Goal: Task Accomplishment & Management: Manage account settings

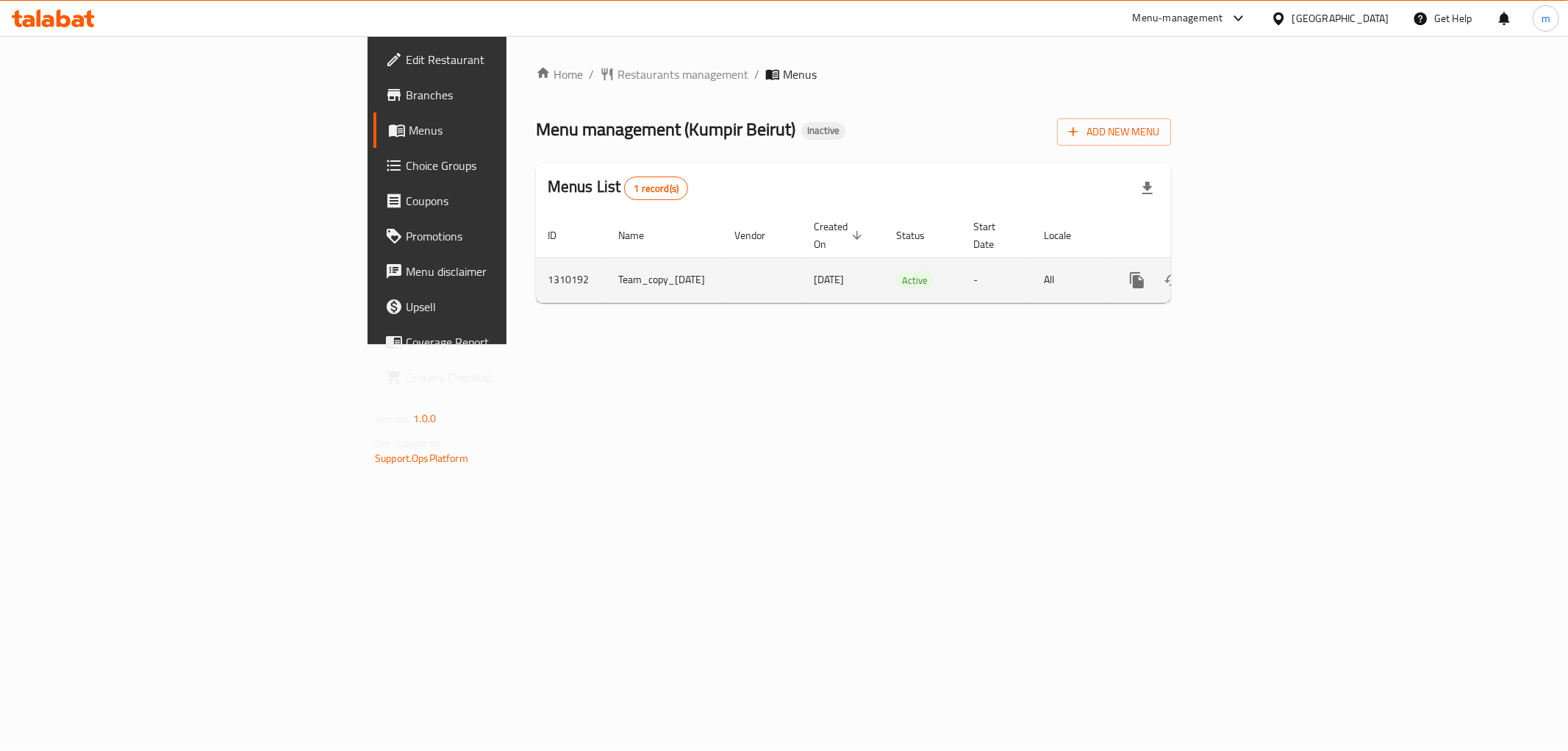
click at [1250, 274] on icon "enhanced table" at bounding box center [1243, 280] width 13 height 13
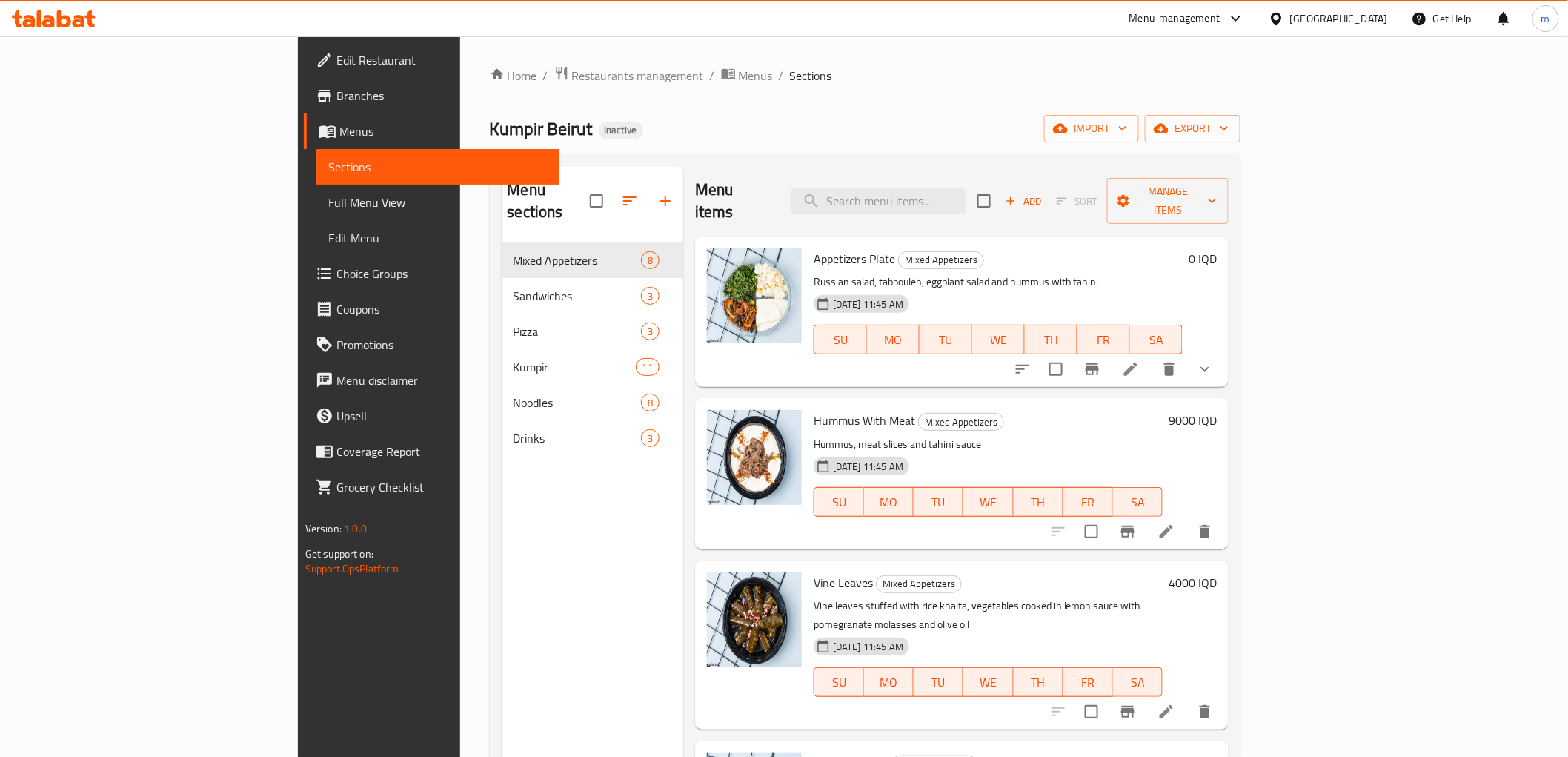
click at [329, 208] on span "Full Menu View" at bounding box center [438, 202] width 219 height 18
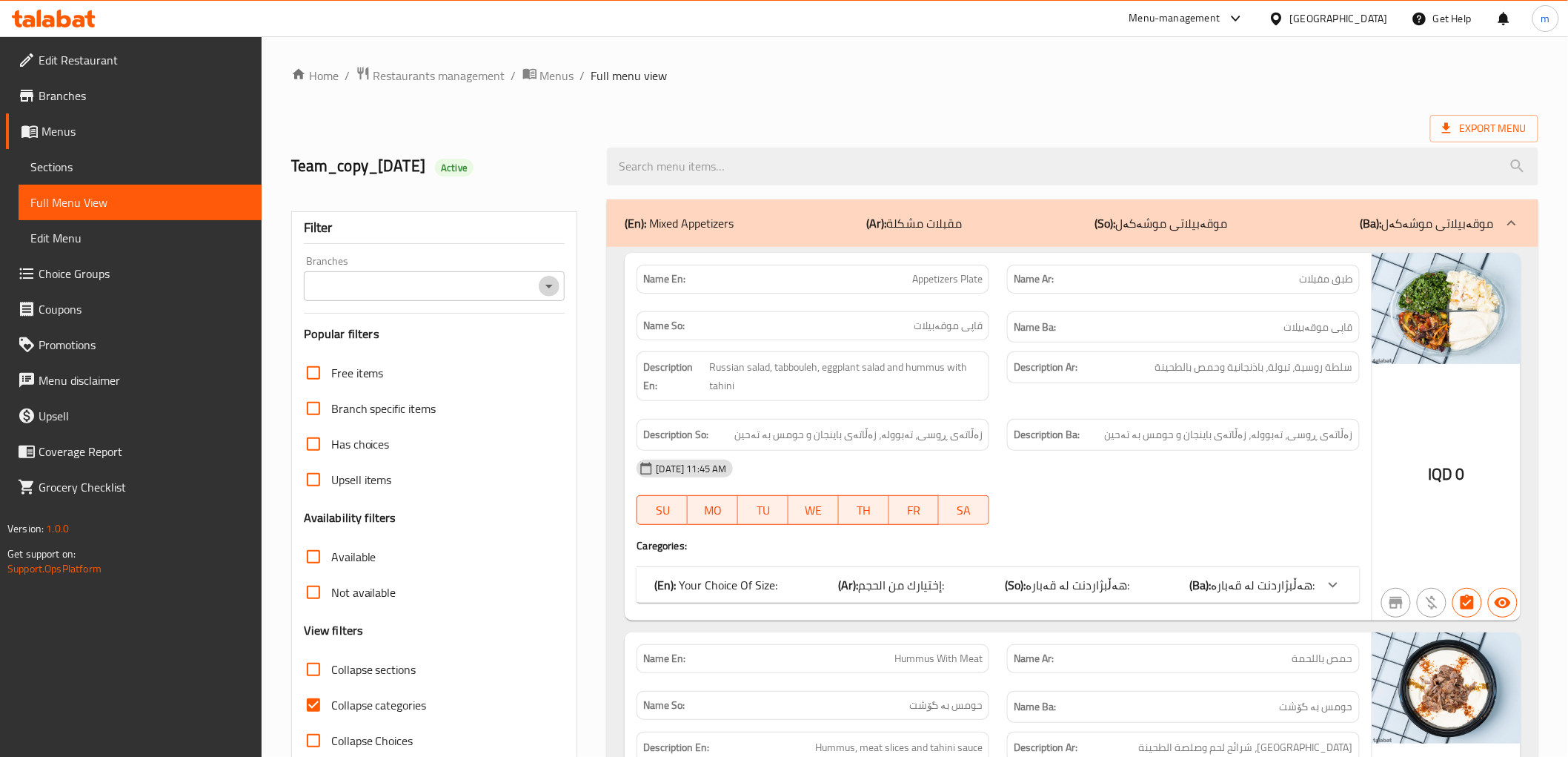
click at [551, 287] on icon "Open" at bounding box center [549, 286] width 18 height 18
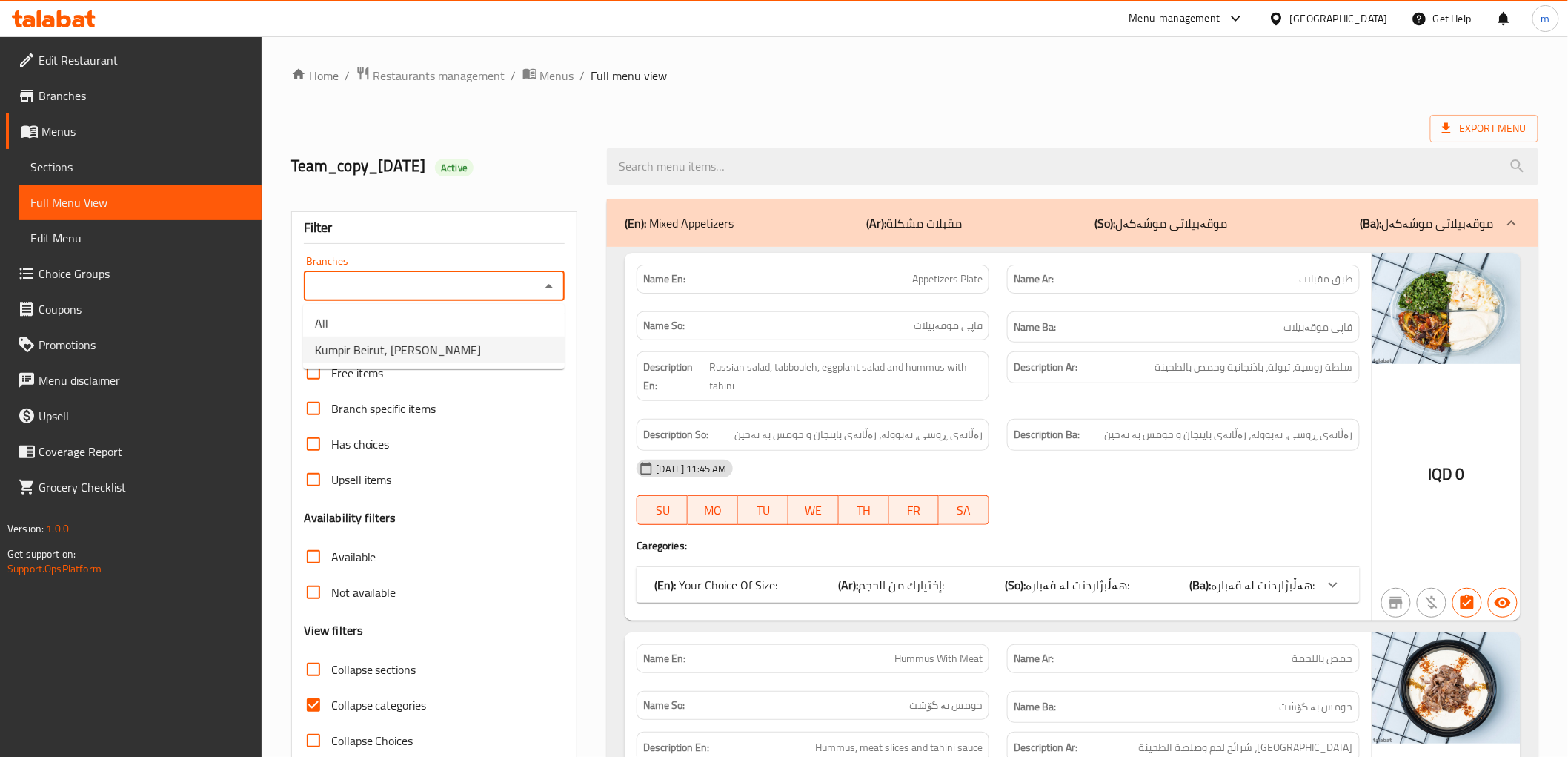
click at [498, 356] on li "Kumpir Beirut, Al dawoodi" at bounding box center [433, 350] width 262 height 27
type input "Kumpir Beirut, Al dawoodi"
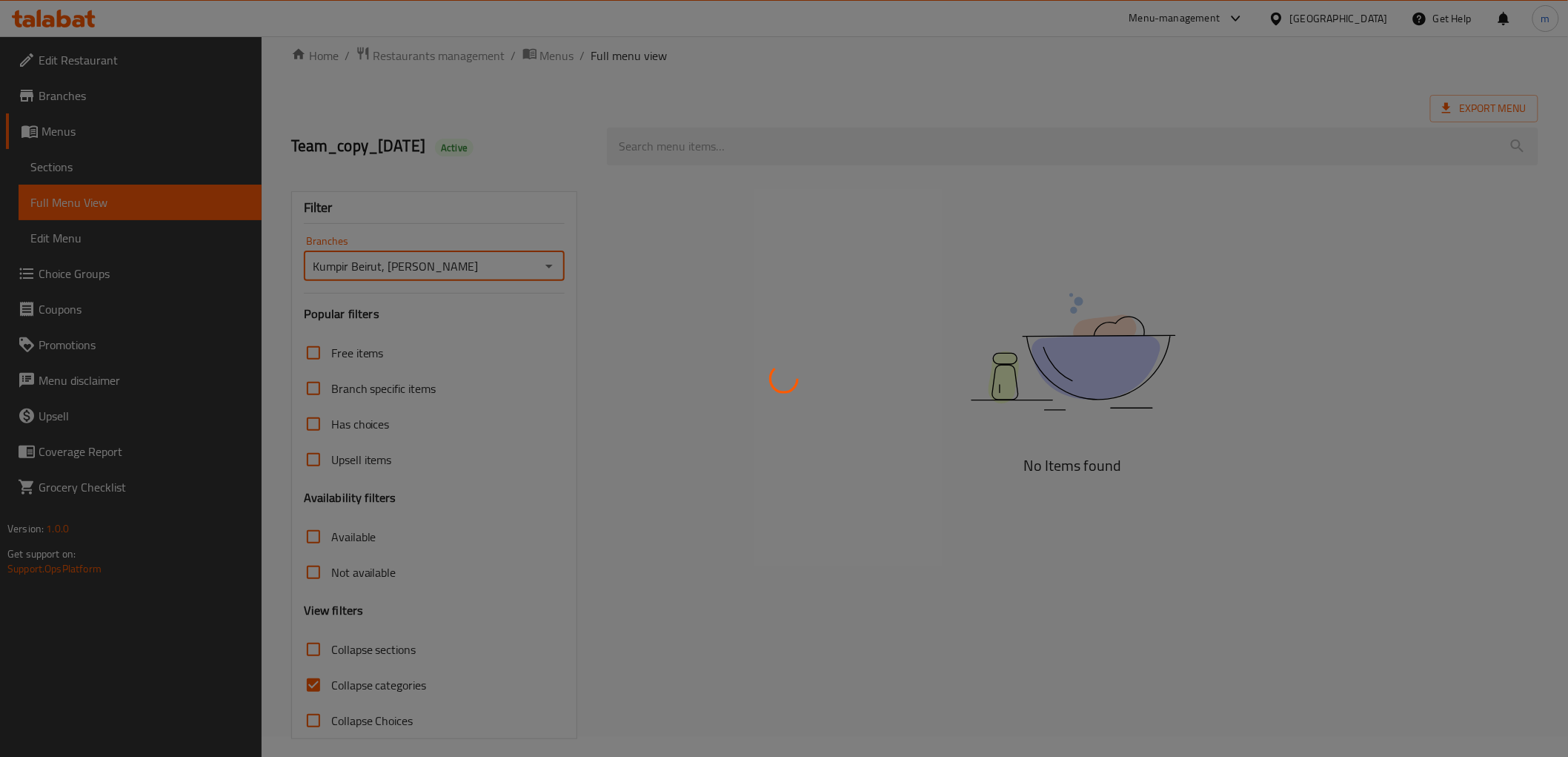
scroll to position [32, 0]
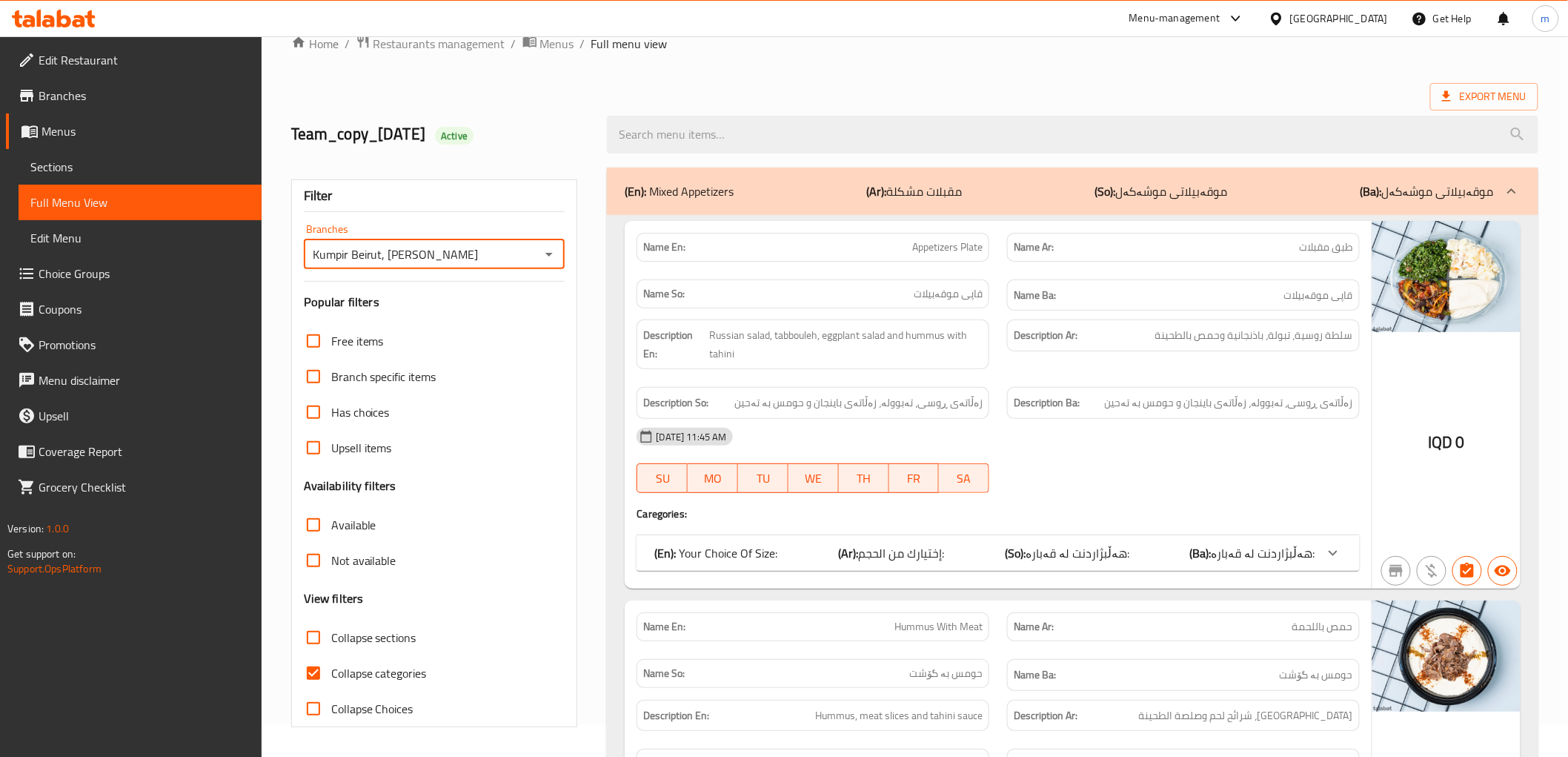
click at [310, 673] on input "Collapse categories" at bounding box center [313, 673] width 35 height 35
checkbox input "false"
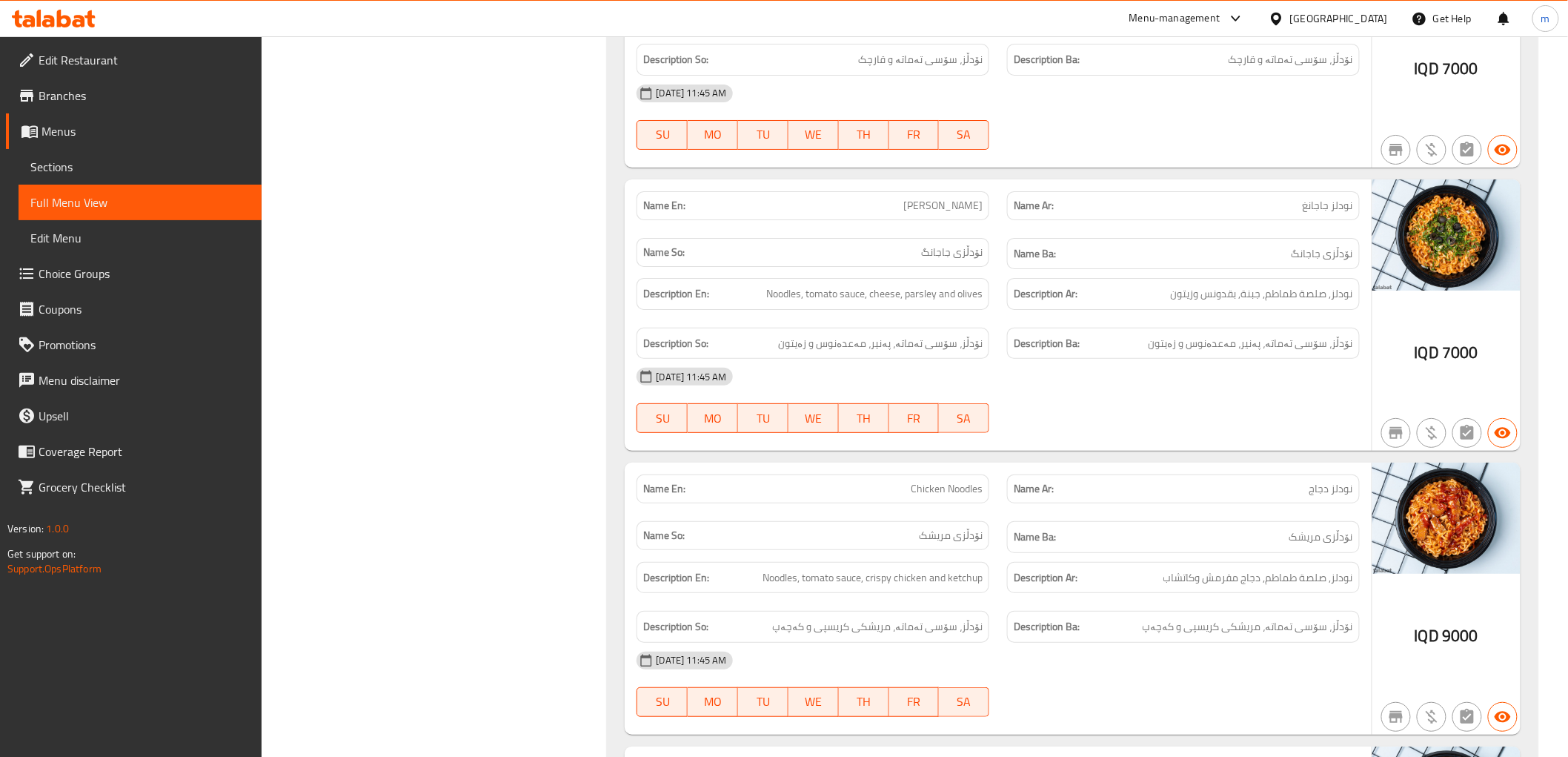
scroll to position [9266, 0]
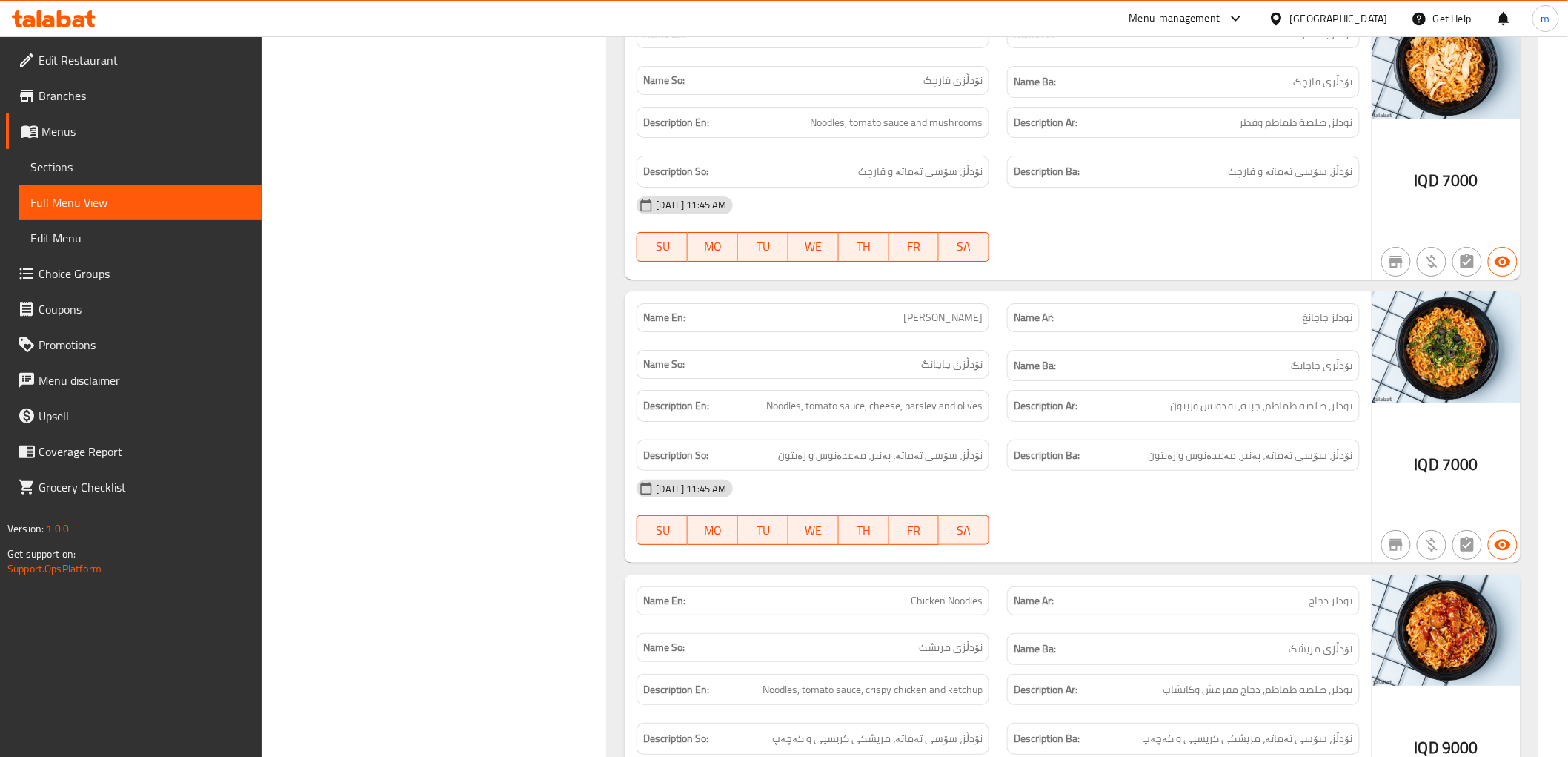
click at [138, 76] on link "Edit Restaurant" at bounding box center [133, 59] width 256 height 35
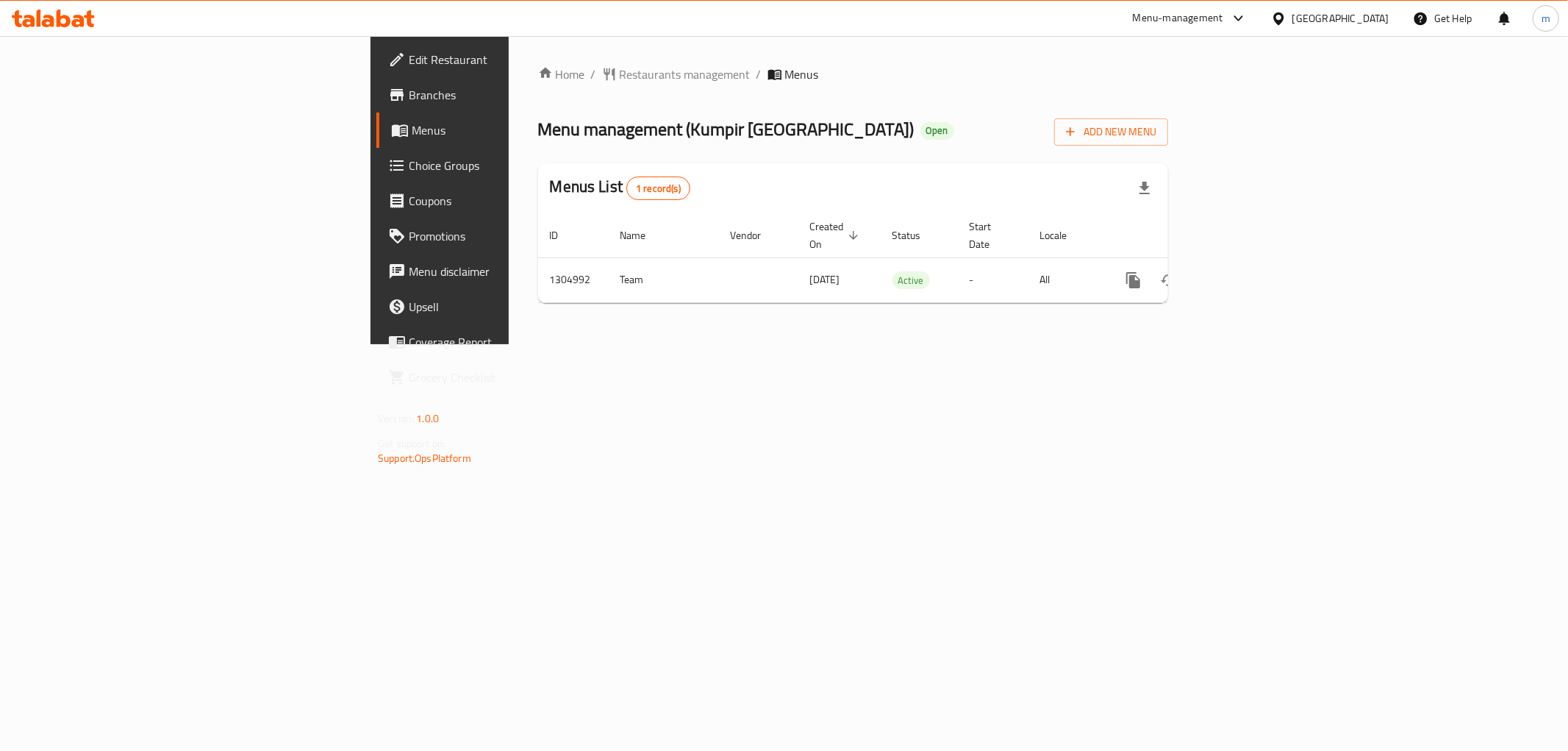
click at [877, 344] on div "Home / Restaurants management / Menus Menu management ( Kumpir Istanbul ) Open …" at bounding box center [852, 190] width 689 height 308
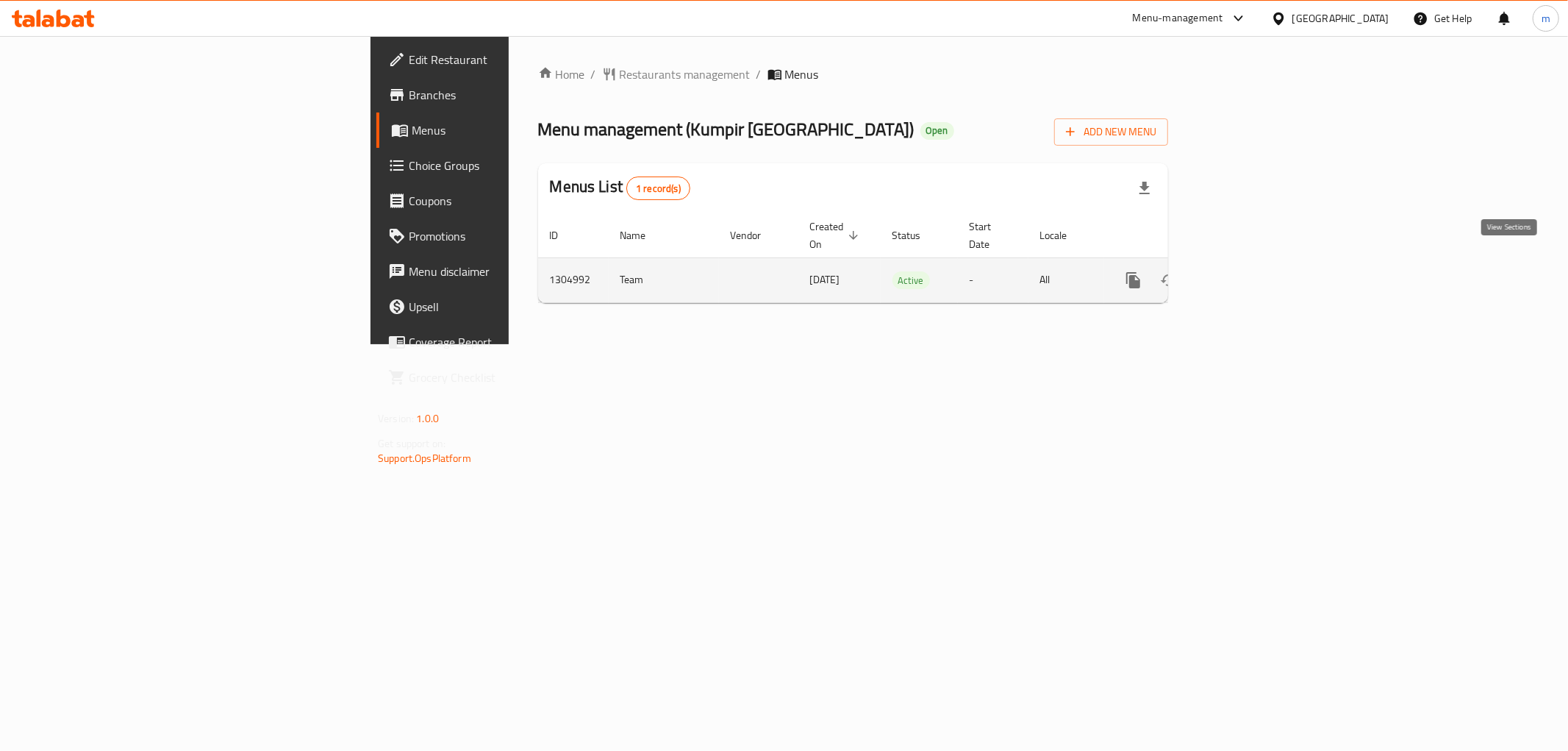
click at [1246, 274] on icon "enhanced table" at bounding box center [1239, 280] width 13 height 13
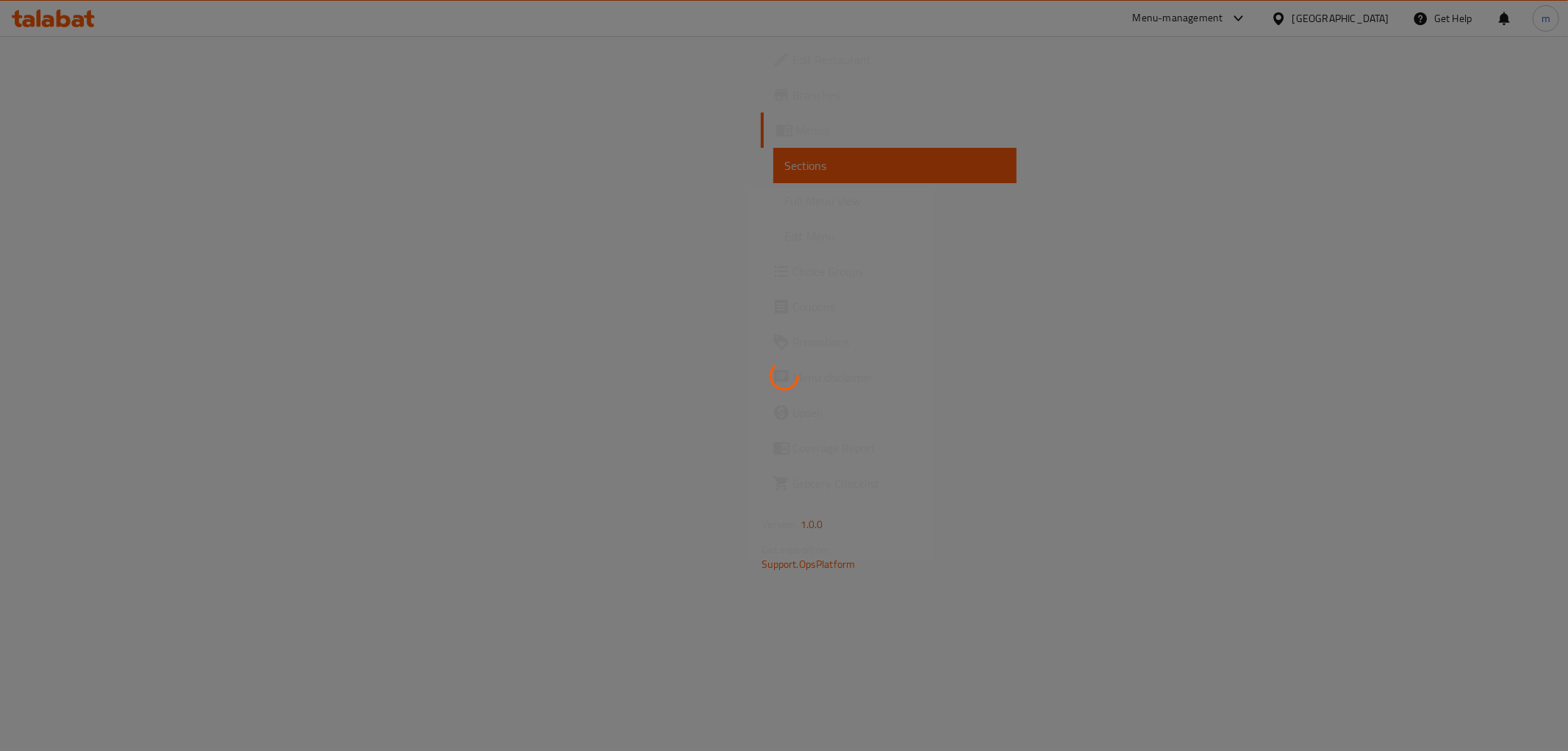
click at [79, 200] on div at bounding box center [784, 376] width 1568 height 751
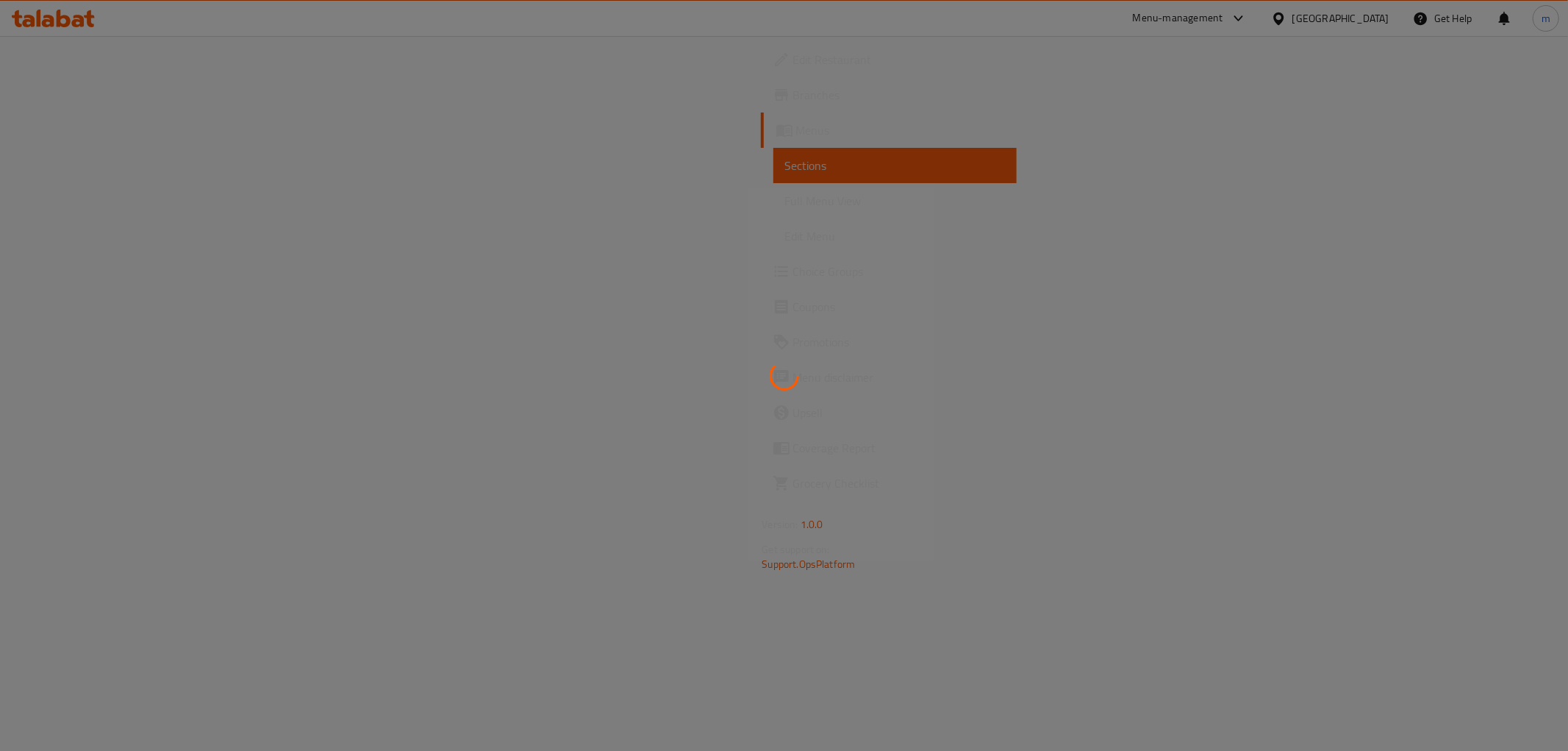
click at [79, 200] on div at bounding box center [784, 376] width 1568 height 751
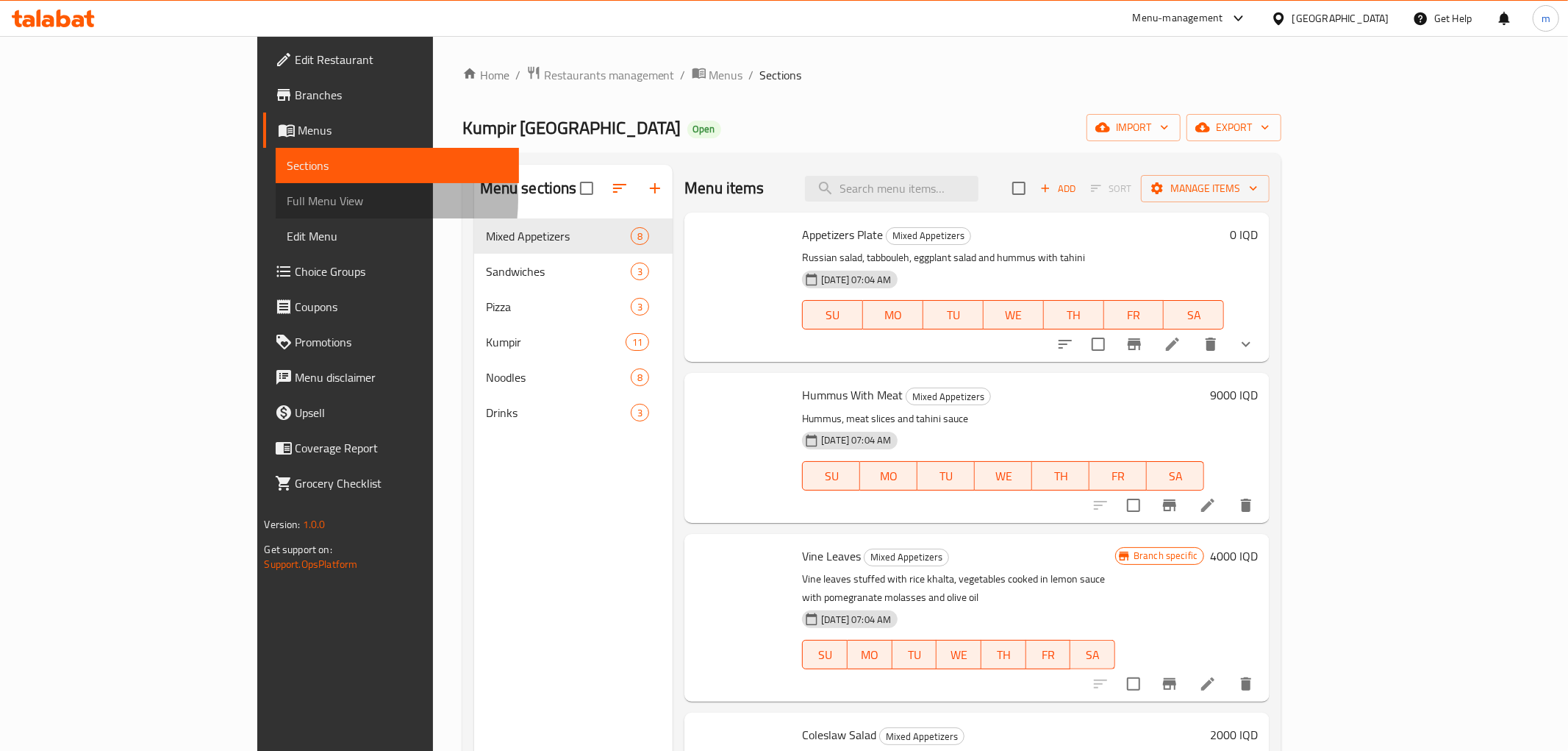
click at [287, 200] on span "Full Menu View" at bounding box center [396, 201] width 220 height 18
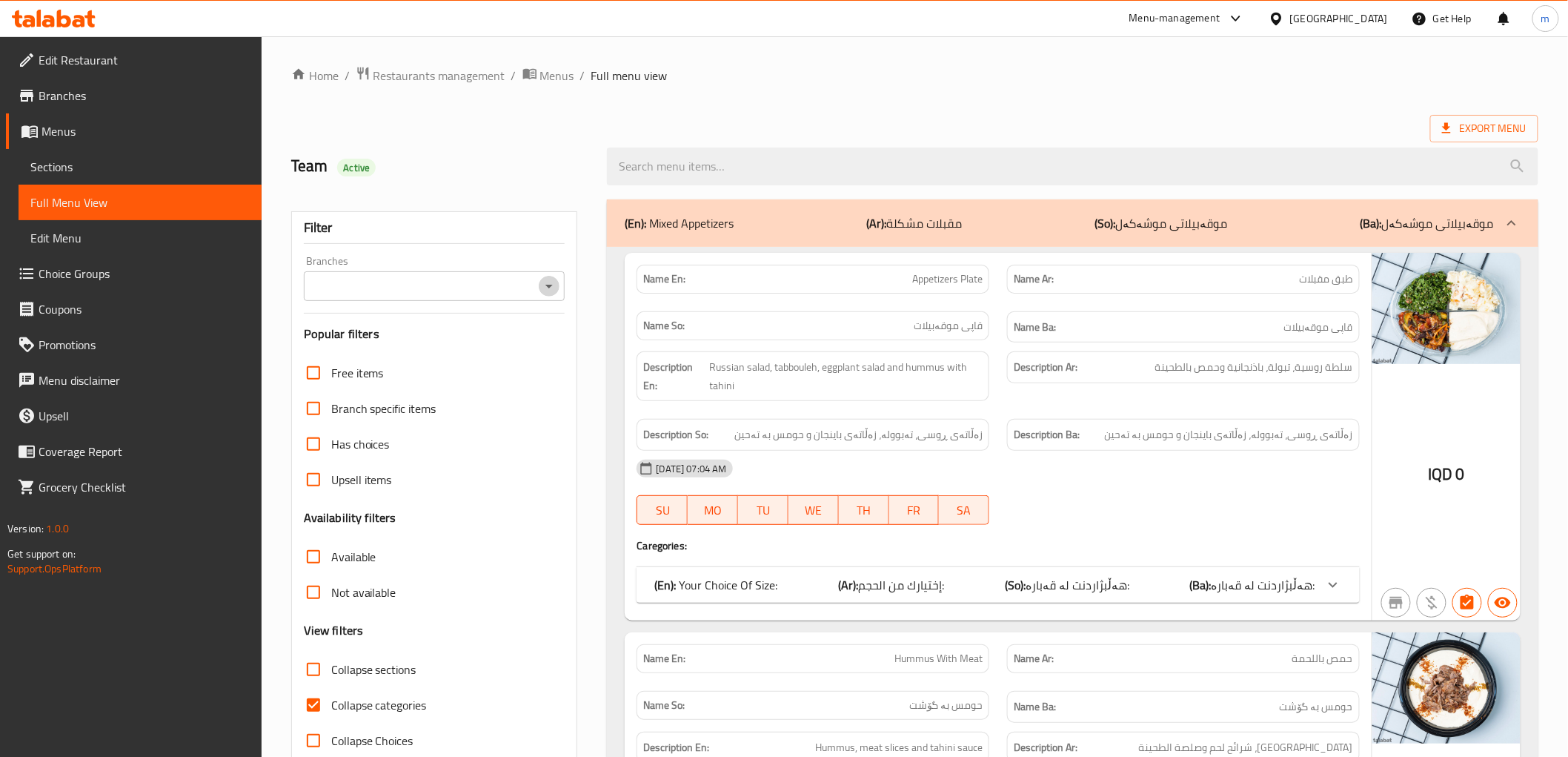
click at [550, 280] on icon "Open" at bounding box center [549, 286] width 18 height 18
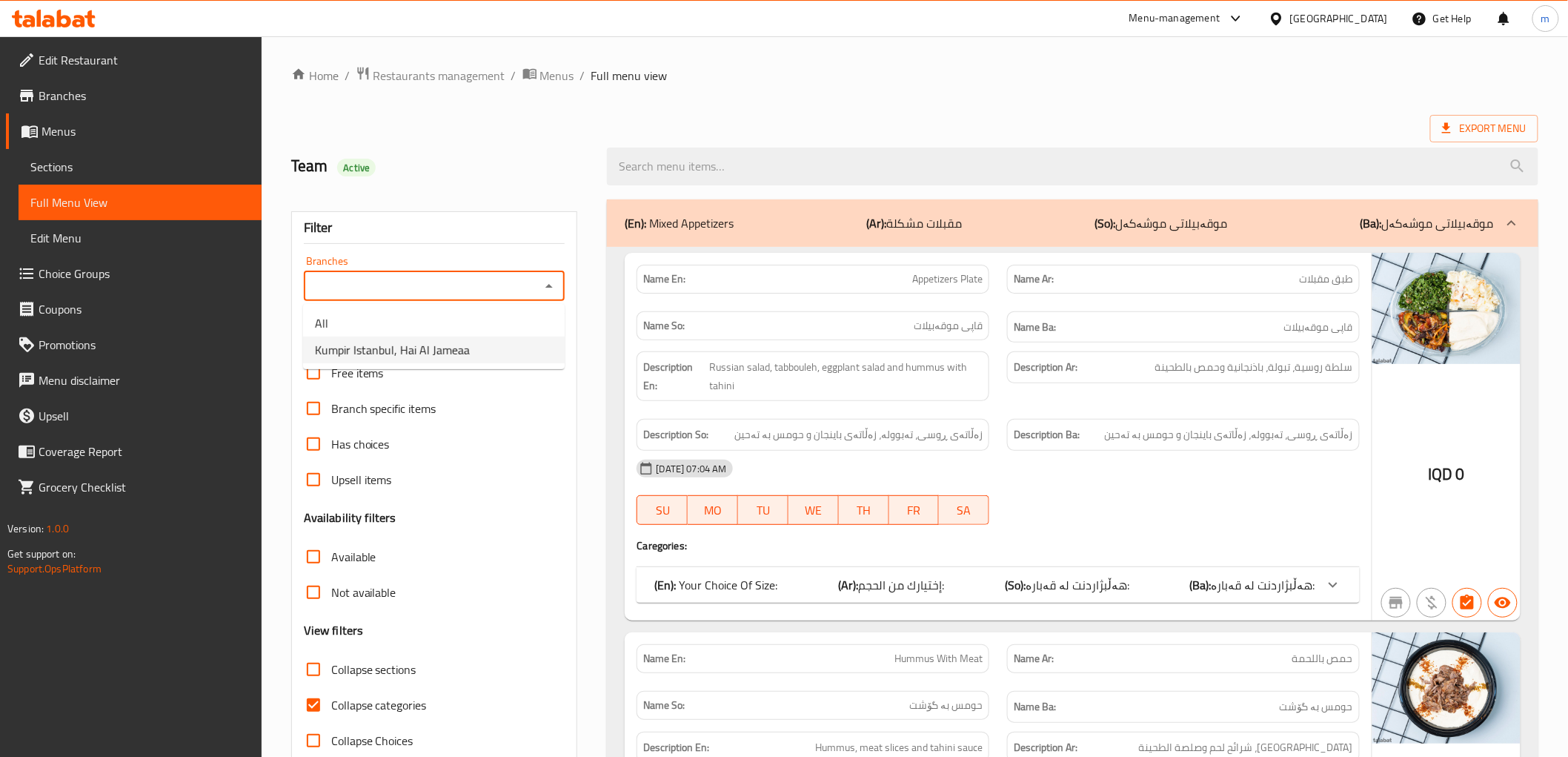
drag, startPoint x: 488, startPoint y: 342, endPoint x: 469, endPoint y: 376, distance: 38.9
click at [488, 342] on li "Kumpir Istanbul, Hai Al Jameaa" at bounding box center [433, 350] width 262 height 27
type input "Kumpir Istanbul, Hai Al Jameaa"
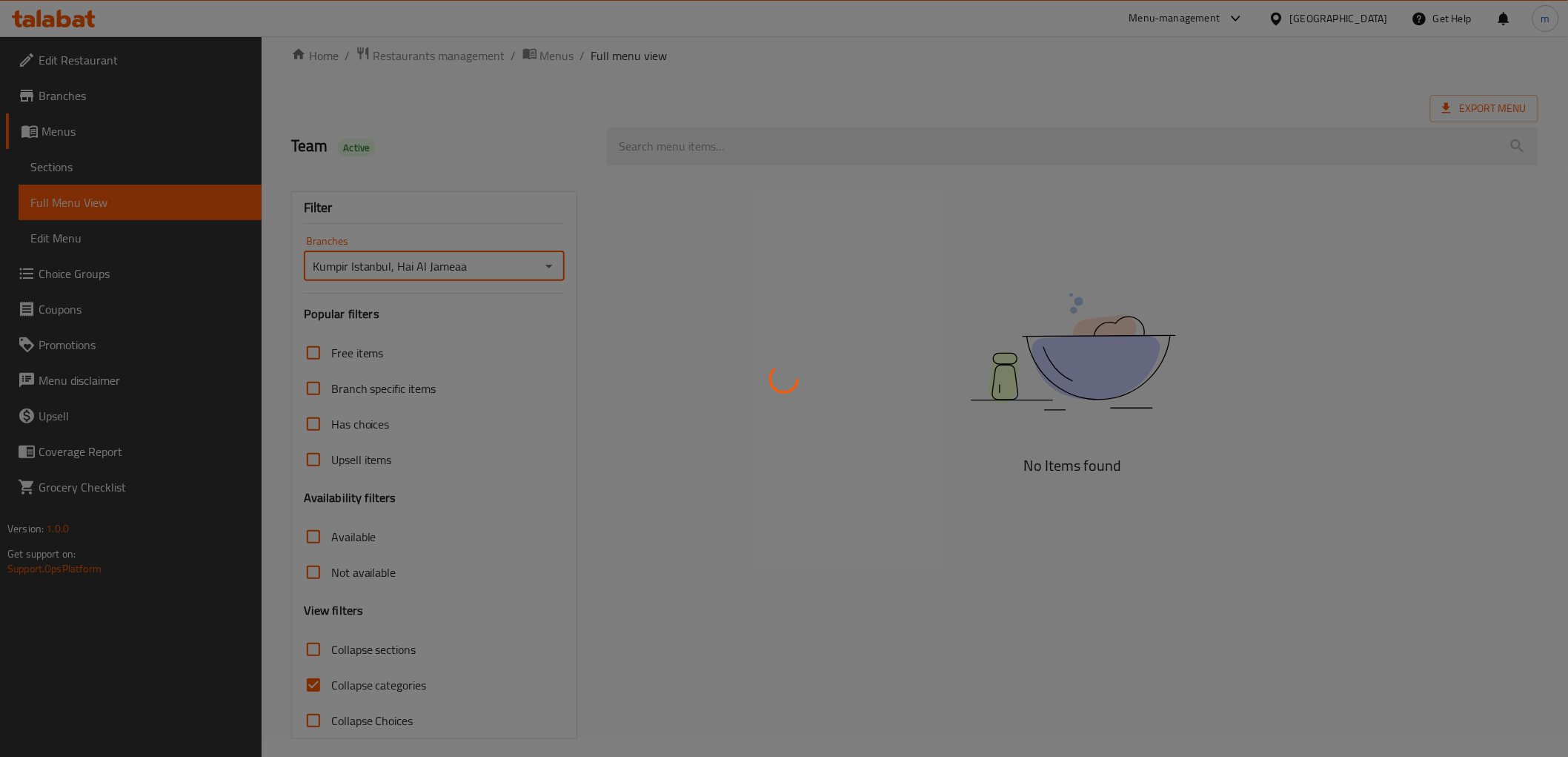
scroll to position [32, 0]
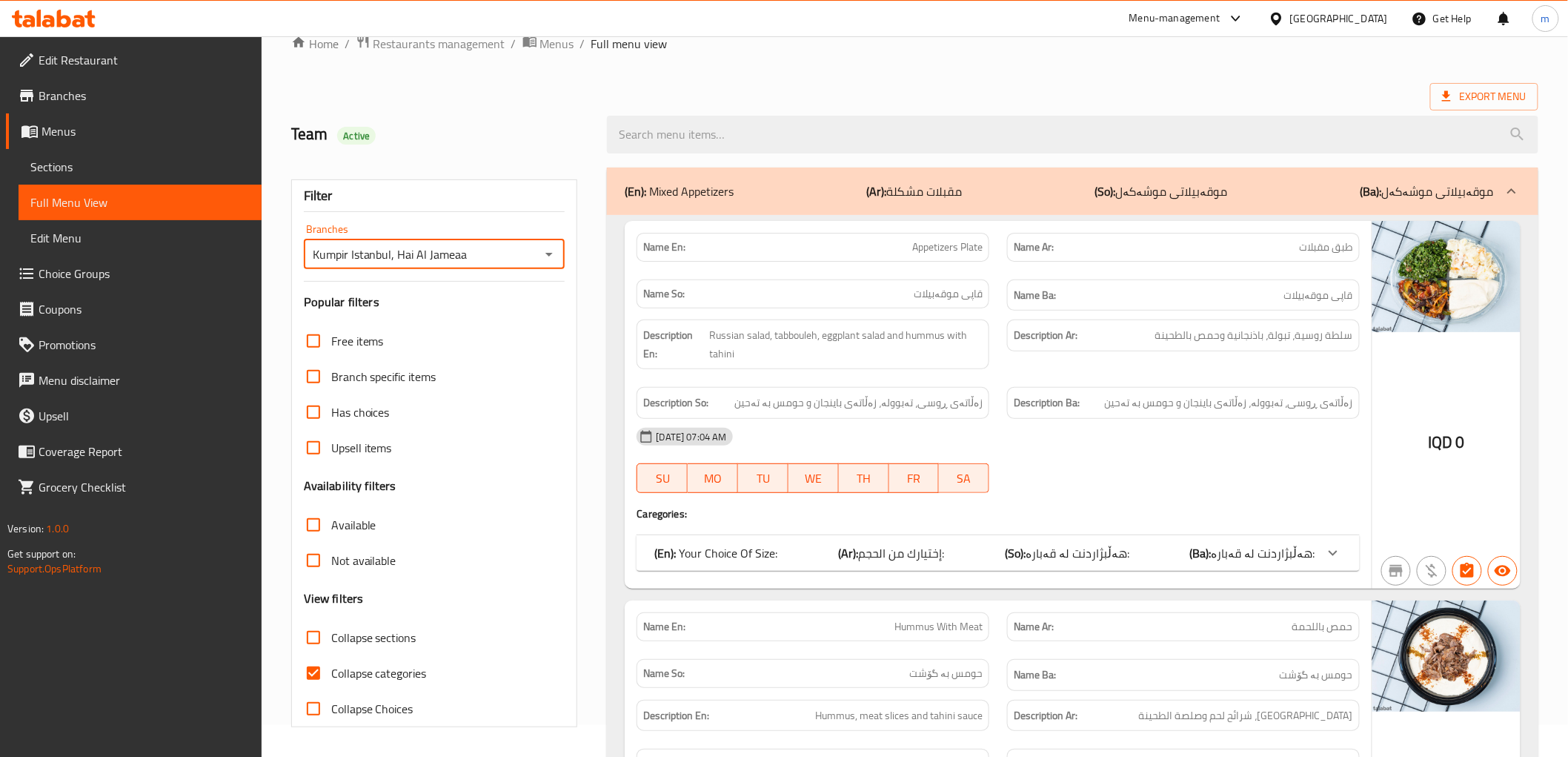
click at [321, 678] on input "Collapse categories" at bounding box center [313, 673] width 35 height 35
checkbox input "false"
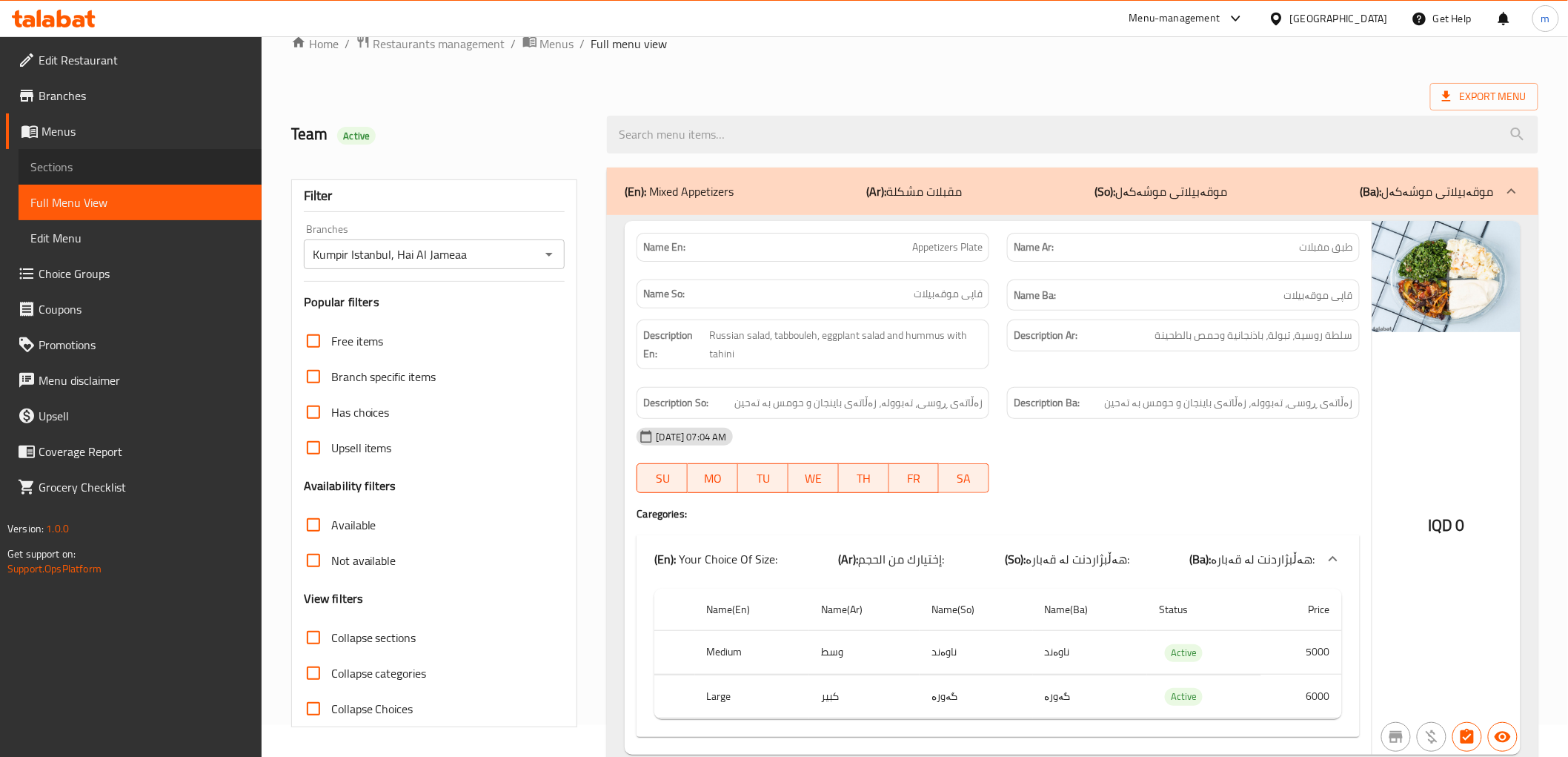
click at [93, 173] on span "Sections" at bounding box center [140, 167] width 219 height 18
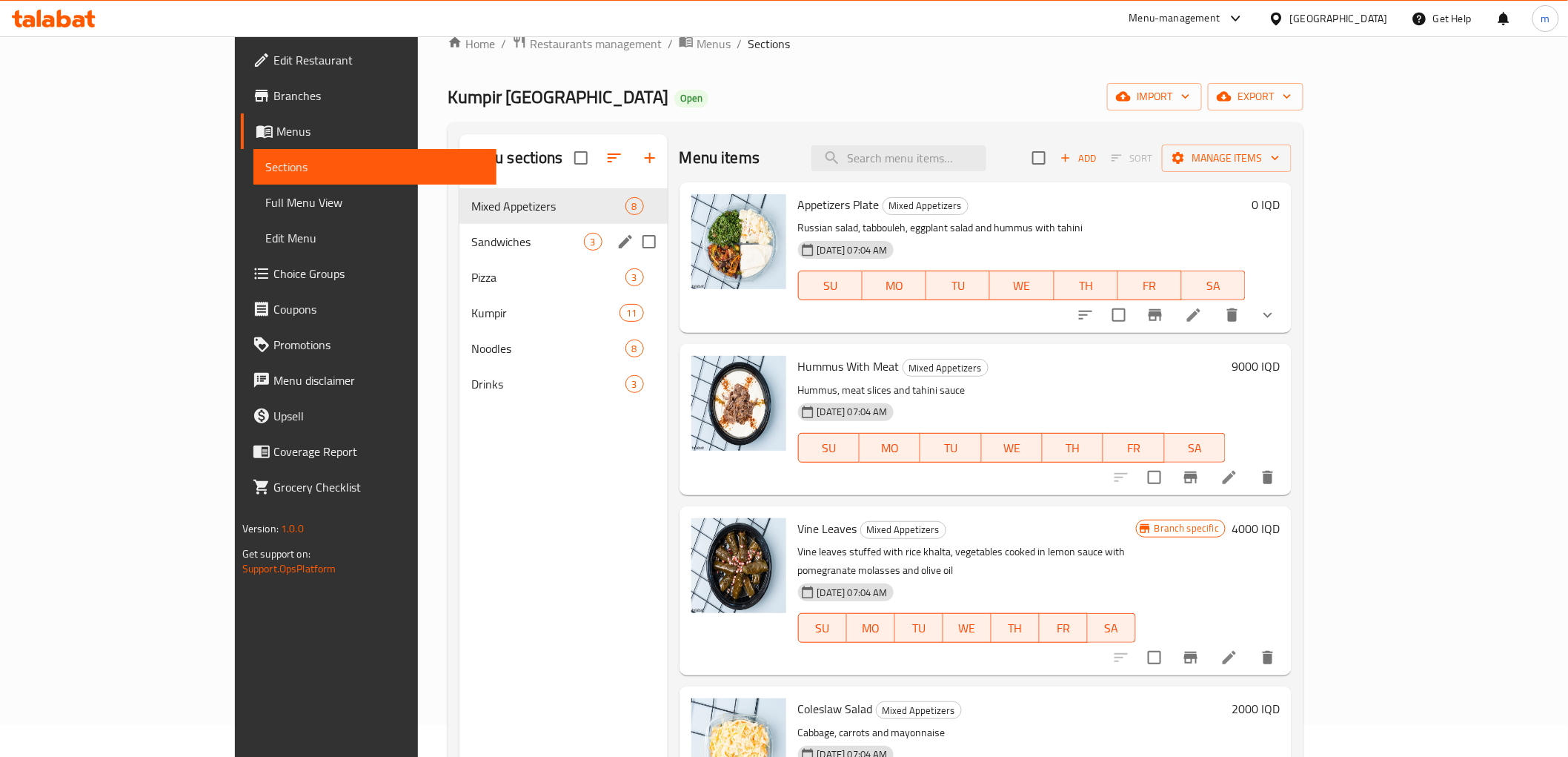
click at [459, 255] on div "Sandwiches 3" at bounding box center [563, 241] width 208 height 35
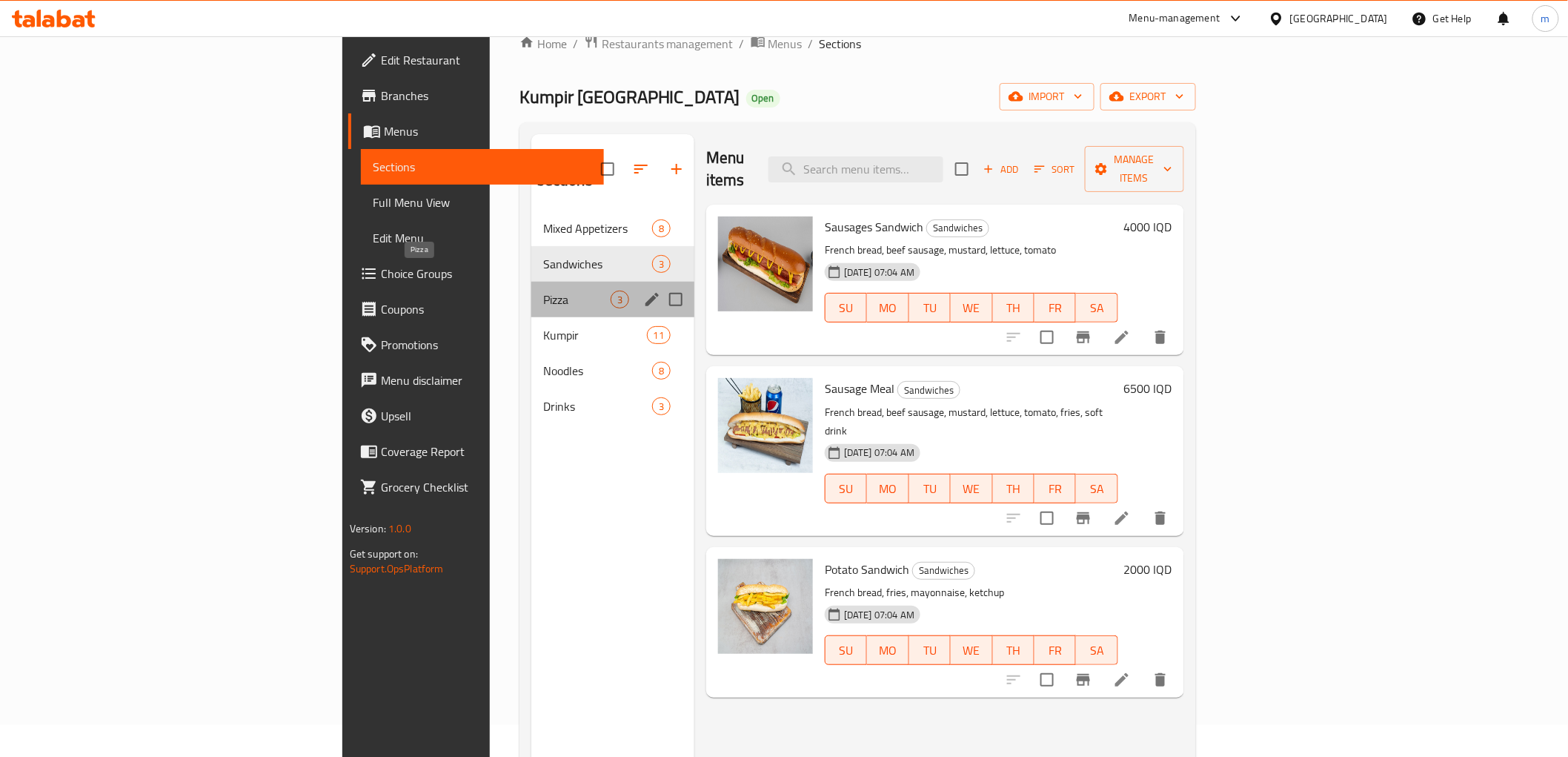
click at [543, 290] on span "Pizza" at bounding box center [577, 299] width 67 height 18
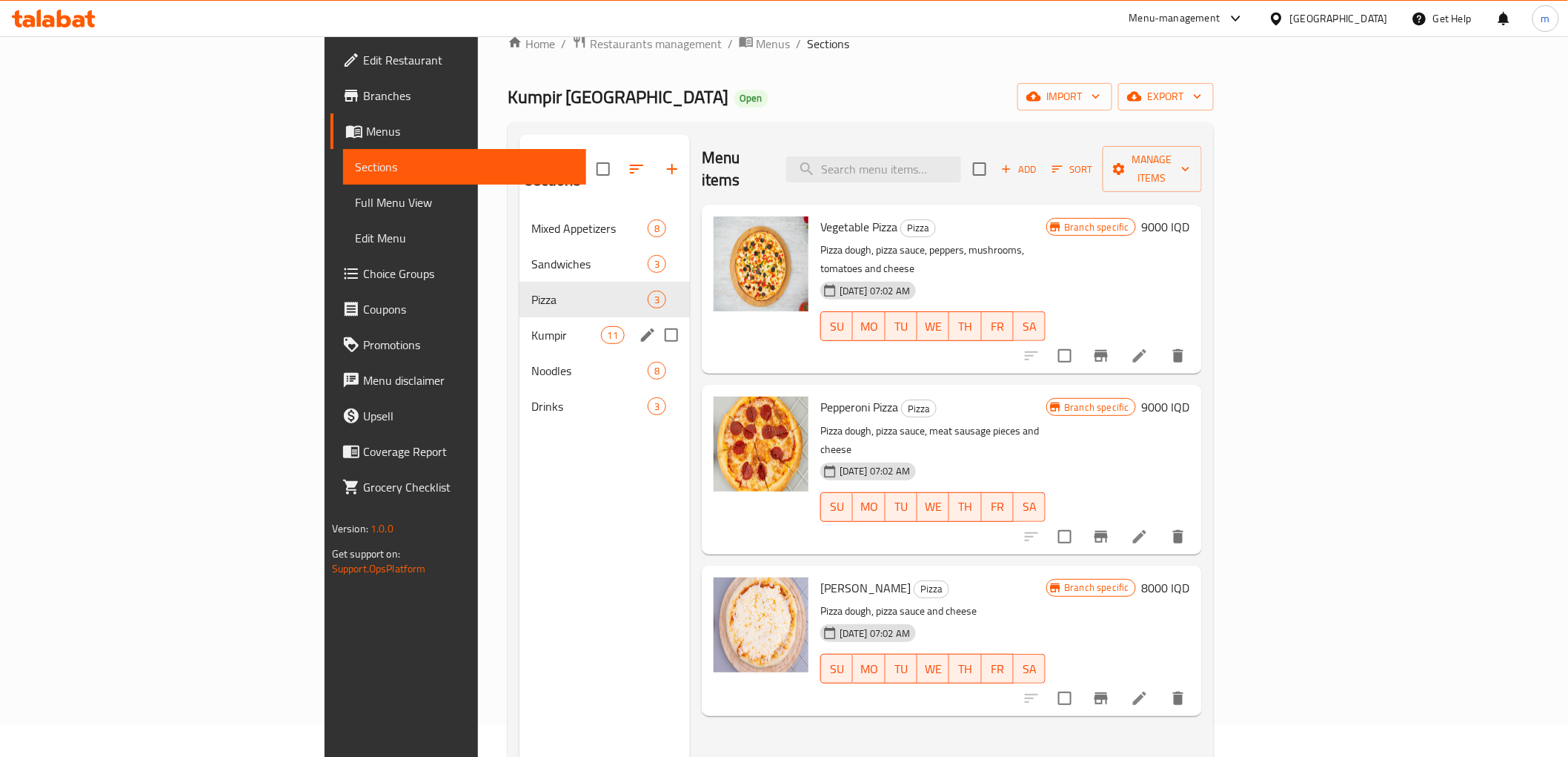
click at [531, 326] on span "Kumpir" at bounding box center [565, 334] width 70 height 18
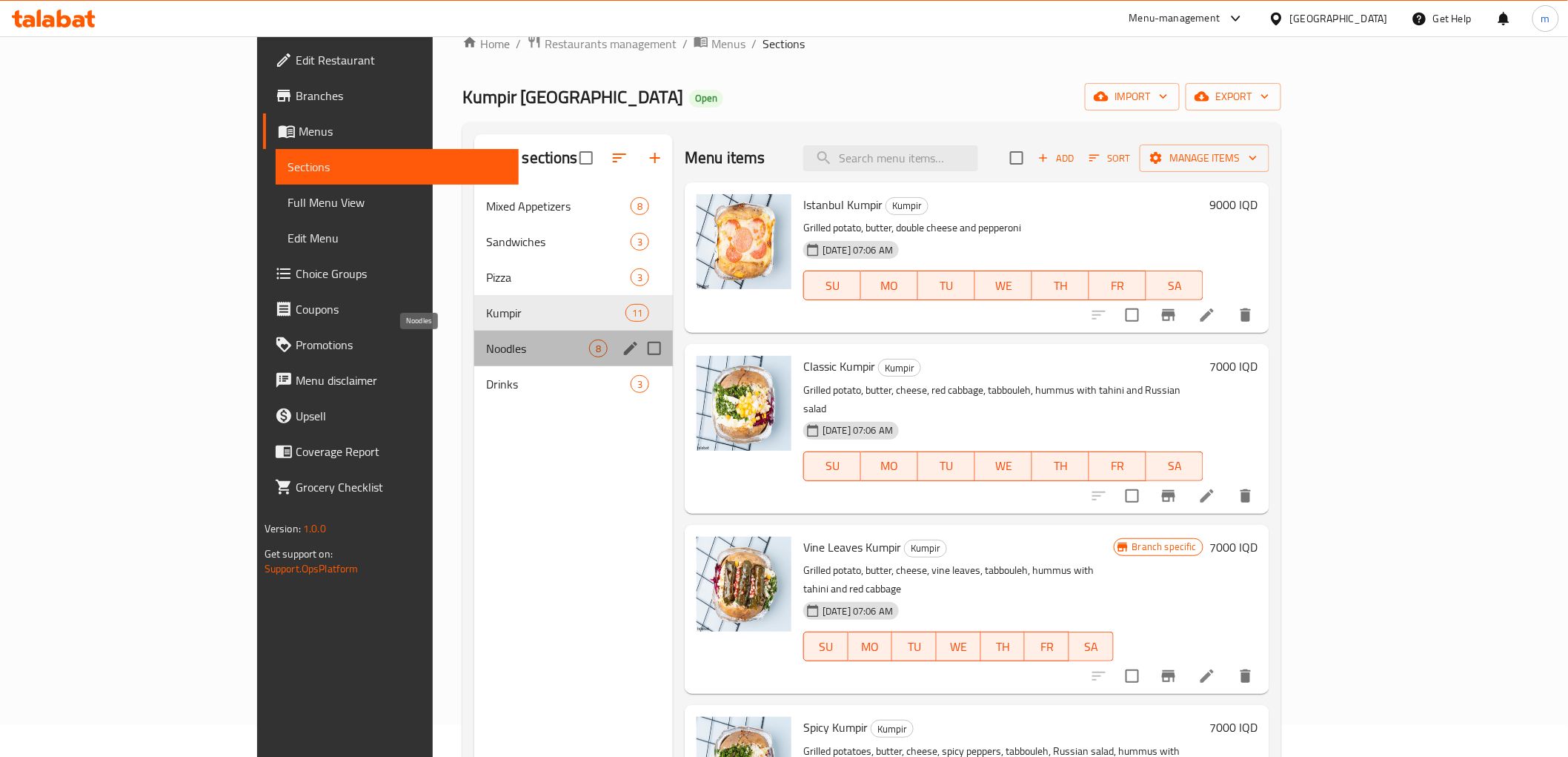
click at [486, 343] on span "Noodles" at bounding box center [537, 348] width 103 height 18
drag, startPoint x: 384, startPoint y: 346, endPoint x: 384, endPoint y: 364, distance: 18.0
click at [486, 347] on span "Noodles" at bounding box center [537, 348] width 103 height 18
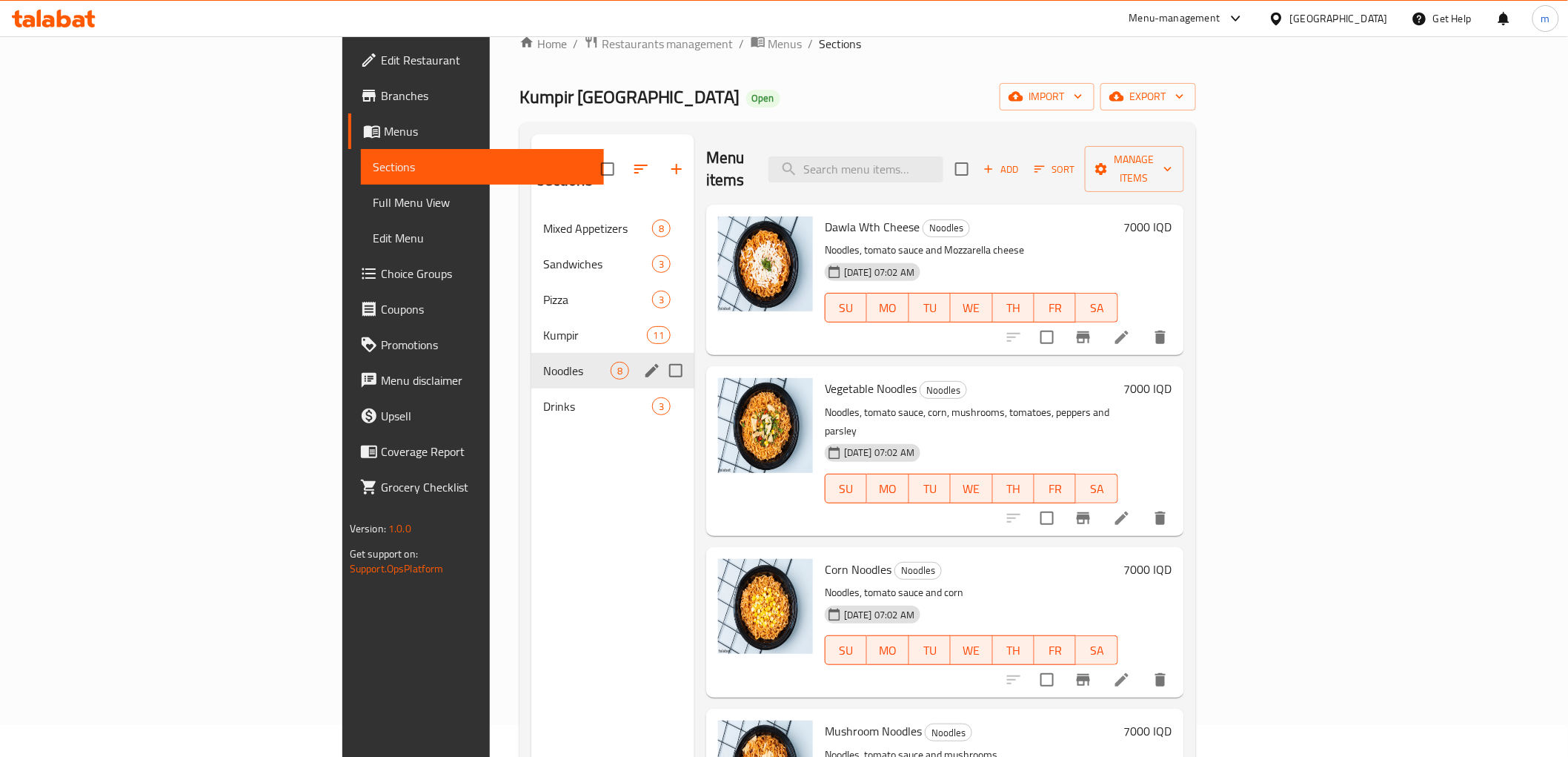
click at [531, 388] on div "Drinks 3" at bounding box center [612, 405] width 163 height 35
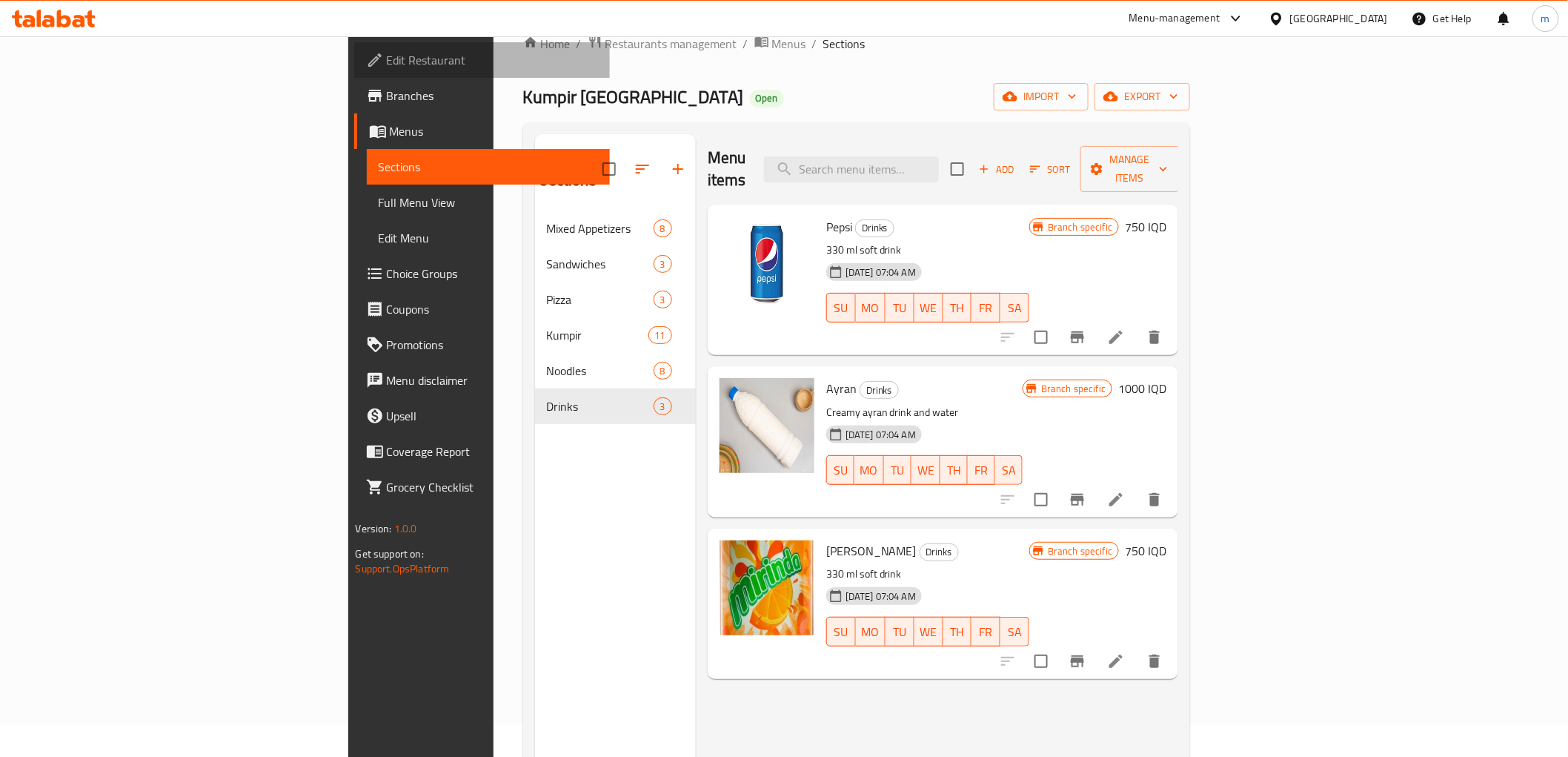
click at [387, 67] on span "Edit Restaurant" at bounding box center [493, 59] width 211 height 18
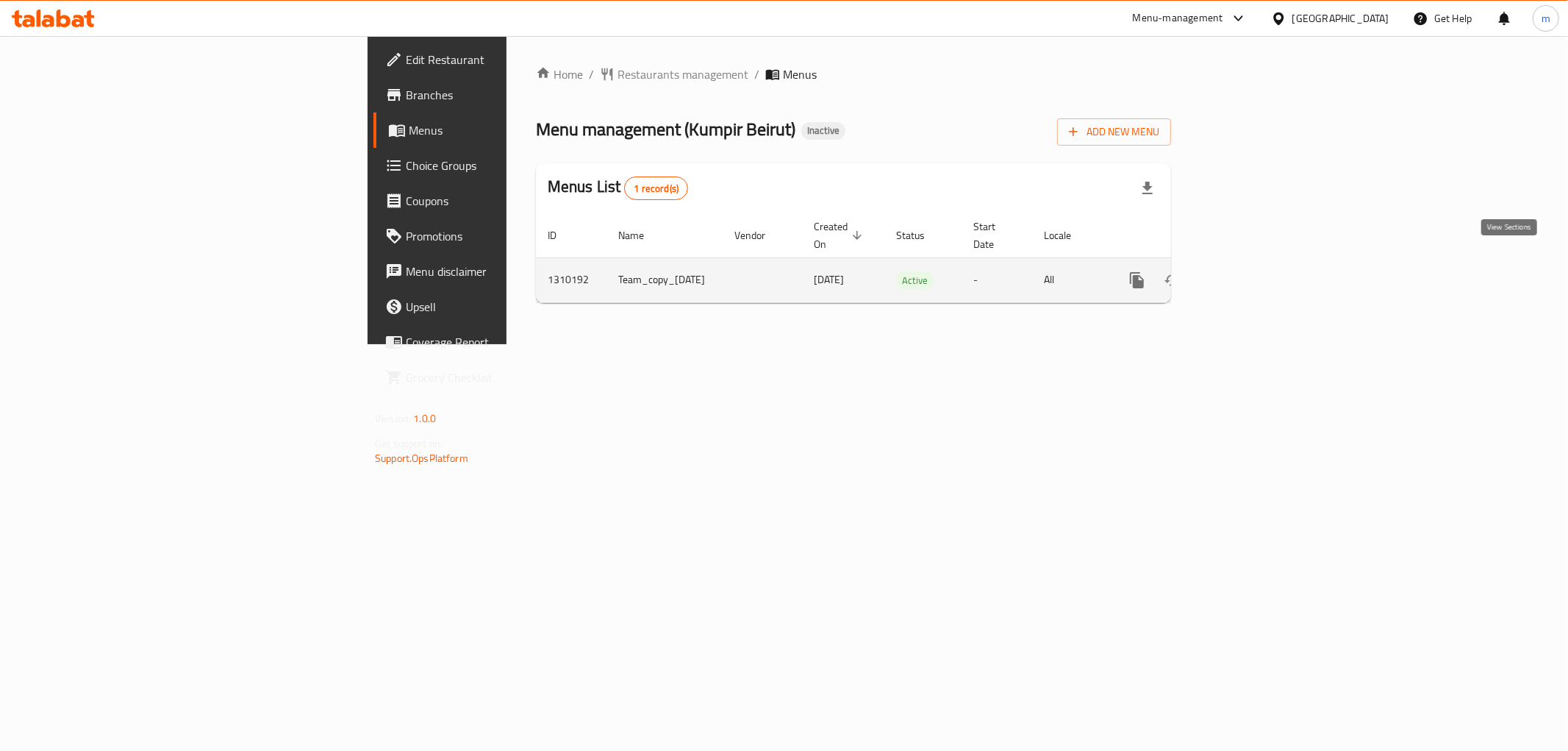
click at [1252, 271] on icon "enhanced table" at bounding box center [1242, 279] width 18 height 18
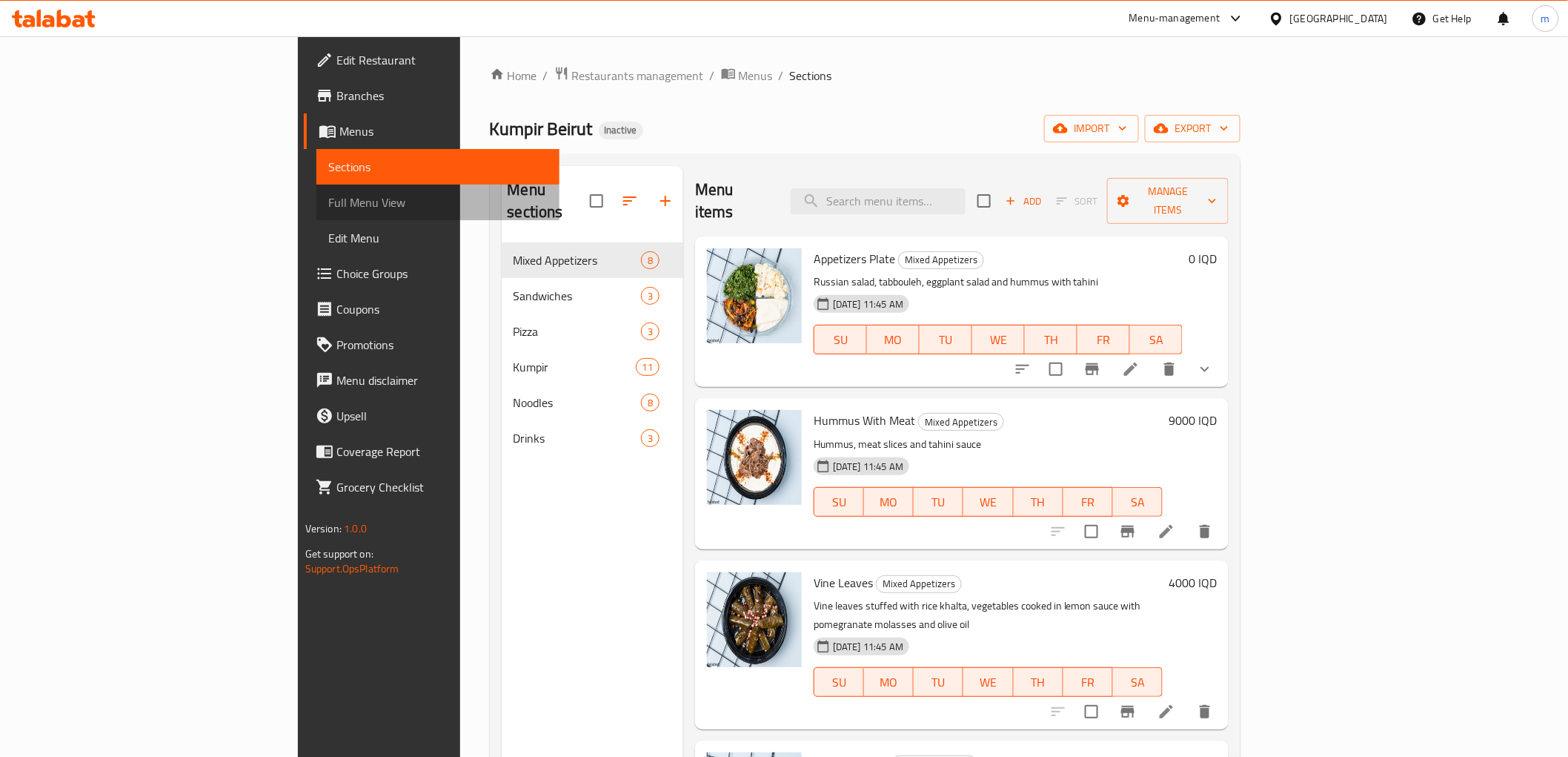
click at [329, 211] on span "Full Menu View" at bounding box center [438, 202] width 219 height 18
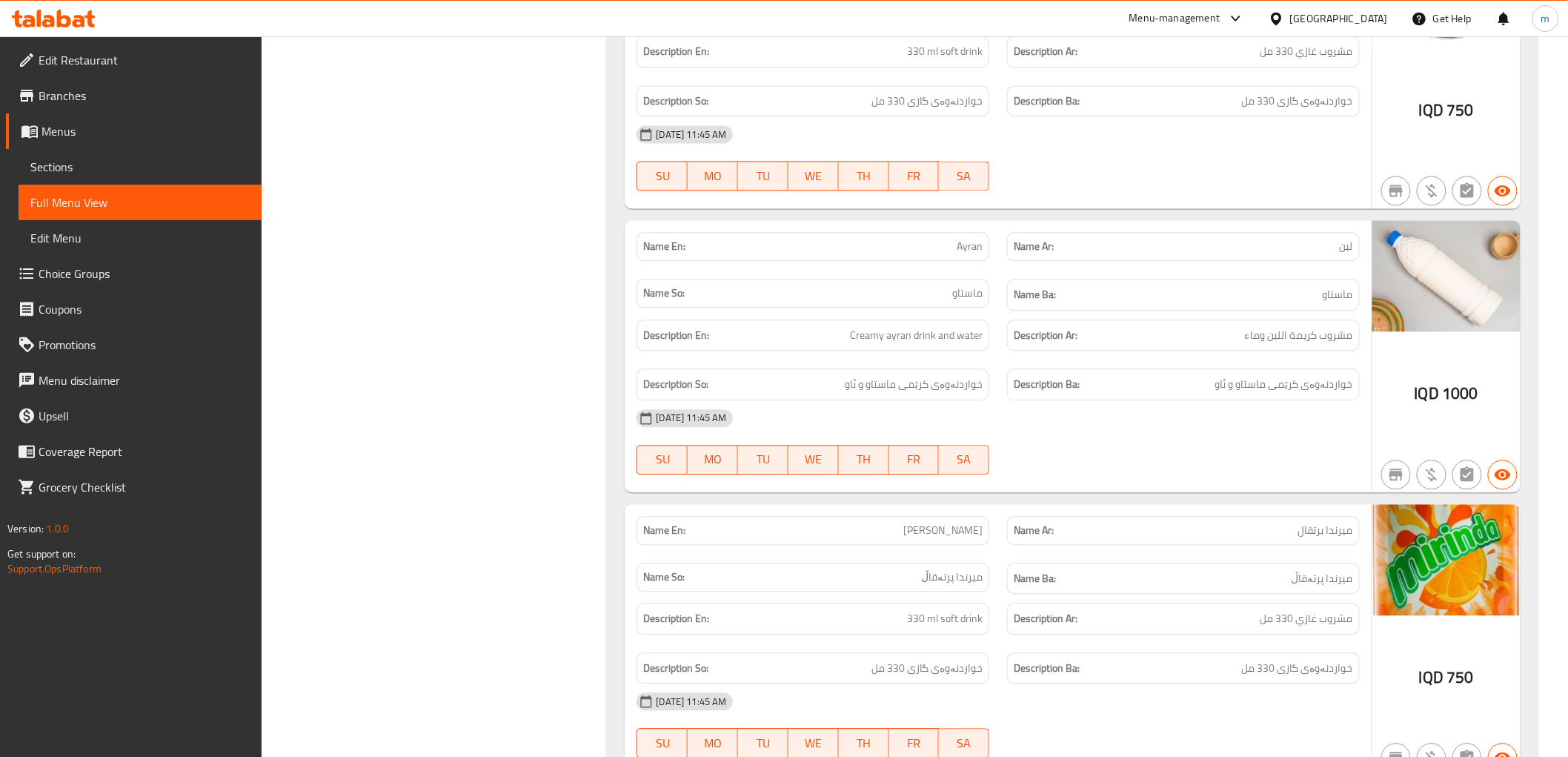
scroll to position [10747, 0]
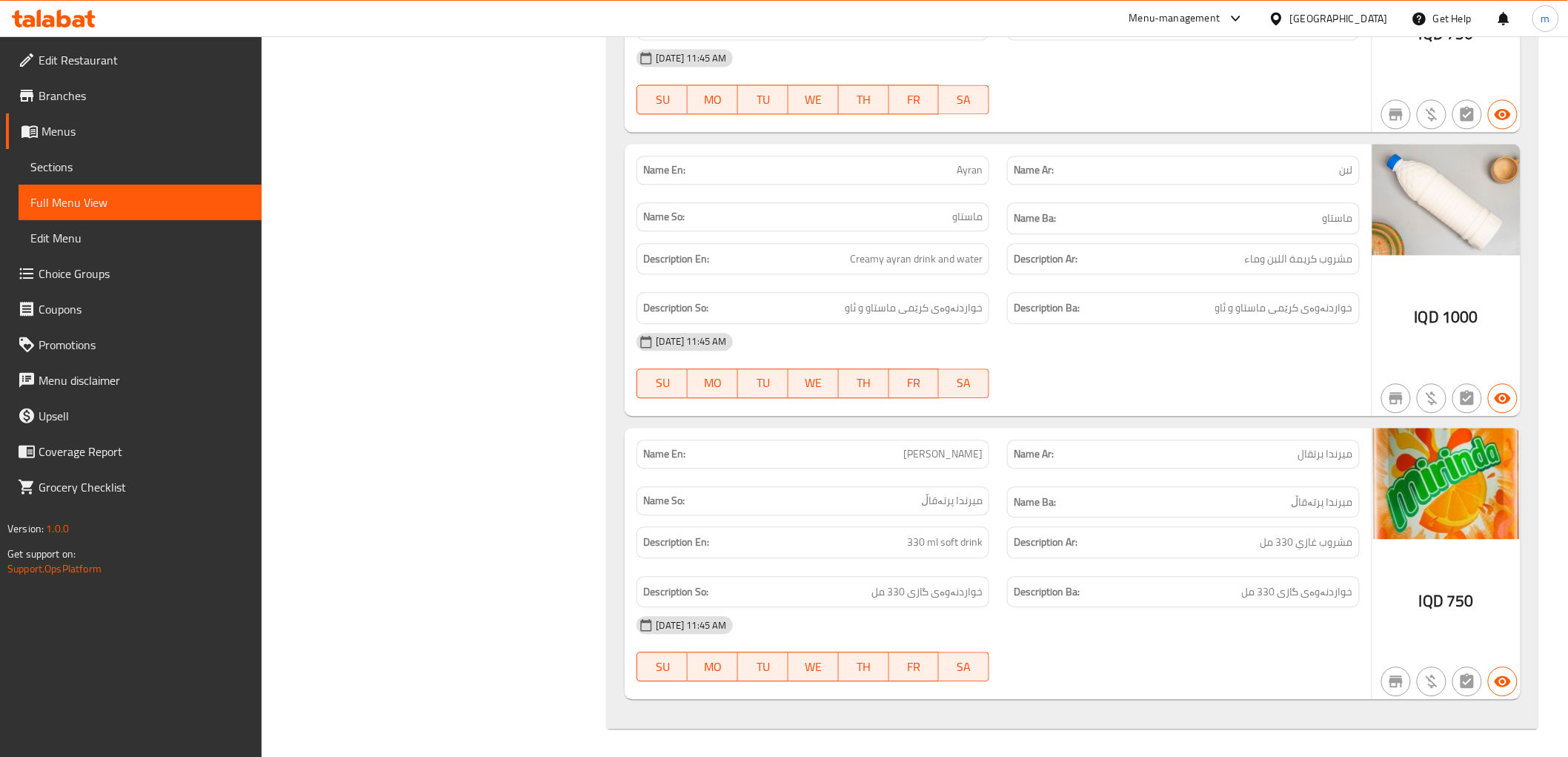
click at [73, 11] on icon at bounding box center [53, 18] width 83 height 18
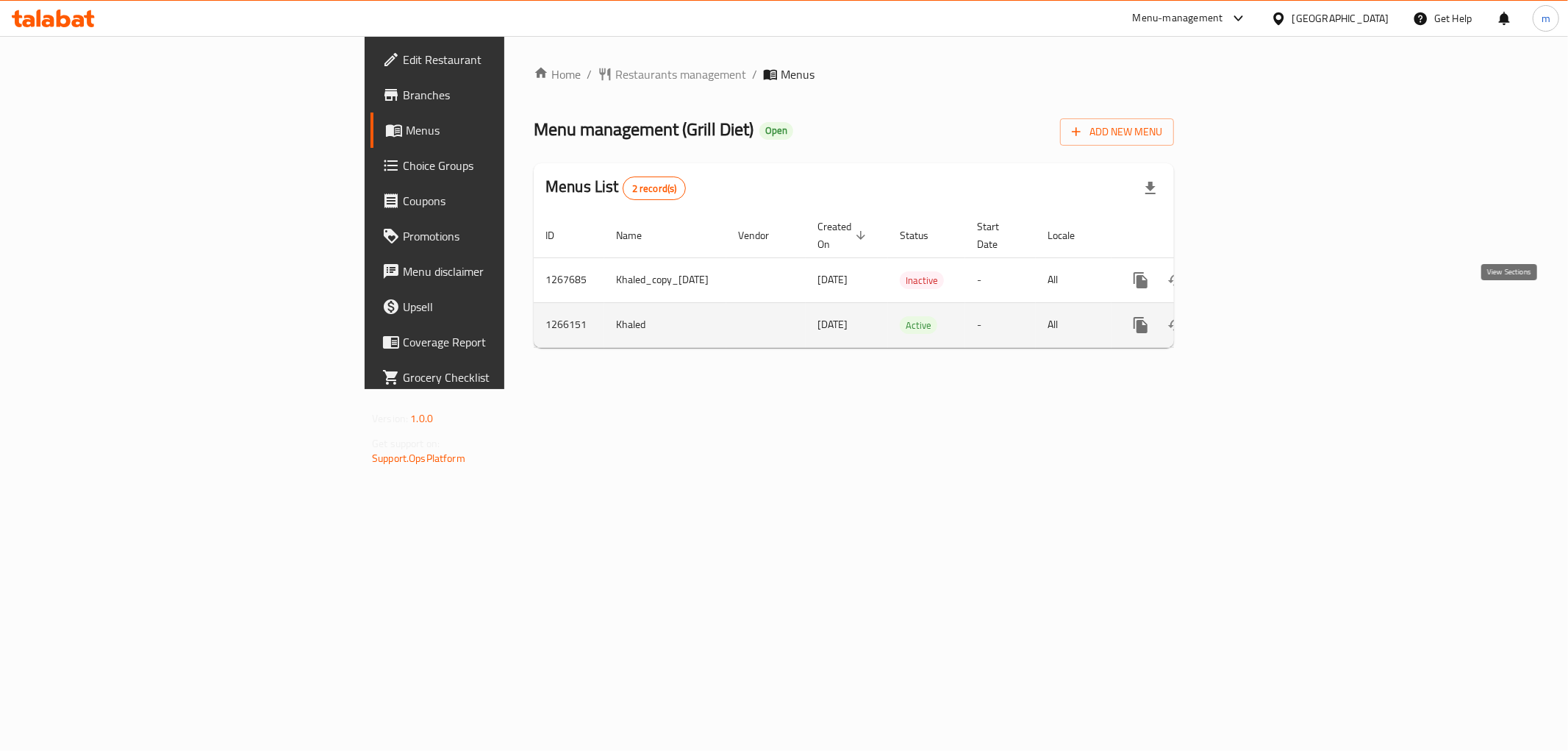
click at [1255, 317] on icon "enhanced table" at bounding box center [1246, 325] width 18 height 18
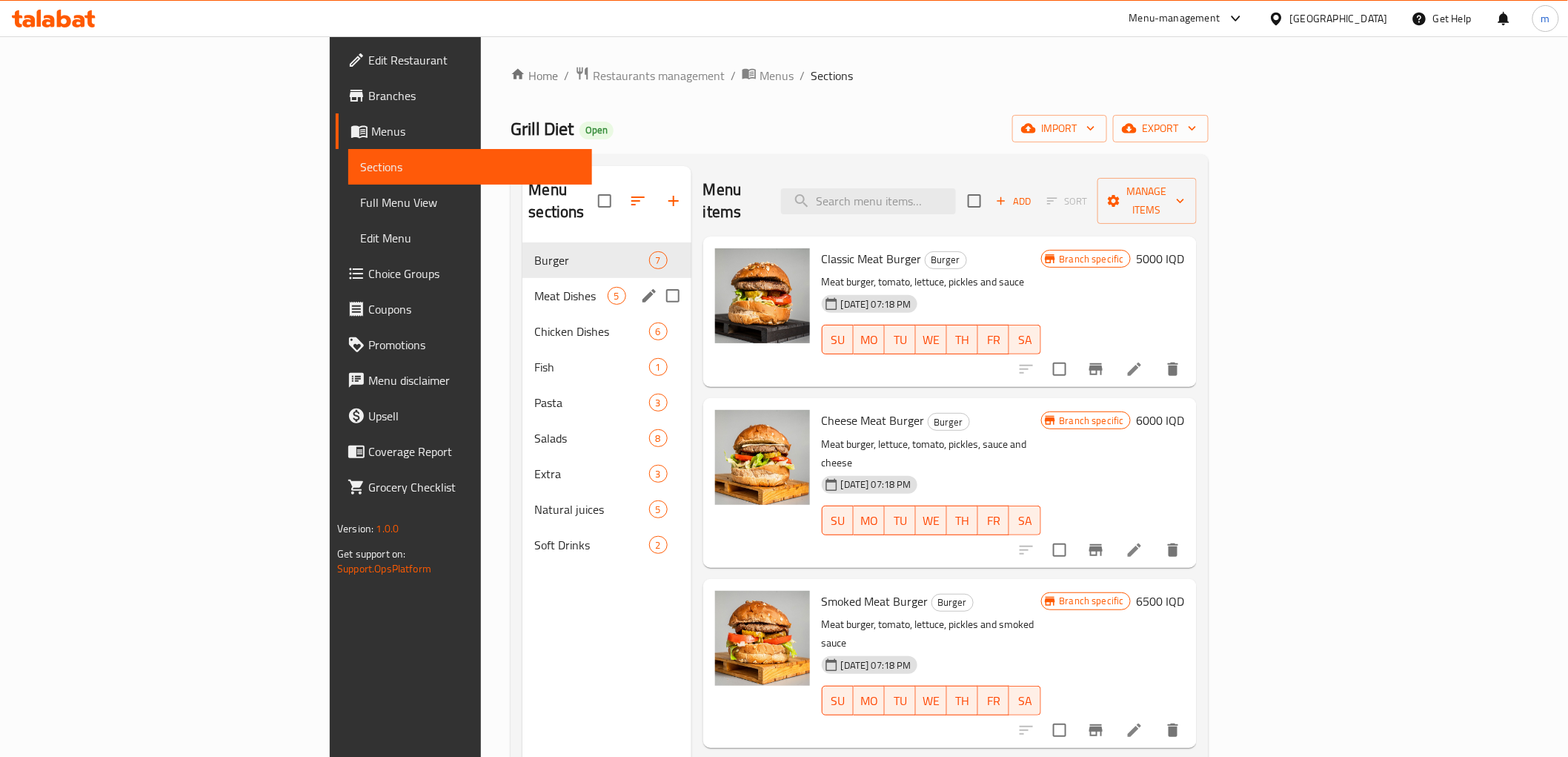
click at [522, 285] on div "Meat Dishes 5" at bounding box center [607, 295] width 169 height 35
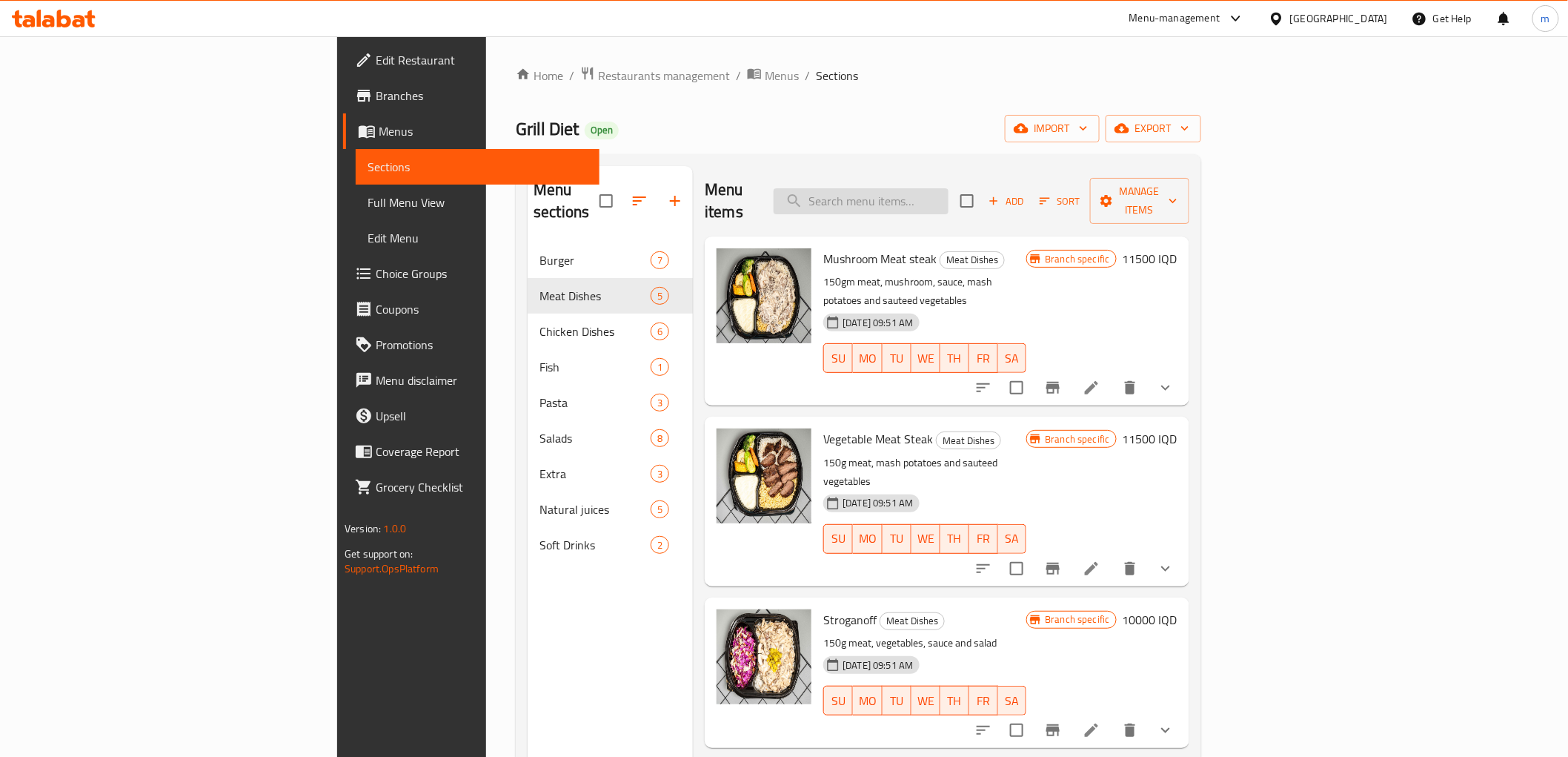
click at [938, 188] on input "search" at bounding box center [861, 200] width 175 height 26
type input "diet"
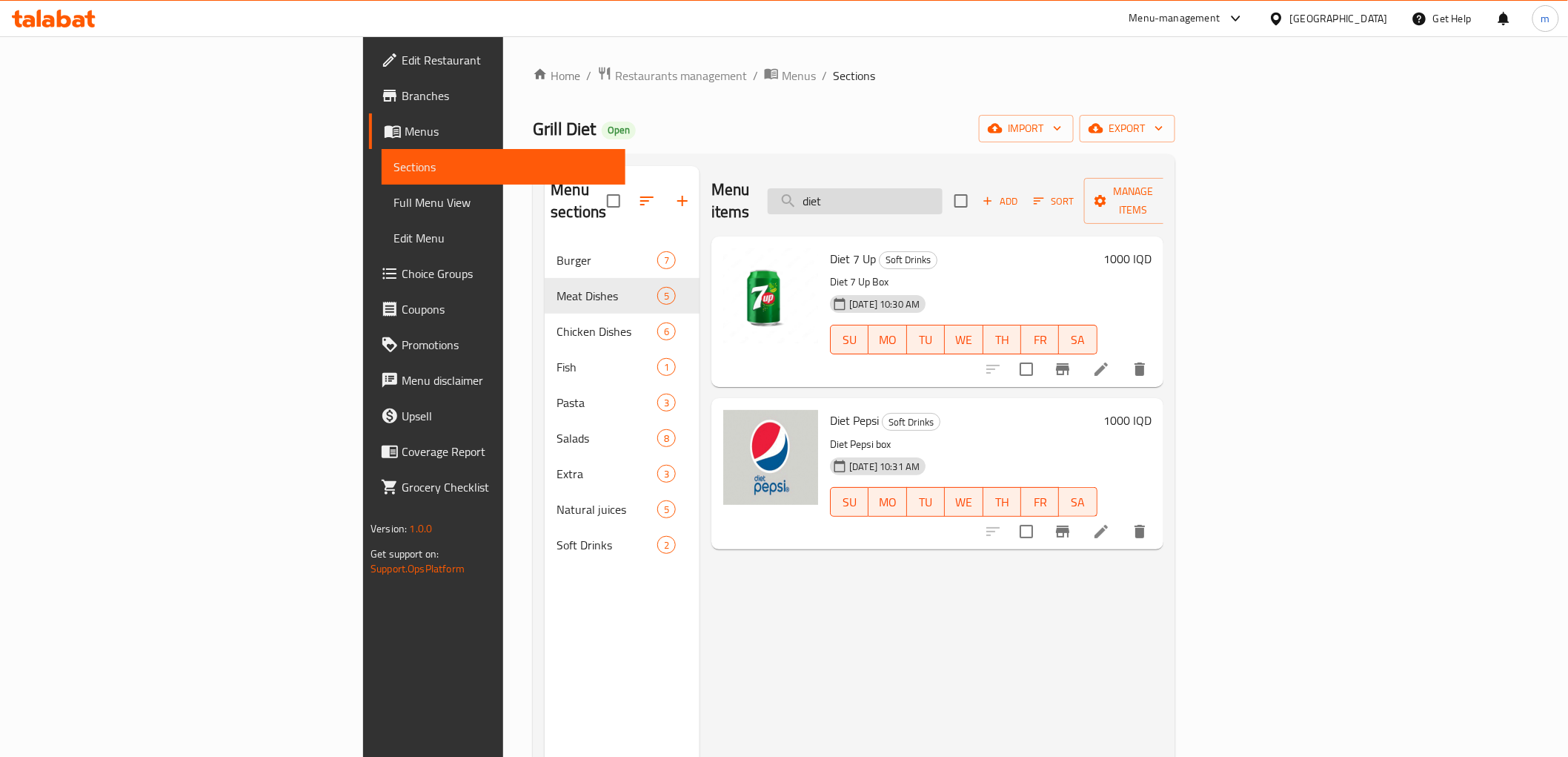
click at [943, 188] on input "diet" at bounding box center [855, 200] width 175 height 26
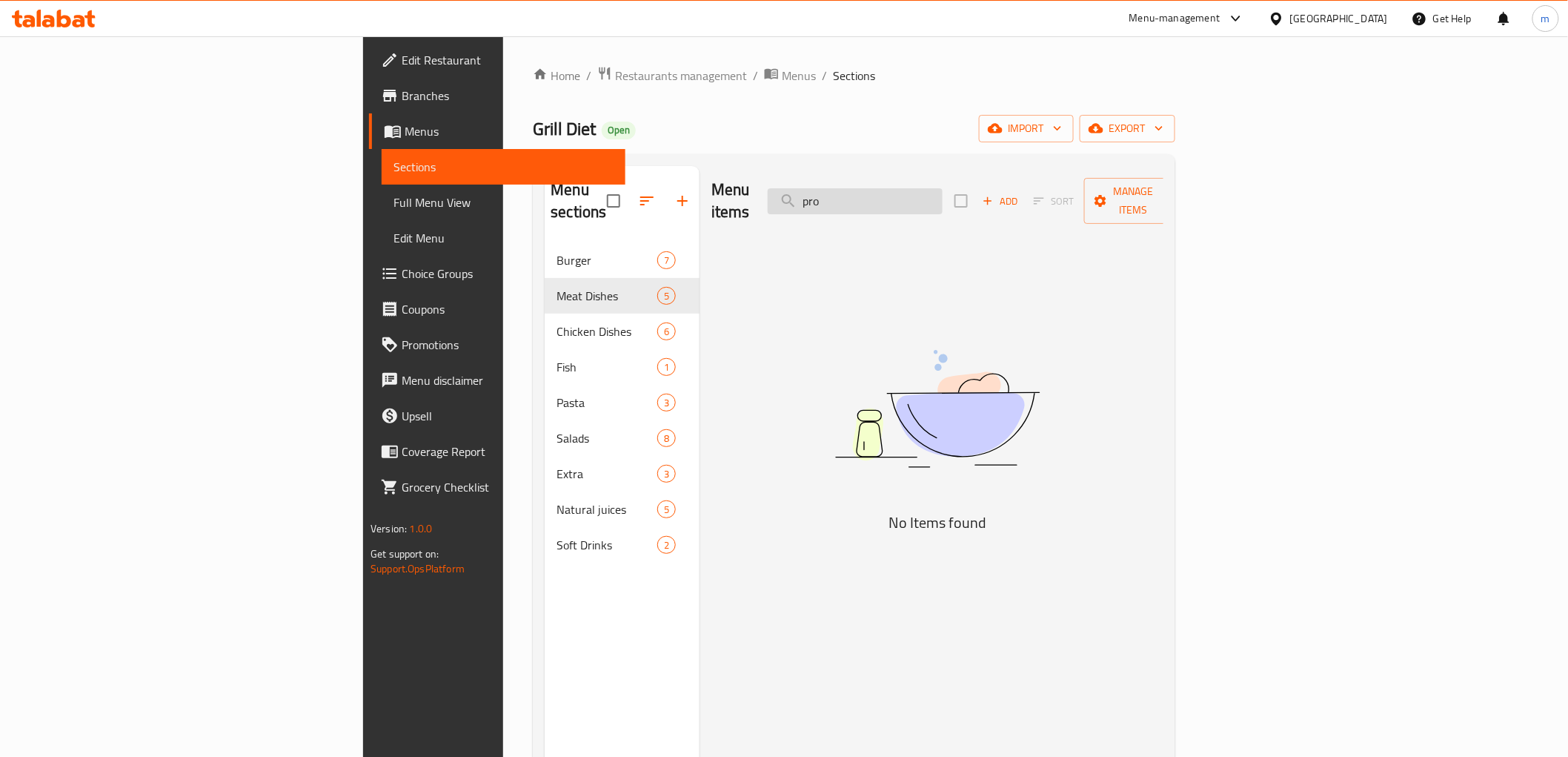
click at [943, 200] on input "pro" at bounding box center [855, 200] width 175 height 26
type input "heal"
click at [943, 200] on input "heal" at bounding box center [855, 200] width 175 height 26
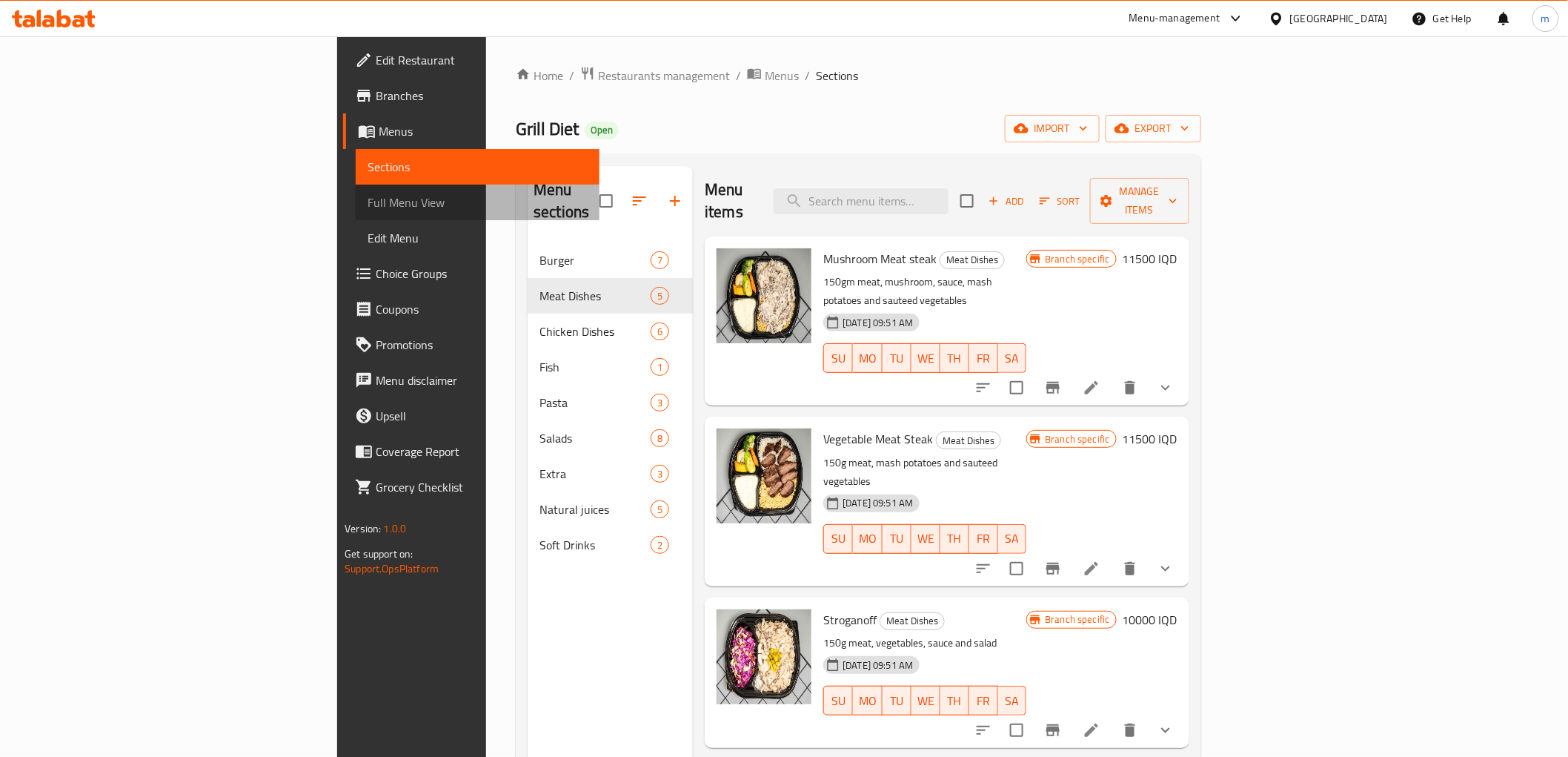
click at [368, 195] on span "Full Menu View" at bounding box center [477, 202] width 219 height 18
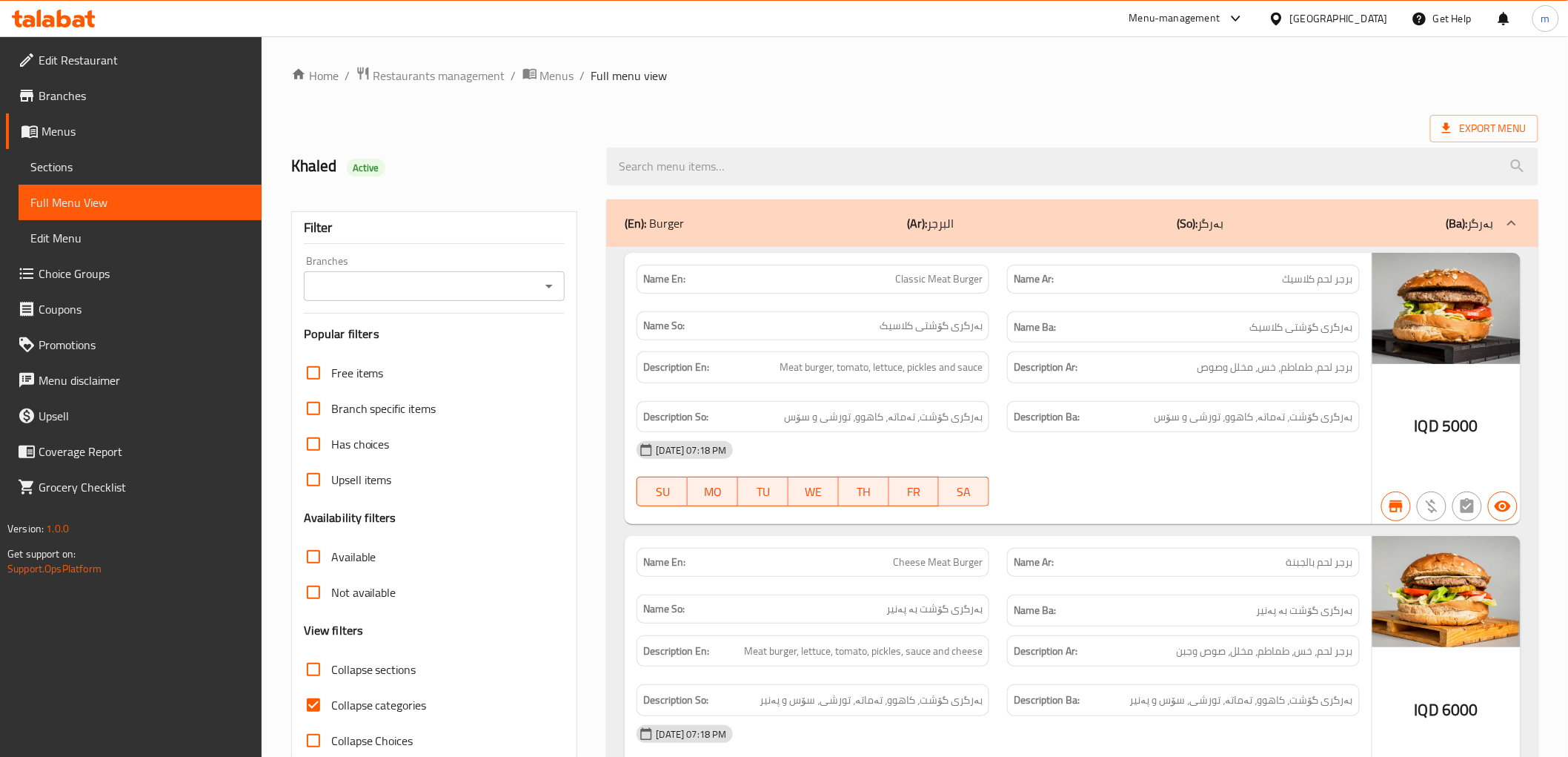
click at [542, 287] on icon "Open" at bounding box center [549, 286] width 18 height 18
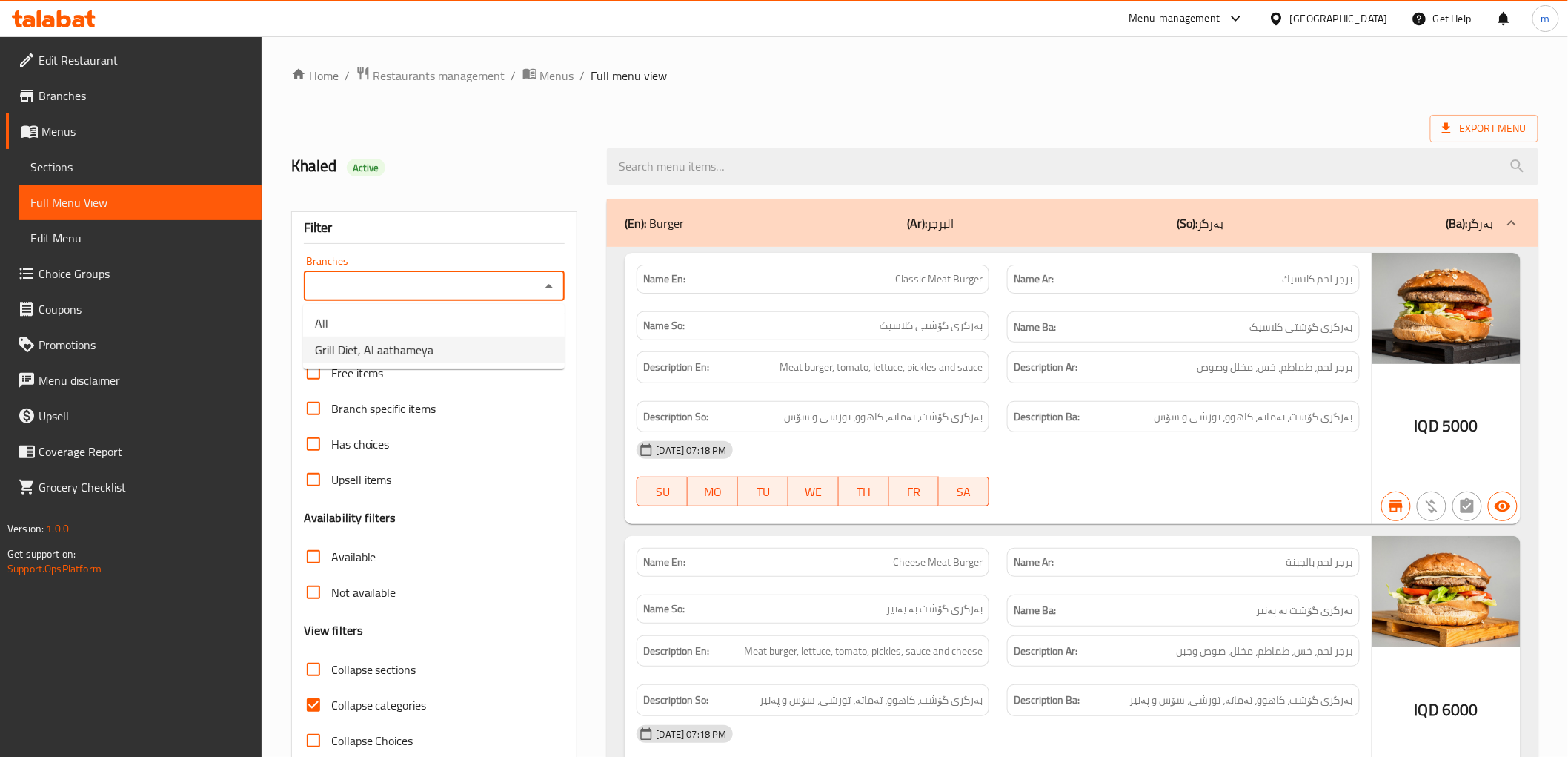
click at [519, 338] on li "Grill Diet, Al aathameya" at bounding box center [433, 350] width 262 height 27
type input "Grill Diet, Al aathameya"
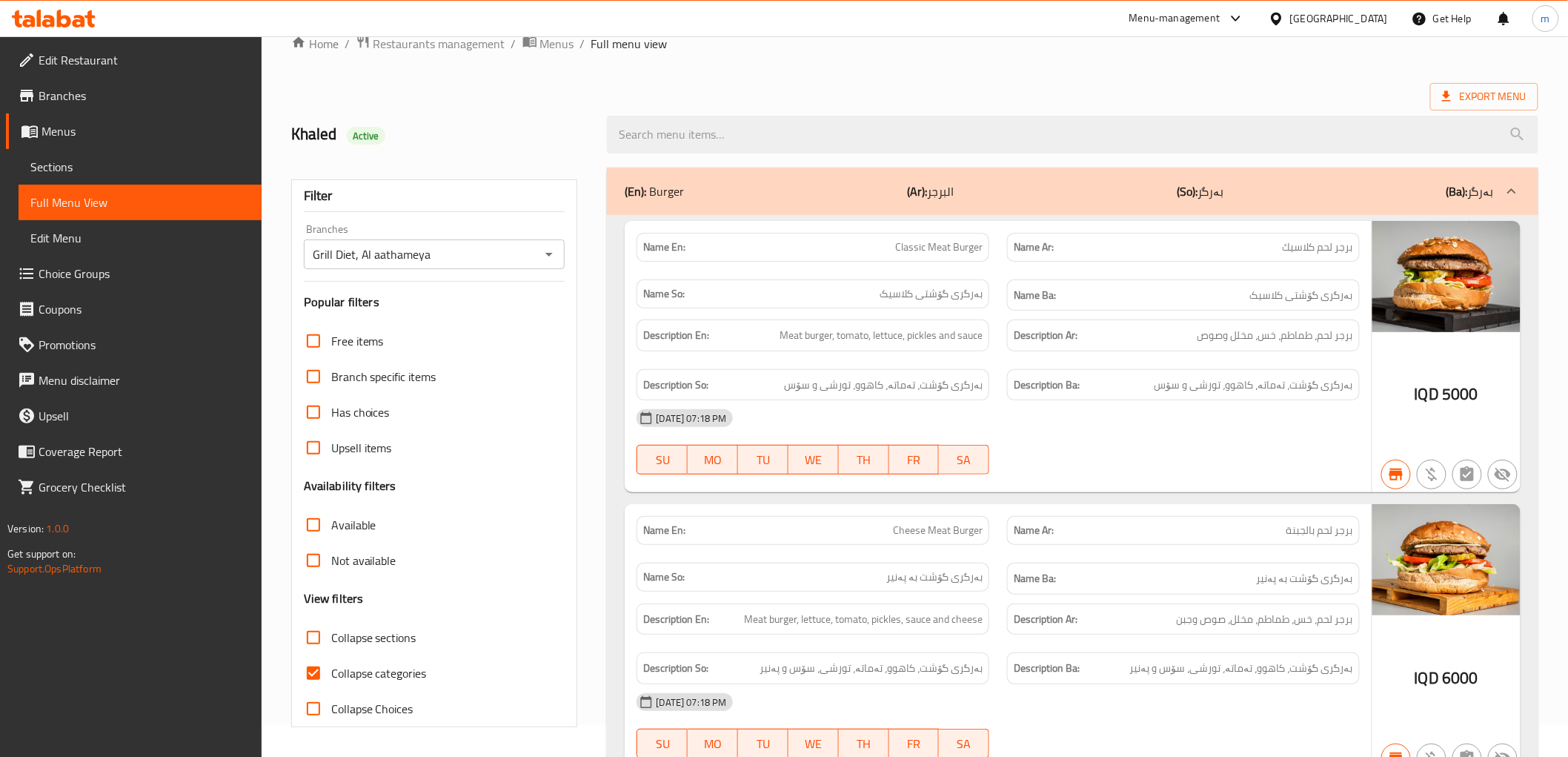
scroll to position [2257, 0]
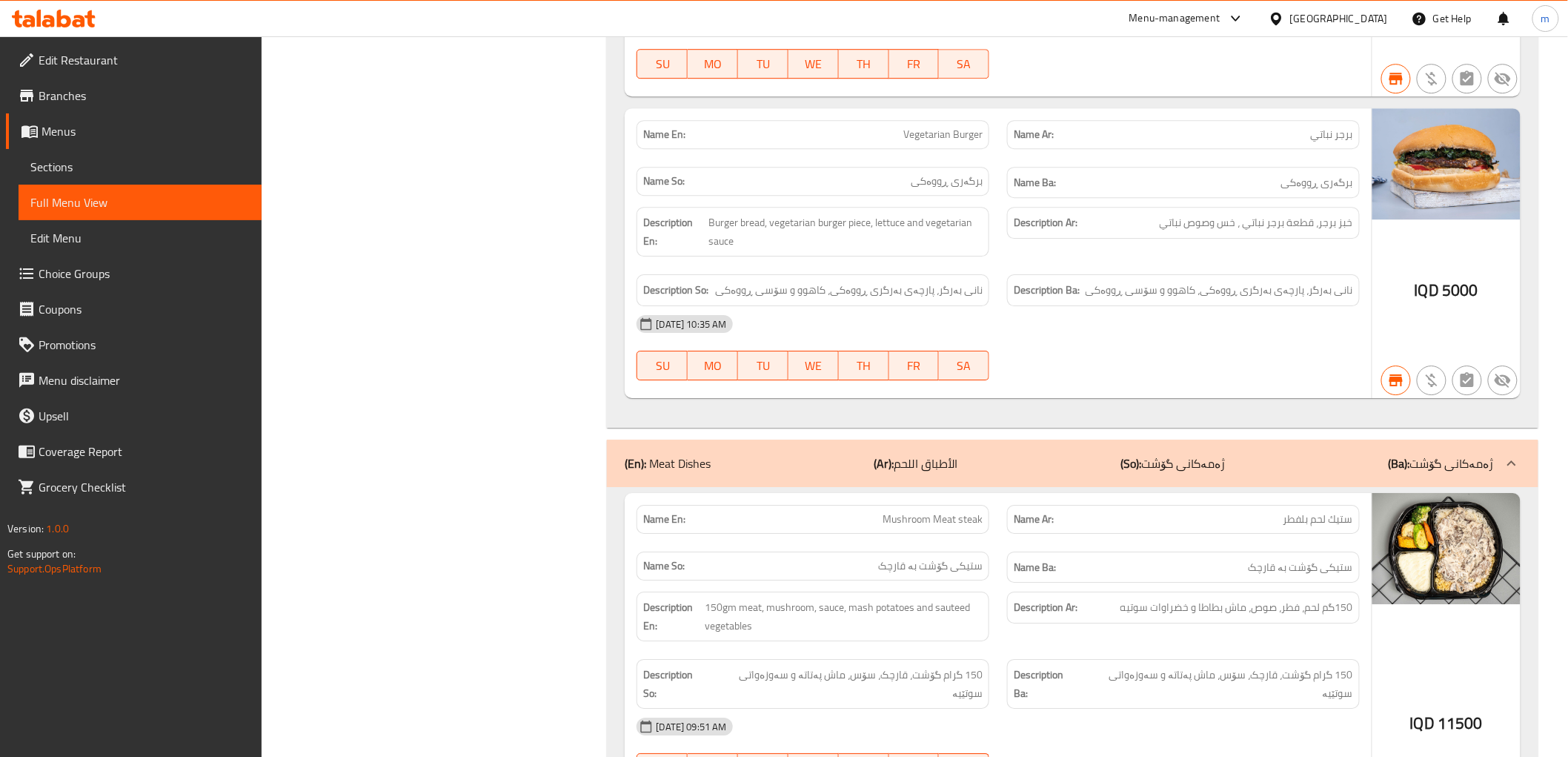
click at [121, 164] on span "Sections" at bounding box center [140, 167] width 219 height 18
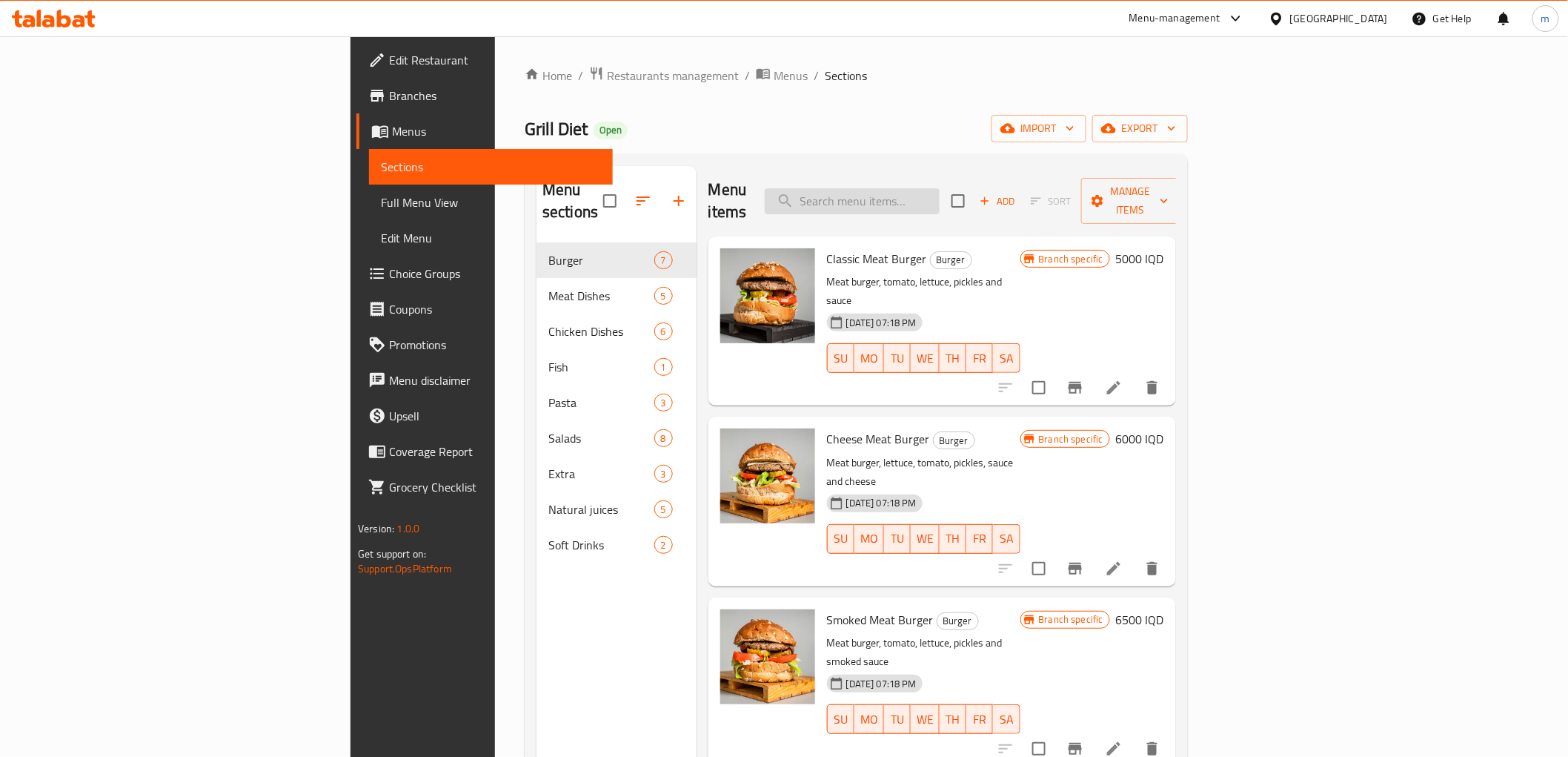
click at [940, 195] on input "search" at bounding box center [852, 200] width 175 height 26
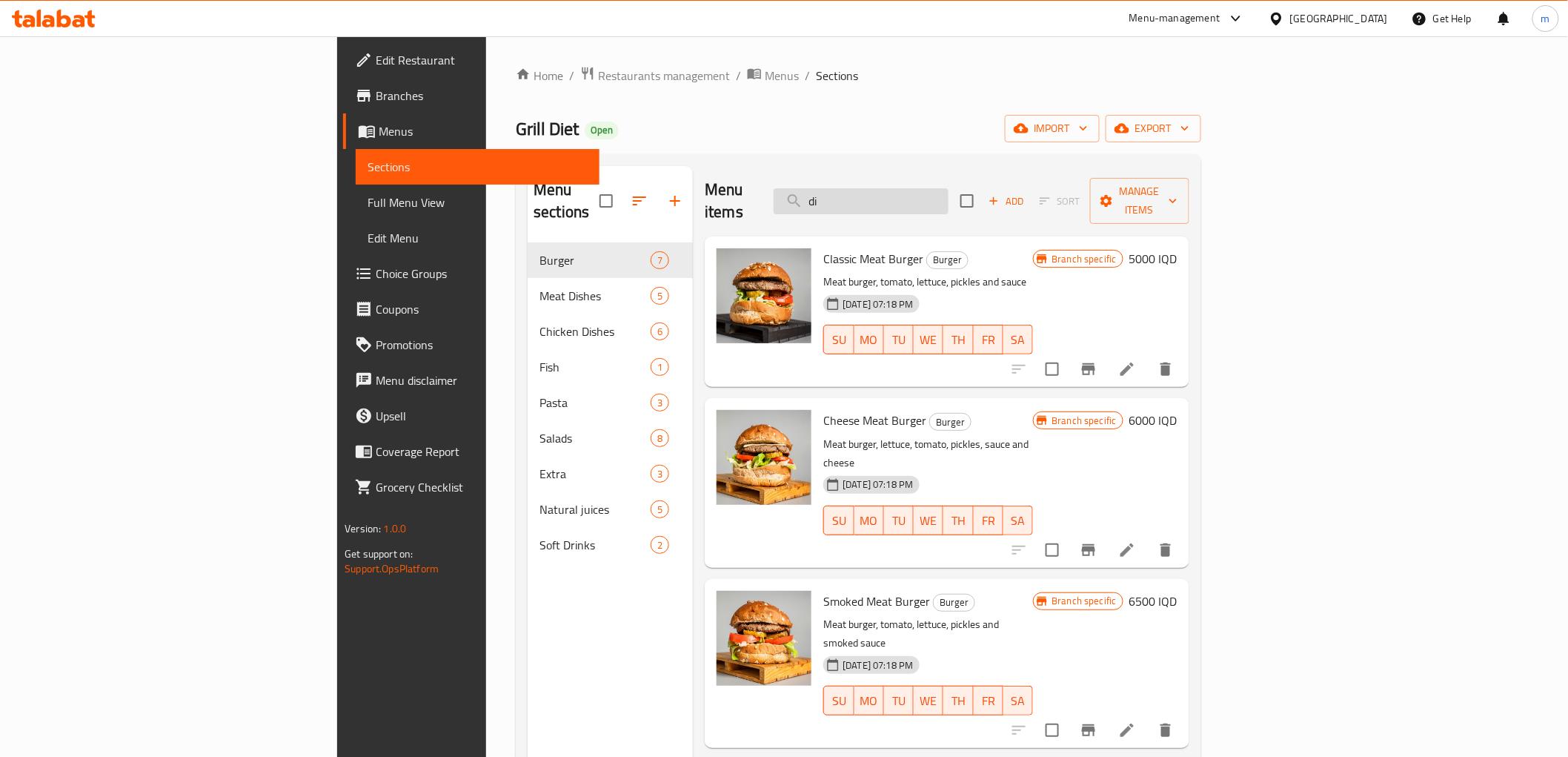
type input "die"
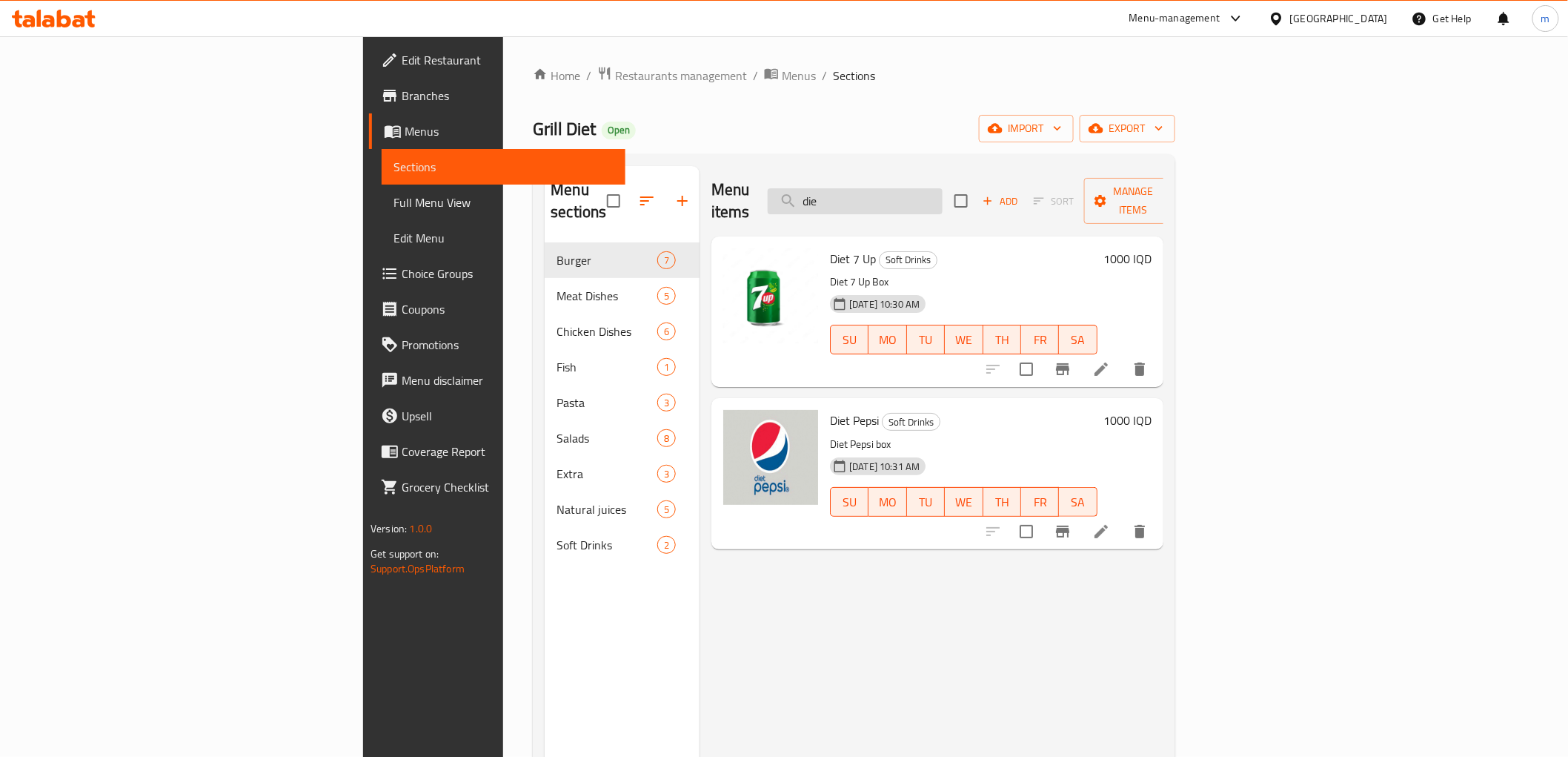
click at [943, 190] on input "die" at bounding box center [855, 200] width 175 height 26
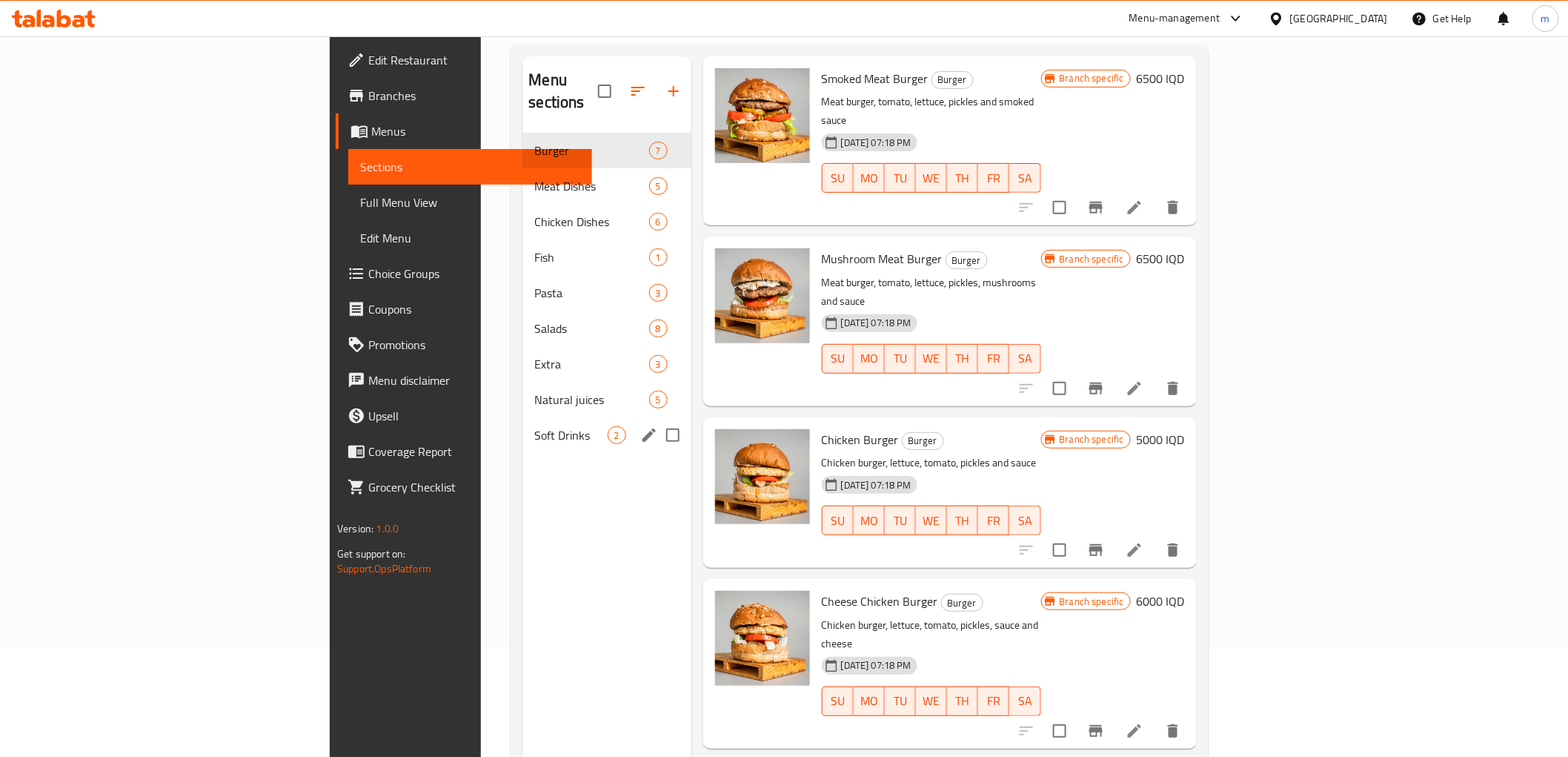
scroll to position [70, 0]
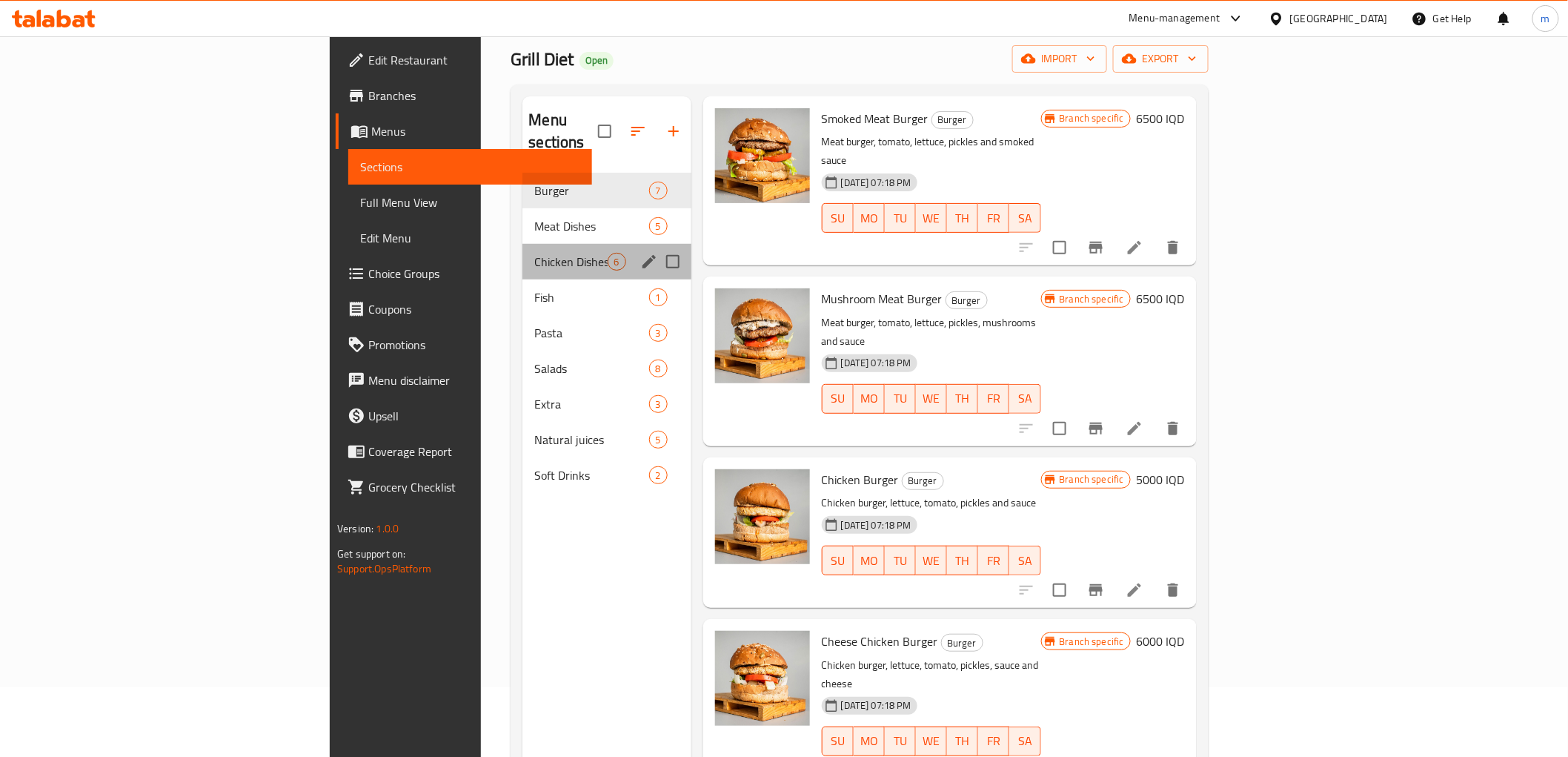
click at [522, 256] on div "Chicken Dishes 6" at bounding box center [607, 261] width 169 height 35
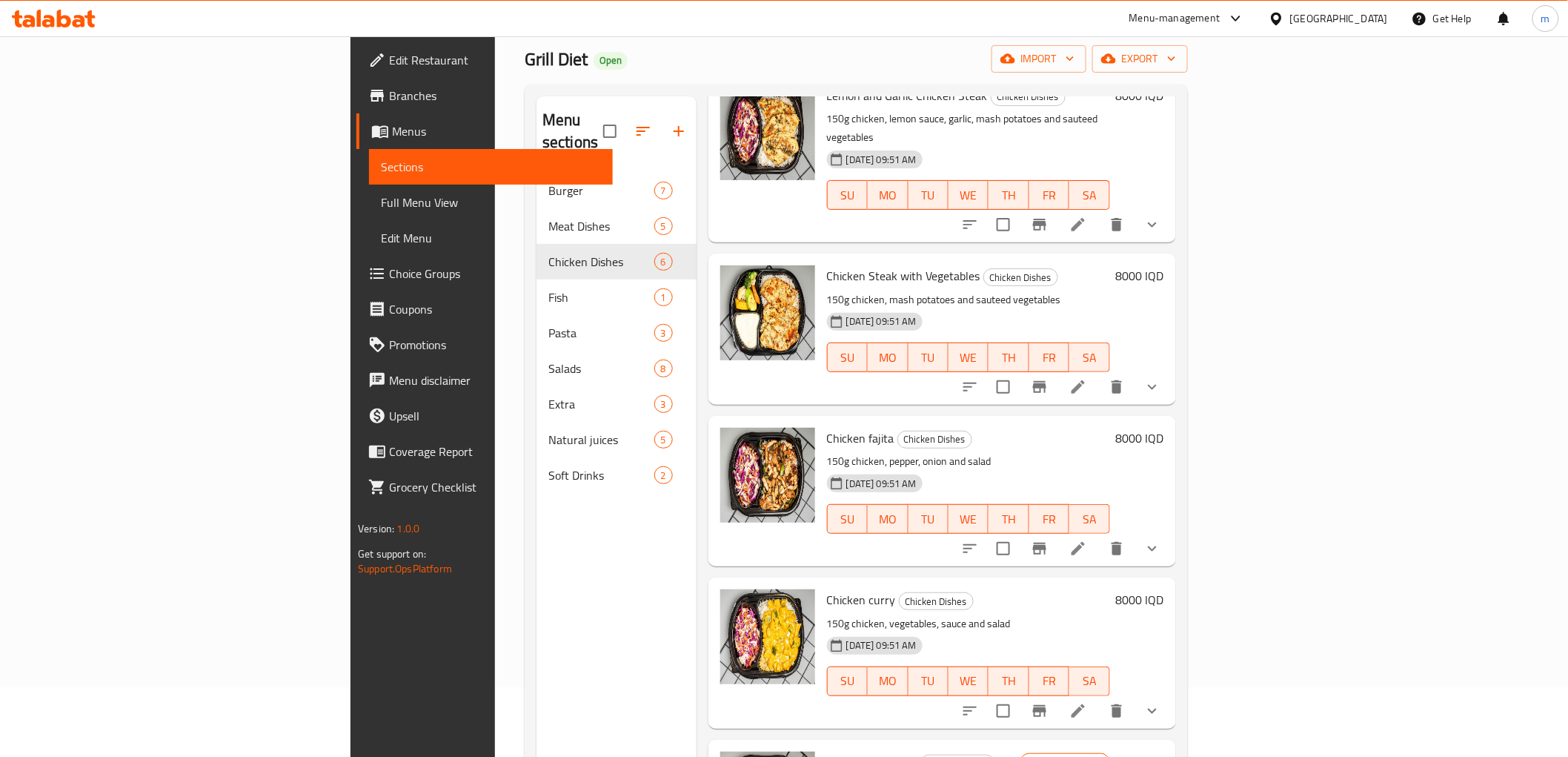
scroll to position [250, 0]
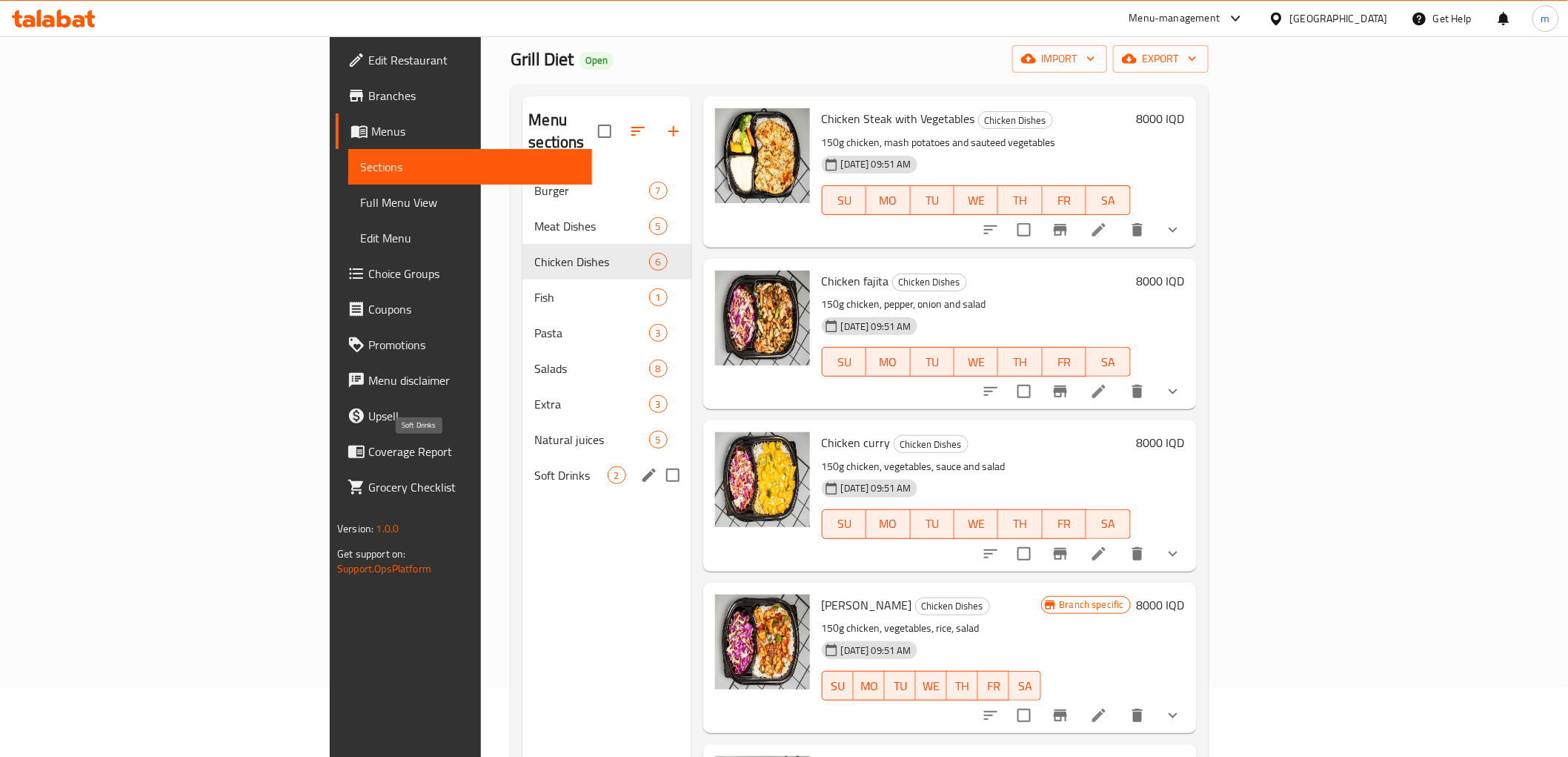
click at [535, 466] on span "Soft Drinks" at bounding box center [571, 474] width 73 height 18
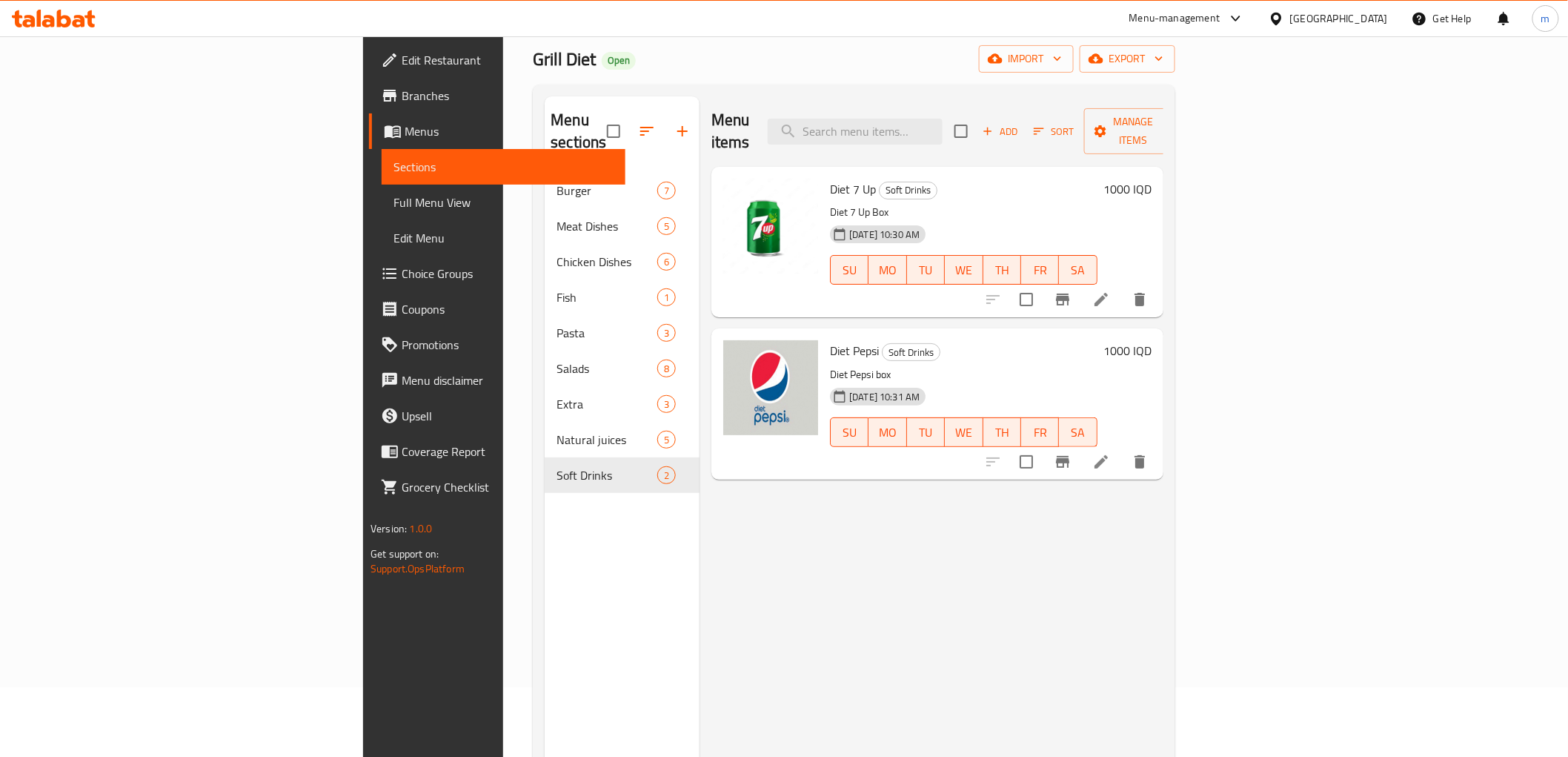
click at [830, 178] on span "Diet 7 Up" at bounding box center [853, 189] width 46 height 22
copy span "Diet"
click at [943, 119] on input "search" at bounding box center [855, 131] width 175 height 26
paste input "Diet"
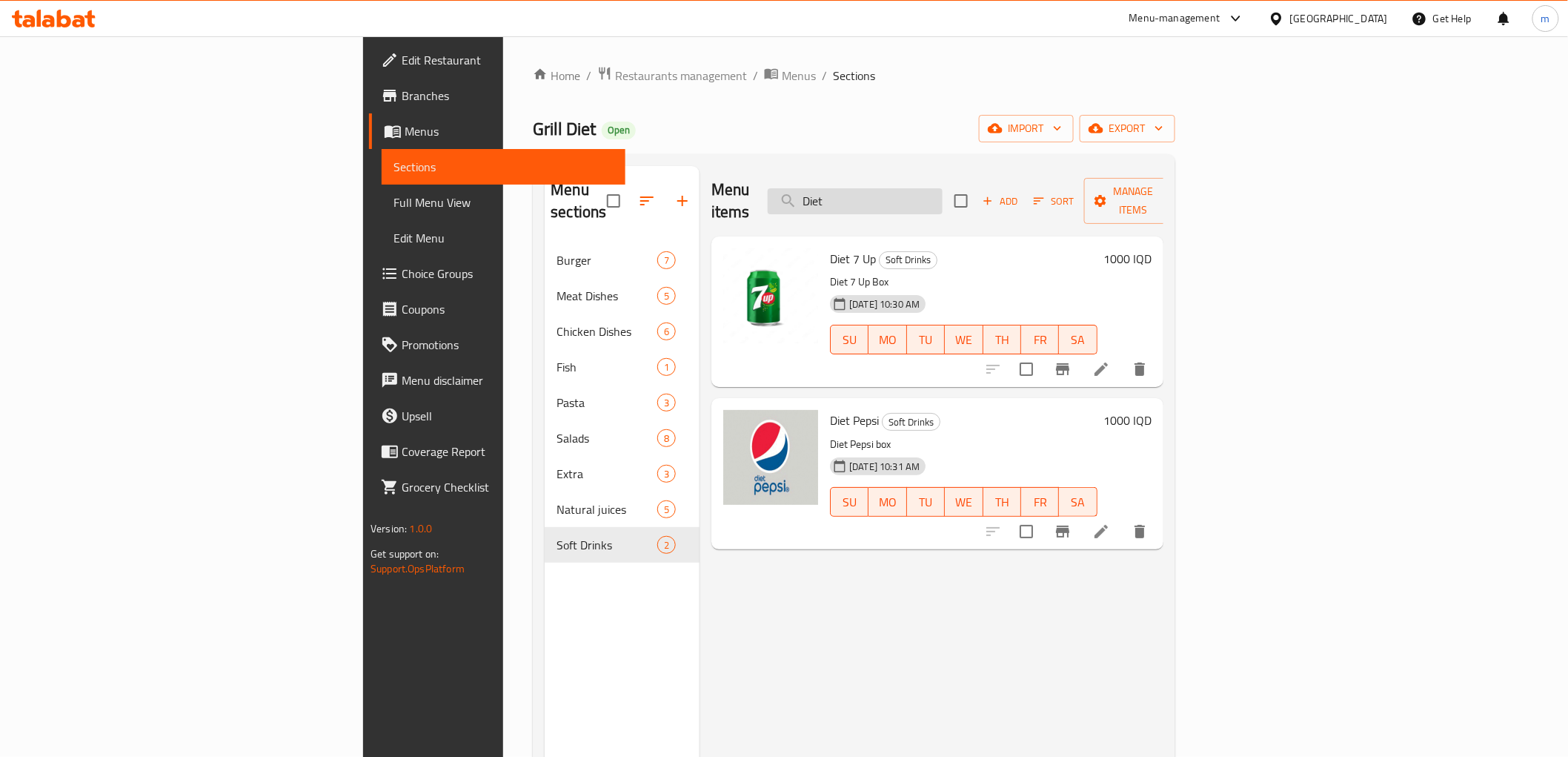
click at [943, 201] on input "Diet" at bounding box center [855, 200] width 175 height 26
type input "h"
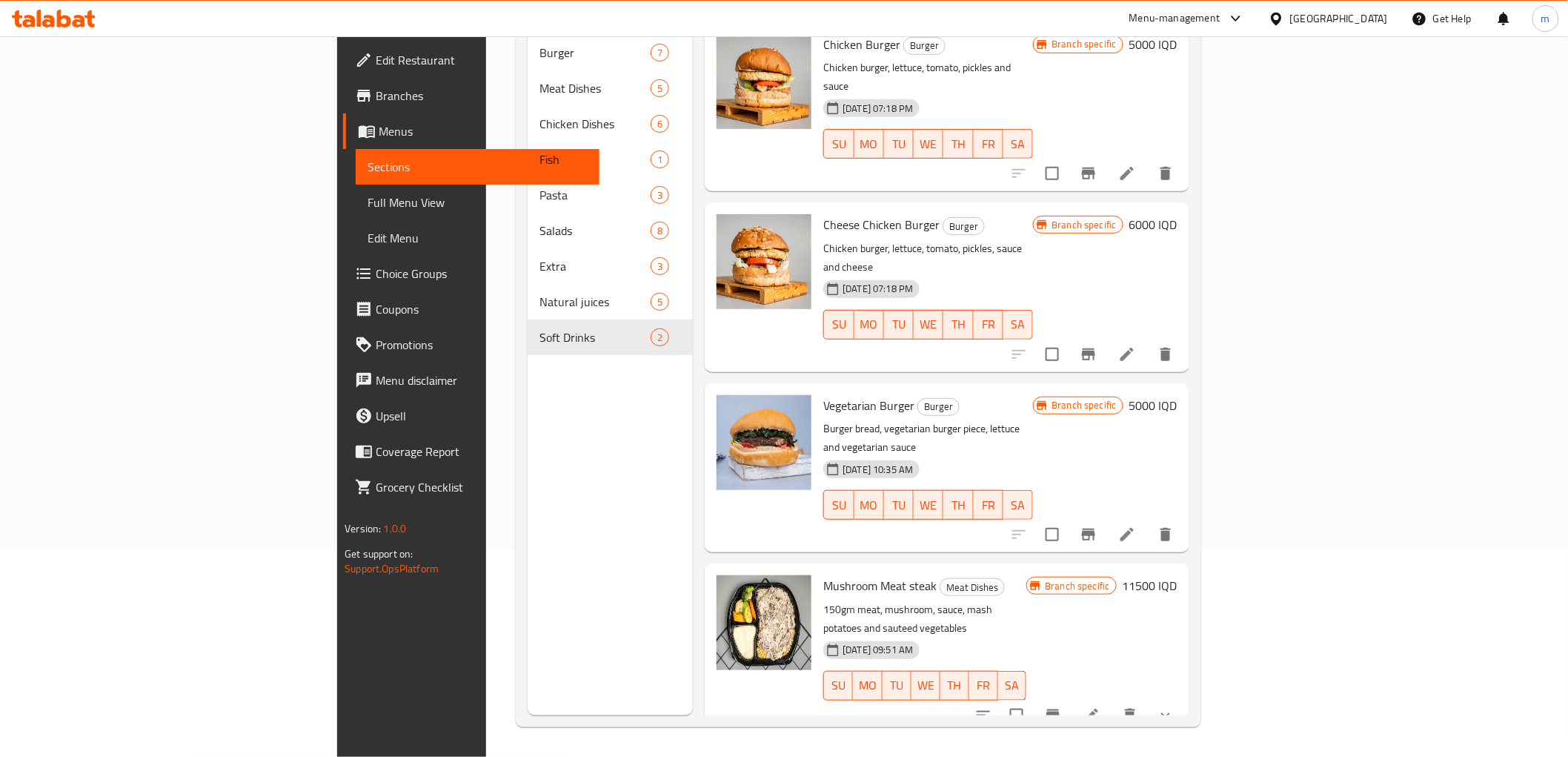
scroll to position [655, 0]
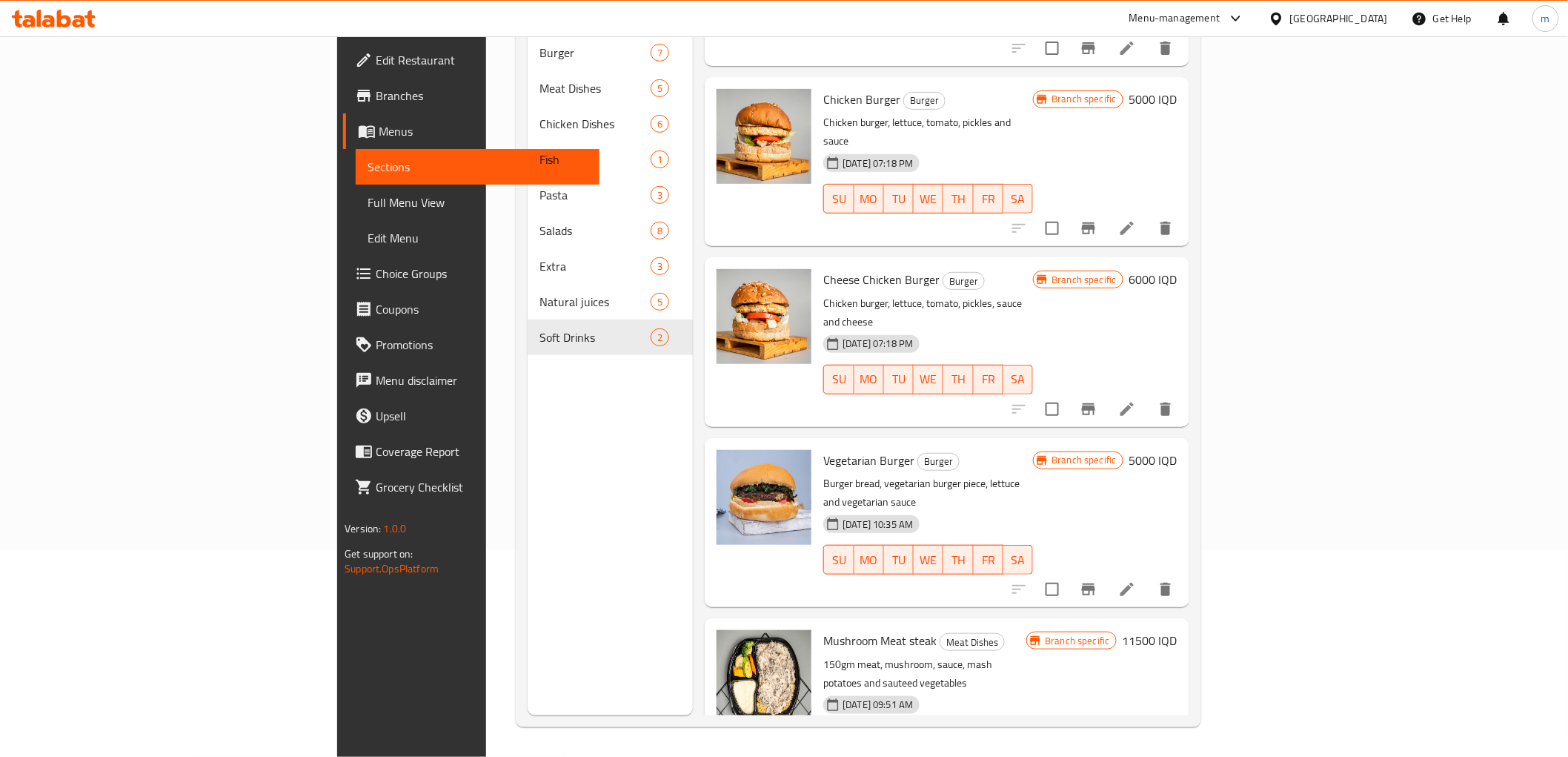
type input "g"
click at [1175, 756] on icon "show more" at bounding box center [1165, 769] width 18 height 18
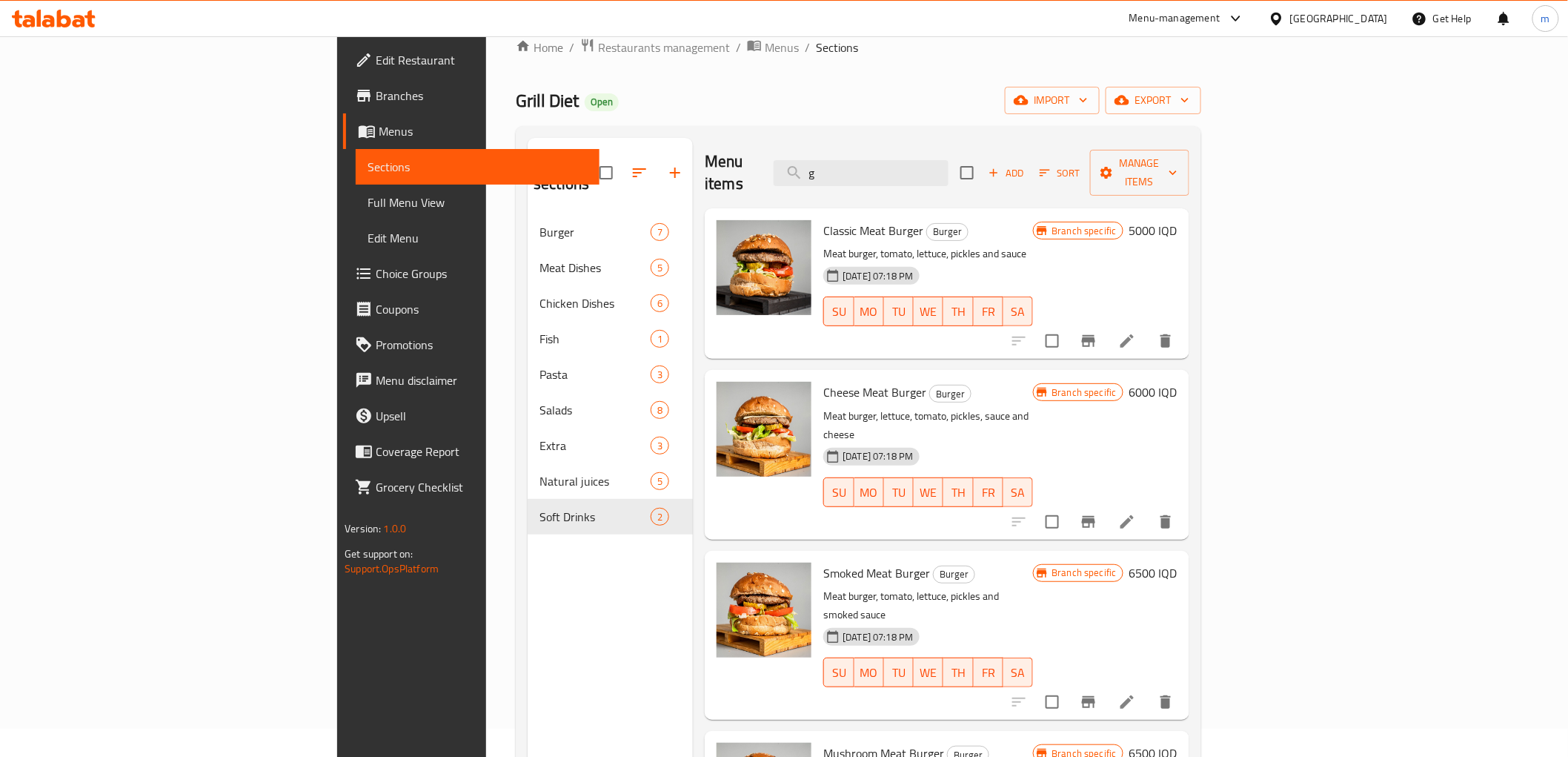
scroll to position [0, 0]
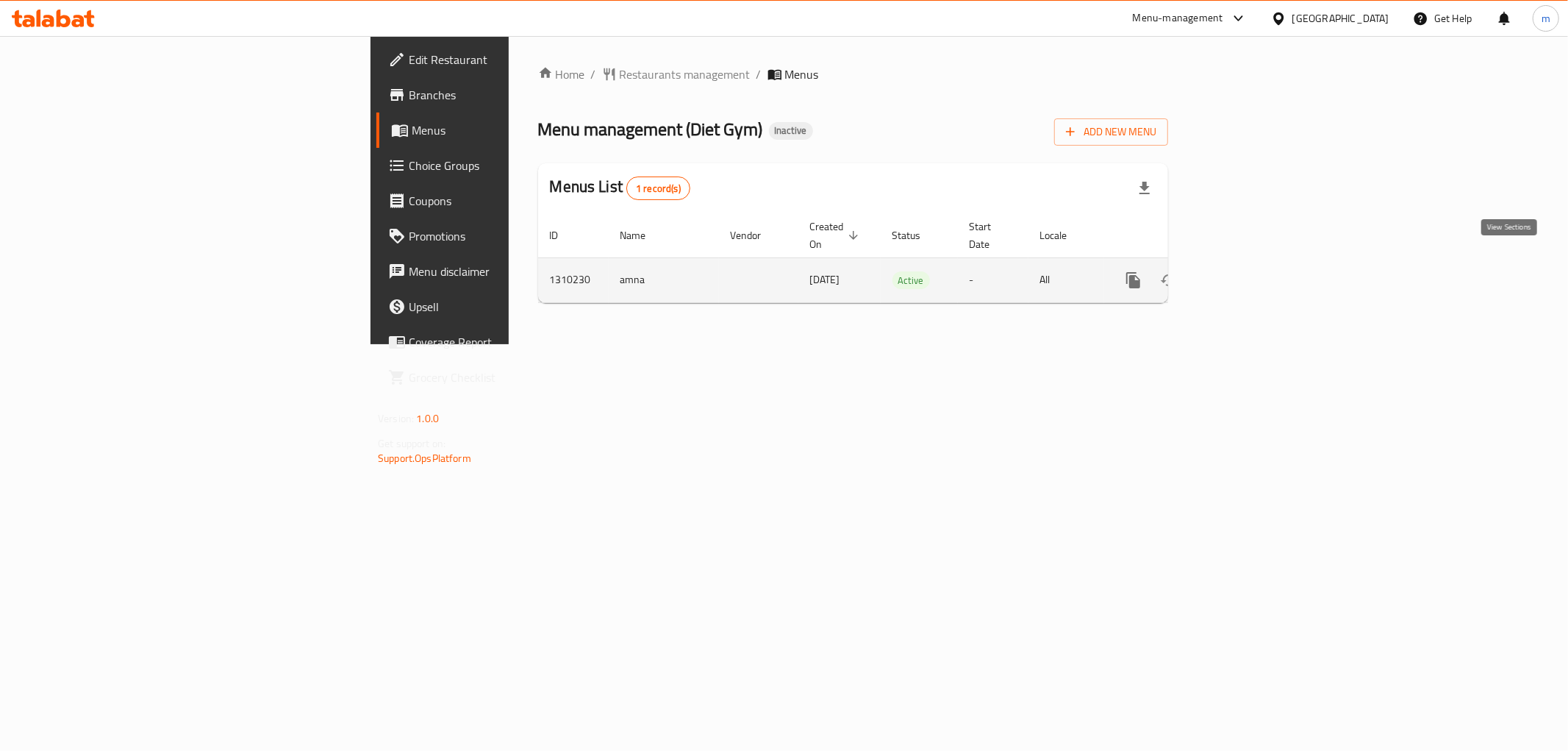
click at [1248, 271] on icon "enhanced table" at bounding box center [1239, 279] width 18 height 18
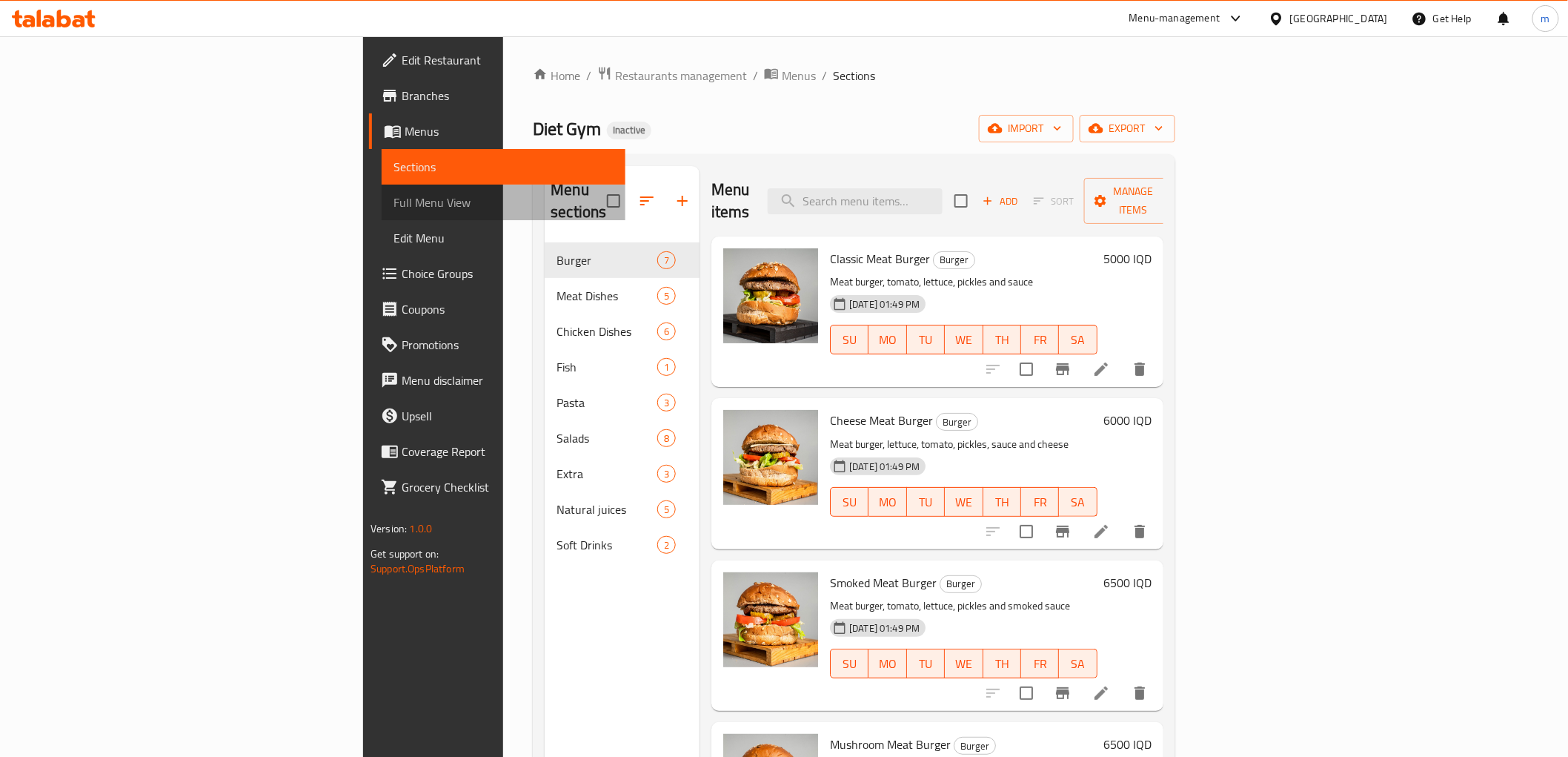
click at [394, 205] on span "Full Menu View" at bounding box center [503, 202] width 219 height 18
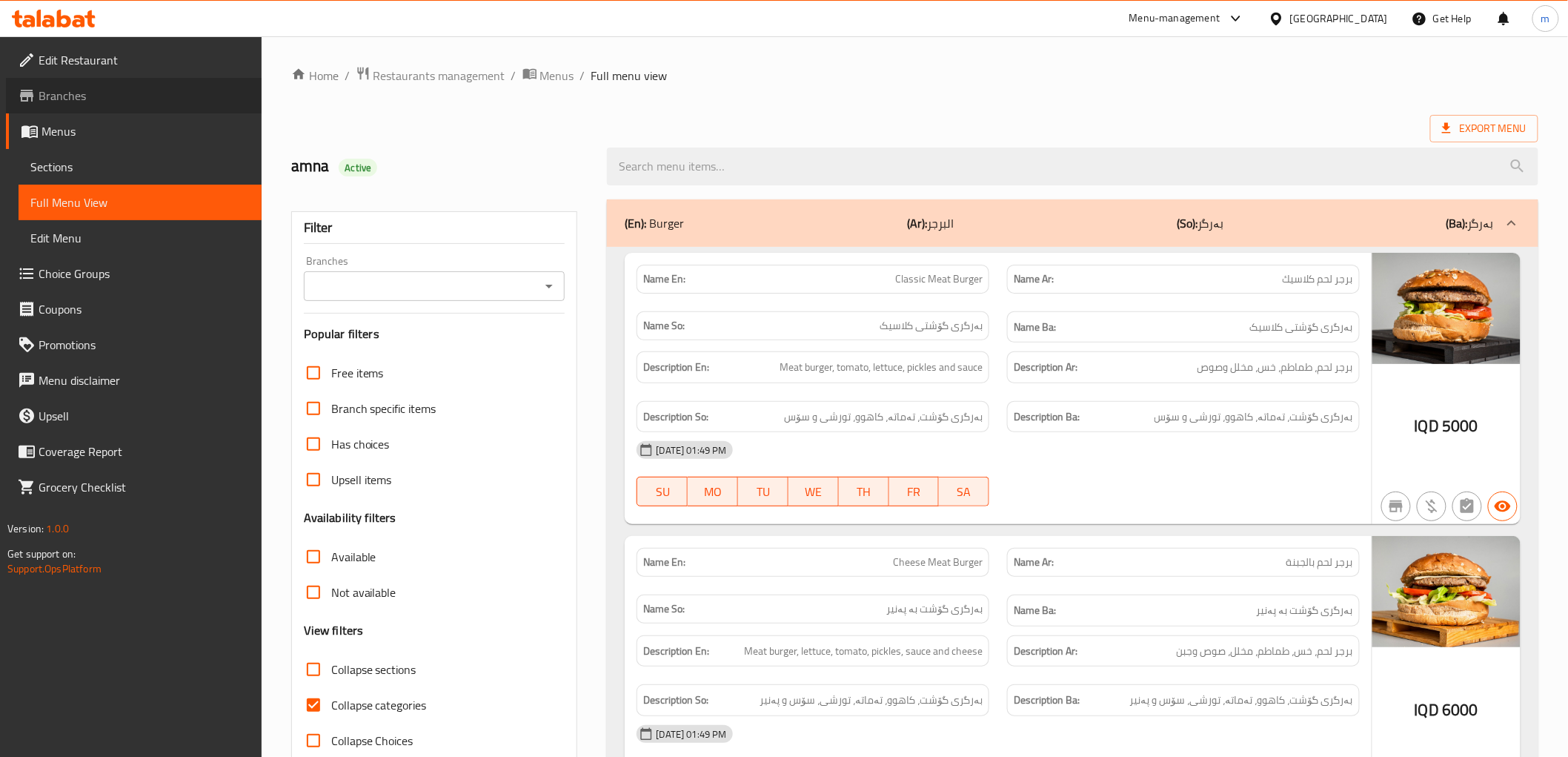
click at [89, 95] on span "Branches" at bounding box center [144, 95] width 211 height 18
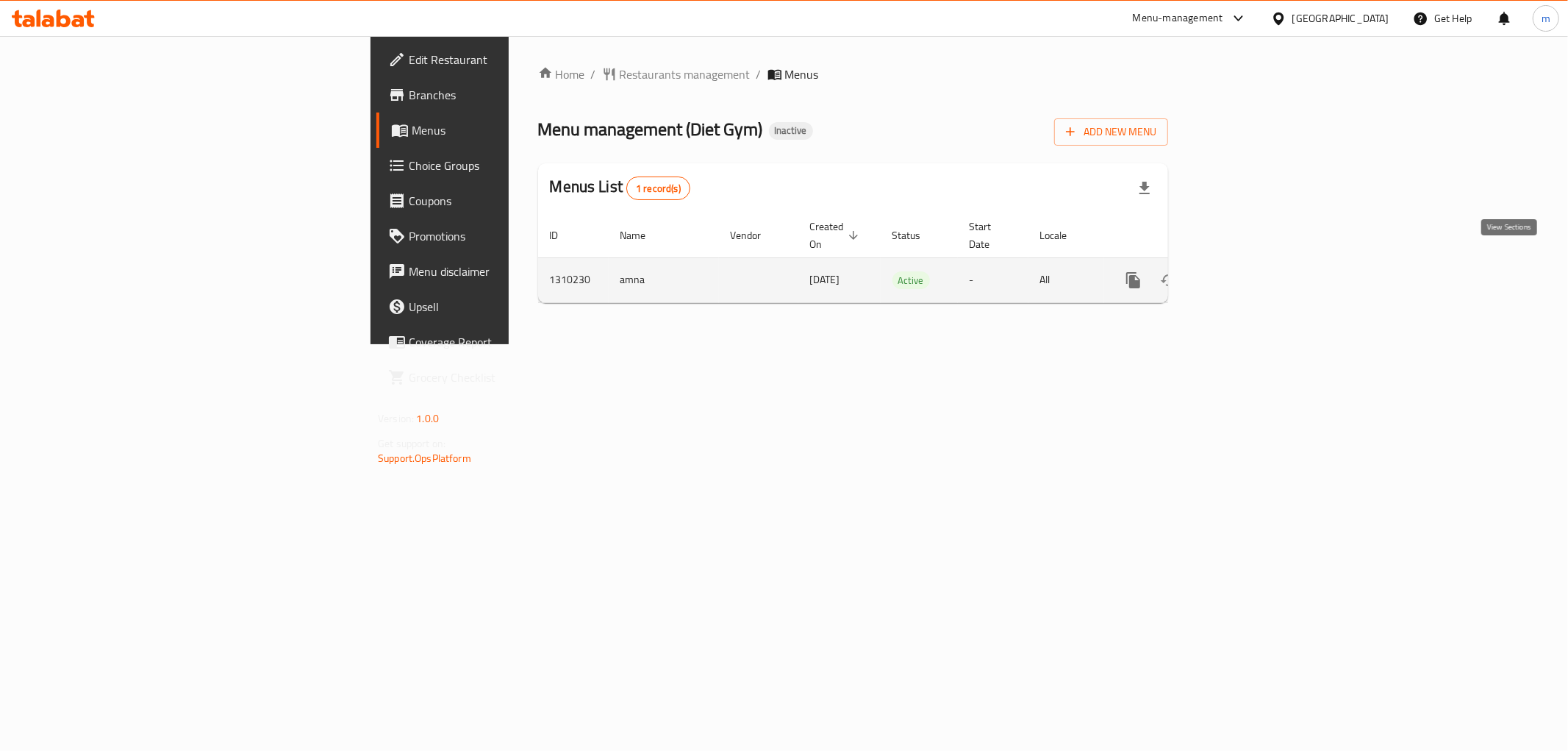
click at [1248, 271] on icon "enhanced table" at bounding box center [1239, 279] width 18 height 18
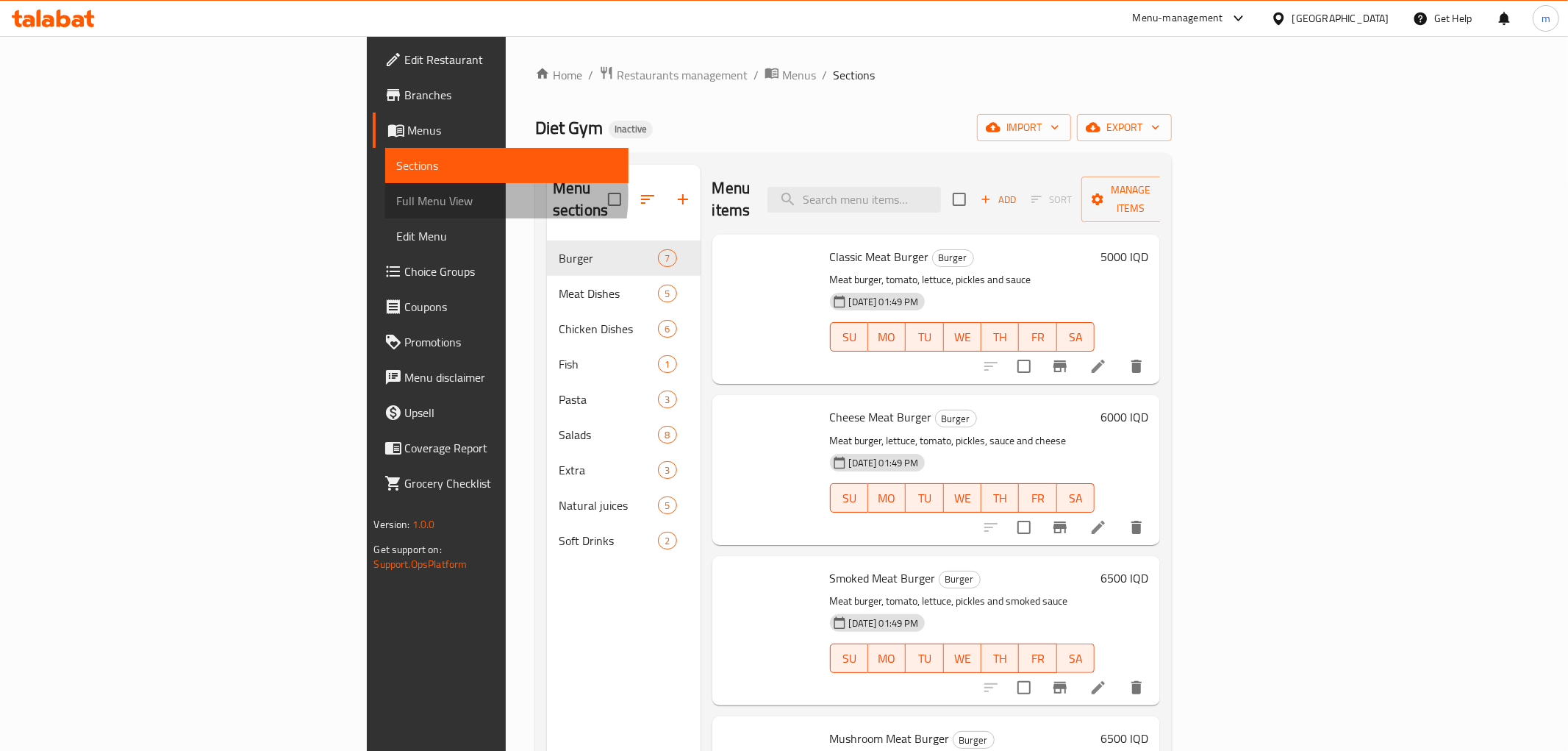
click at [397, 195] on span "Full Menu View" at bounding box center [507, 201] width 220 height 18
click at [397, 197] on span "Full Menu View" at bounding box center [507, 201] width 220 height 18
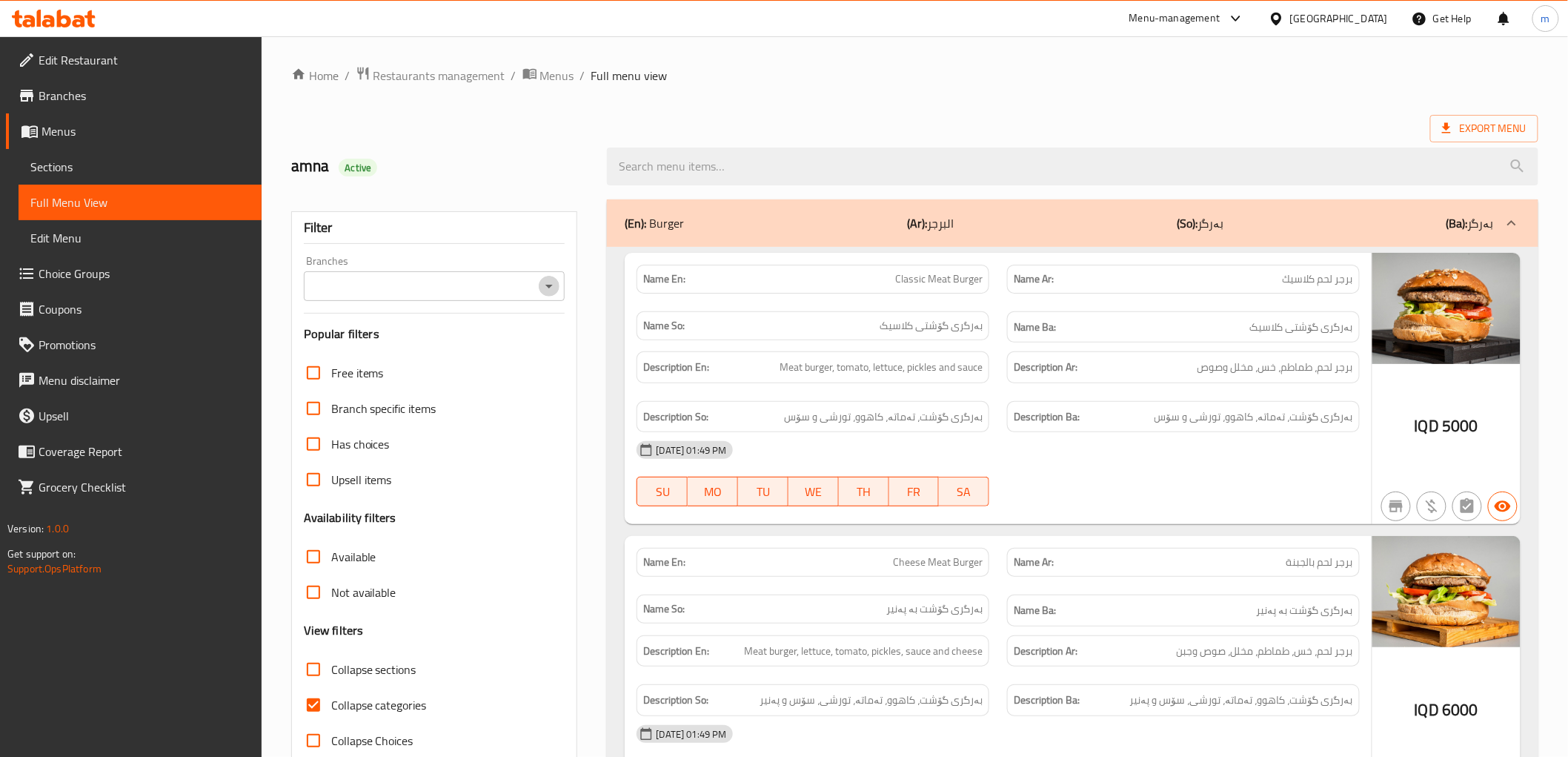
click at [556, 287] on icon "Open" at bounding box center [549, 286] width 18 height 18
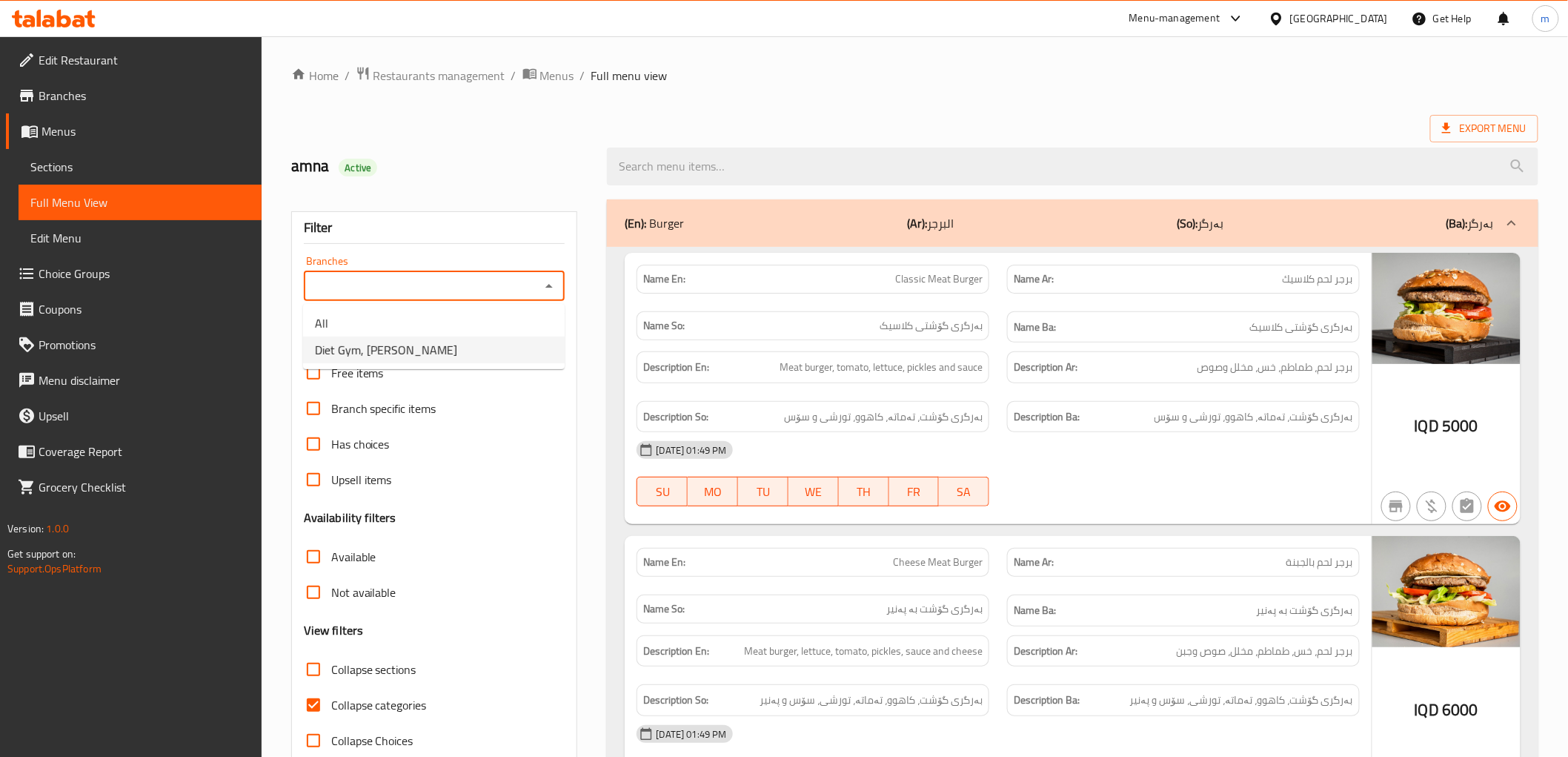
click at [498, 342] on li "Diet Gym, Al aathameya" at bounding box center [433, 350] width 262 height 27
type input "Diet Gym, Al aathameya"
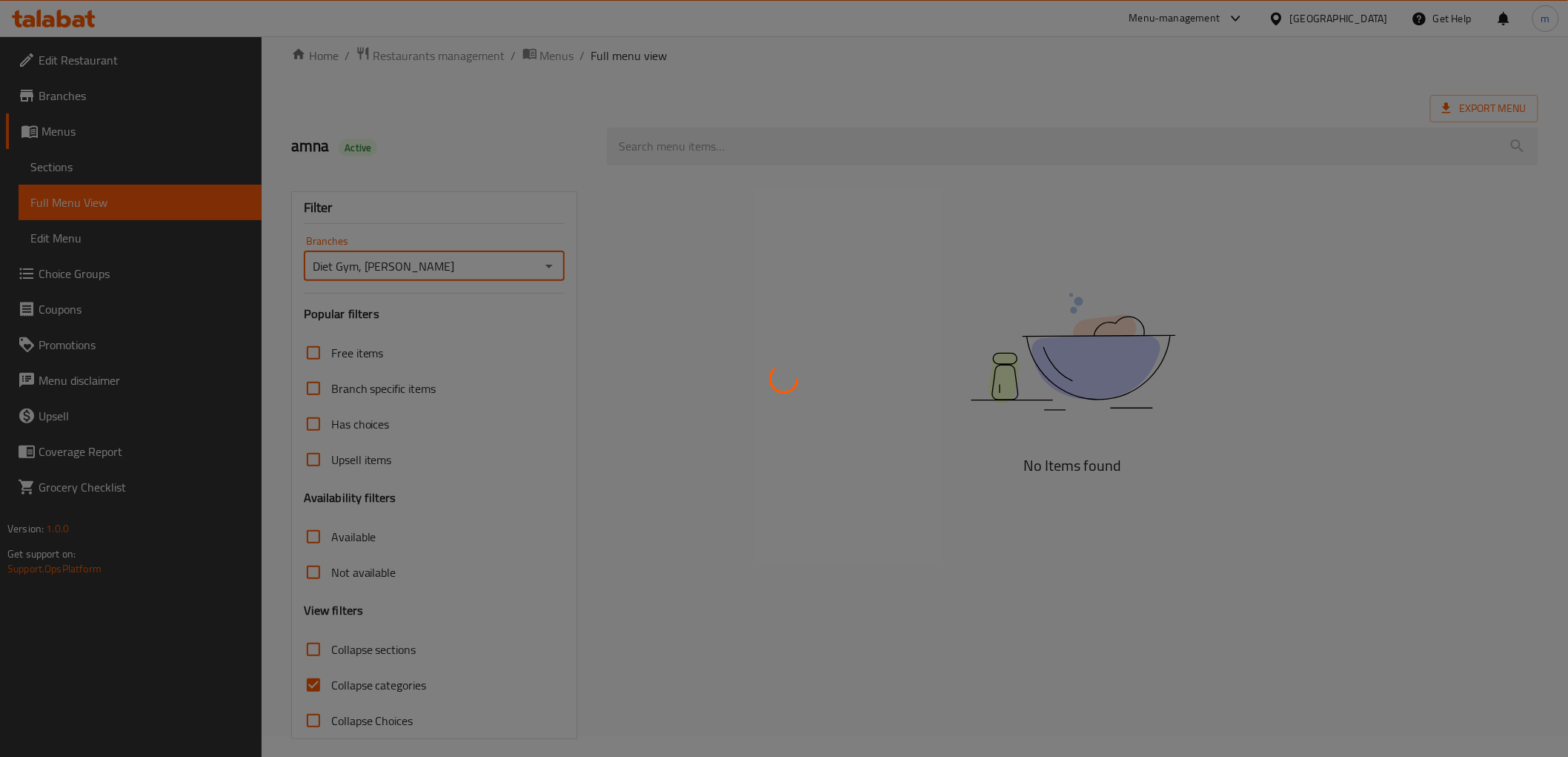
scroll to position [32, 0]
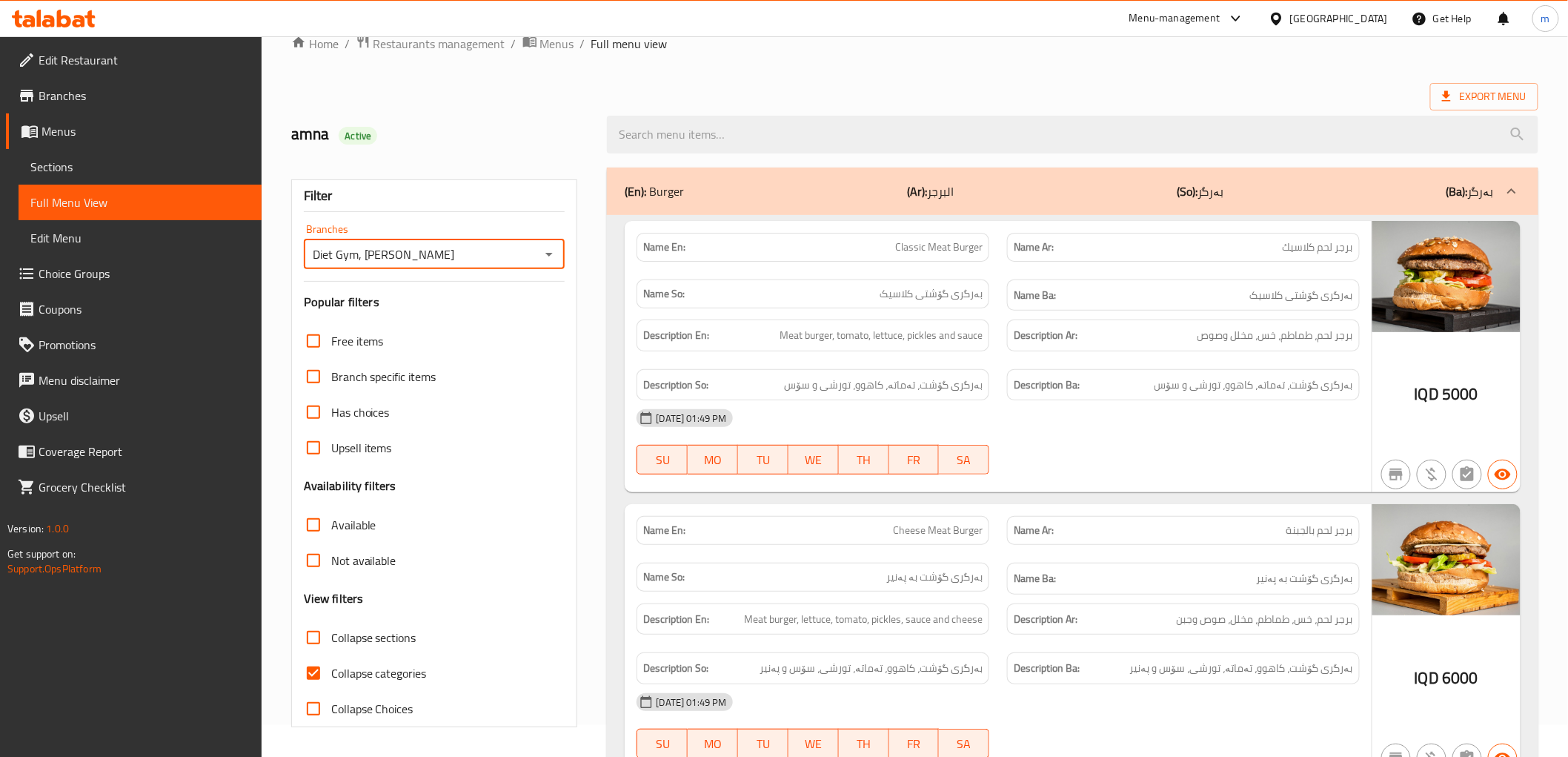
click at [311, 676] on input "Collapse categories" at bounding box center [313, 673] width 35 height 35
checkbox input "false"
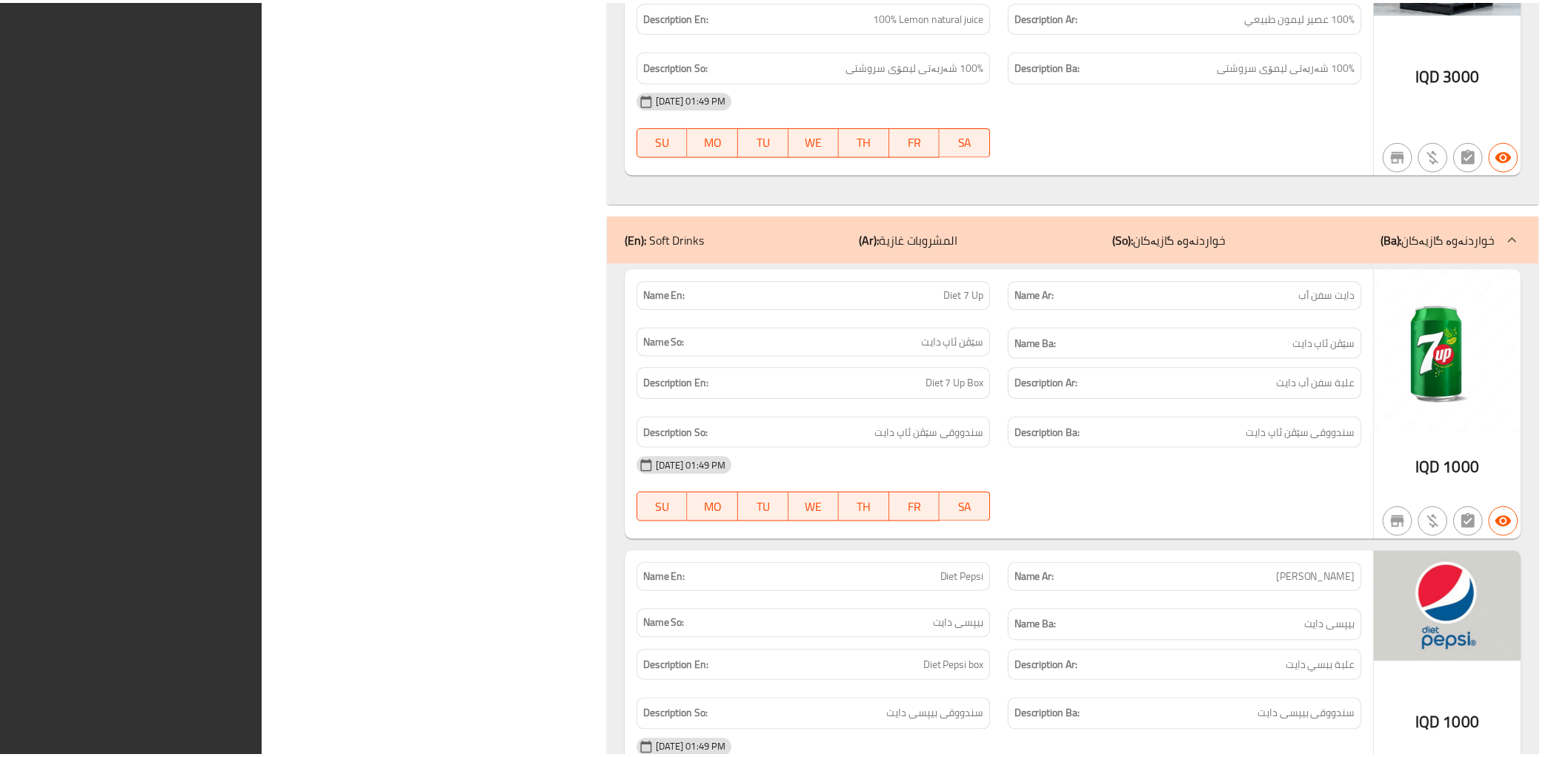
scroll to position [14653, 0]
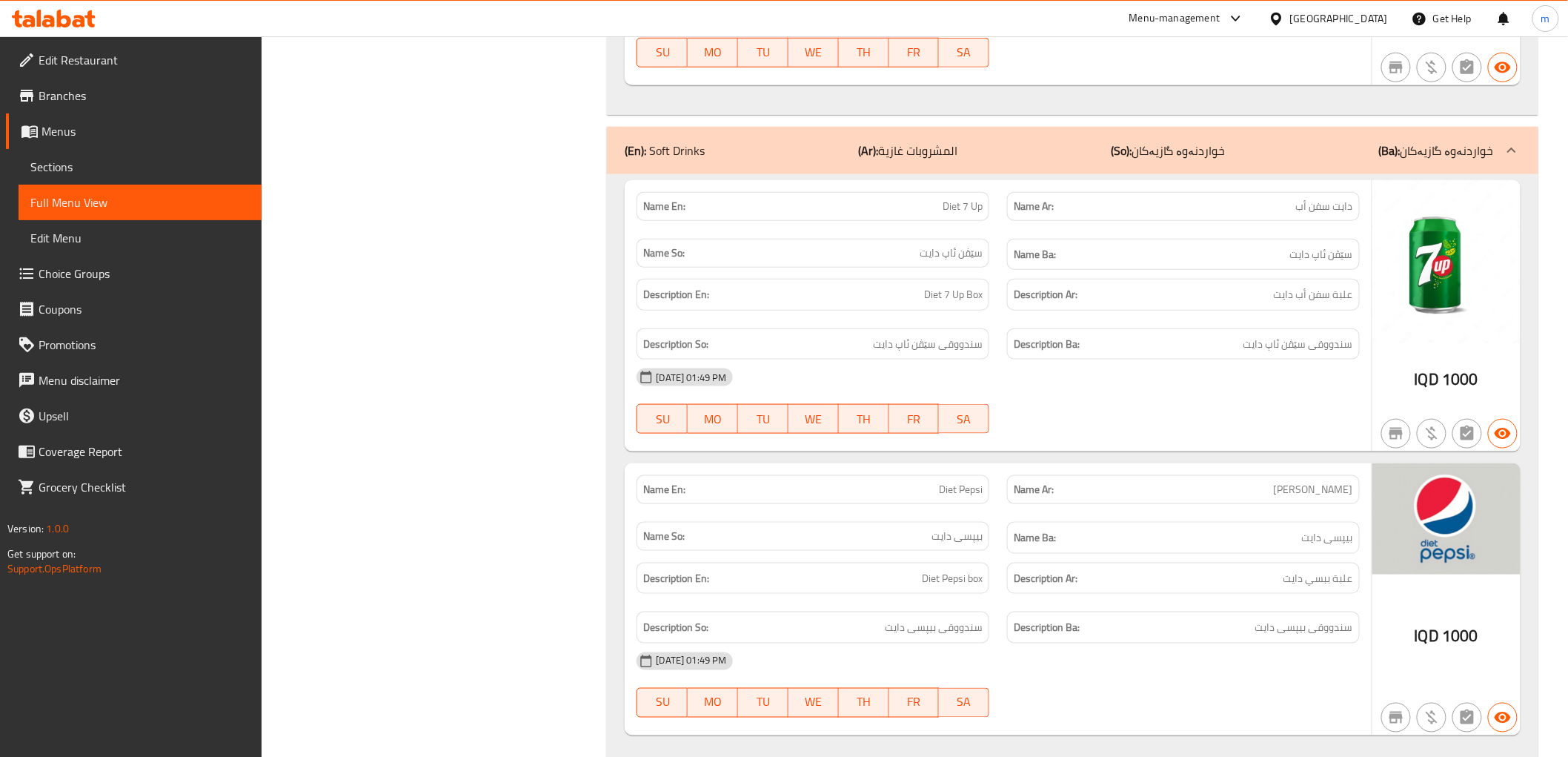
click at [107, 57] on span "Edit Restaurant" at bounding box center [144, 59] width 211 height 18
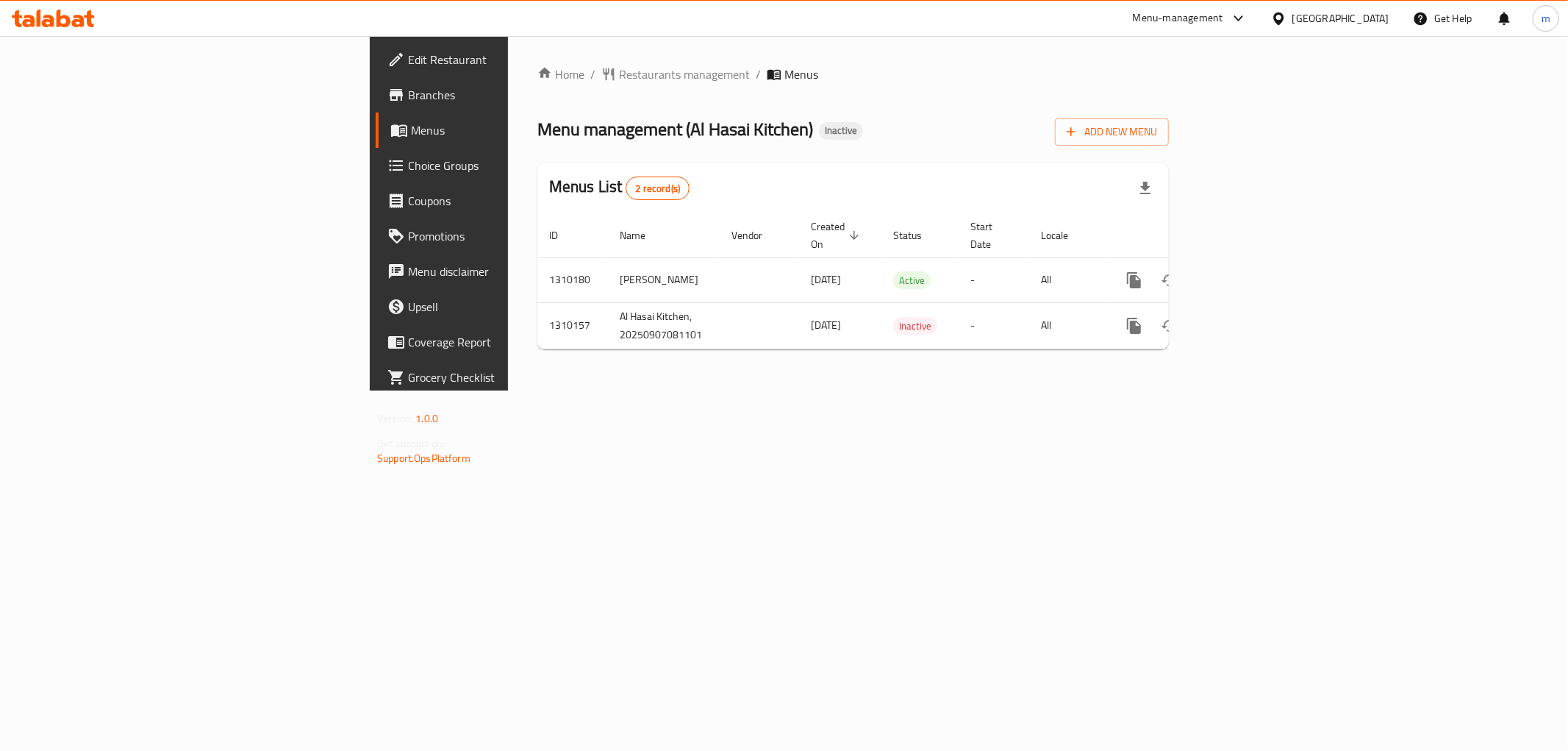
drag, startPoint x: 942, startPoint y: 406, endPoint x: 976, endPoint y: 406, distance: 34.0
click at [943, 391] on div "Home / Restaurants management / Menus Menu management ( Al Hasai Kitchen ) Inac…" at bounding box center [852, 213] width 690 height 355
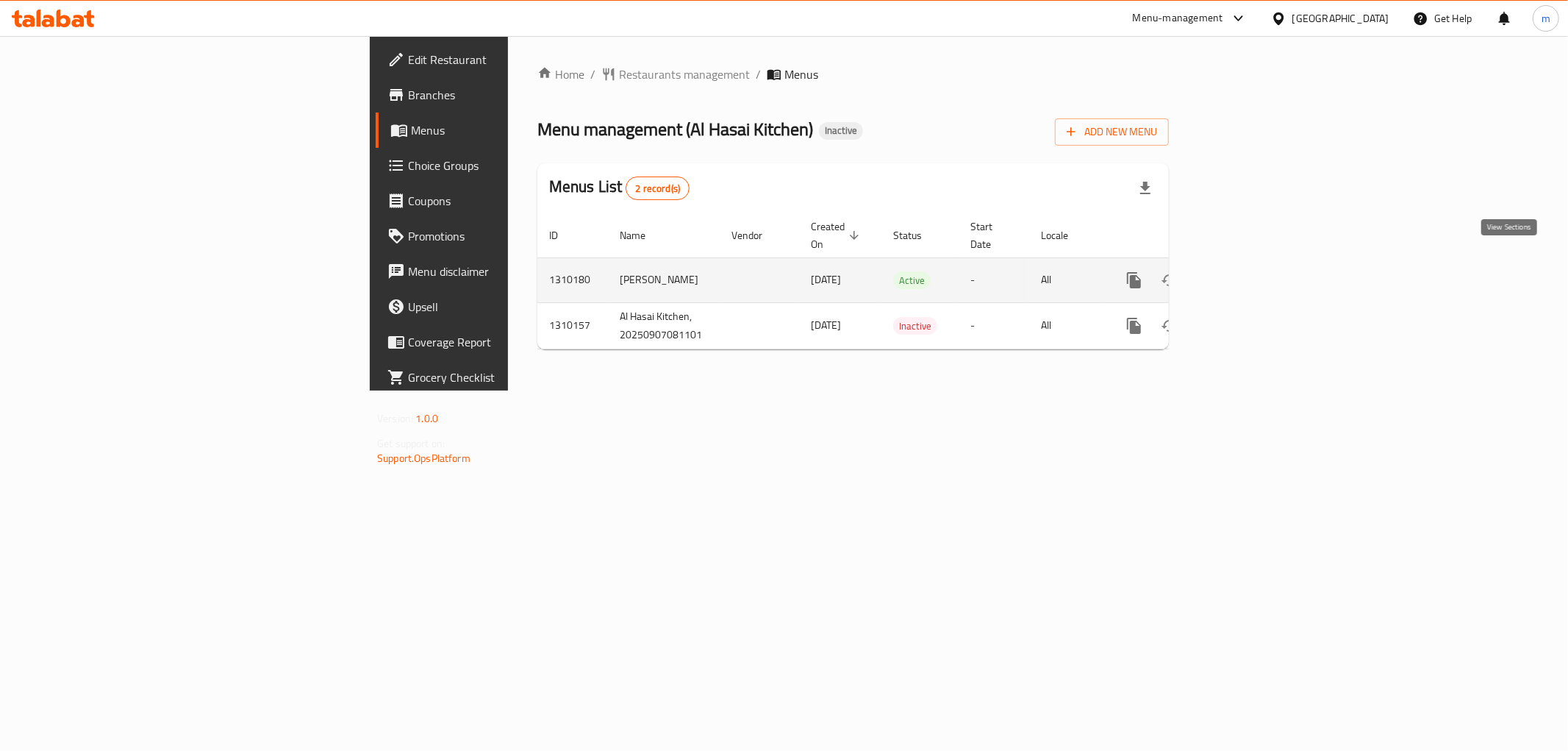
click at [1249, 271] on icon "enhanced table" at bounding box center [1239, 279] width 18 height 18
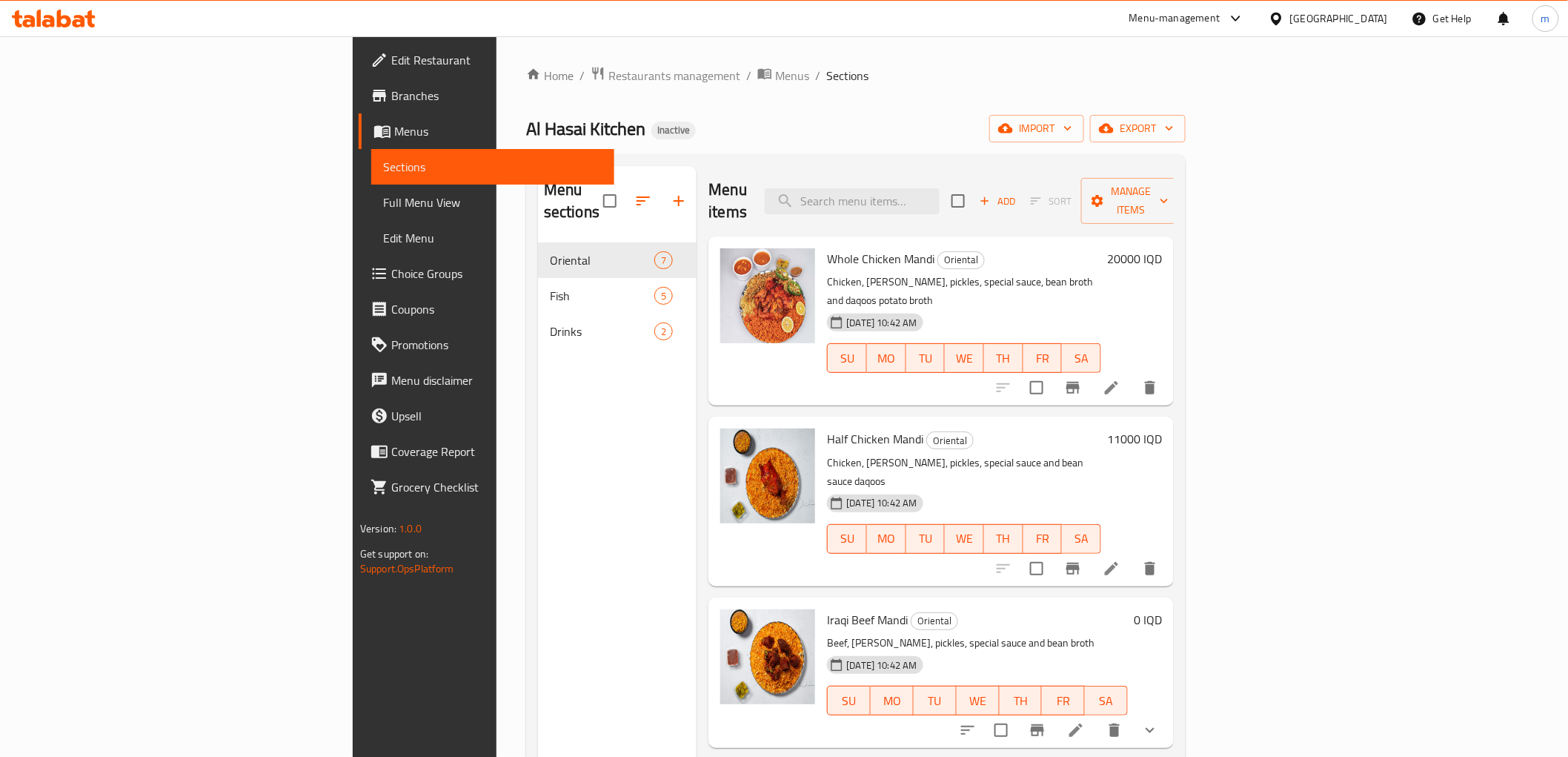
click at [383, 211] on span "Full Menu View" at bounding box center [493, 202] width 219 height 18
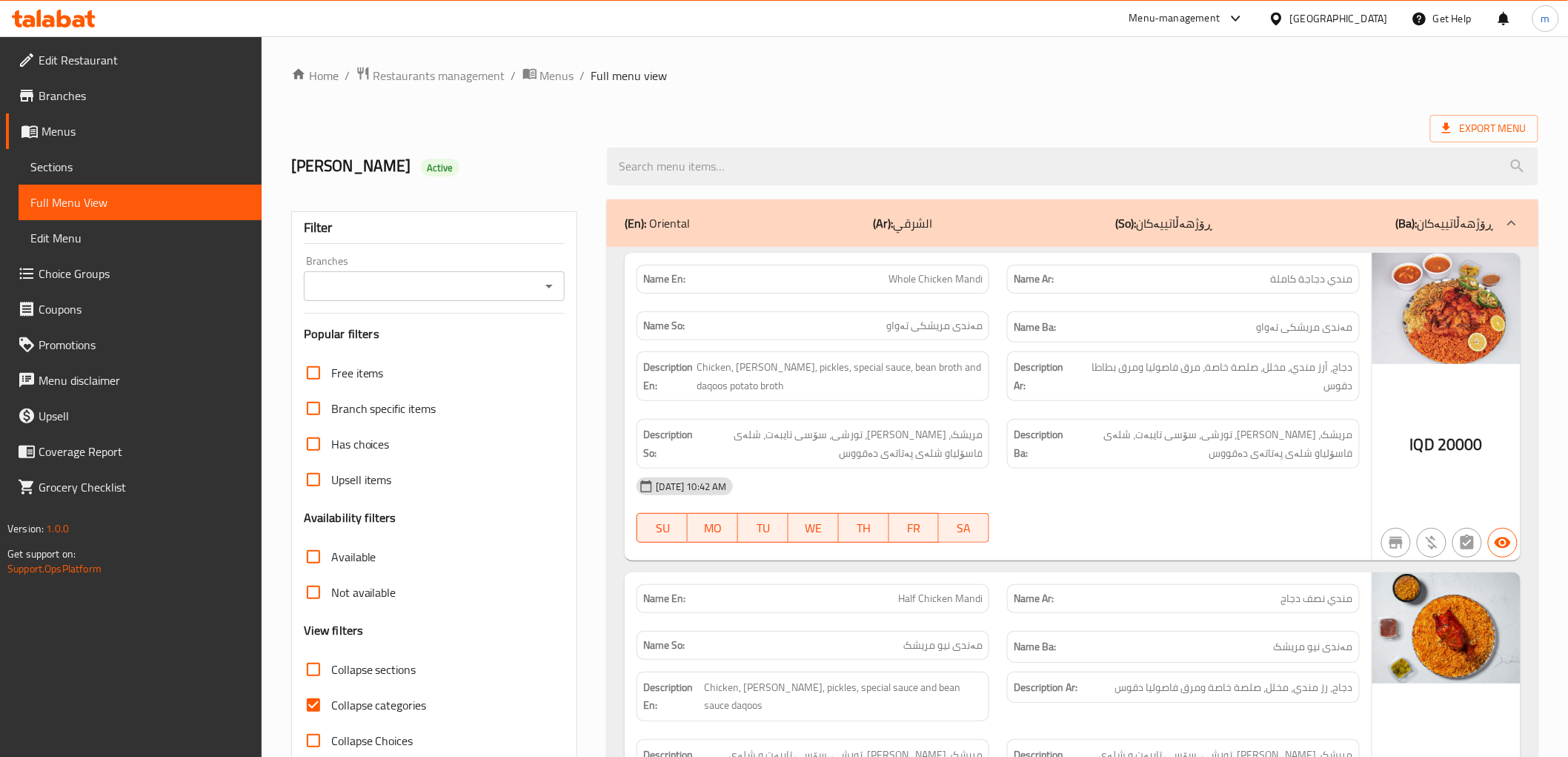
click at [554, 283] on icon "Open" at bounding box center [549, 286] width 18 height 18
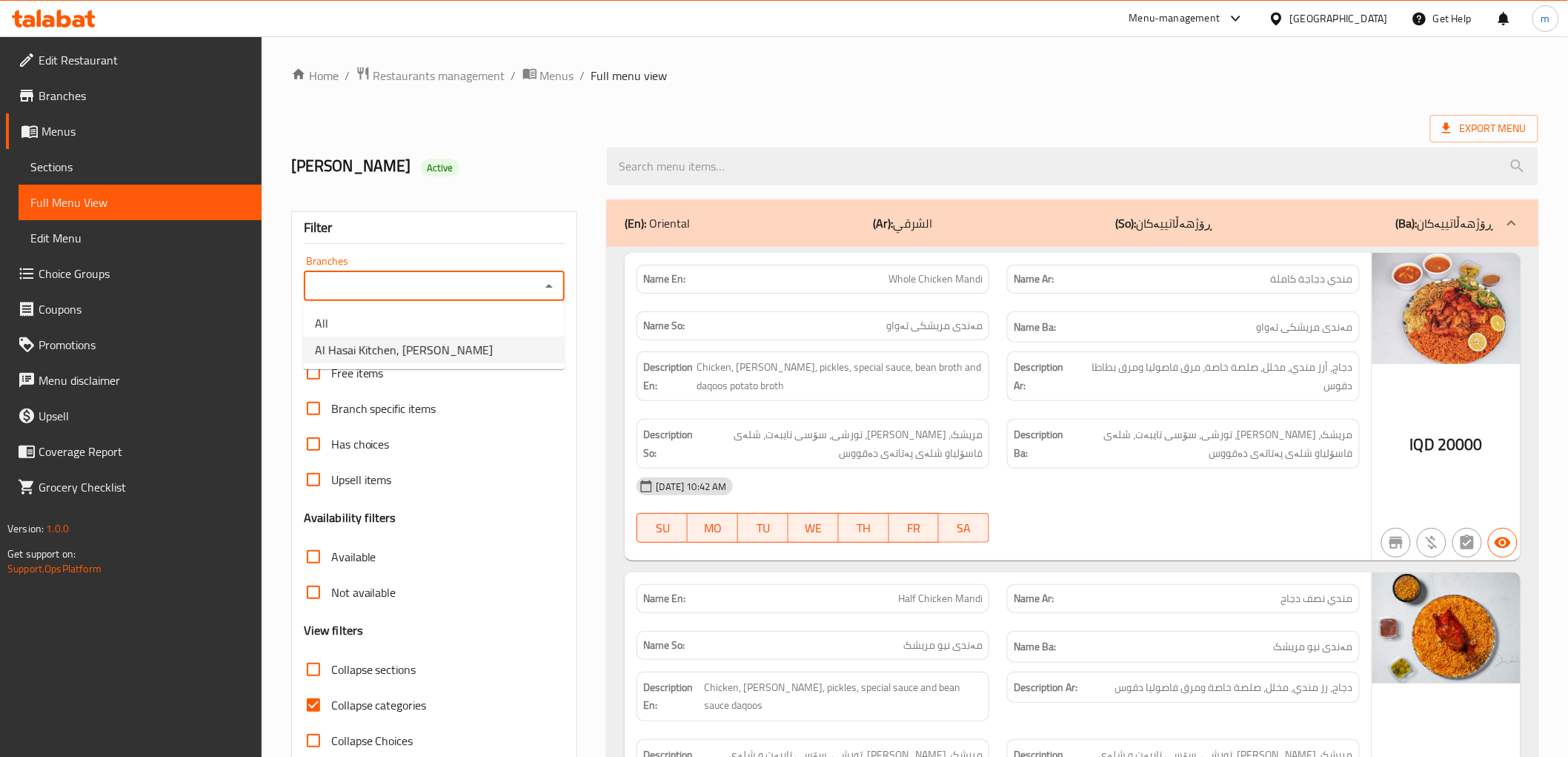
click at [482, 338] on li "Al Hasai Kitchen, [PERSON_NAME]" at bounding box center [433, 350] width 262 height 27
type input "Al Hasai Kitchen, [PERSON_NAME]"
click at [316, 701] on input "Collapse categories" at bounding box center [313, 704] width 35 height 35
checkbox input "false"
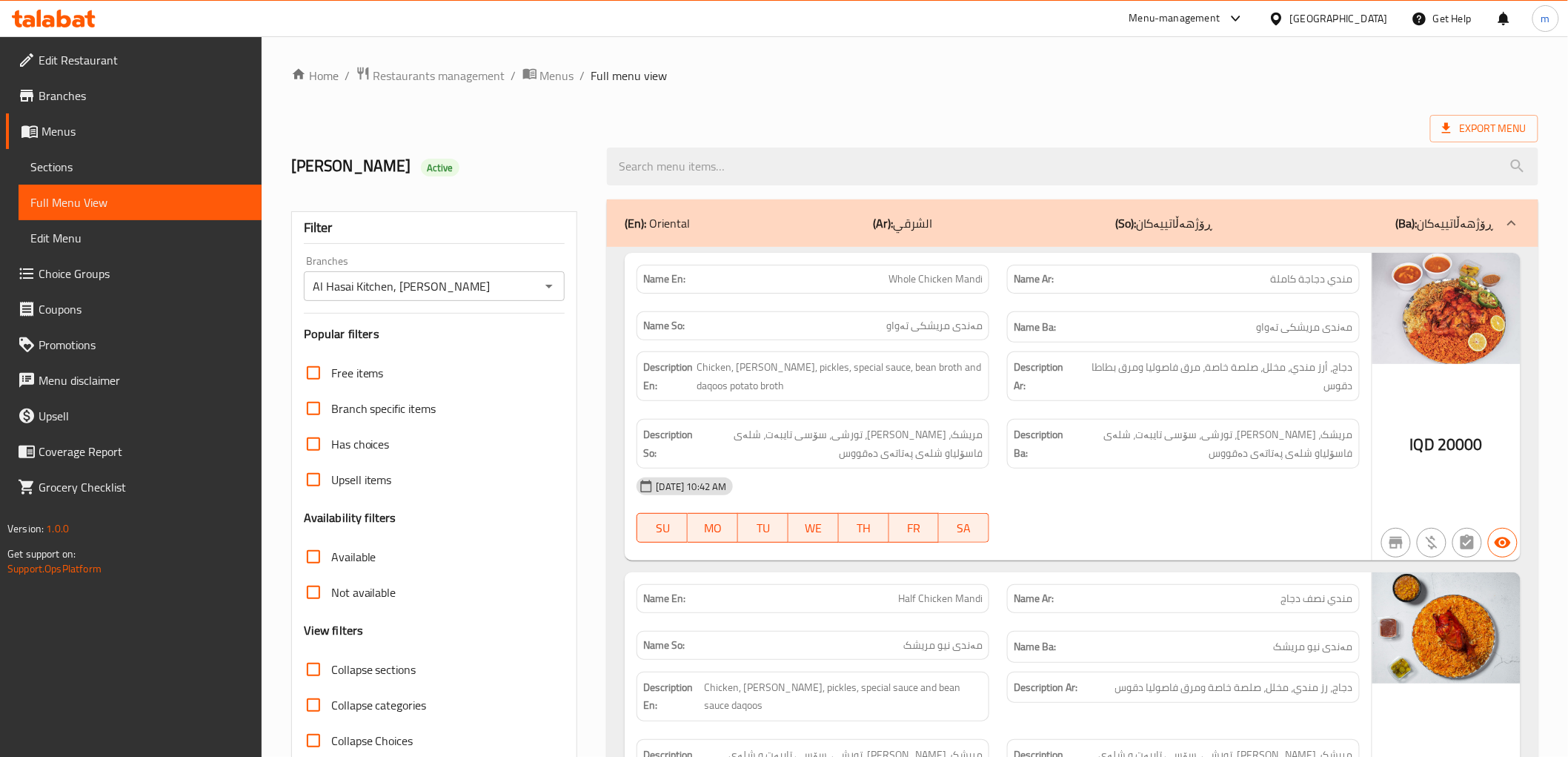
click at [405, 670] on span "Collapse sections" at bounding box center [374, 669] width 85 height 18
click at [332, 670] on input "Collapse sections" at bounding box center [313, 669] width 35 height 35
checkbox input "true"
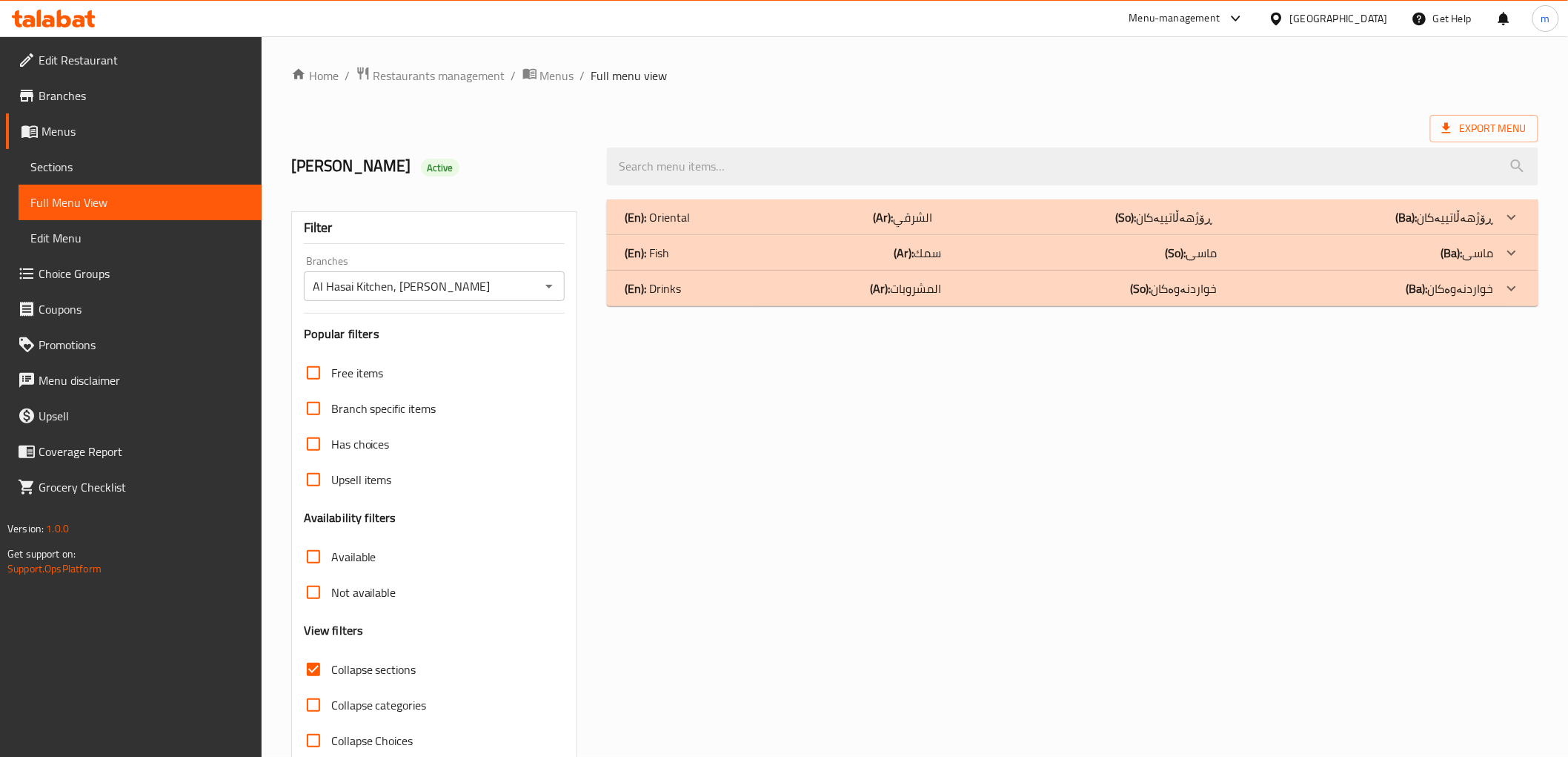
drag, startPoint x: 1049, startPoint y: 403, endPoint x: 796, endPoint y: 326, distance: 264.5
click at [1043, 403] on div "(En): Oriental (Ar): الشرقي (So): ڕۆژهەڵاتییەکان (Ba): ڕۆژهەڵاتییەکان Name En: …" at bounding box center [1072, 479] width 949 height 577
click at [81, 167] on span "Sections" at bounding box center [140, 167] width 219 height 18
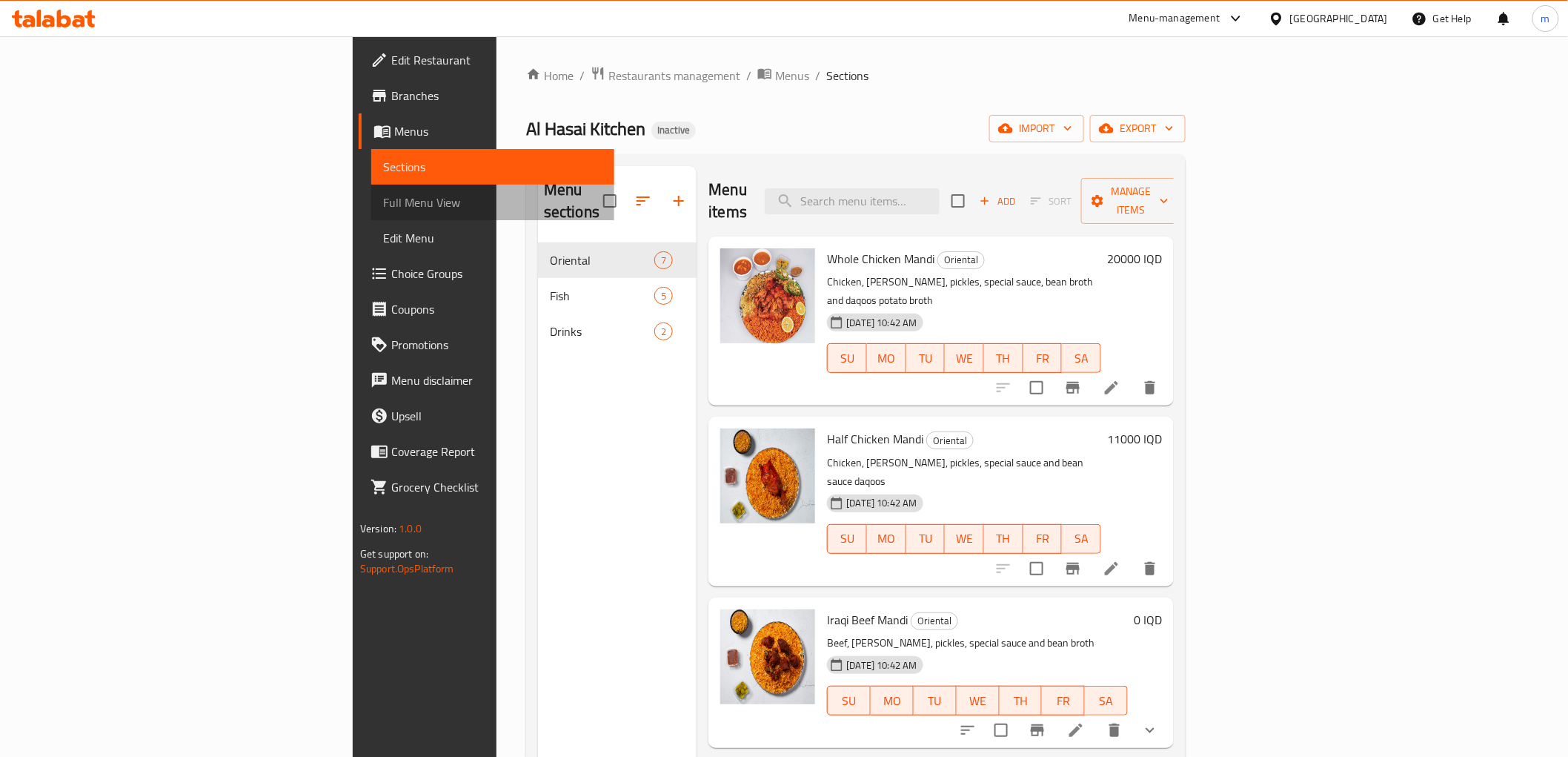
click at [383, 200] on span "Full Menu View" at bounding box center [493, 202] width 219 height 18
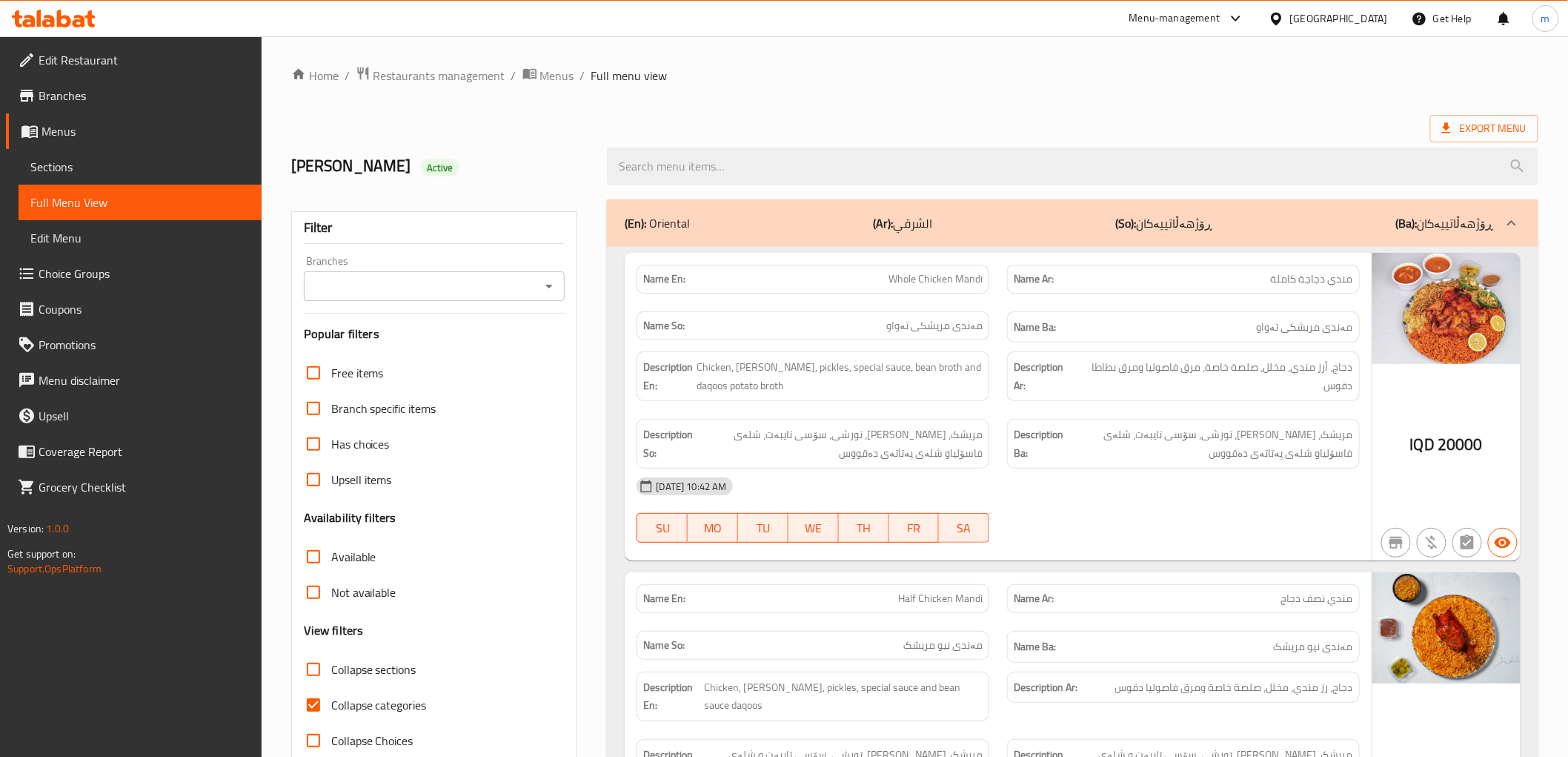
click at [554, 286] on icon "Open" at bounding box center [549, 286] width 18 height 18
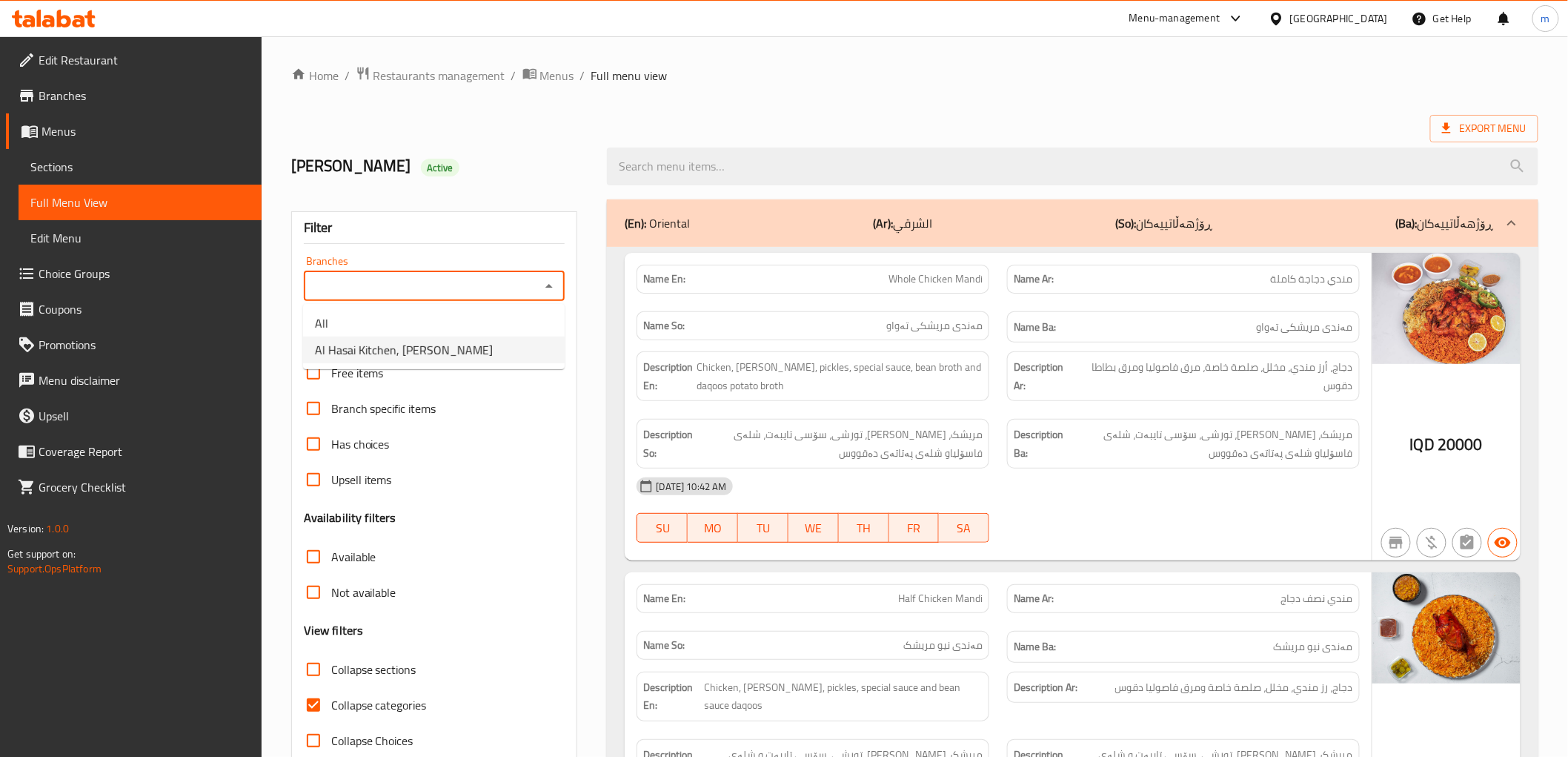
click at [513, 339] on li "Al Hasai Kitchen, [PERSON_NAME]" at bounding box center [433, 350] width 262 height 27
type input "Al Hasai Kitchen, [PERSON_NAME]"
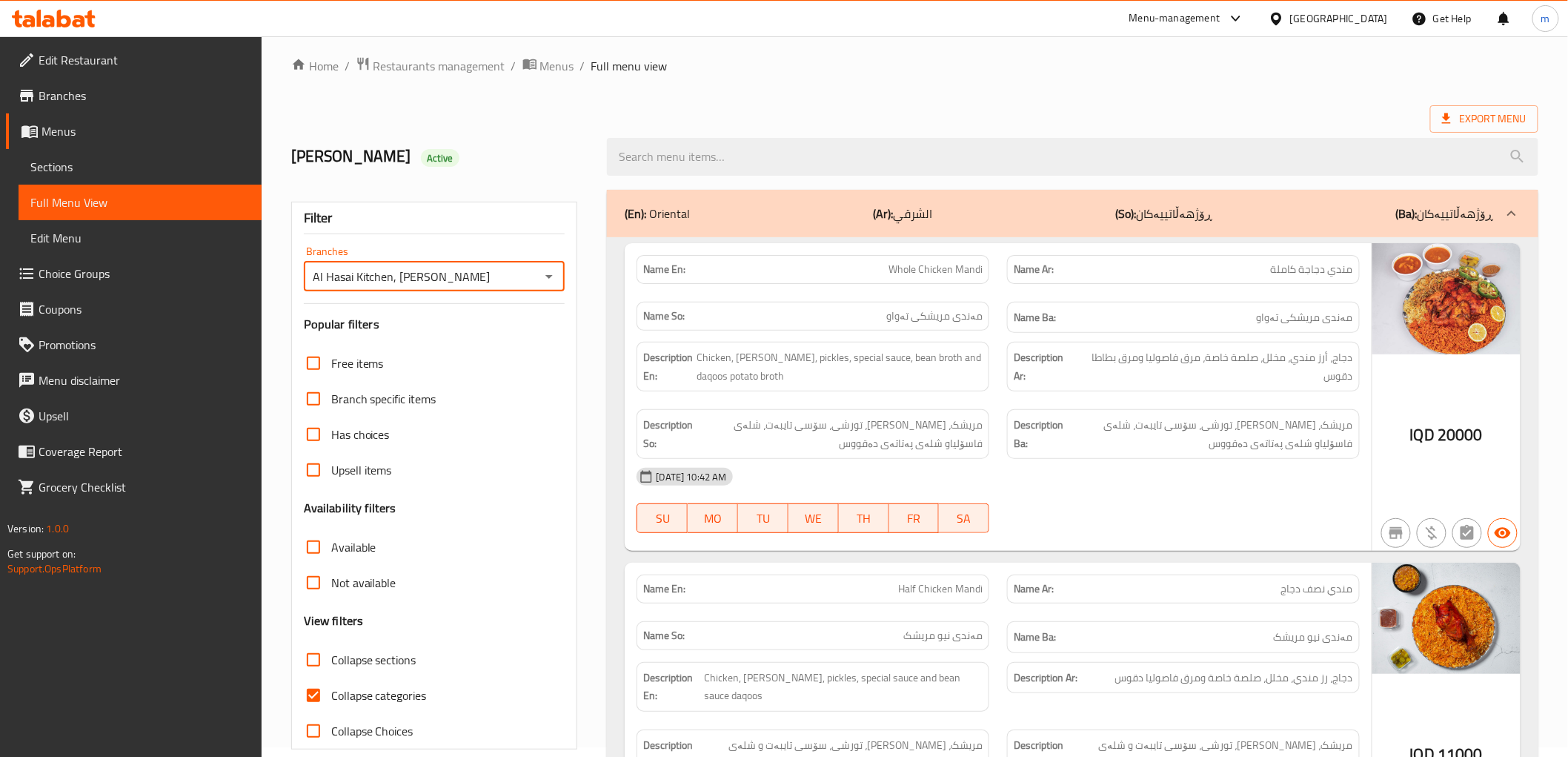
scroll to position [411, 0]
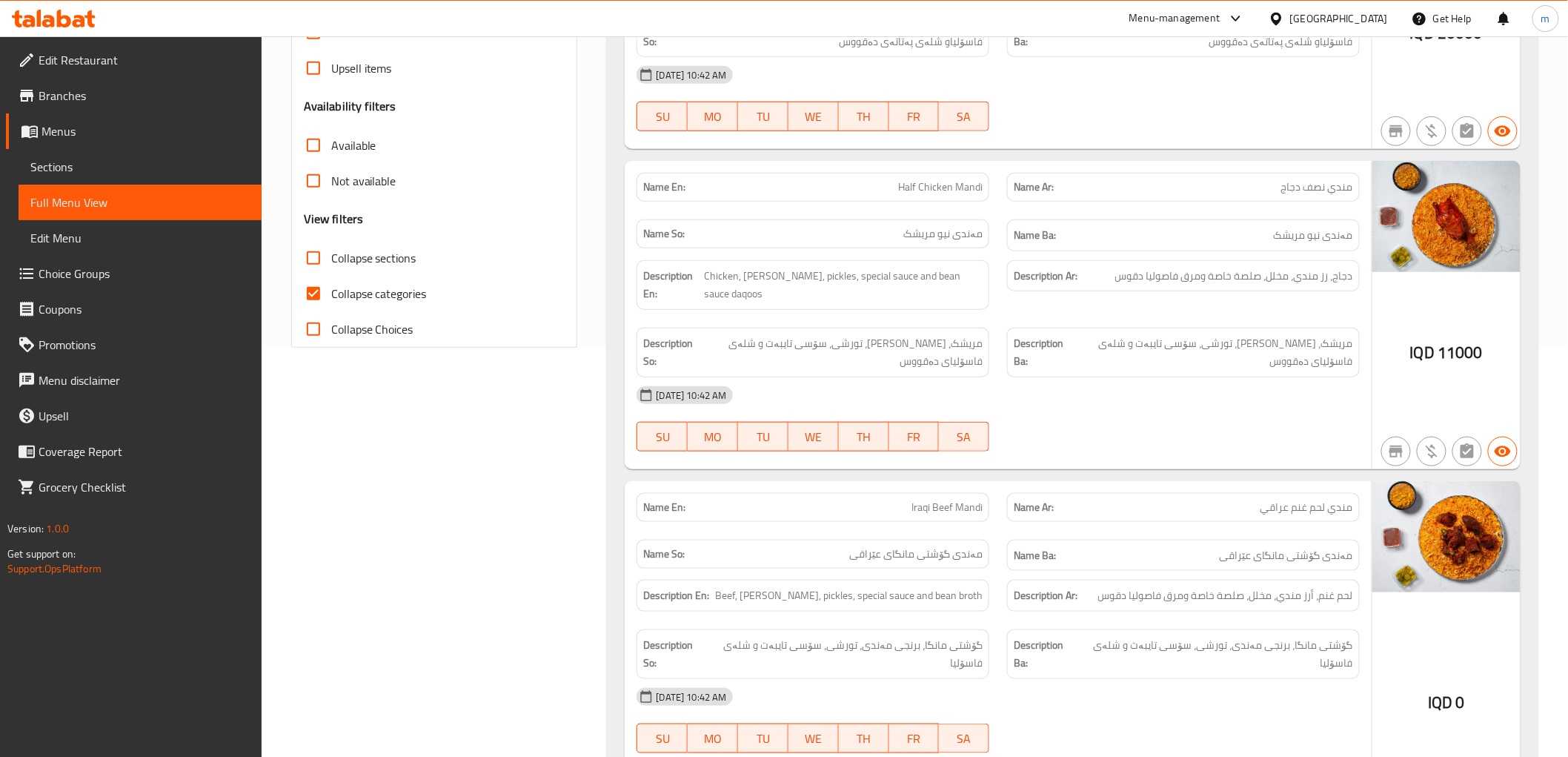
click at [371, 296] on span "Collapse categories" at bounding box center [380, 293] width 96 height 18
click at [332, 296] on input "Collapse categories" at bounding box center [313, 293] width 35 height 35
checkbox input "false"
click at [393, 228] on div "Free items Branch specific items Has choices Upsell items Availability filters …" at bounding box center [434, 145] width 262 height 403
click at [398, 250] on span "Collapse sections" at bounding box center [374, 258] width 85 height 18
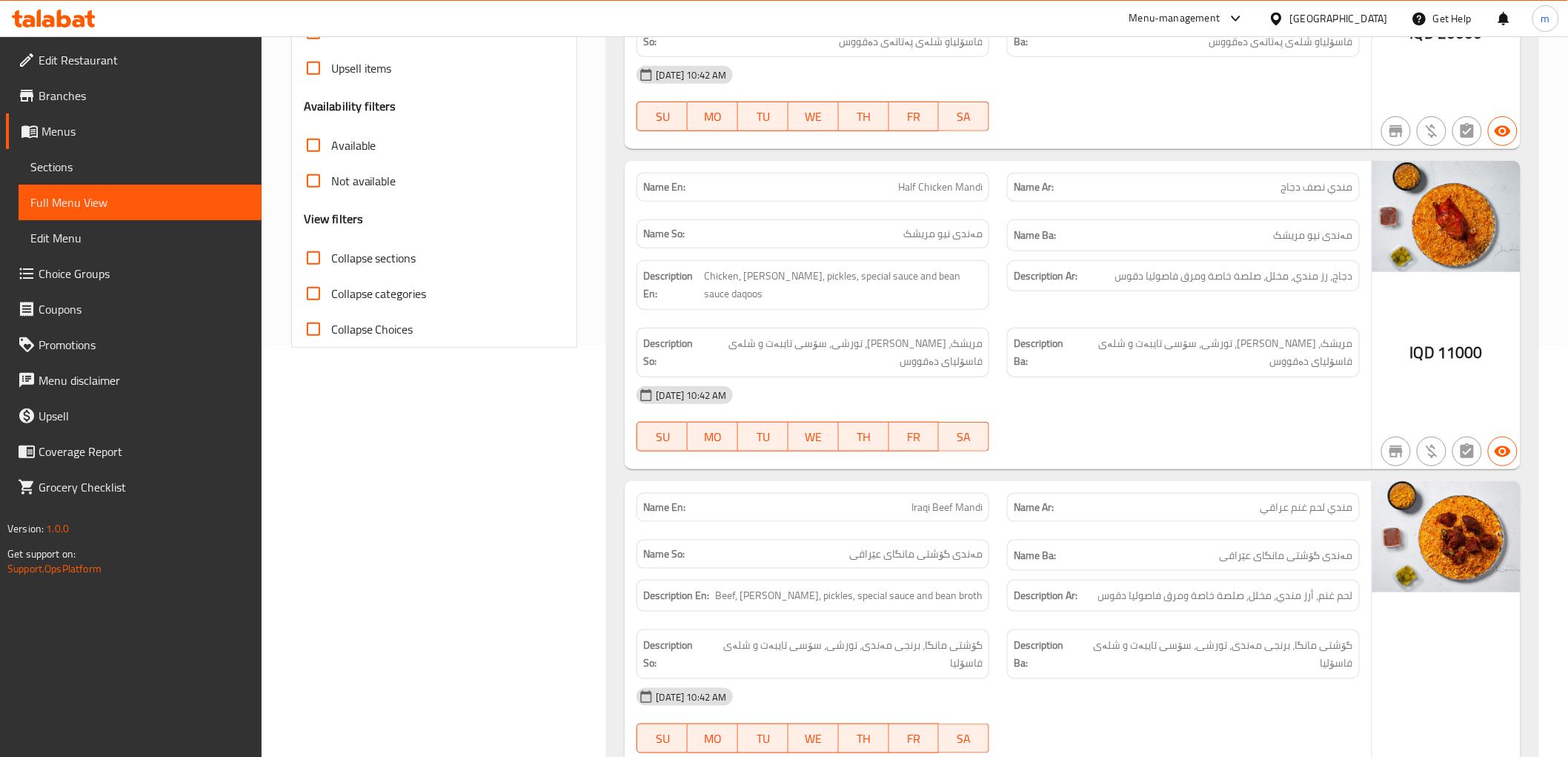
click at [332, 250] on input "Collapse sections" at bounding box center [313, 258] width 35 height 35
checkbox input "true"
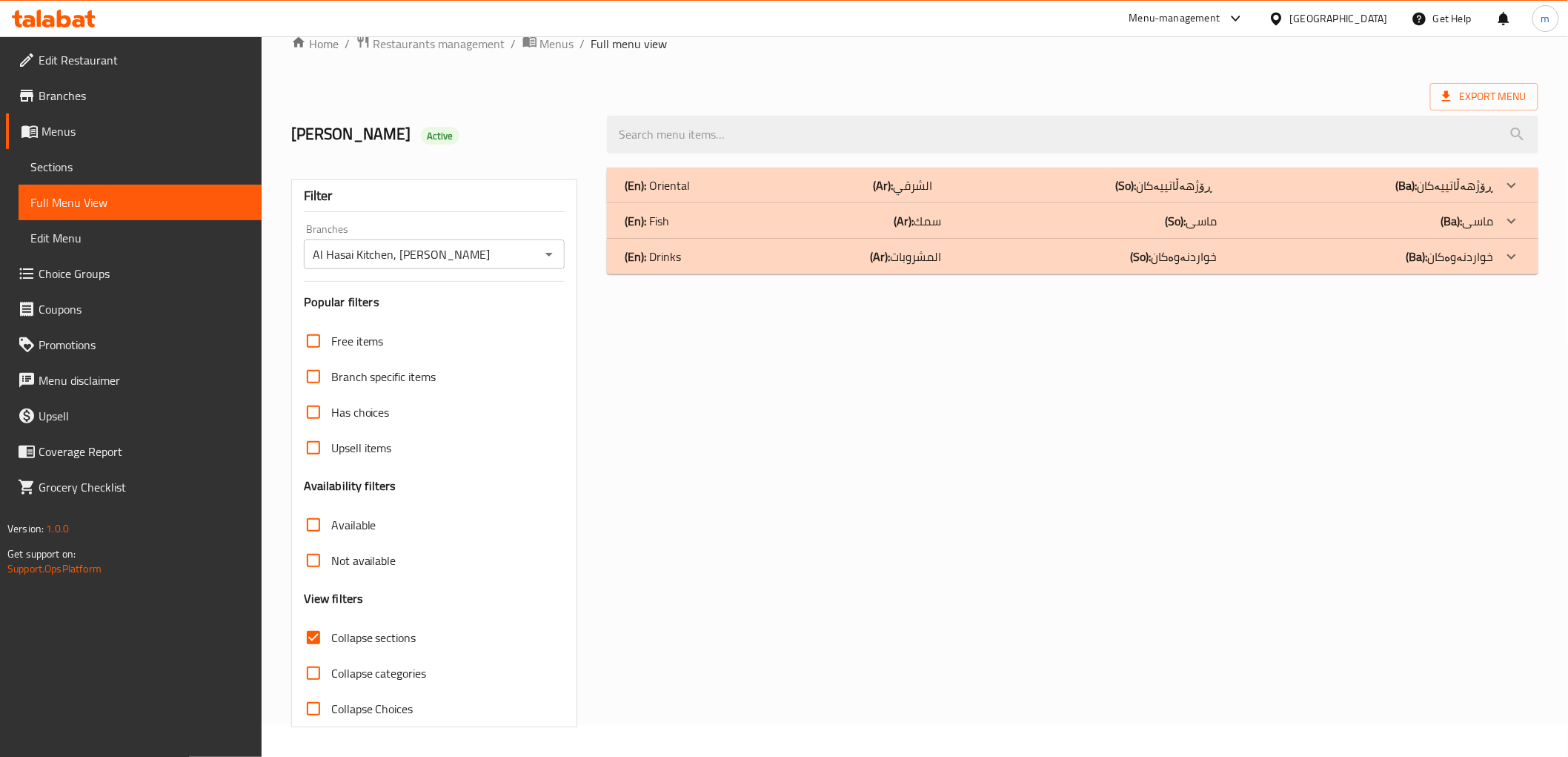
scroll to position [32, 0]
click at [1008, 420] on div "(En): Oriental (Ar): الشرقي (So): ڕۆژهەڵاتییەکان (Ba): ڕۆژهەڵاتییەکان Name En: …" at bounding box center [1072, 447] width 949 height 577
click at [934, 185] on p "(Ar): الشرقي" at bounding box center [904, 185] width 59 height 18
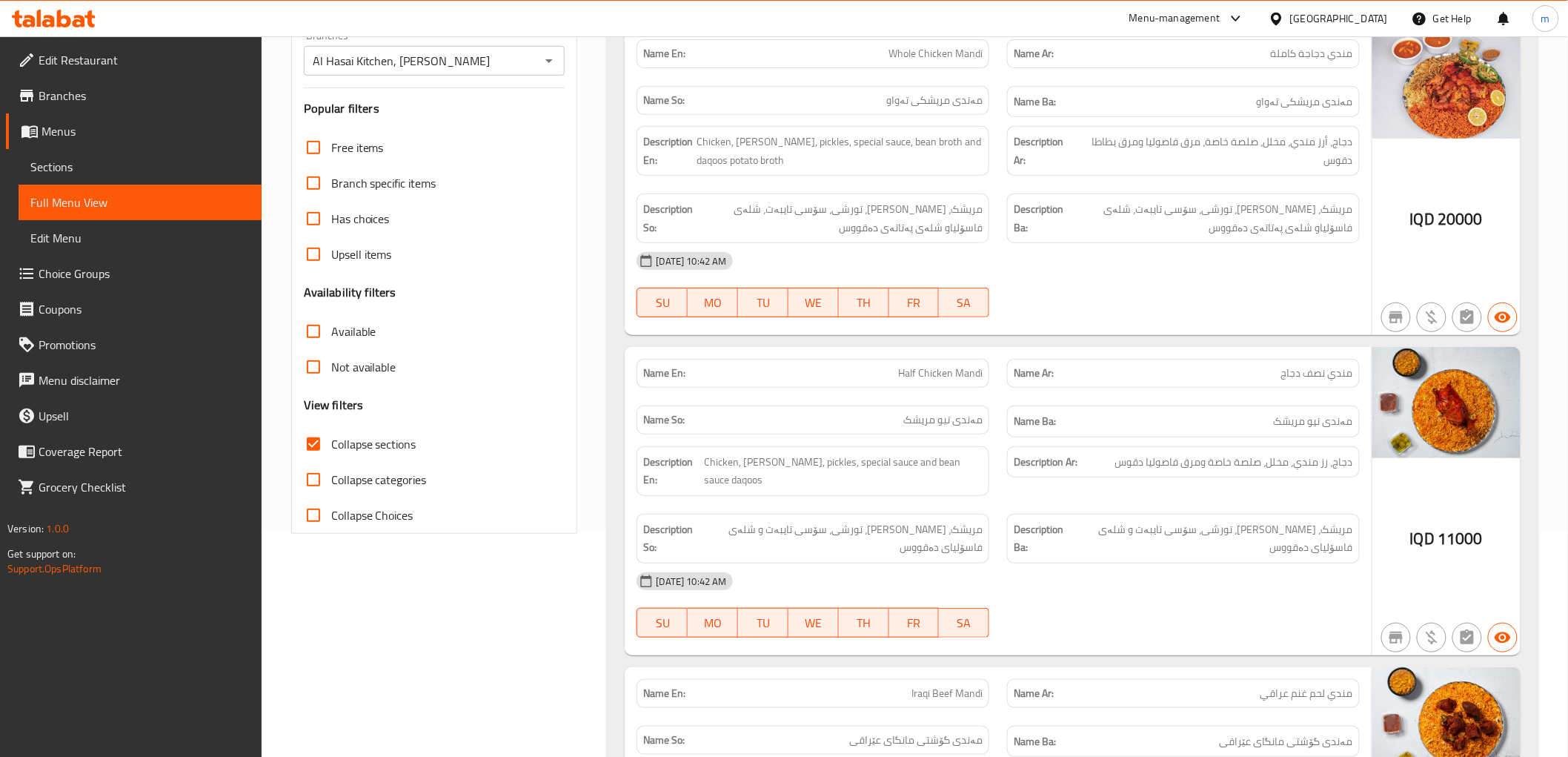
scroll to position [306, 0]
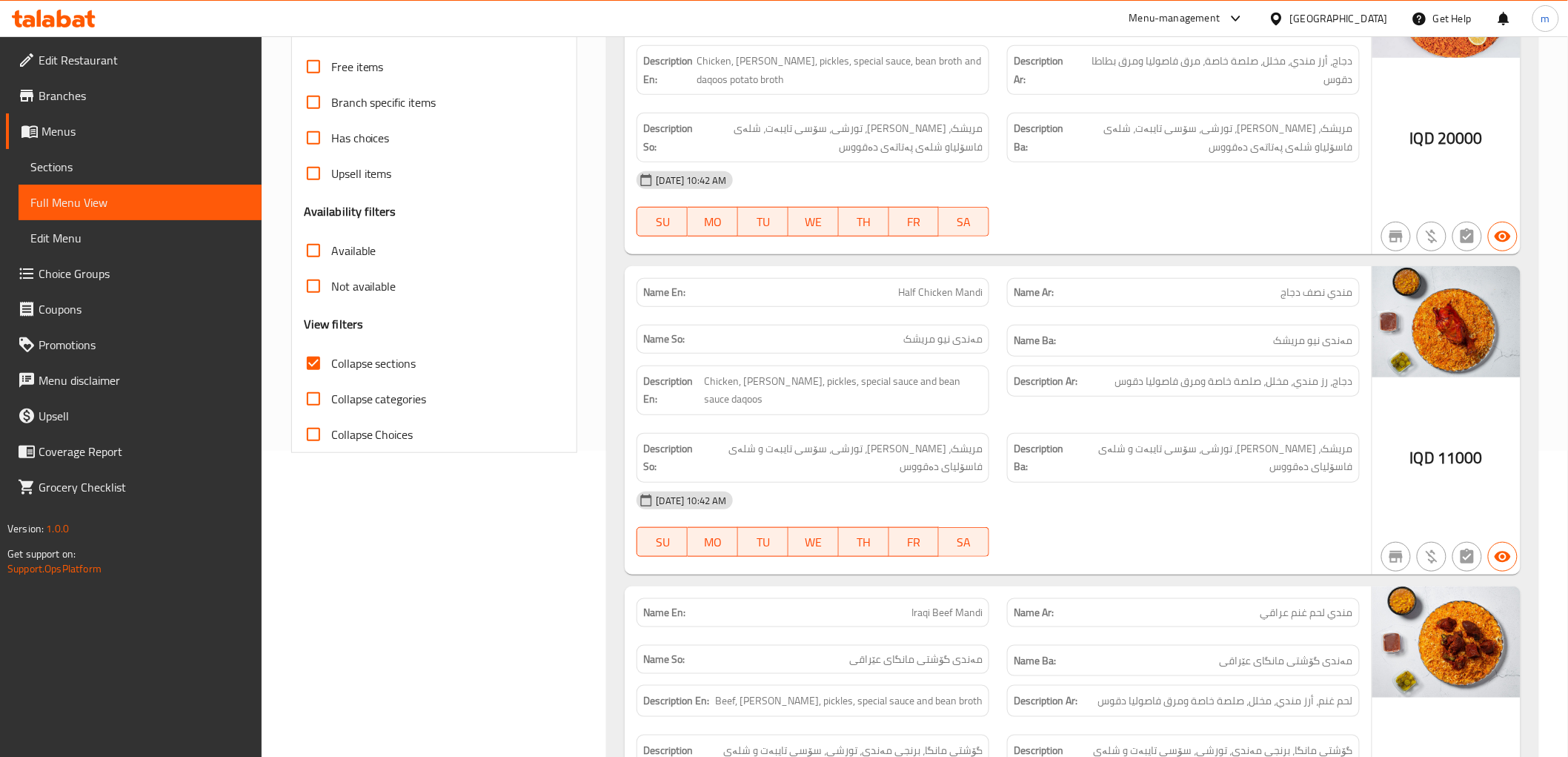
click at [963, 289] on span "Half Chicken Mandi" at bounding box center [940, 292] width 84 height 15
copy span "Half Chicken Mandi"
click at [1175, 385] on span "دجاج، رز مندي، مخلل، صلصة خاصة ومرق فاصوليا دقوس" at bounding box center [1234, 380] width 238 height 18
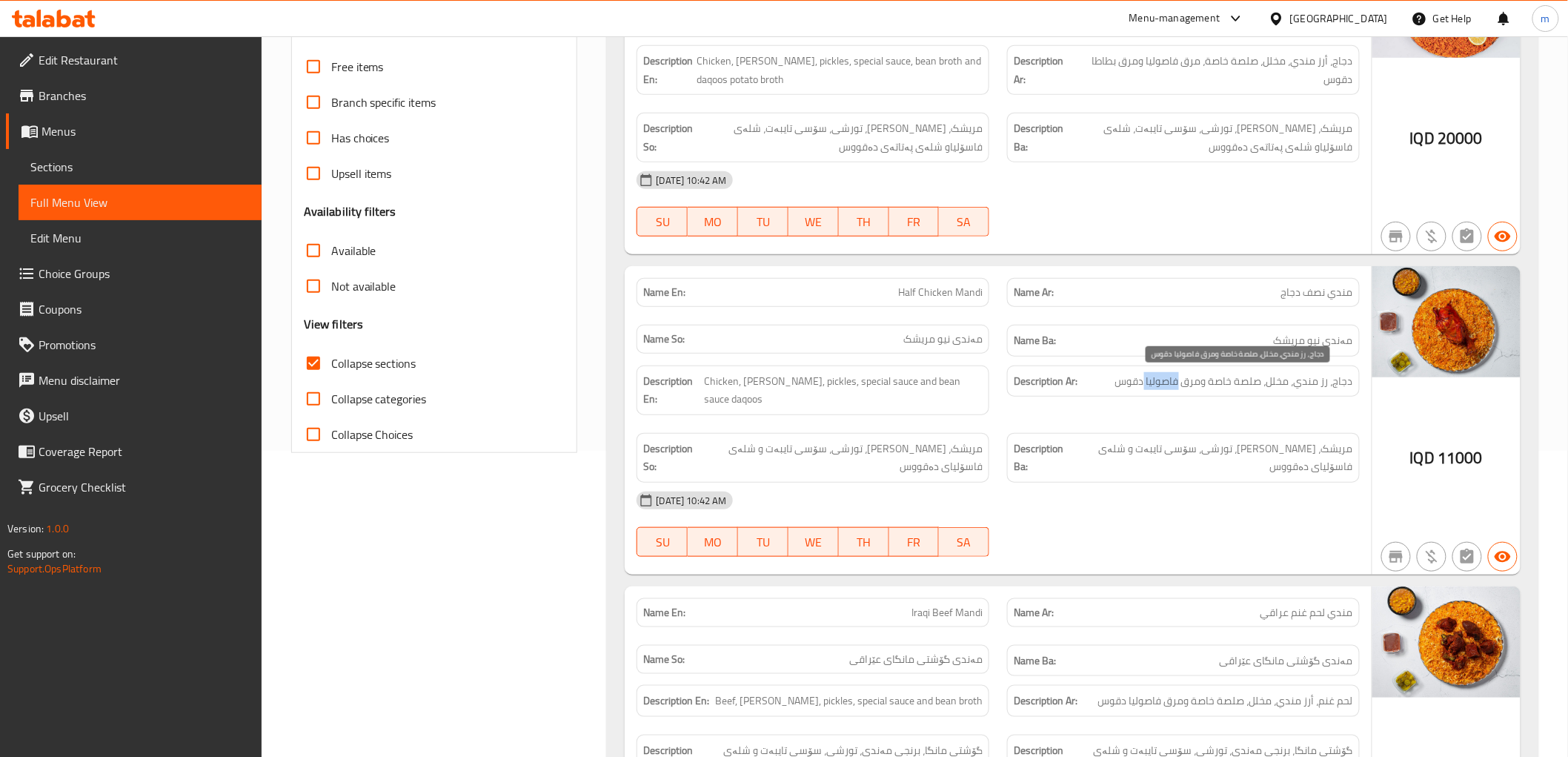
click at [1175, 385] on span "دجاج، رز مندي، مخلل، صلصة خاصة ومرق فاصوليا دقوس" at bounding box center [1234, 380] width 238 height 18
copy span "فاصوليا"
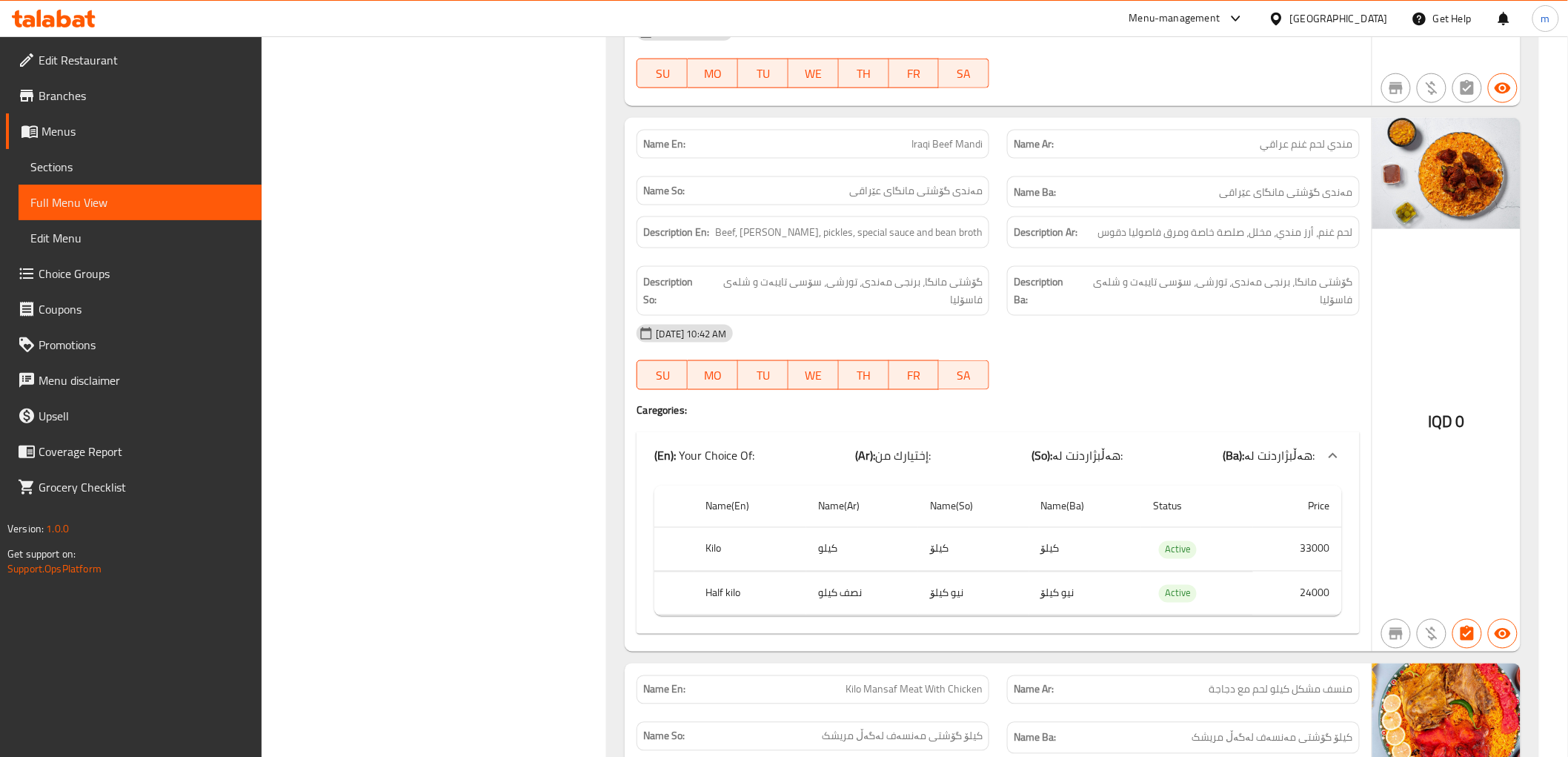
scroll to position [718, 0]
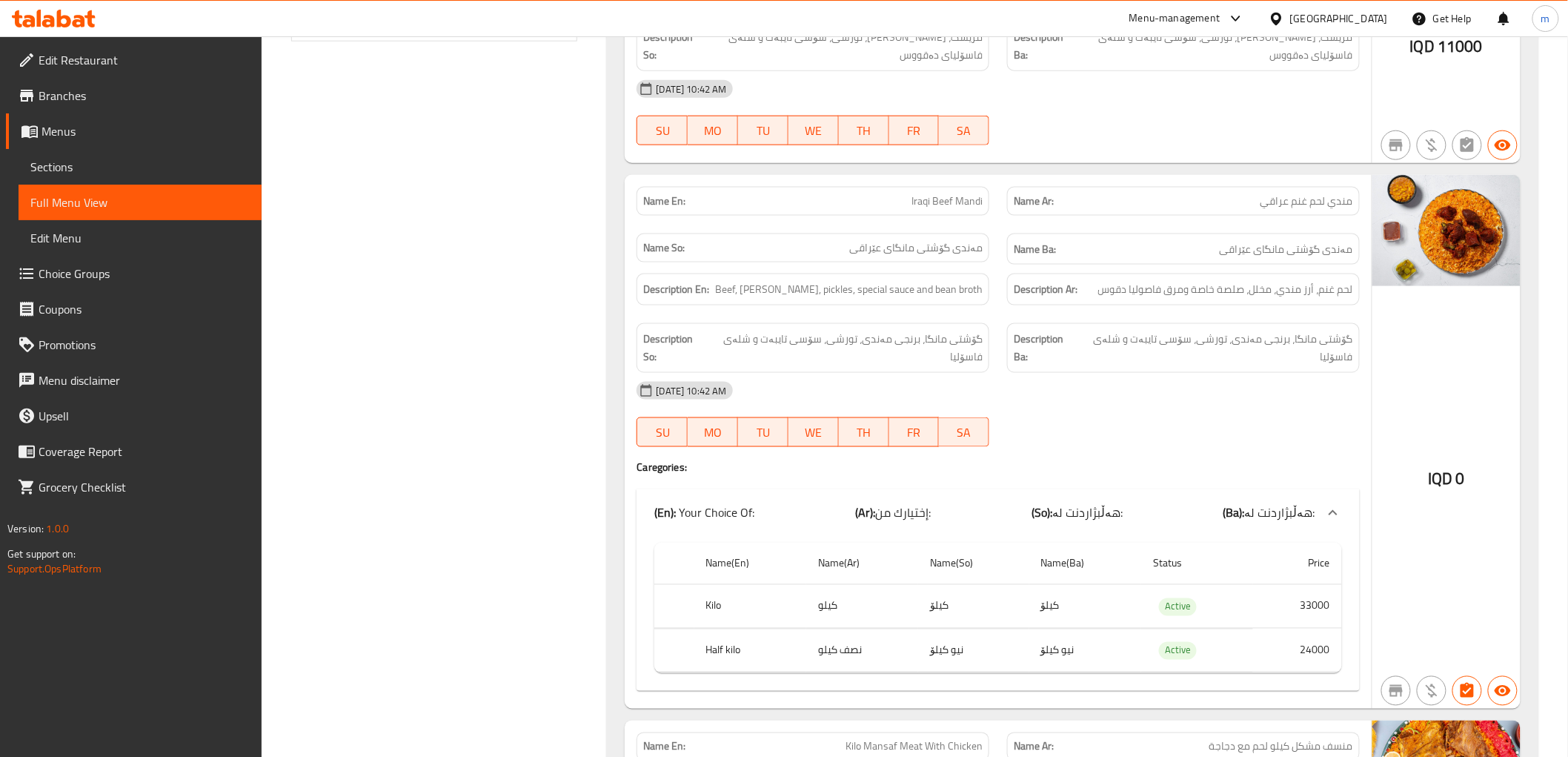
click at [957, 175] on div "Name En: Iraqi Beef Mandi Name Ar: مندي لحم غنم عراقي Name So: مەندی گۆشتی مانگ…" at bounding box center [998, 442] width 747 height 534
click at [957, 191] on div "Name En: Iraqi Beef Mandi" at bounding box center [813, 201] width 353 height 29
copy span "Iraqi Beef Mandi"
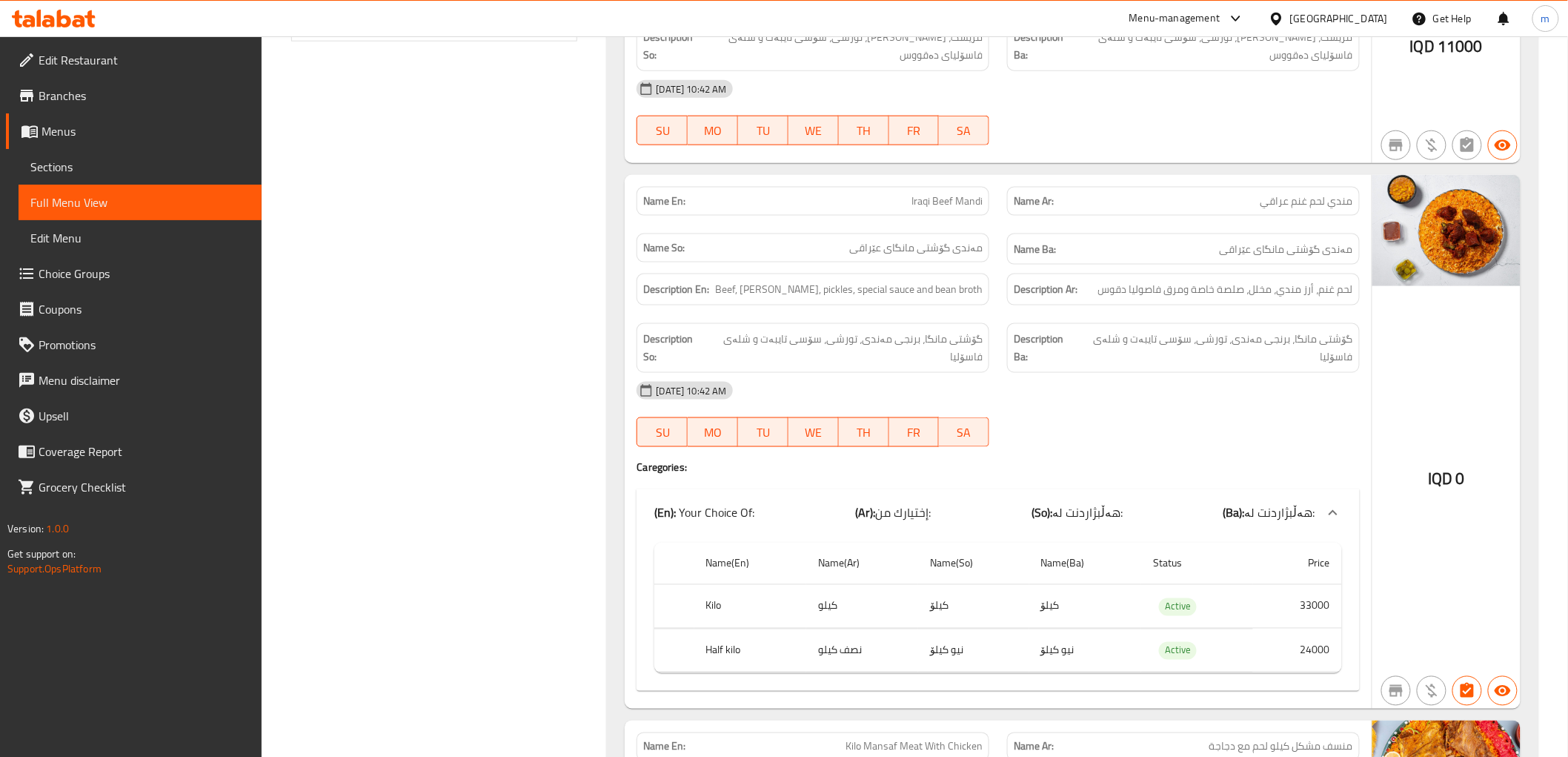
click at [1144, 306] on div "Description Ar: لحم غنم، أرز مندي، مخلل، صلصة خاصة ومرق فاصوليا دقوس" at bounding box center [1184, 289] width 371 height 50
click at [73, 4] on div at bounding box center [54, 18] width 107 height 30
click at [75, 13] on icon at bounding box center [53, 18] width 83 height 18
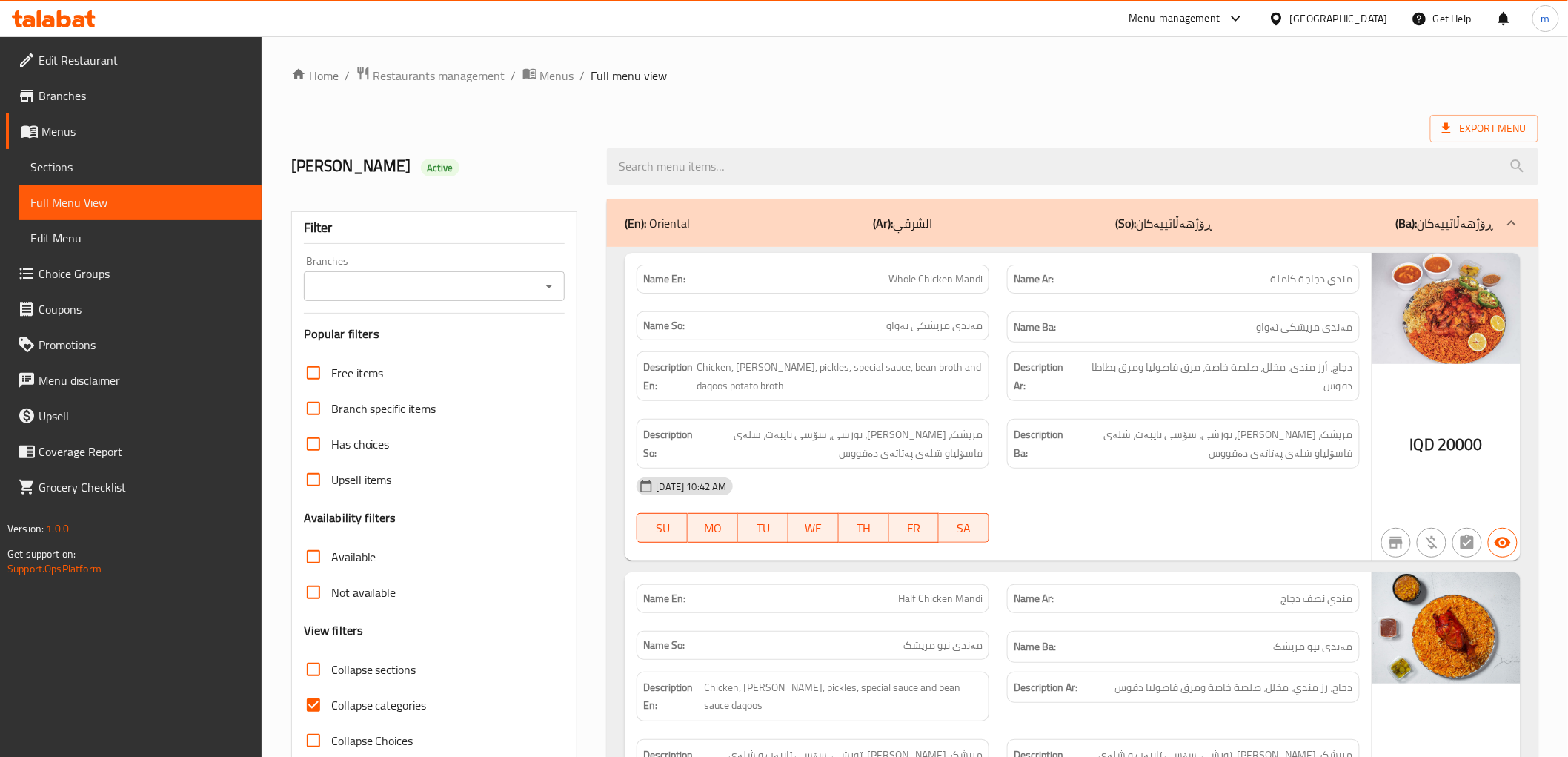
click at [949, 266] on div "Name En: Whole Chicken Mandi" at bounding box center [813, 279] width 353 height 29
copy span "Whole Chicken Mandi"
click at [129, 163] on span "Sections" at bounding box center [140, 167] width 219 height 18
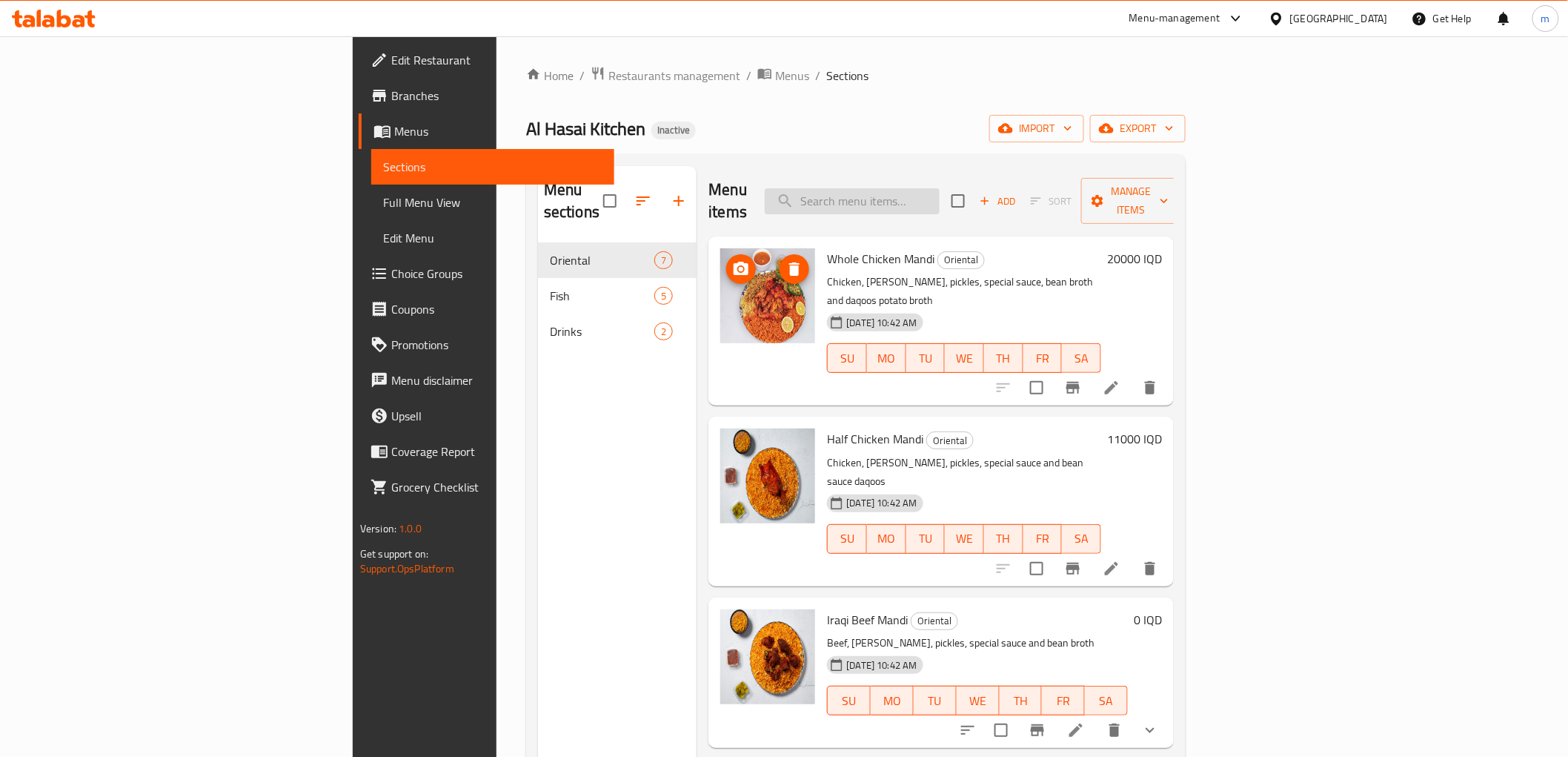
click at [940, 188] on input "search" at bounding box center [852, 200] width 175 height 26
paste input "Whole Chicken Mandi"
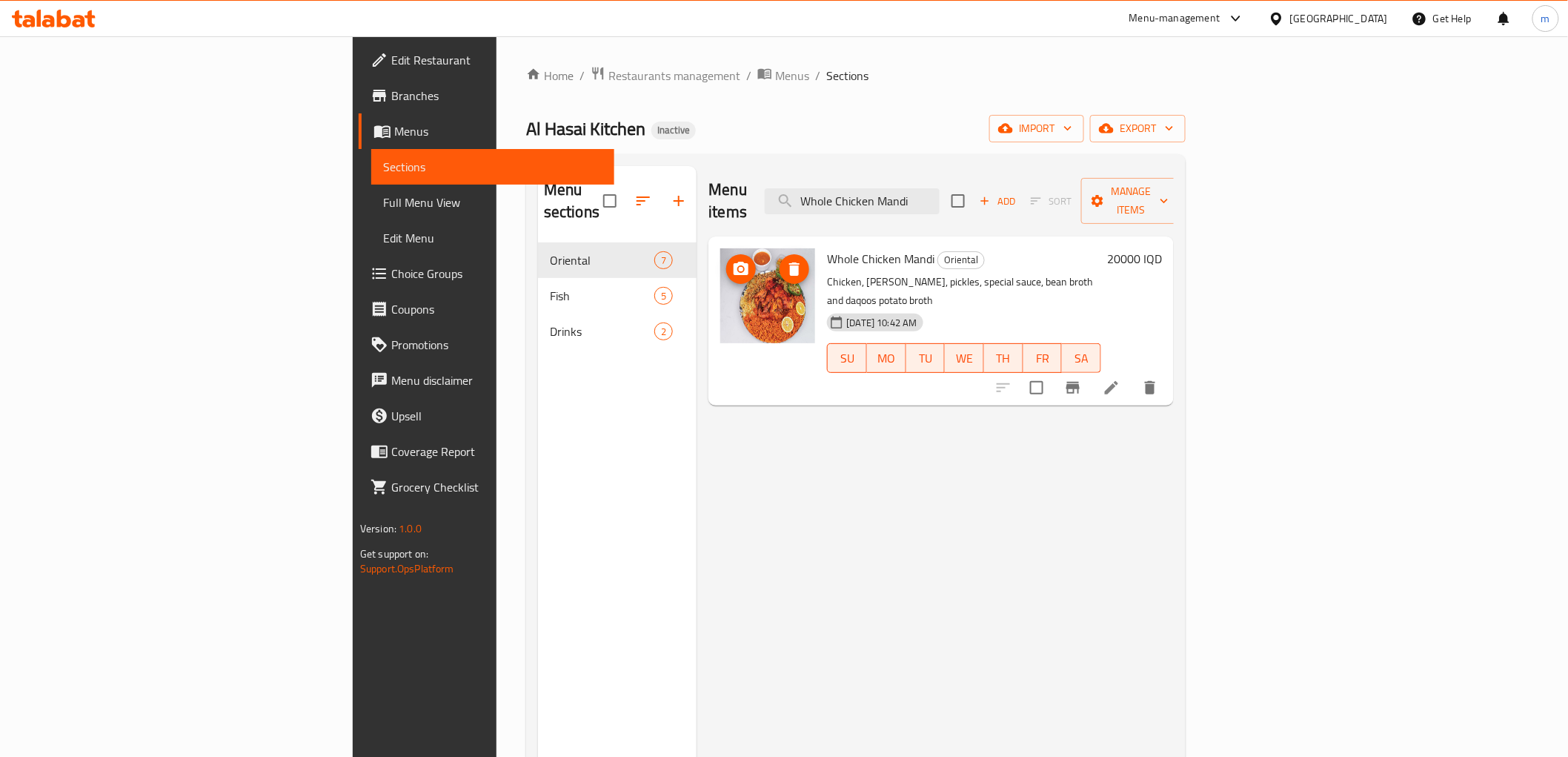
type input "Whole Chicken Mandi"
click at [1120, 378] on icon at bounding box center [1112, 387] width 18 height 18
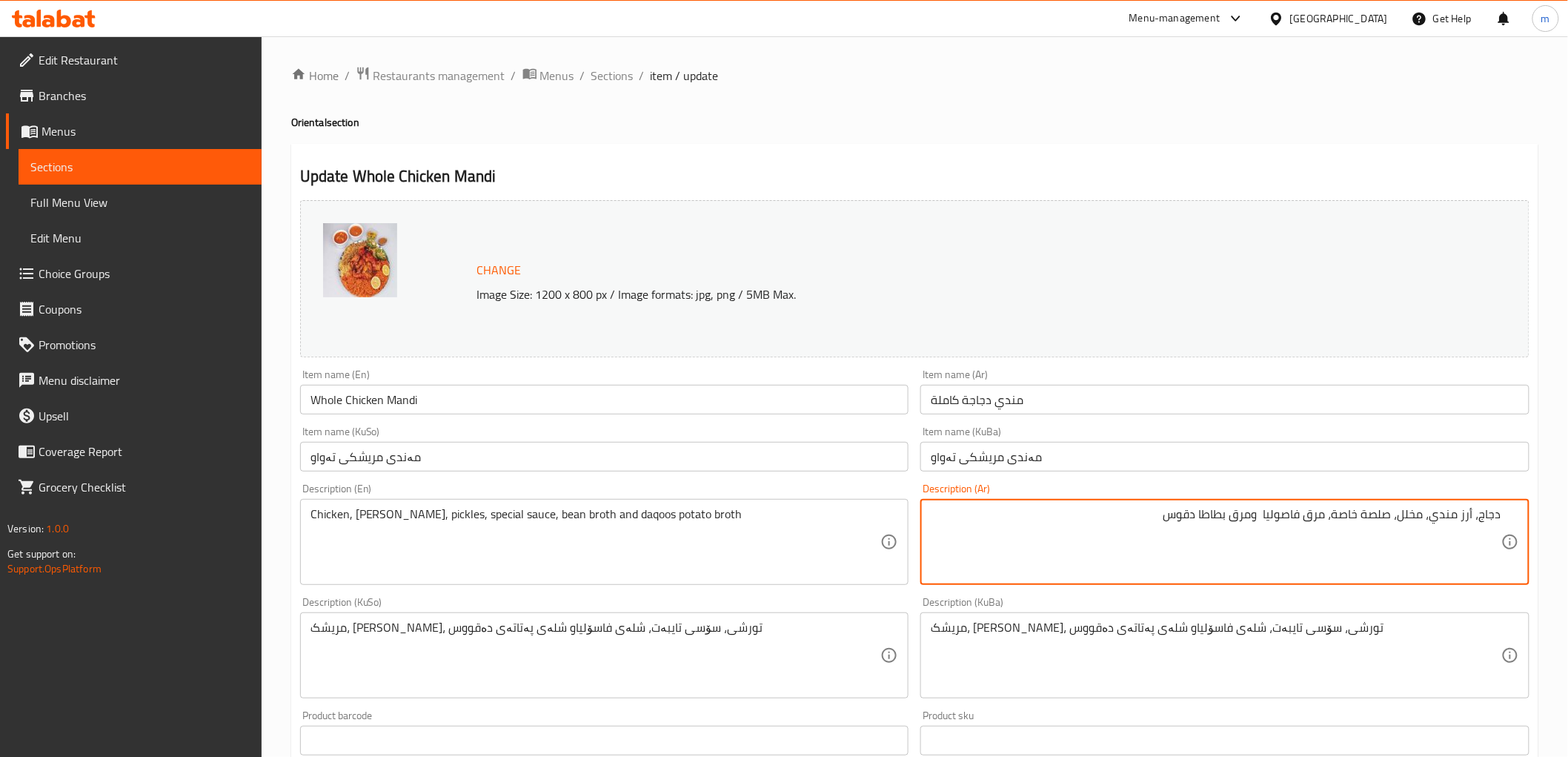
drag, startPoint x: 1257, startPoint y: 510, endPoint x: 1266, endPoint y: 517, distance: 11.4
click at [1257, 509] on textarea "دجاج، أرز مندي، مخلل، صلصة خاصة، مرق فاصوليا ومرق بطاطا دقوس" at bounding box center [1215, 541] width 570 height 70
click at [1211, 509] on textarea "دجاج، أرز مندي، مخلل، صلصة خاصة، مرق فاصوليا، مرق بطاطا دقوس" at bounding box center [1215, 541] width 570 height 70
click at [1206, 513] on textarea "دجاج، أرز مندي، مخلل، صلصة خاصة، مرق فاصوليا، مرق بطاطا دقوس" at bounding box center [1215, 541] width 570 height 70
click at [1209, 515] on textarea "دجاج، أرز مندي، مخلل، صلصة خاصة، مرق فاصوليا، مرق بطاطا ودقوس" at bounding box center [1215, 541] width 570 height 70
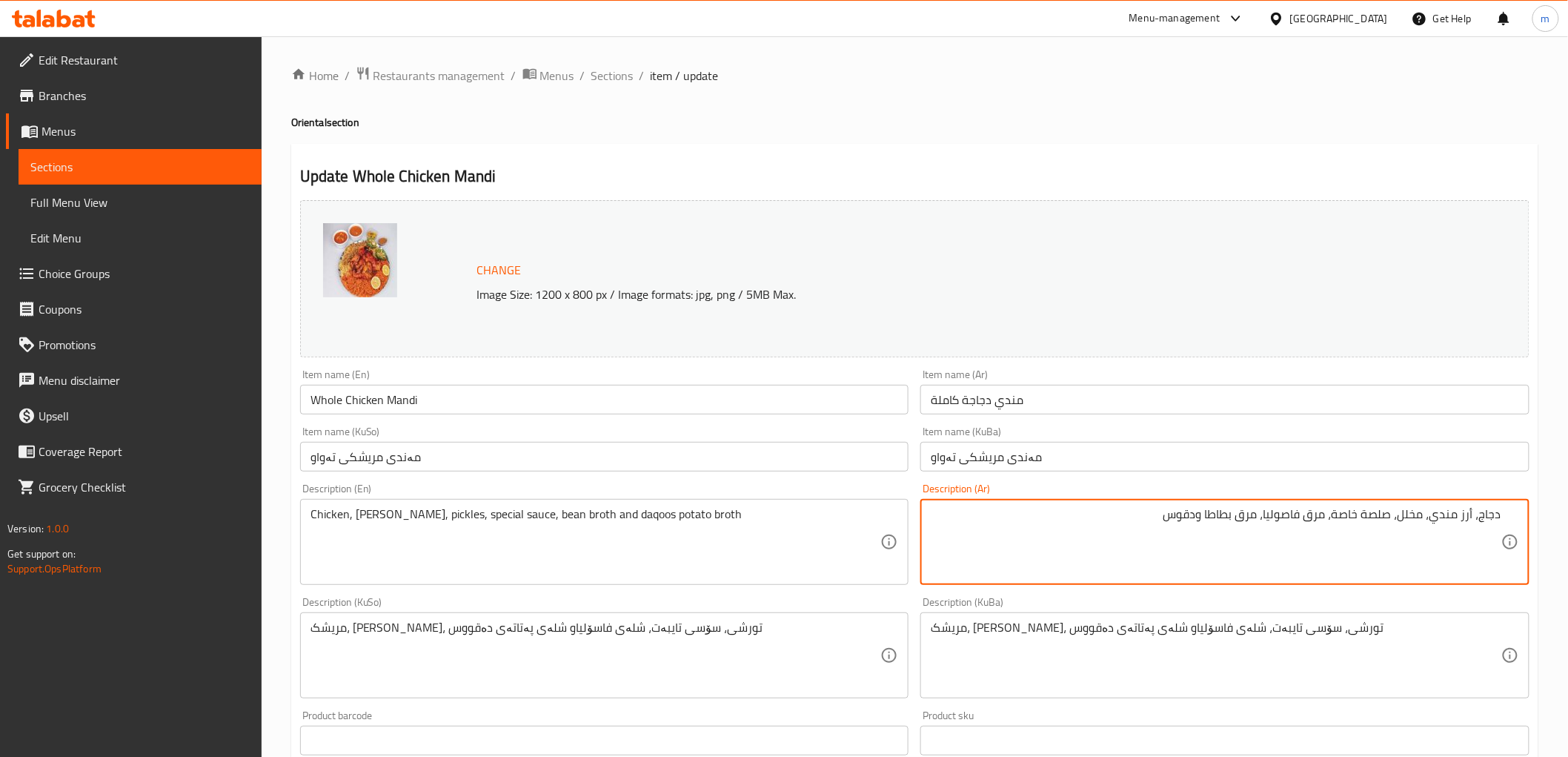
drag, startPoint x: 1199, startPoint y: 515, endPoint x: 1162, endPoint y: 517, distance: 37.1
click at [1162, 517] on textarea "دجاج، أرز مندي، مخلل، صلصة خاصة، مرق فاصوليا، مرق بطاطا ودقوس" at bounding box center [1215, 541] width 570 height 70
type textarea "دجاج، أرز مندي، مخلل، صلصة خاصة، مرق فاصوليا، مرق بطاطا ودقوس"
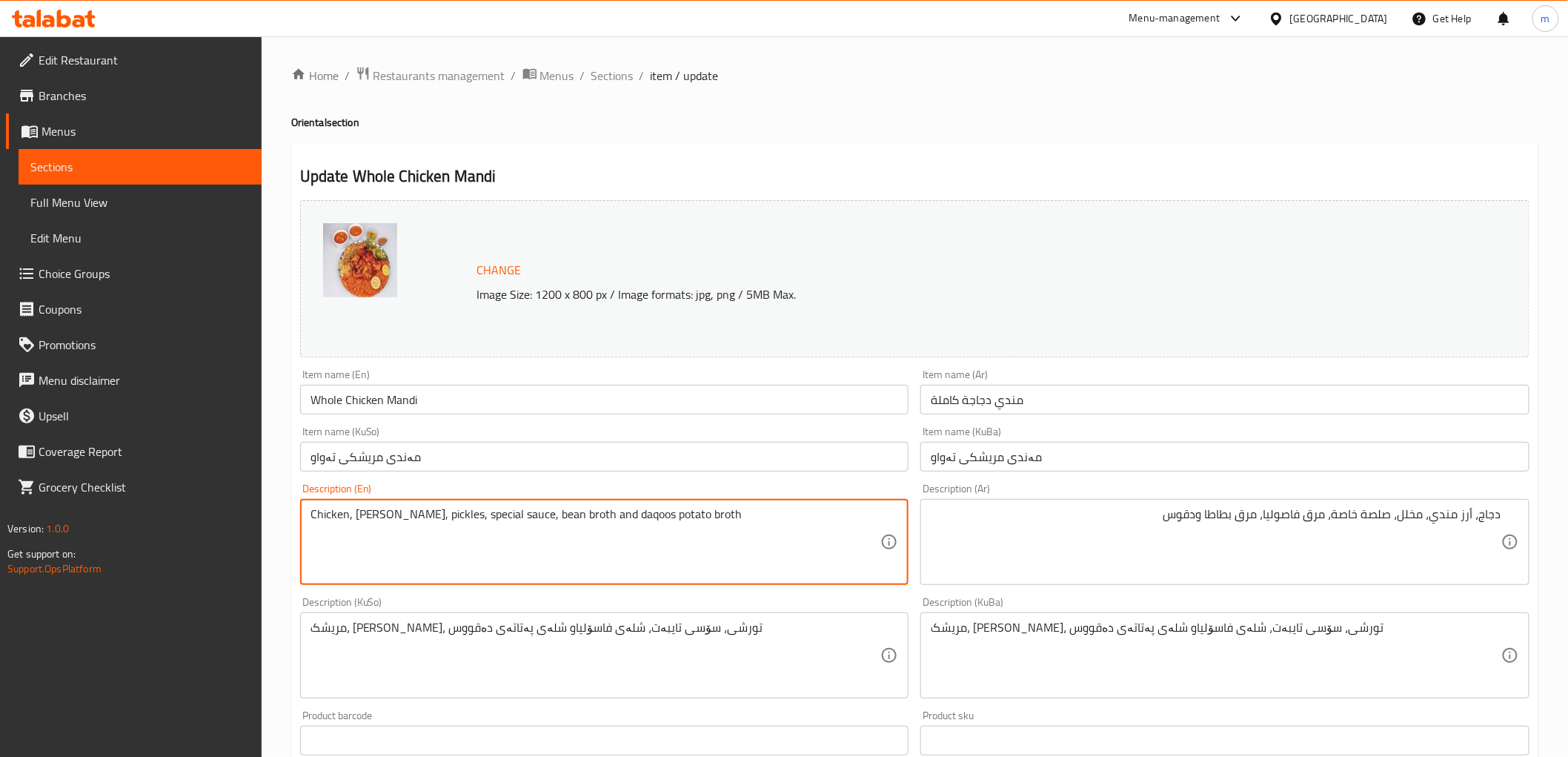
click at [587, 514] on textarea "Chicken, mandi rice, pickles, special sauce, bean broth and daqoos potato broth" at bounding box center [595, 541] width 570 height 70
click at [617, 515] on textarea "Chicken, mandi rice, pickles, special sauce, bean broth, daqoos potato broth" at bounding box center [595, 541] width 570 height 70
type textarea "Chicken, [PERSON_NAME], pickles, special sauce, bean broth, daqoos and potato b…"
drag, startPoint x: 1407, startPoint y: 611, endPoint x: 1397, endPoint y: 618, distance: 12.2
click at [1407, 612] on div "مریشک، برنجی مەندی، تورشی، سۆسی تایبەت، شلەی فاسۆلیاو شلەی پەتاتەی دەقووس Descr…" at bounding box center [1225, 655] width 610 height 86
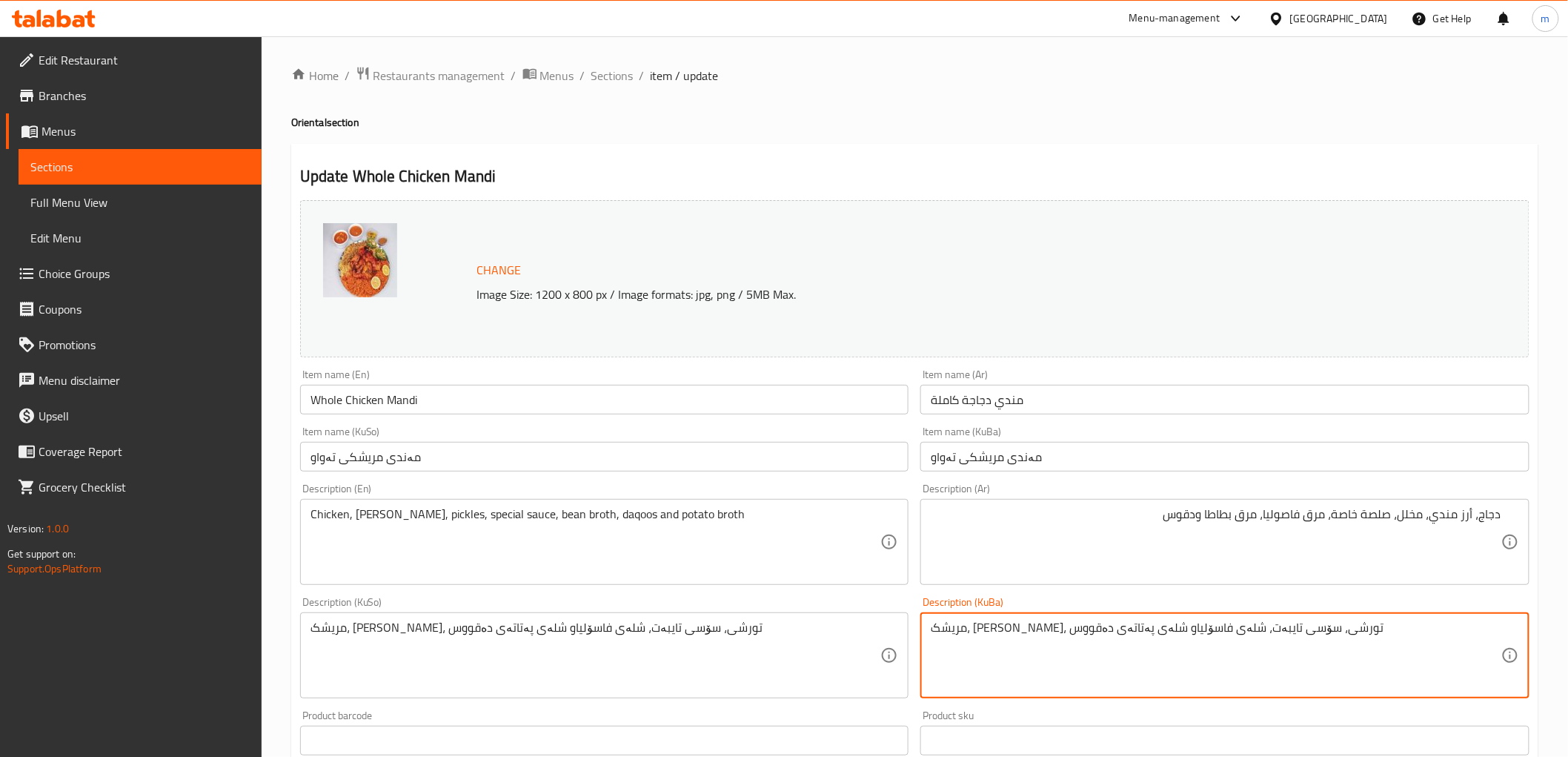
click at [1388, 635] on textarea "مریشک، برنجی مەندی، تورشی، سۆسی تایبەت، شلەی فاسۆلیاو شلەی پەتاتەی دەقووس" at bounding box center [1215, 654] width 570 height 70
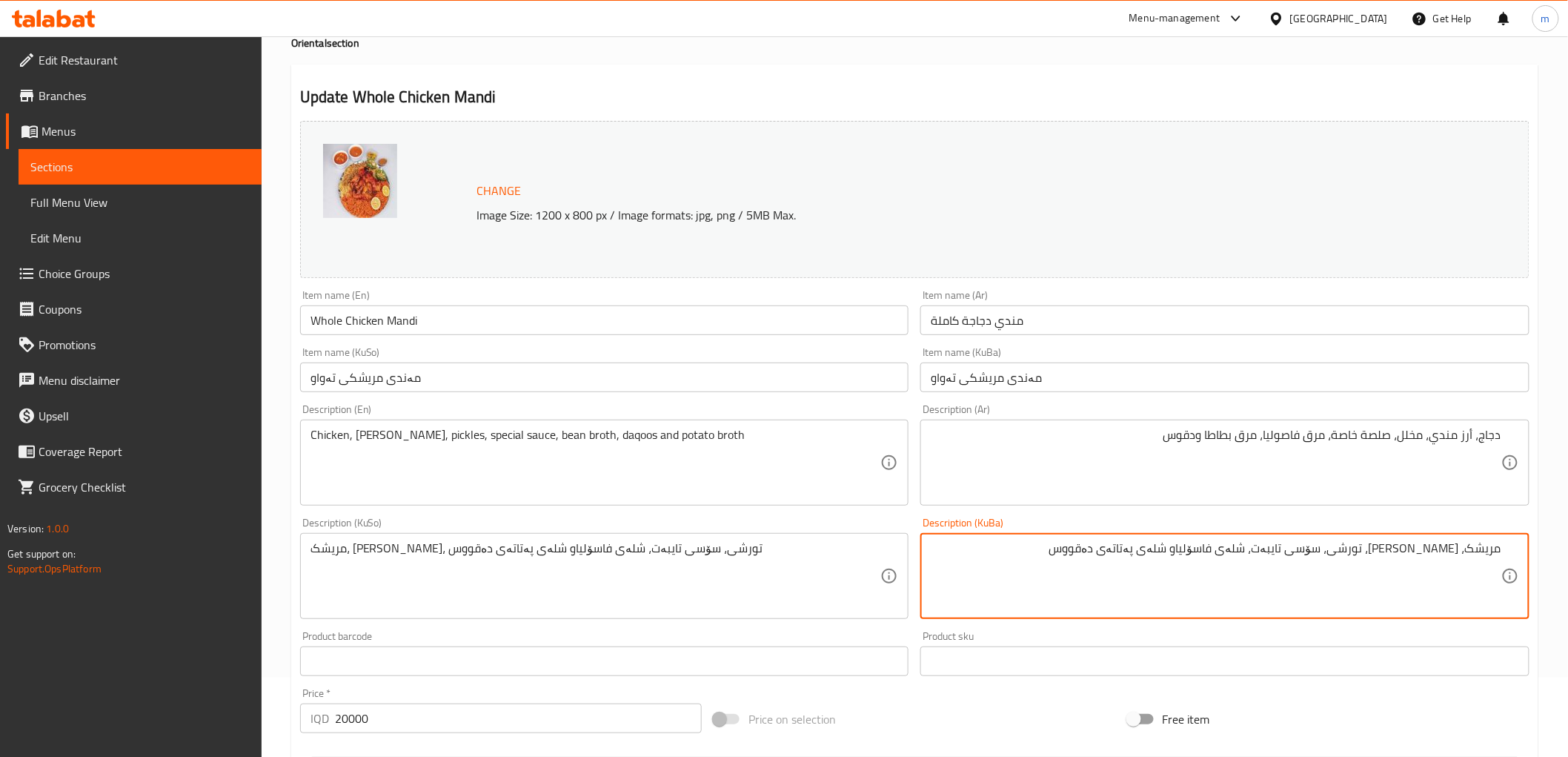
scroll to position [137, 0]
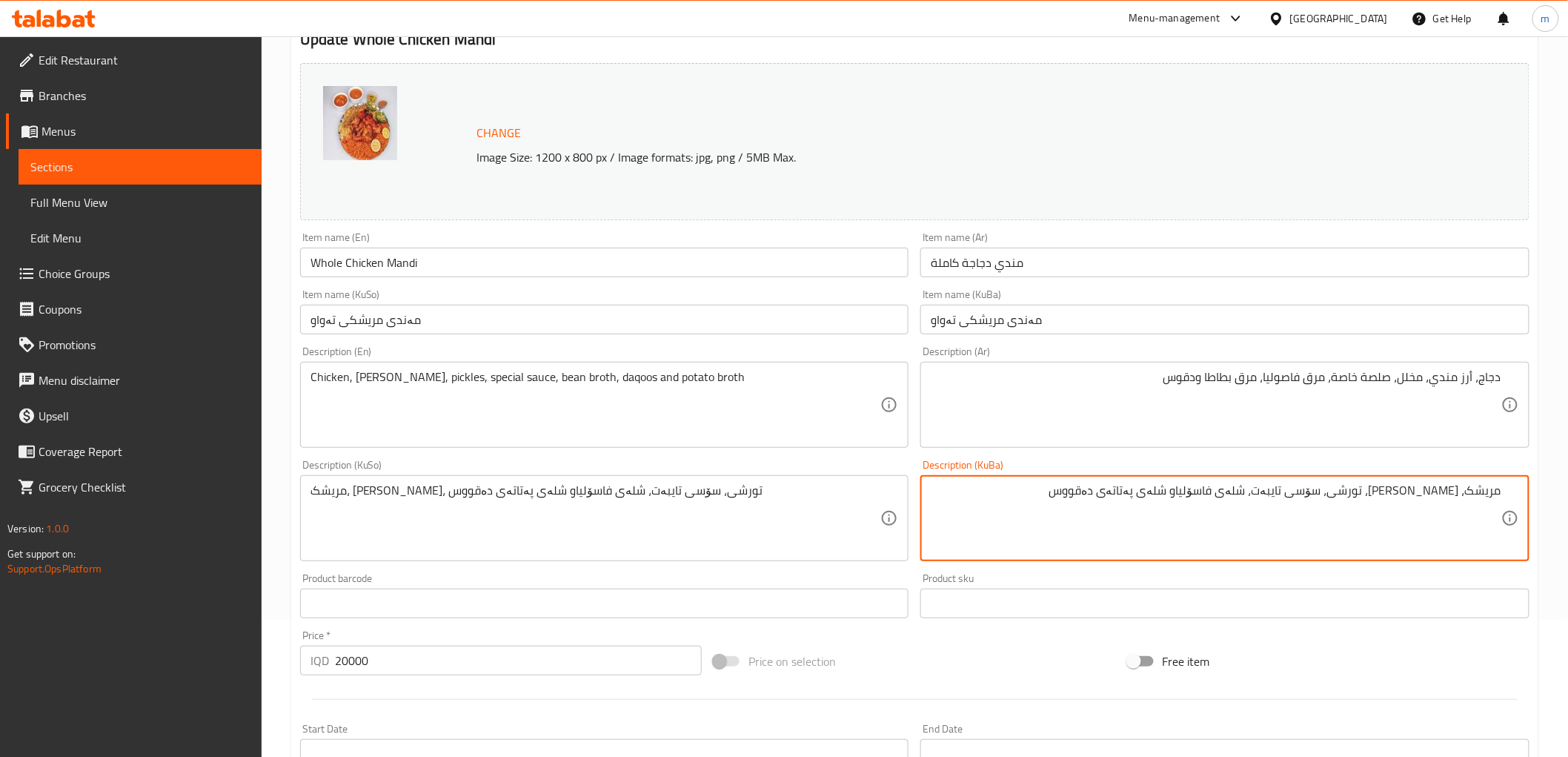
click at [1211, 482] on div "مریشک، برنجی مەندی، تورشی، سۆسی تایبەت، شلەی فاسۆلیاو شلەی پەتاتەی دەقووس Descr…" at bounding box center [1225, 518] width 610 height 86
click at [1211, 492] on textarea "مریشک، برنجی مەندی، تورشی، سۆسی تایبەت، شلەی فاسۆلیاو شلەی پەتاتەی دەقووس" at bounding box center [1215, 517] width 570 height 70
click at [1209, 493] on textarea "مریشک، برنجی مەندی، تورشی، سۆسی تایبەت، شلەی فاسۆلیاو شلەی پەتاتەی دەقووس" at bounding box center [1215, 517] width 570 height 70
click at [1141, 497] on textarea "مریشک، برنجی مەندی، تورشی، سۆسی تایبەت، شلەی فاسۆلیا، شلەی پەتاتەی دەقووس" at bounding box center [1215, 517] width 570 height 70
type textarea "مریشک، برنجی مەندی، تورشی، سۆسی تایبەت، شلەی فاسۆلیا، شلەی پەتاتە و دەقووس"
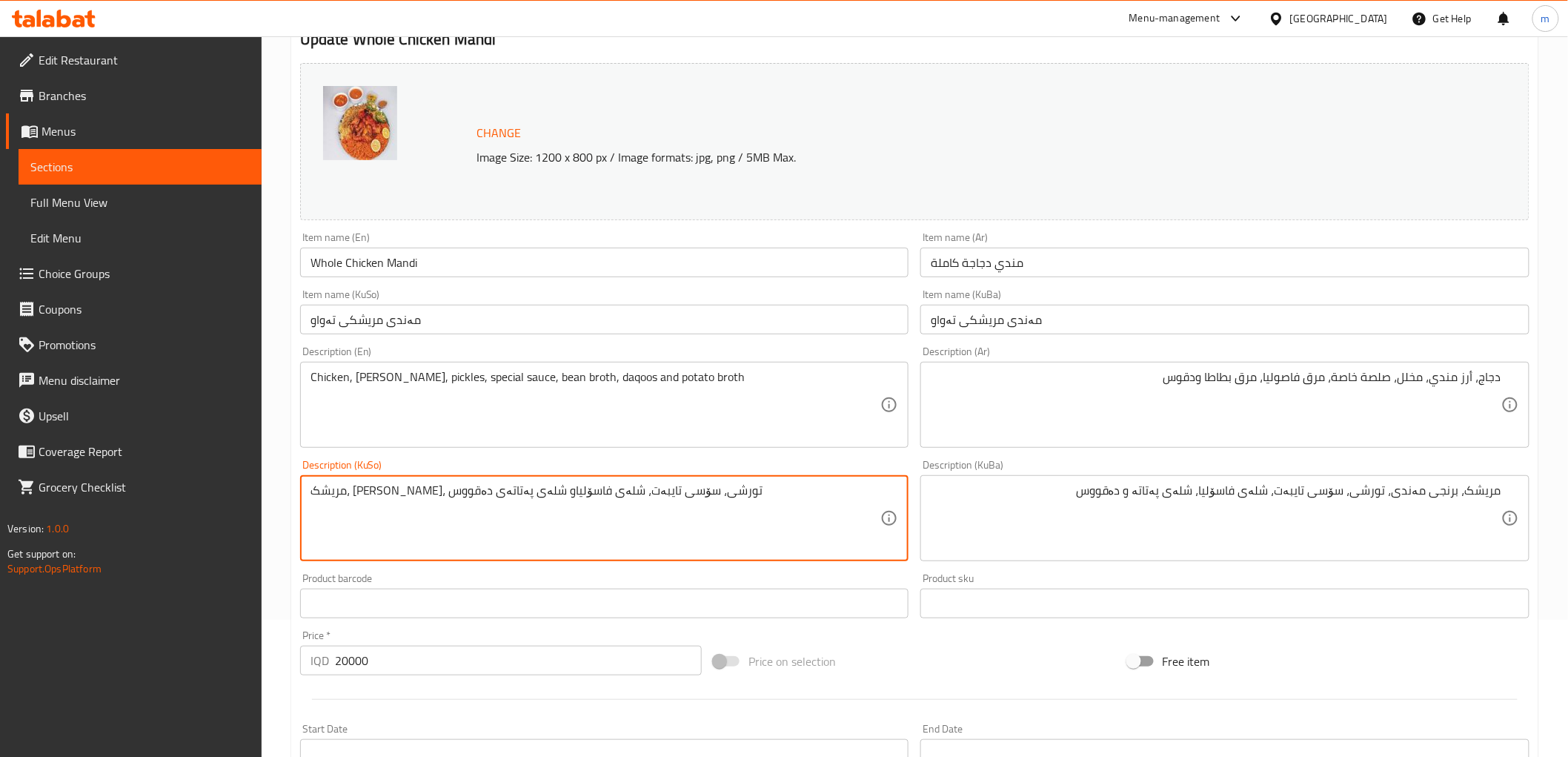
paste textarea "، شلەی پەتاتە و"
type textarea "مریشک، برنجی مەندی، تورشی، سۆسی تایبەت، شلەی فاسۆلیا، شلەی پەتاتە و دەقووس"
click at [588, 315] on input "مەندی مریشکی تەواو" at bounding box center [605, 319] width 610 height 30
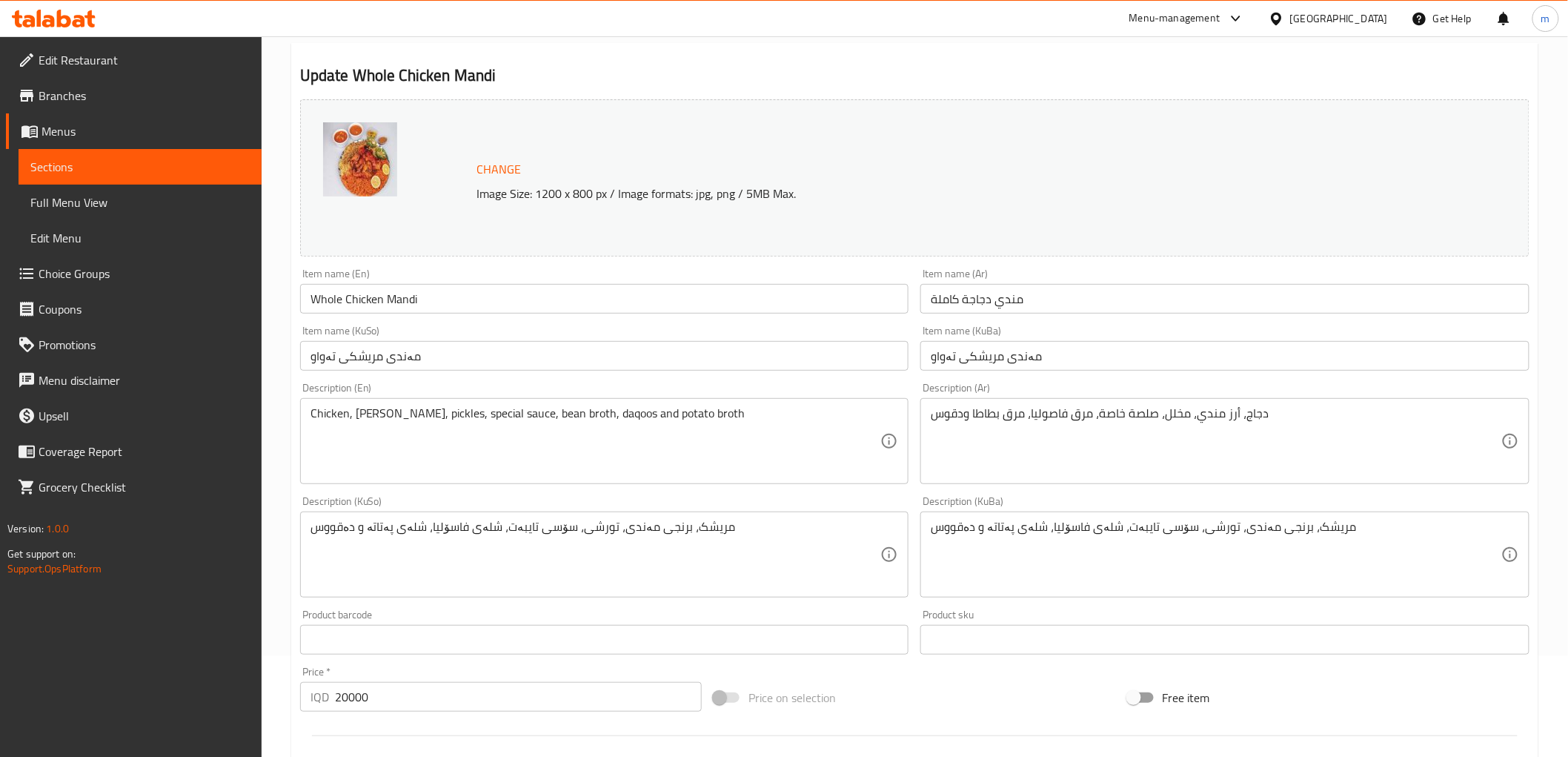
scroll to position [137, 0]
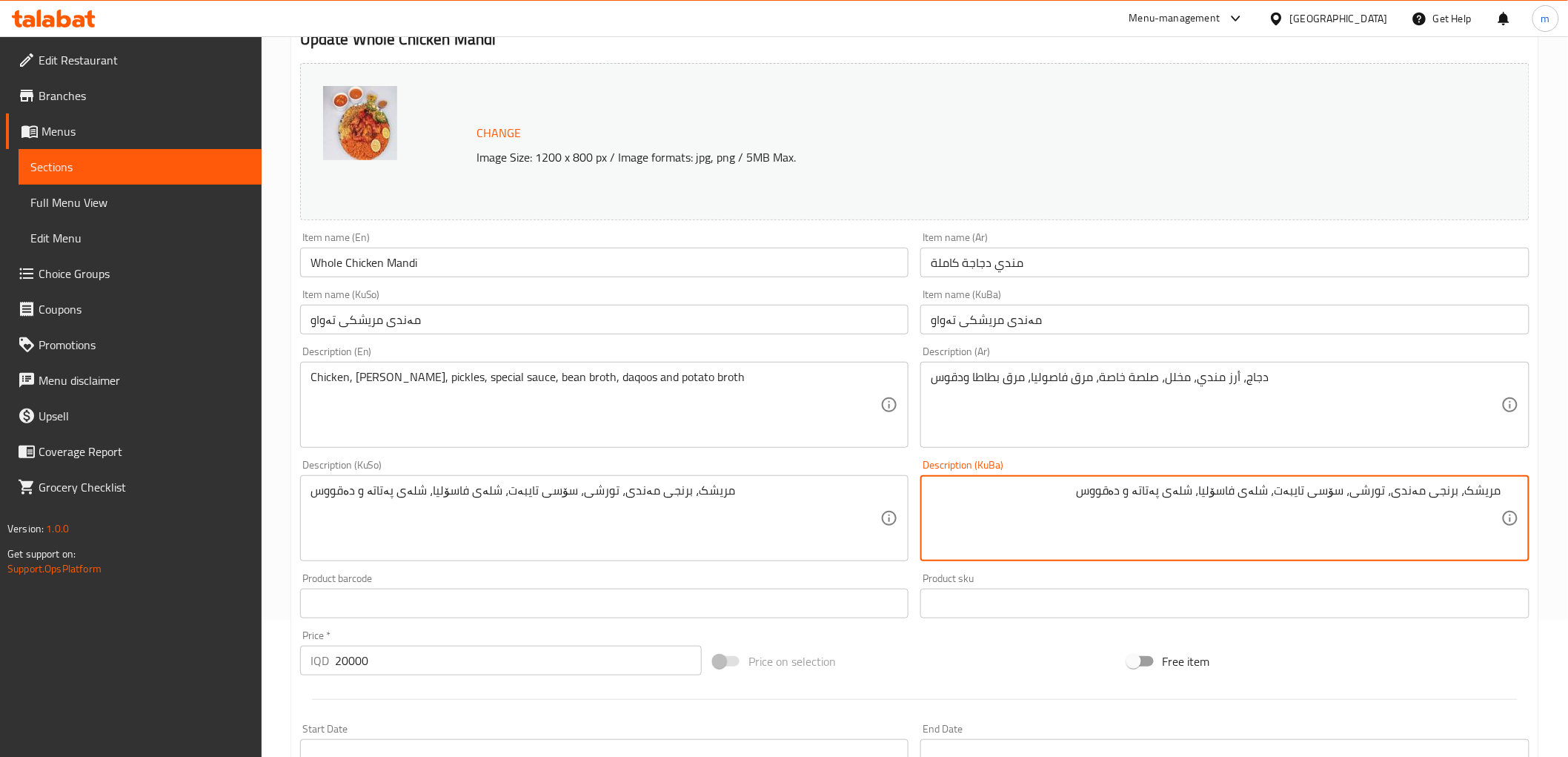
click at [1076, 502] on textarea "مریشک، برنجی مەندی، تورشی، سۆسی تایبەت، شلەی فاسۆلیا، شلەی پەتاتە و دەقووس" at bounding box center [1215, 517] width 570 height 70
drag, startPoint x: 1117, startPoint y: 500, endPoint x: 1153, endPoint y: 492, distance: 36.9
click at [1153, 492] on textarea "مریشک، برنجی مەندی، تورشی، سۆسی تایبەت، شلەی فاسۆلیا، شلەی پەتاتە و دەقووس" at bounding box center [1215, 517] width 570 height 70
click at [1094, 492] on textarea "مریشک، برنجی مەندی، تورشی، سۆسی تایبەت، شلەی فاسۆلیا، شلەی پەتاتە و دەقووس" at bounding box center [1215, 517] width 570 height 70
drag, startPoint x: 1087, startPoint y: 492, endPoint x: 1204, endPoint y: 492, distance: 117.0
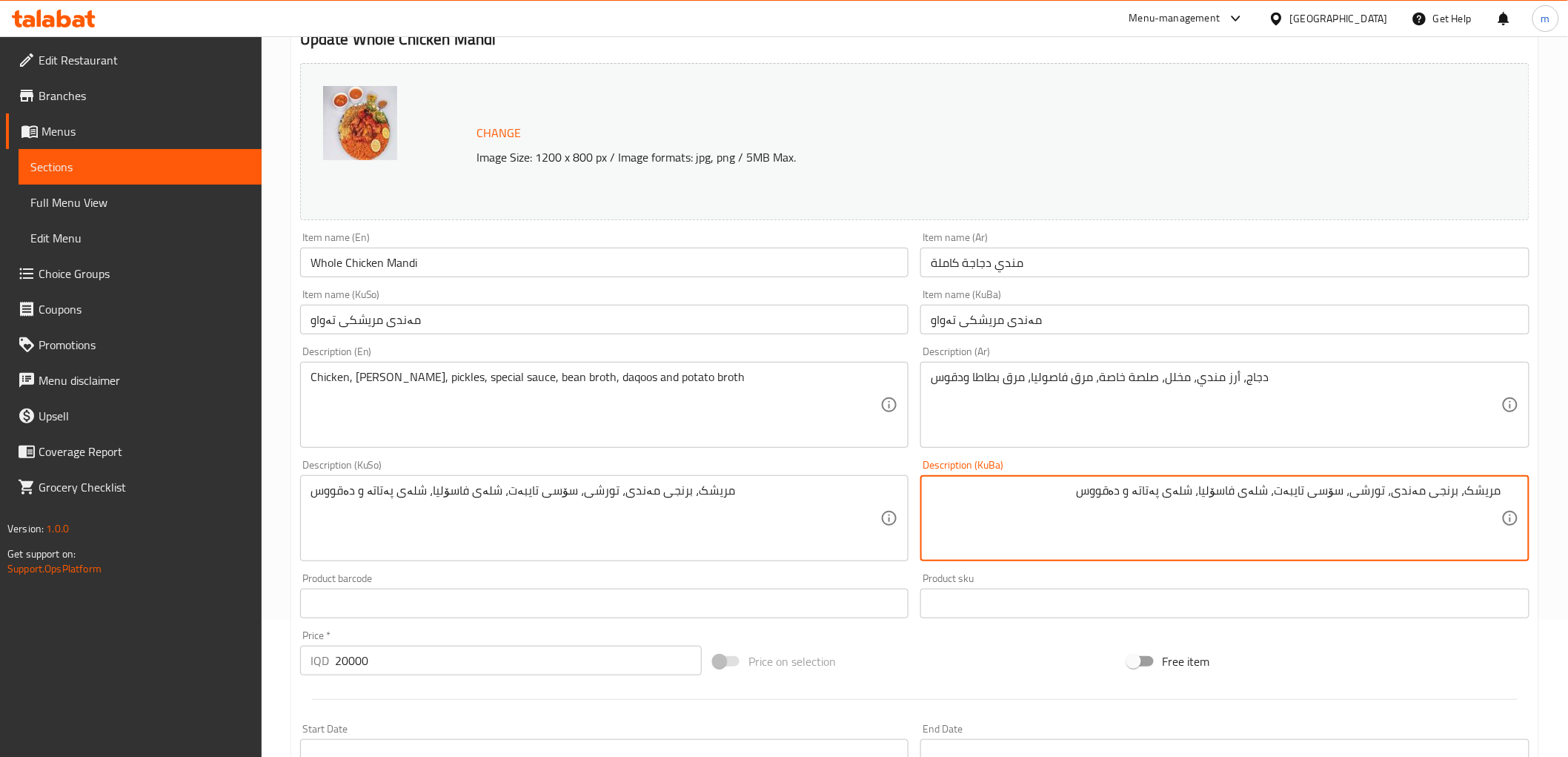
click at [1204, 492] on textarea "مریشک، برنجی مەندی، تورشی، سۆسی تایبەت، شلەی فاسۆلیا، شلەی پەتاتە و دەقووس" at bounding box center [1215, 517] width 570 height 70
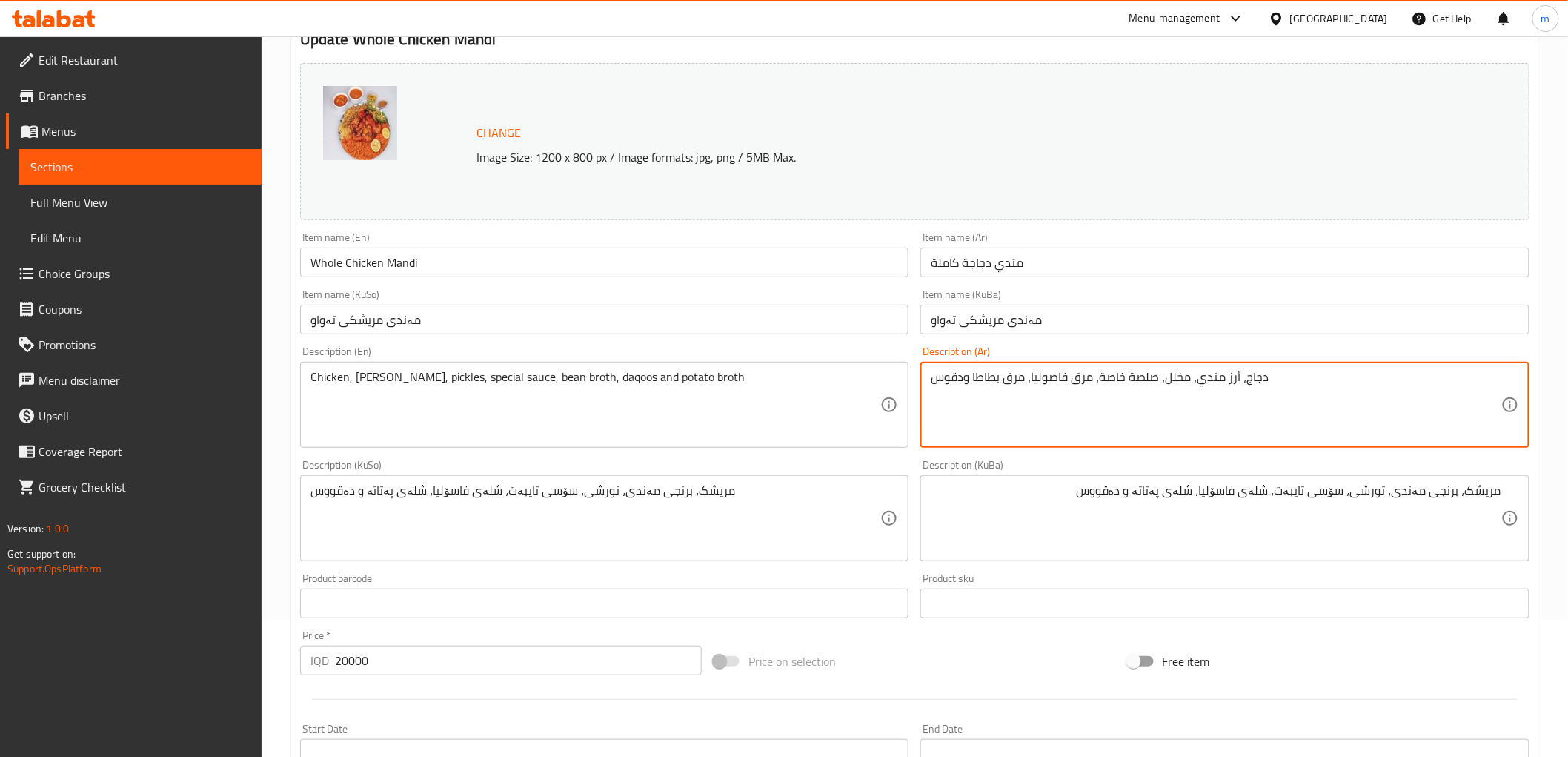
drag, startPoint x: 1022, startPoint y: 378, endPoint x: 1003, endPoint y: 378, distance: 19.0
click at [1013, 375] on textarea "دجاج، أرز مندي، مخلل، صلصة خاصة، مرق فاصوليا، مرق بطاطا ودقوس" at bounding box center [1215, 404] width 570 height 70
drag, startPoint x: 1026, startPoint y: 378, endPoint x: 936, endPoint y: 383, distance: 90.1
click at [936, 383] on textarea "دجاج، أرز مندي، مخلل، صلصة خاصة، مرق فاصوليا، مرق بطاطا ودقوس" at bounding box center [1215, 404] width 570 height 70
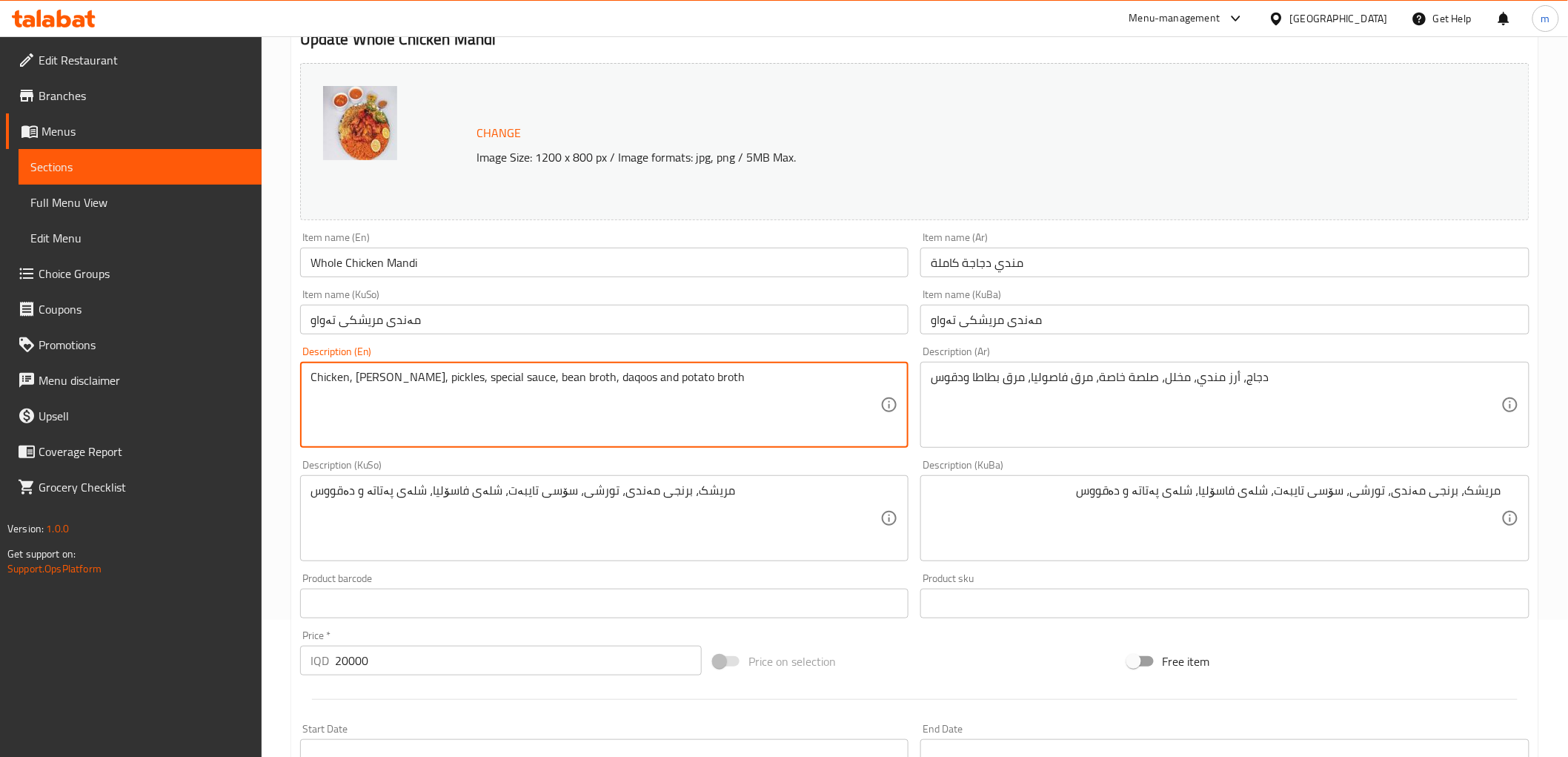
drag, startPoint x: 744, startPoint y: 386, endPoint x: 583, endPoint y: 378, distance: 161.2
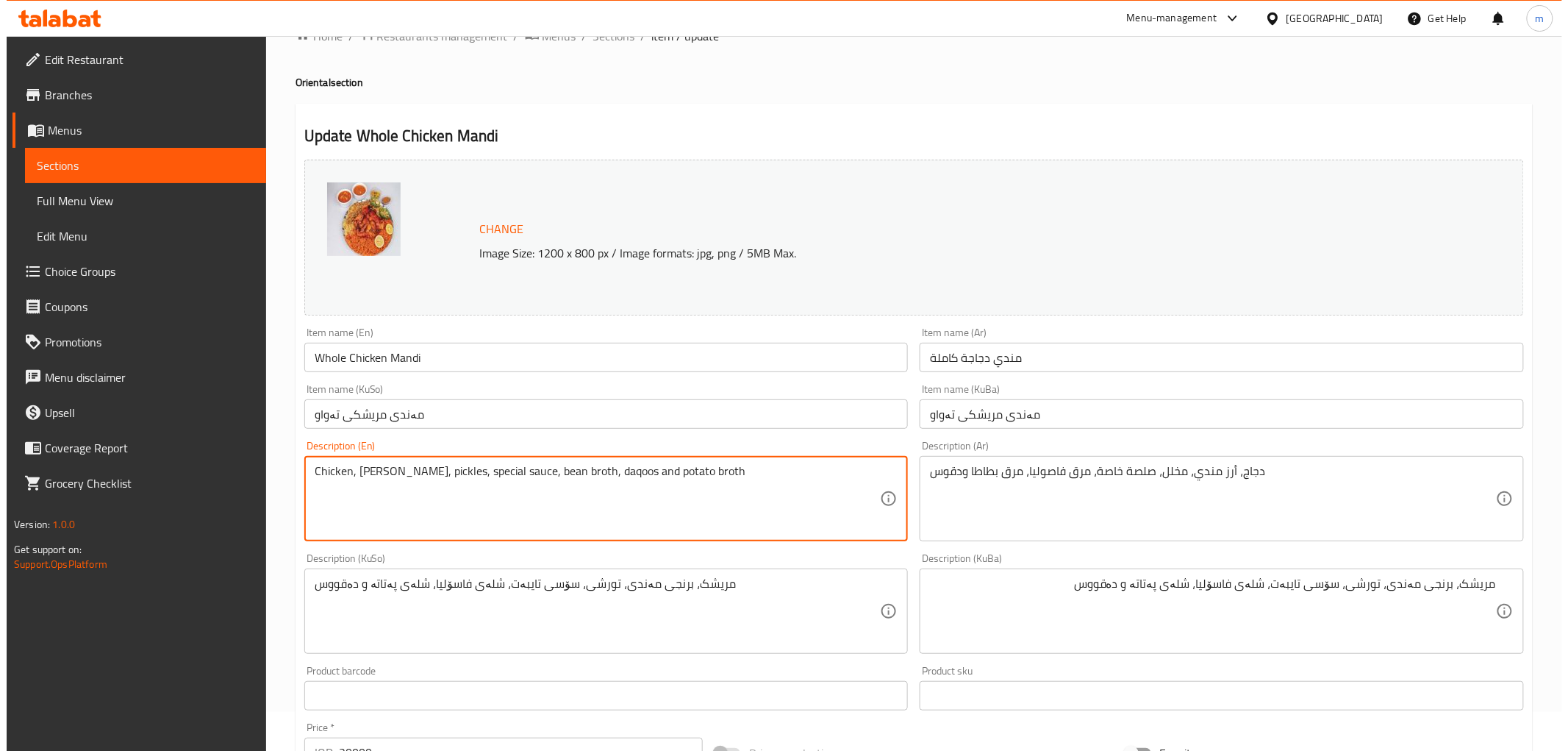
scroll to position [0, 0]
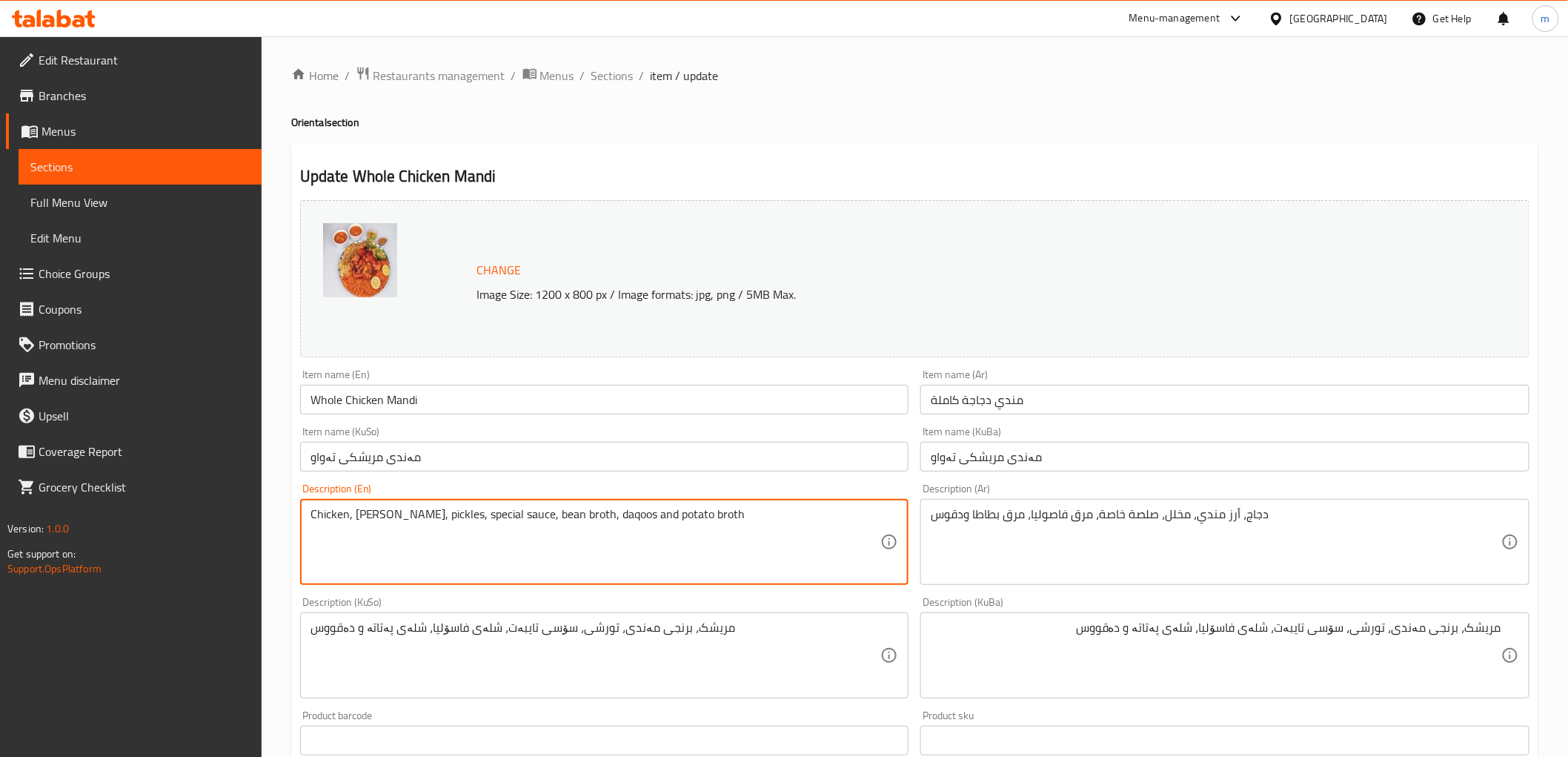
click at [568, 384] on input "Whole Chicken Mandi" at bounding box center [605, 399] width 610 height 30
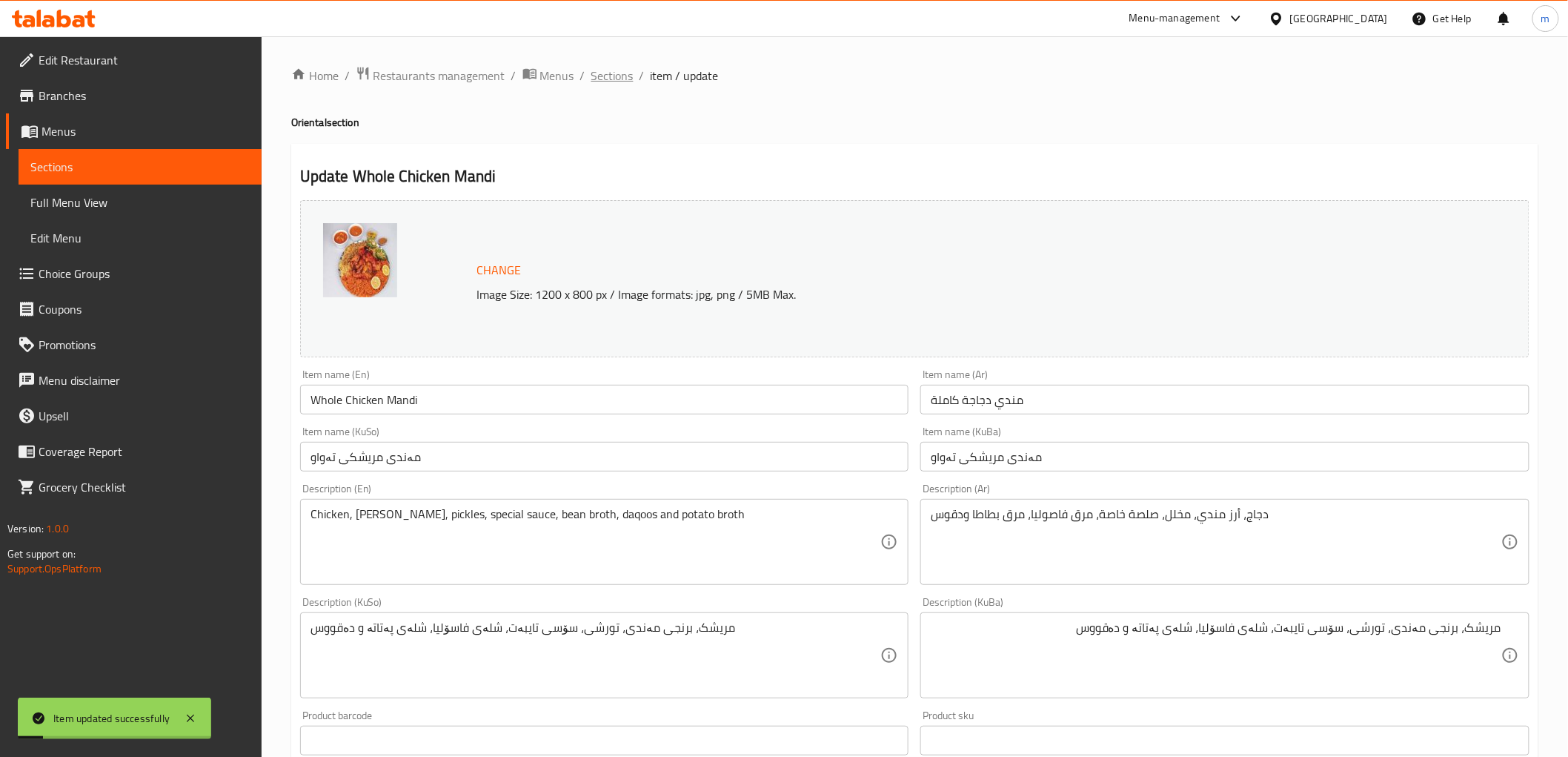
click at [595, 76] on span "Sections" at bounding box center [612, 76] width 42 height 18
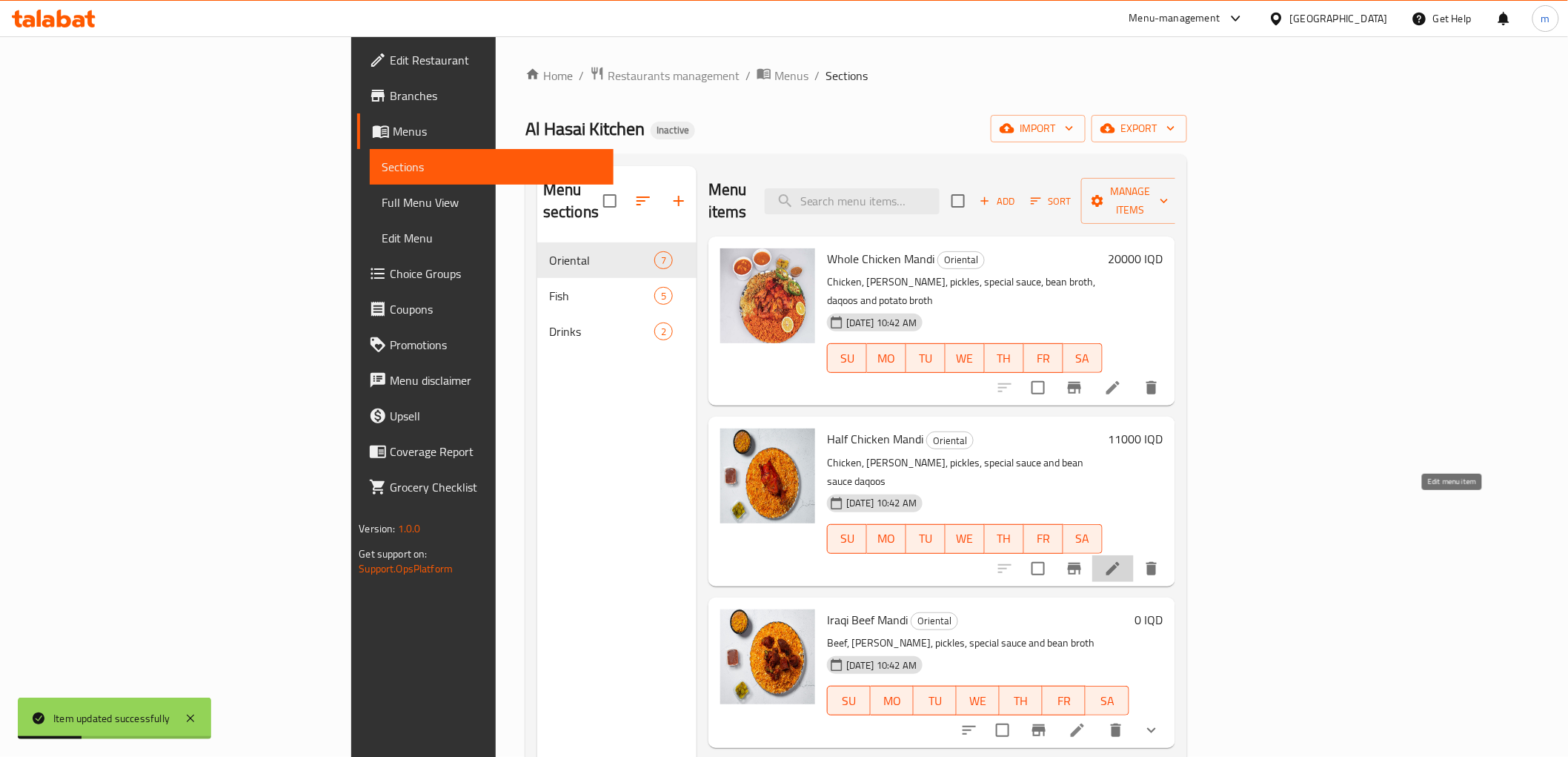
click at [1122, 560] on icon at bounding box center [1113, 568] width 18 height 18
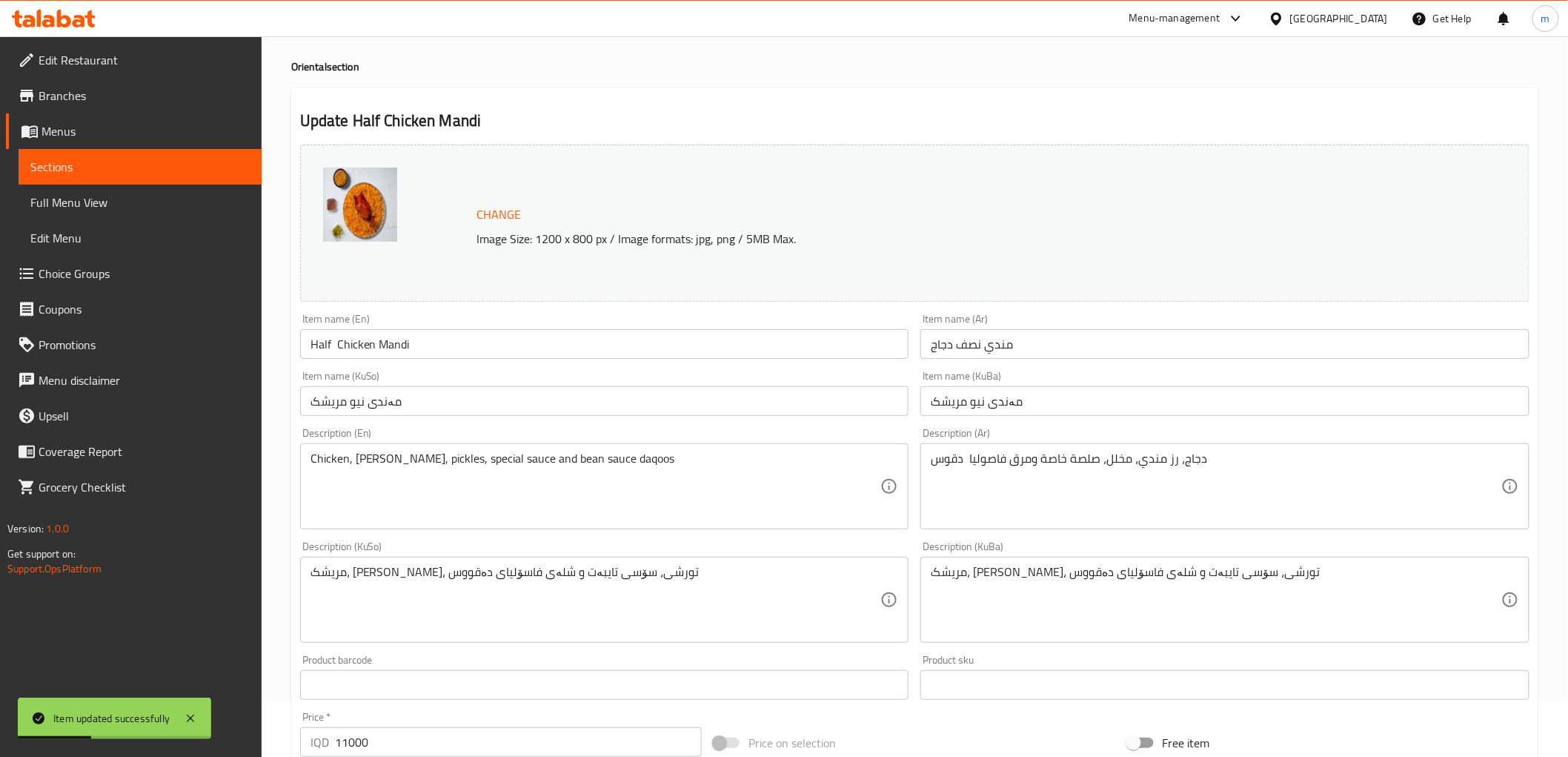
scroll to position [137, 0]
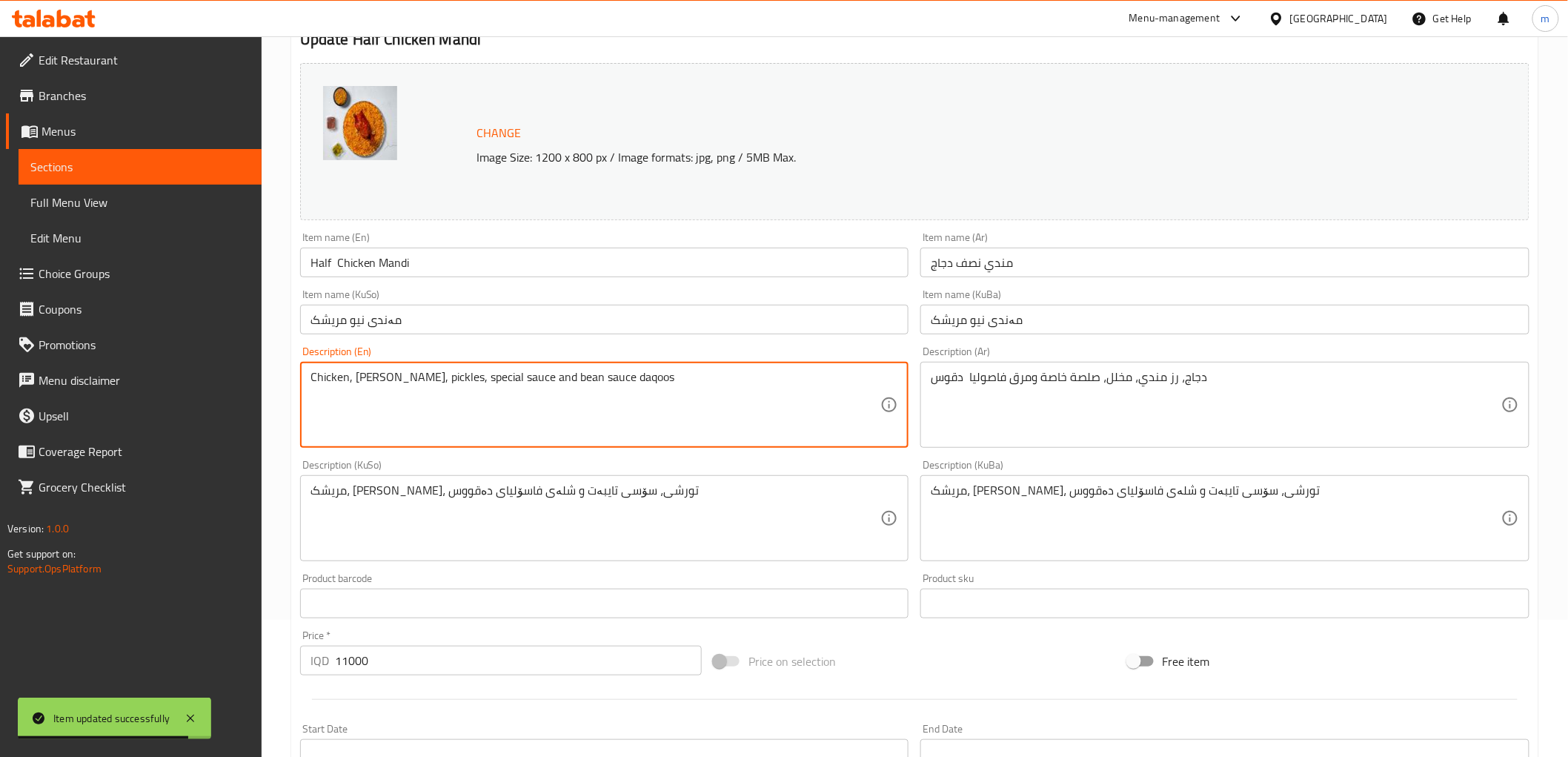
drag, startPoint x: 684, startPoint y: 401, endPoint x: 515, endPoint y: 377, distance: 170.7
paste textarea "daqoos and potato broth"
click at [590, 379] on textarea "Chicken, [PERSON_NAME], pickles, special sauce, daqoos and potato broth" at bounding box center [595, 404] width 570 height 70
type textarea "Chicken, [PERSON_NAME], pickles, special sauce, daqoos and bean broth"
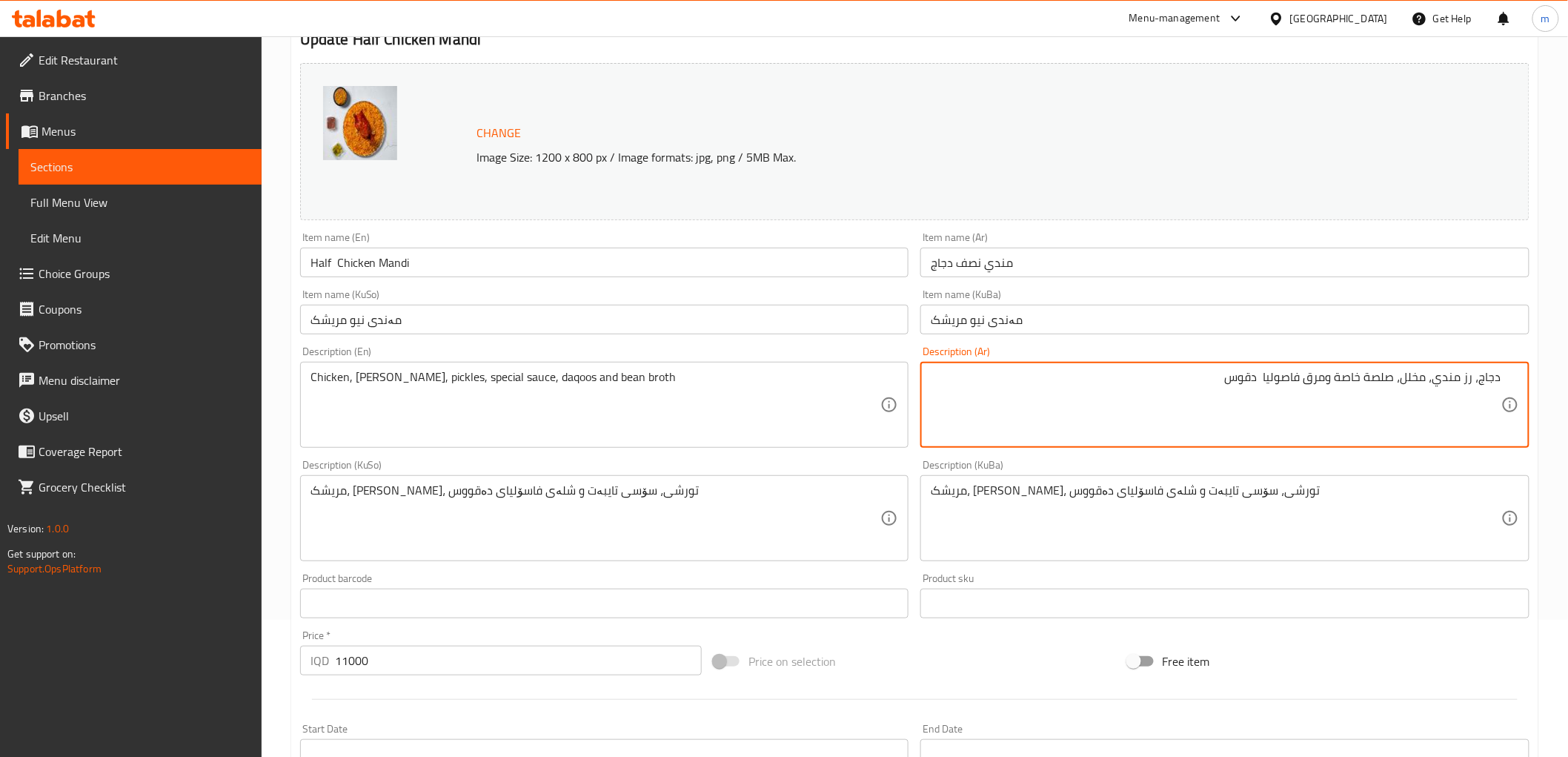
drag, startPoint x: 1205, startPoint y: 380, endPoint x: 1339, endPoint y: 378, distance: 134.0
click at [1339, 378] on textarea "دجاج، رز مندي، مخلل، صلصة خاصة ومرق فاصوليا دقوس" at bounding box center [1215, 404] width 570 height 70
paste textarea "مرق بطاطا ودقوس"
click at [1285, 376] on textarea "دجاج، رز مندي، مخلل، صلصة خاصة، مرق بطاطا ودقوس" at bounding box center [1215, 404] width 570 height 70
click at [1286, 375] on textarea "دجاج، رز مندي، مخلل، صلصة خاصة، مرق بطاطا ودقوس" at bounding box center [1215, 404] width 570 height 70
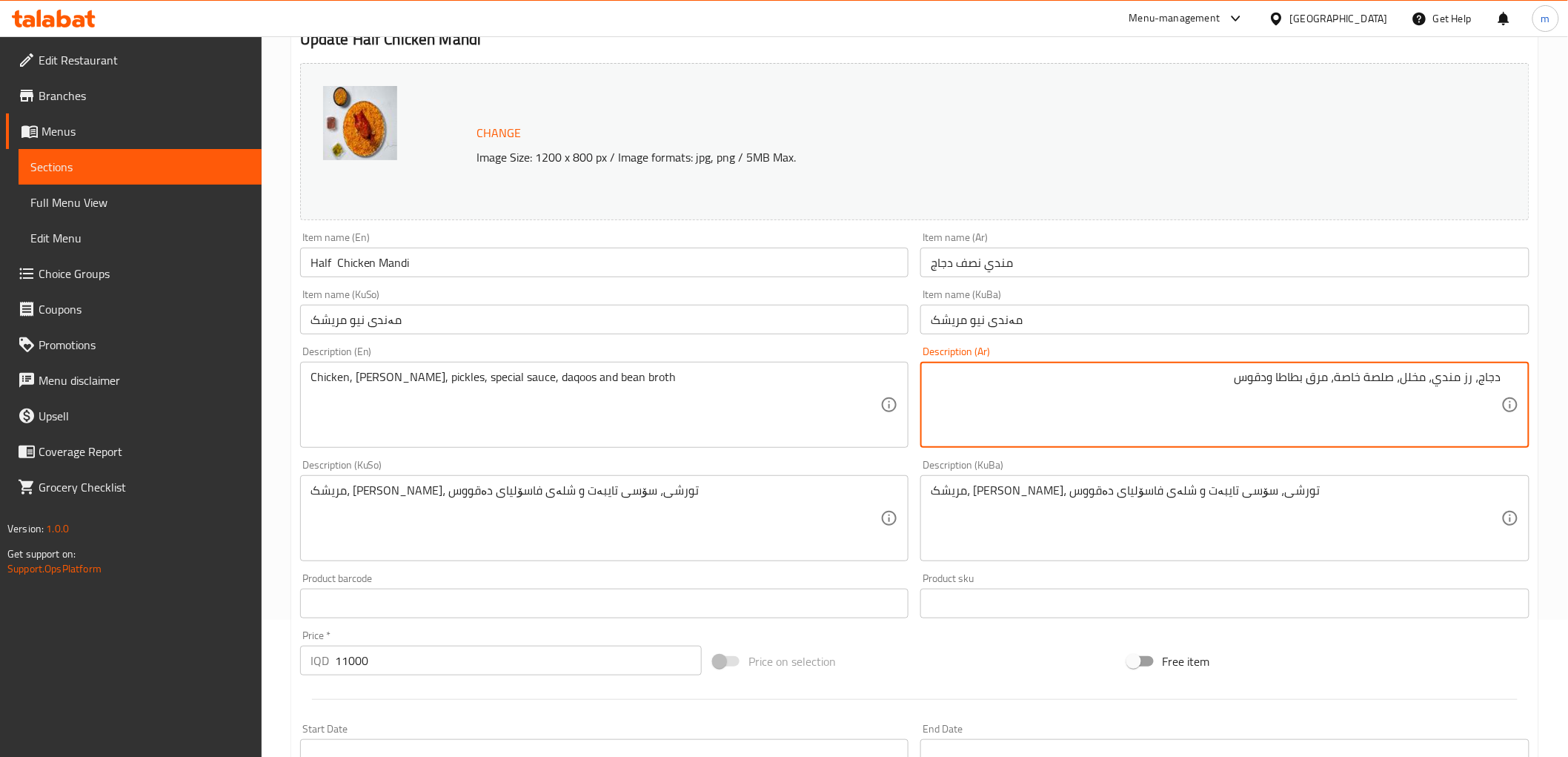
paste textarea "فاصوليا"
type textarea "دجاج، رز مندي، مخلل، صلصة خاصة، مرق فاصوليا ودقوس"
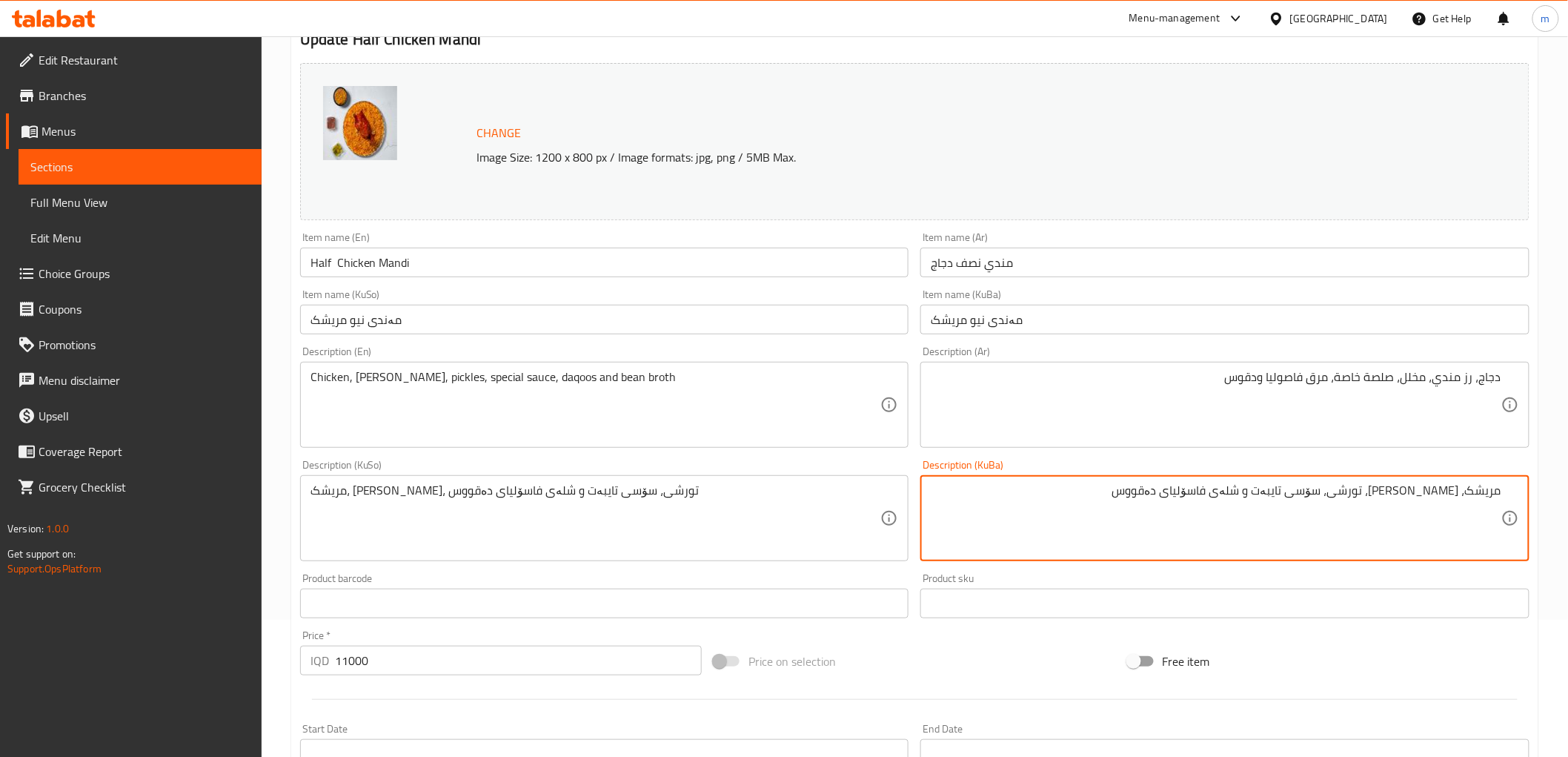
click at [1276, 490] on textarea "مریشک، [PERSON_NAME]، تورشی، سۆسی تایبەت و شلەی فاسۆلیای دەقووس" at bounding box center [1215, 517] width 570 height 70
click at [1216, 487] on textarea "مریشک، [PERSON_NAME]، تورشی، سۆسی تایبەت، شلەی فاسۆلیای دەقووس" at bounding box center [1215, 517] width 570 height 70
drag, startPoint x: 1209, startPoint y: 492, endPoint x: 1110, endPoint y: 496, distance: 99.1
click at [1110, 496] on textarea "مریشک، [PERSON_NAME]، تورشی، سۆسی تایبەت، شلەی فاسۆلیای دەقووس" at bounding box center [1215, 517] width 570 height 70
paste textarea "شلەی پەتاتە و"
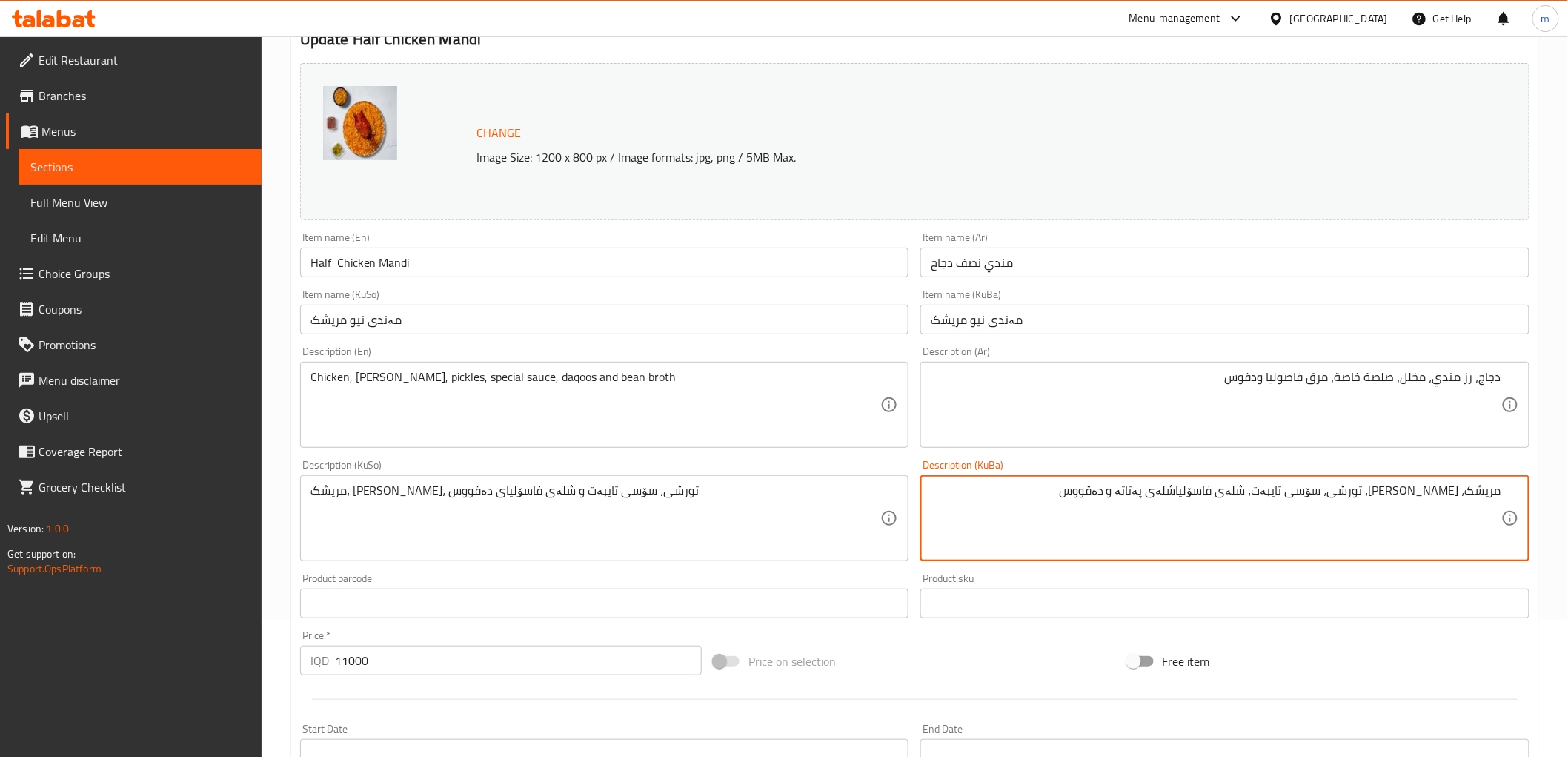
drag, startPoint x: 1156, startPoint y: 487, endPoint x: 1211, endPoint y: 496, distance: 55.7
click at [1211, 496] on textarea "مریشک، [PERSON_NAME]، تورشی، سۆسی تایبەت، شلەی فاسۆلیاشلەی پەتاتە و دەقووس" at bounding box center [1215, 517] width 570 height 70
click at [1198, 521] on textarea "مریشک، [PERSON_NAME]، تورشی، سۆسی تایبەت، شلەی فاسۆلیاو دەقووس" at bounding box center [1215, 517] width 570 height 70
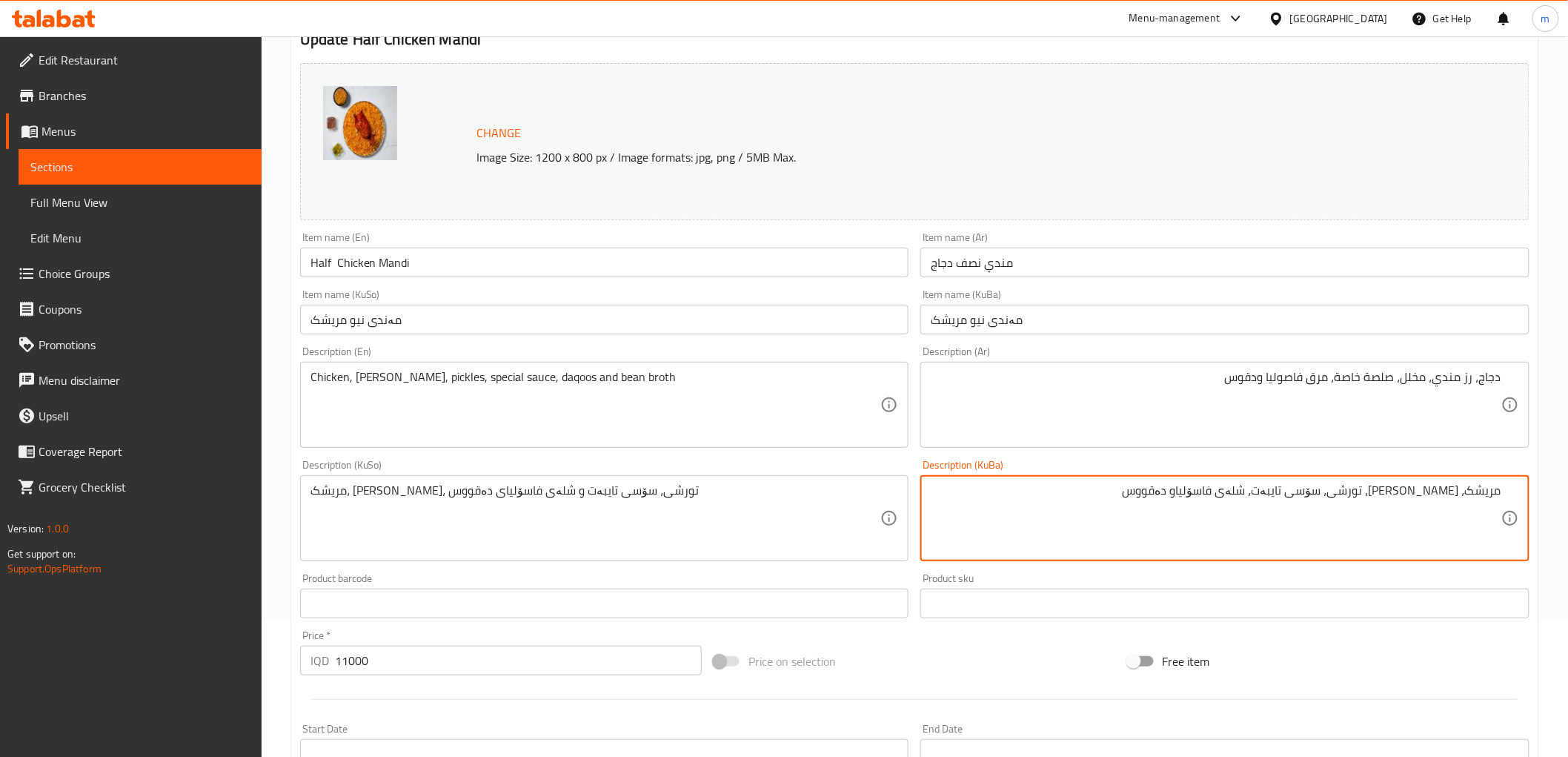
click at [1209, 500] on textarea "مریشک، [PERSON_NAME]، تورشی، سۆسی تایبەت، شلەی فاسۆلیاو دەقووس" at bounding box center [1215, 517] width 570 height 70
click at [1209, 489] on textarea "مریشک، [PERSON_NAME]، تورشی، سۆسی تایبەت، شلەی فاسۆلیاو دەقووس" at bounding box center [1215, 517] width 570 height 70
click at [1211, 493] on textarea "مریشک، [PERSON_NAME]، تورشی، سۆسی تایبەت، شلەی فاسۆلیاو دەقووس" at bounding box center [1215, 517] width 570 height 70
click at [1161, 509] on textarea "مریشک، [PERSON_NAME]، تورشی، سۆسی تایبەت، شلەی فاسۆلیا و دەقووس" at bounding box center [1215, 517] width 570 height 70
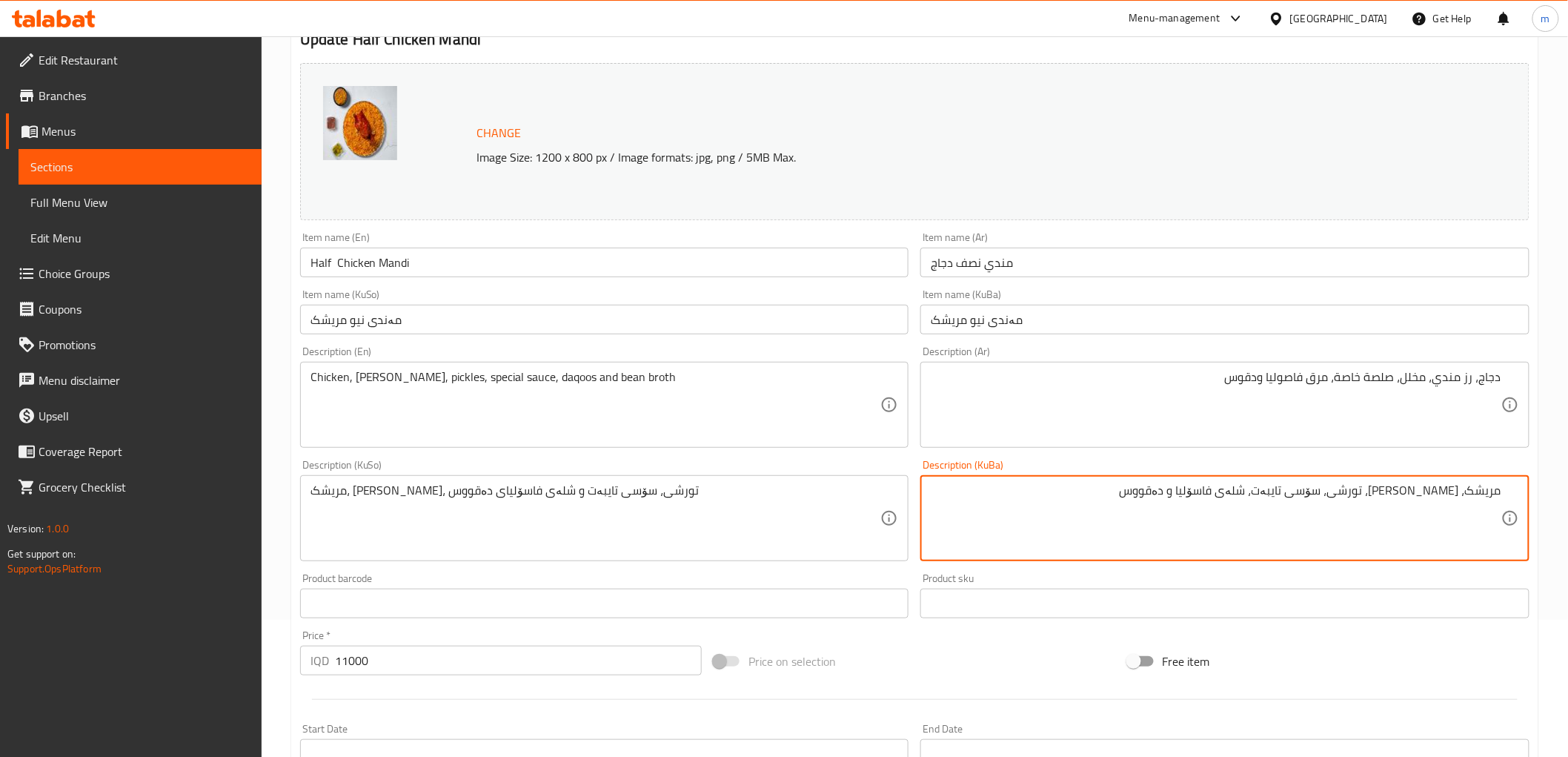
click at [1161, 509] on textarea "مریشک، [PERSON_NAME]، تورشی، سۆسی تایبەت، شلەی فاسۆلیا و دەقووس" at bounding box center [1215, 517] width 570 height 70
type textarea "مریشک، [PERSON_NAME]، تورشی، سۆسی تایبەت، شلەی فاسۆلیا و دەقووس"
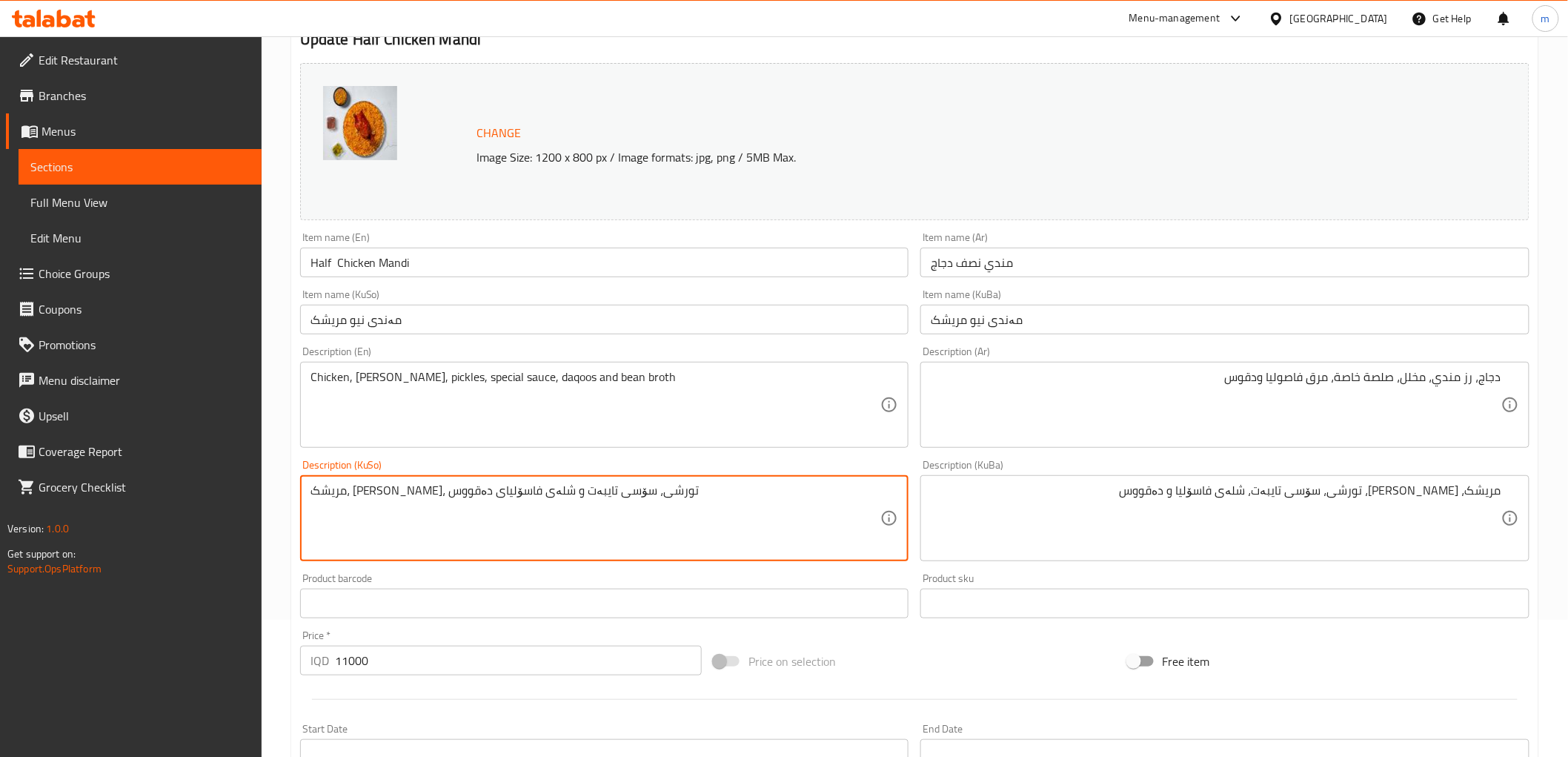
click at [716, 535] on textarea "مریشک، [PERSON_NAME]، تورشی، سۆسی تایبەت و شلەی فاسۆلیای دەقووس" at bounding box center [595, 517] width 570 height 70
paste textarea "، شلەی فاسۆلیا و"
type textarea "مریشک، [PERSON_NAME]، تورشی، سۆسی تایبەت، شلەی فاسۆلیا و دەقووس"
click at [662, 303] on div "Item name (KuSo) مەندی نیو مریشک Item name ([GEOGRAPHIC_DATA])" at bounding box center [605, 311] width 610 height 45
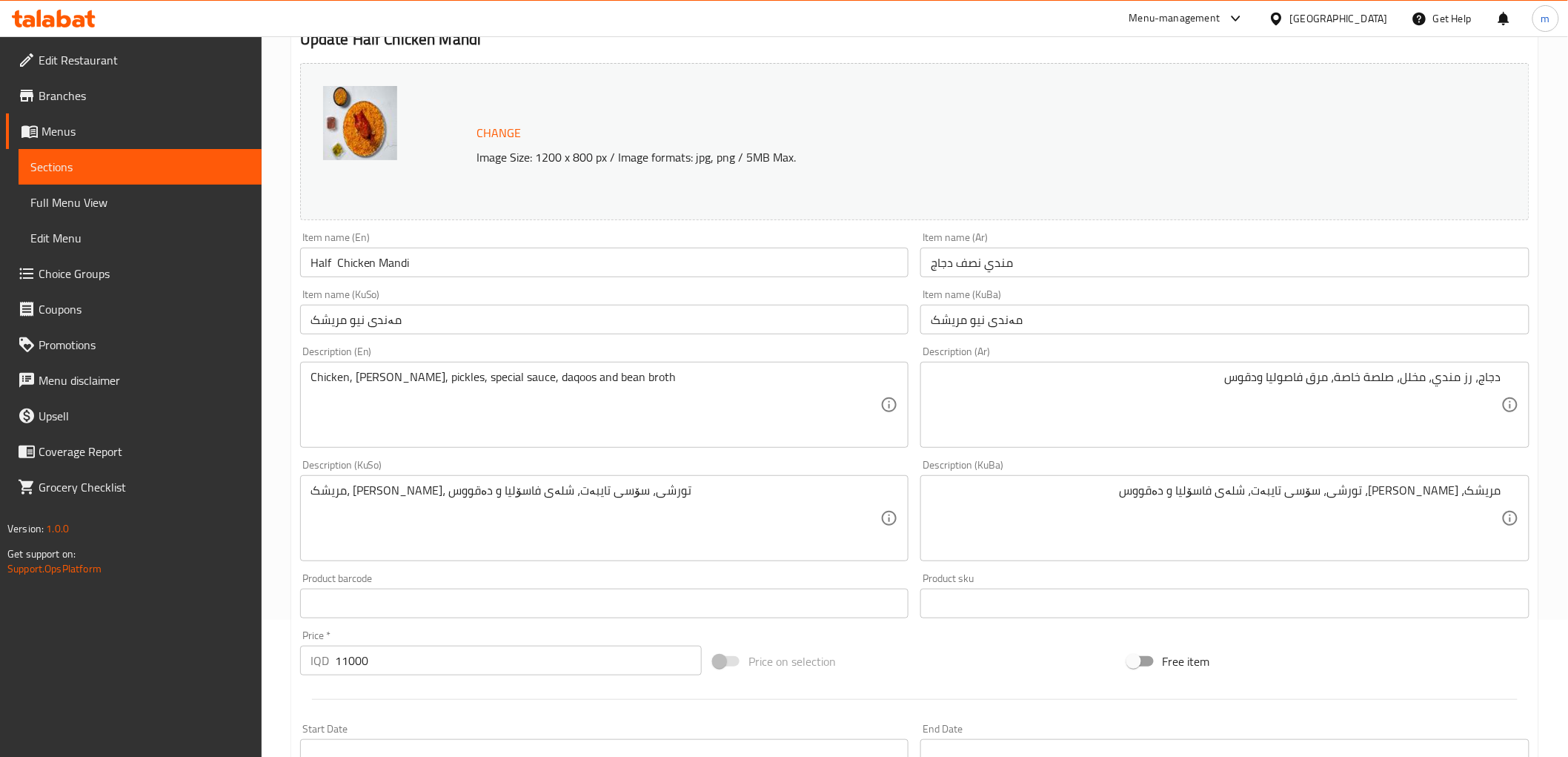
click at [657, 306] on input "مەندی نیو مریشک" at bounding box center [605, 319] width 610 height 30
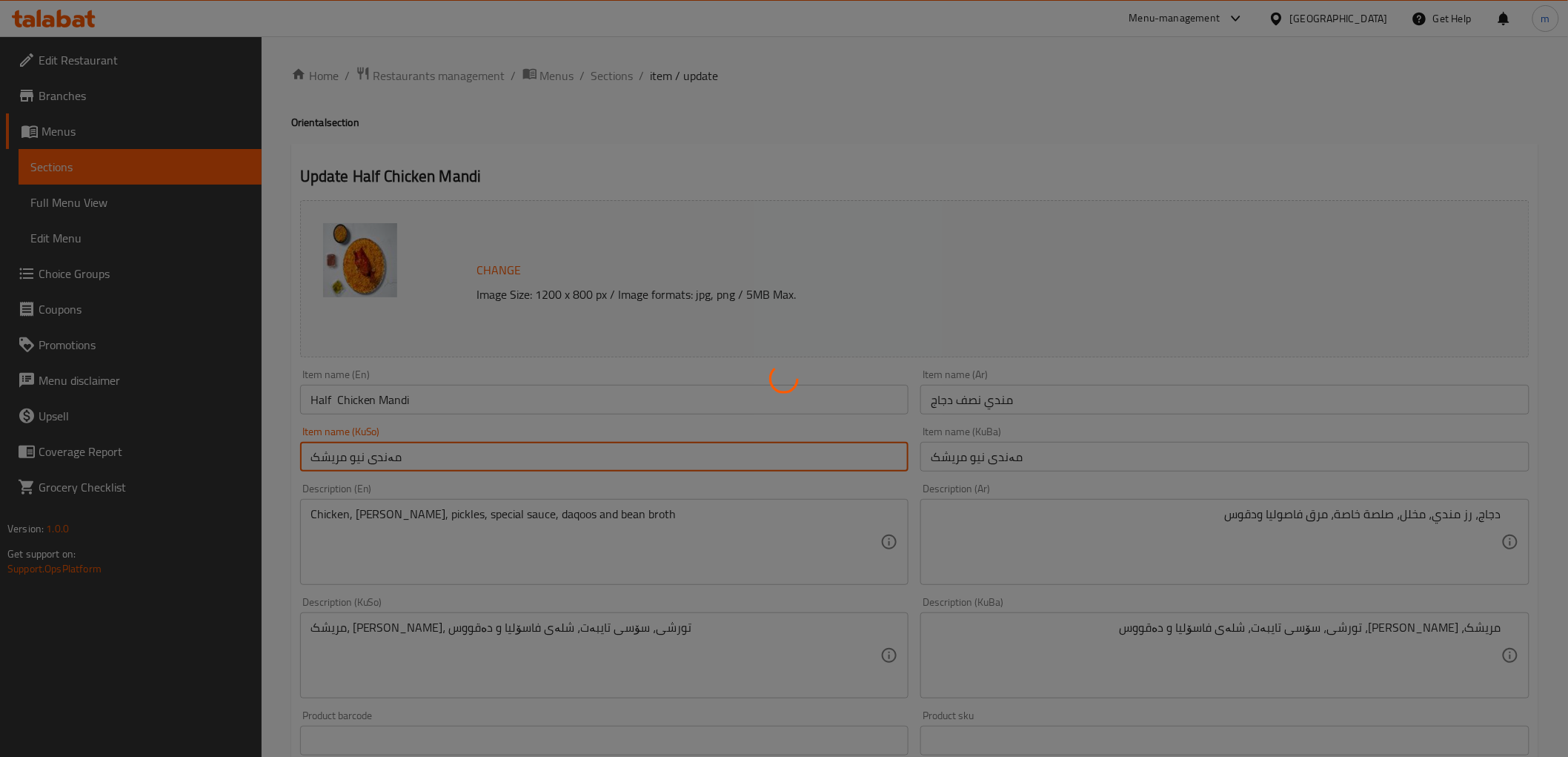
click at [606, 75] on div at bounding box center [784, 378] width 1568 height 757
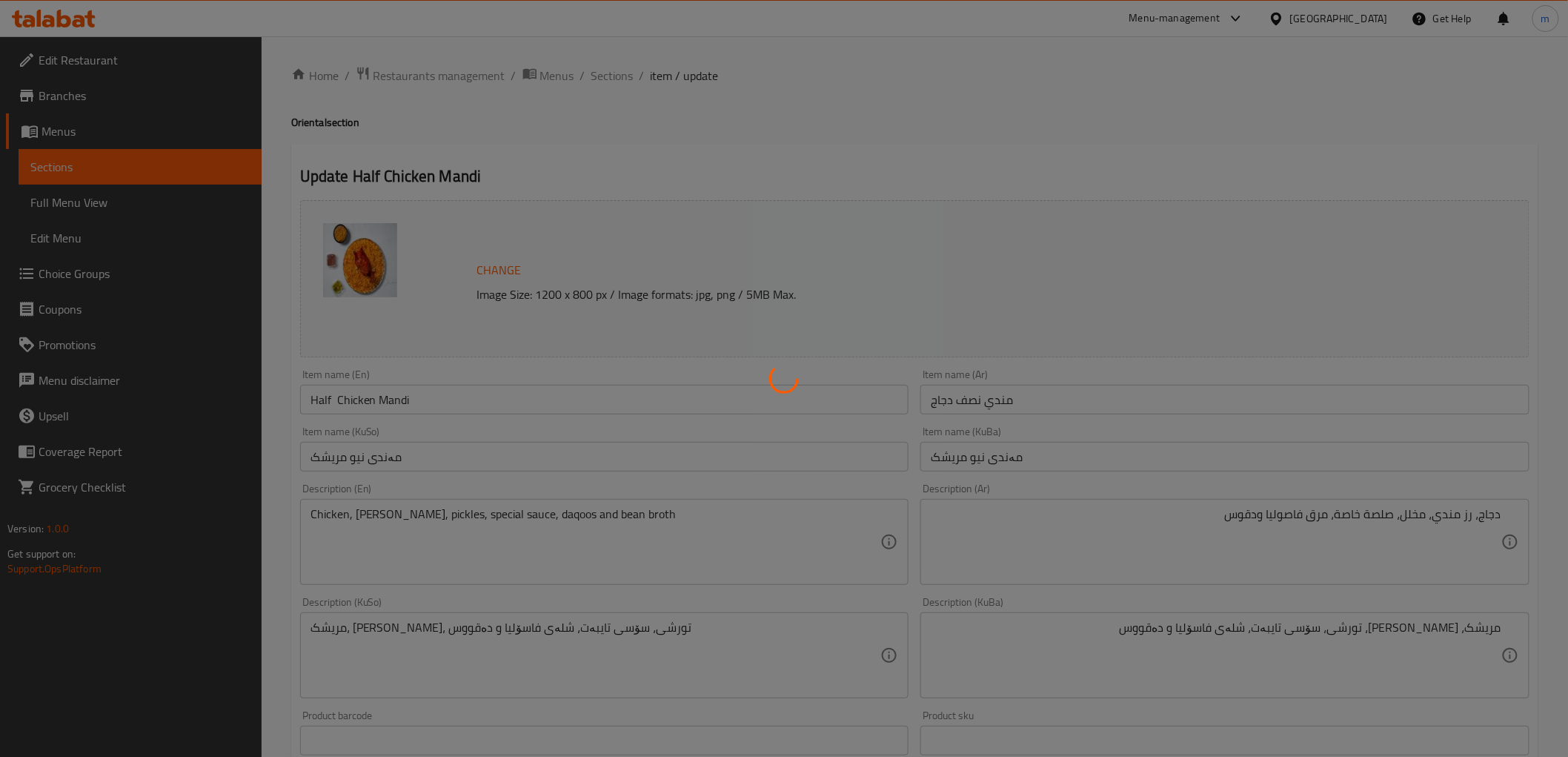
click at [607, 74] on div at bounding box center [784, 378] width 1568 height 757
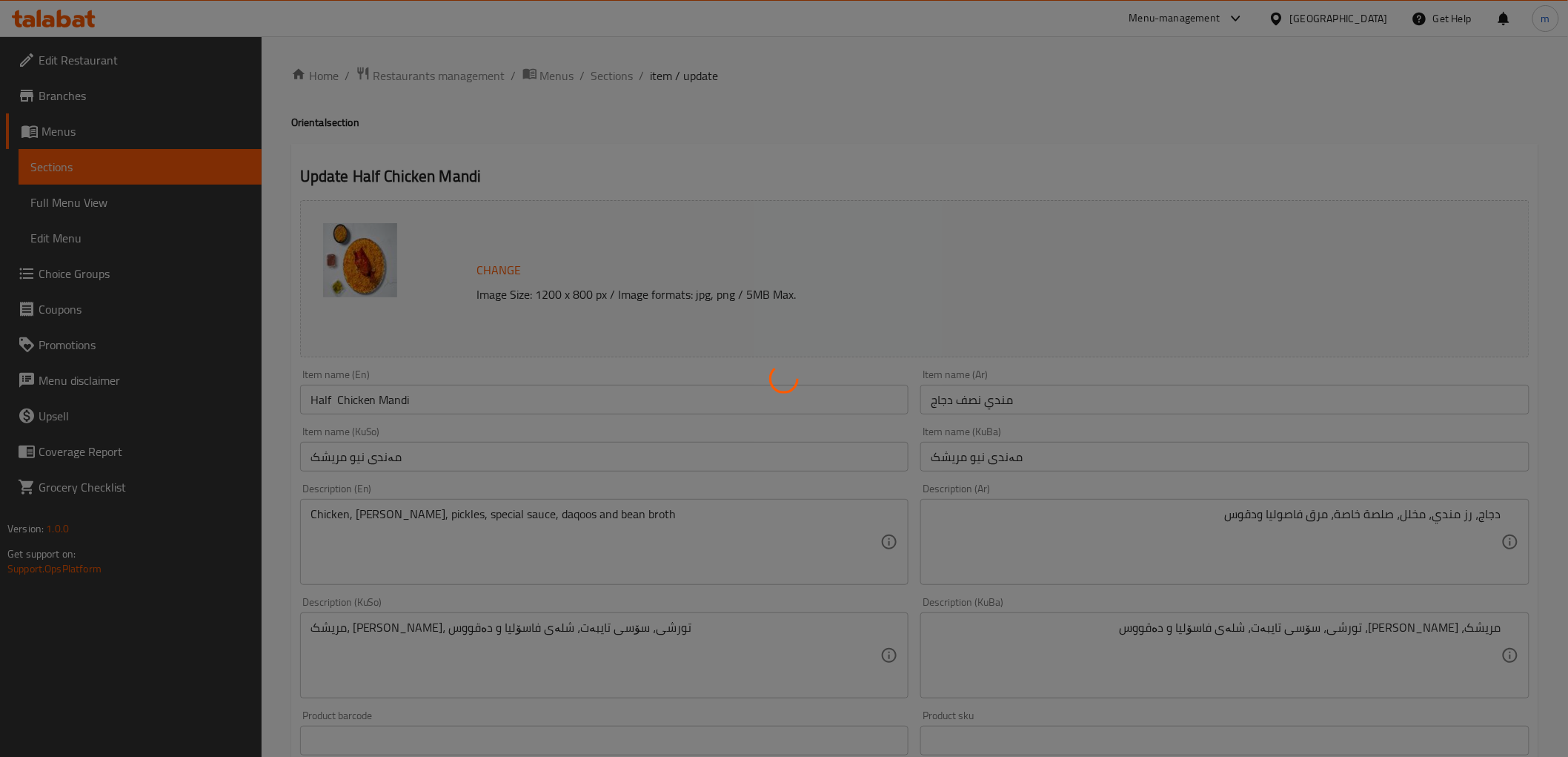
click at [607, 74] on div at bounding box center [784, 378] width 1568 height 757
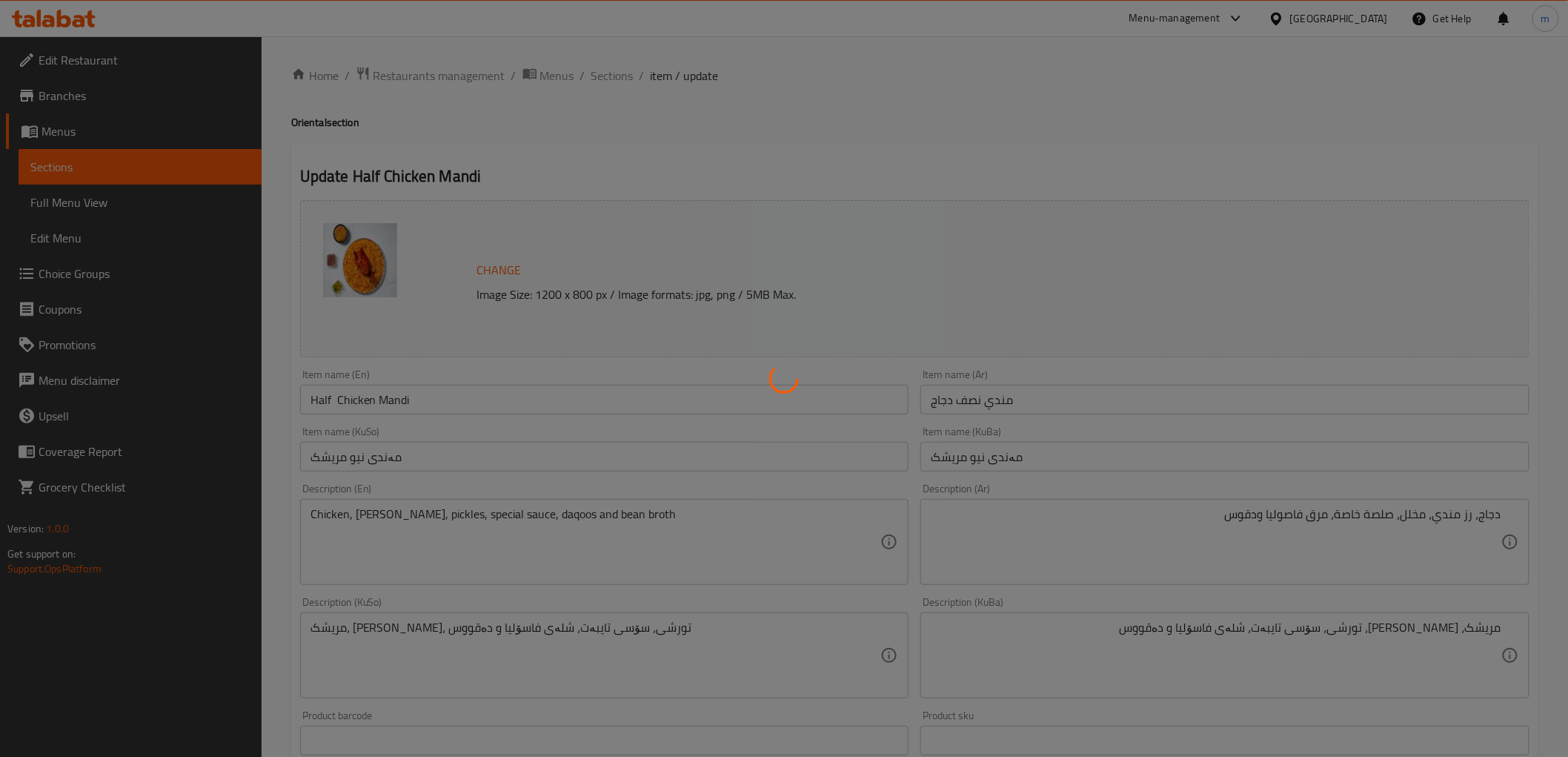
click at [607, 74] on div at bounding box center [784, 378] width 1568 height 757
click at [609, 74] on div at bounding box center [784, 378] width 1568 height 757
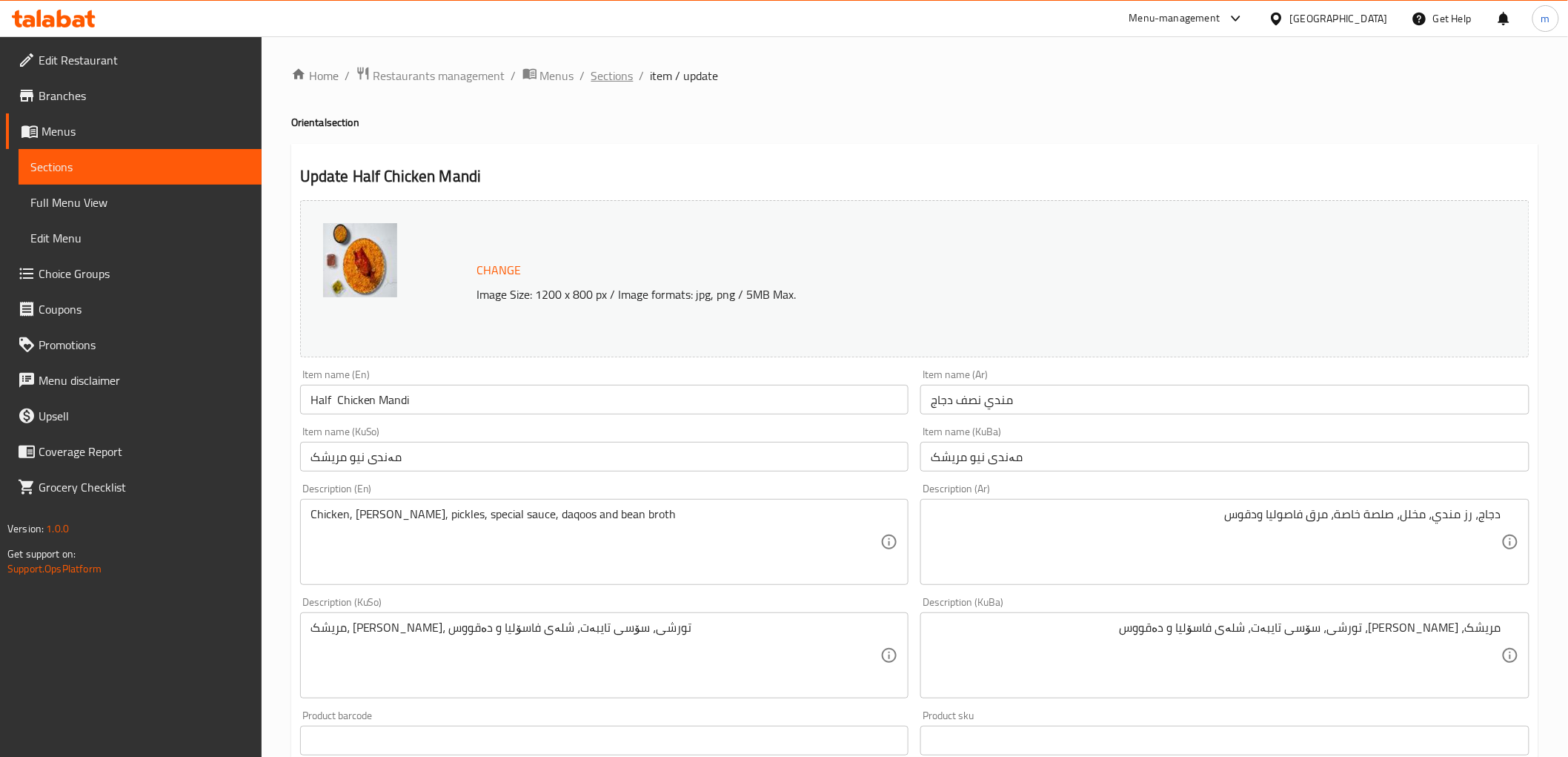
click at [611, 75] on span "Sections" at bounding box center [612, 76] width 42 height 18
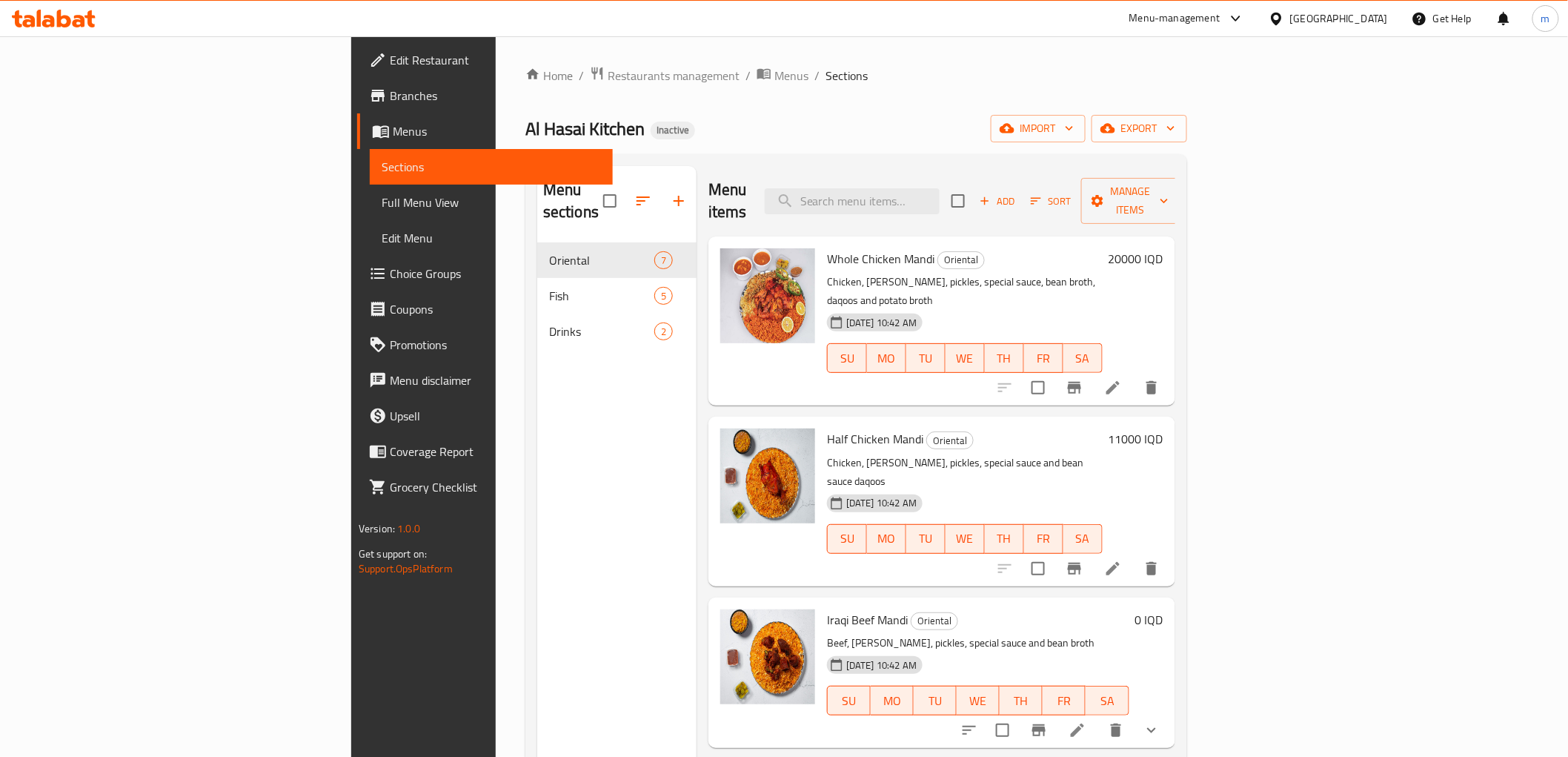
scroll to position [274, 0]
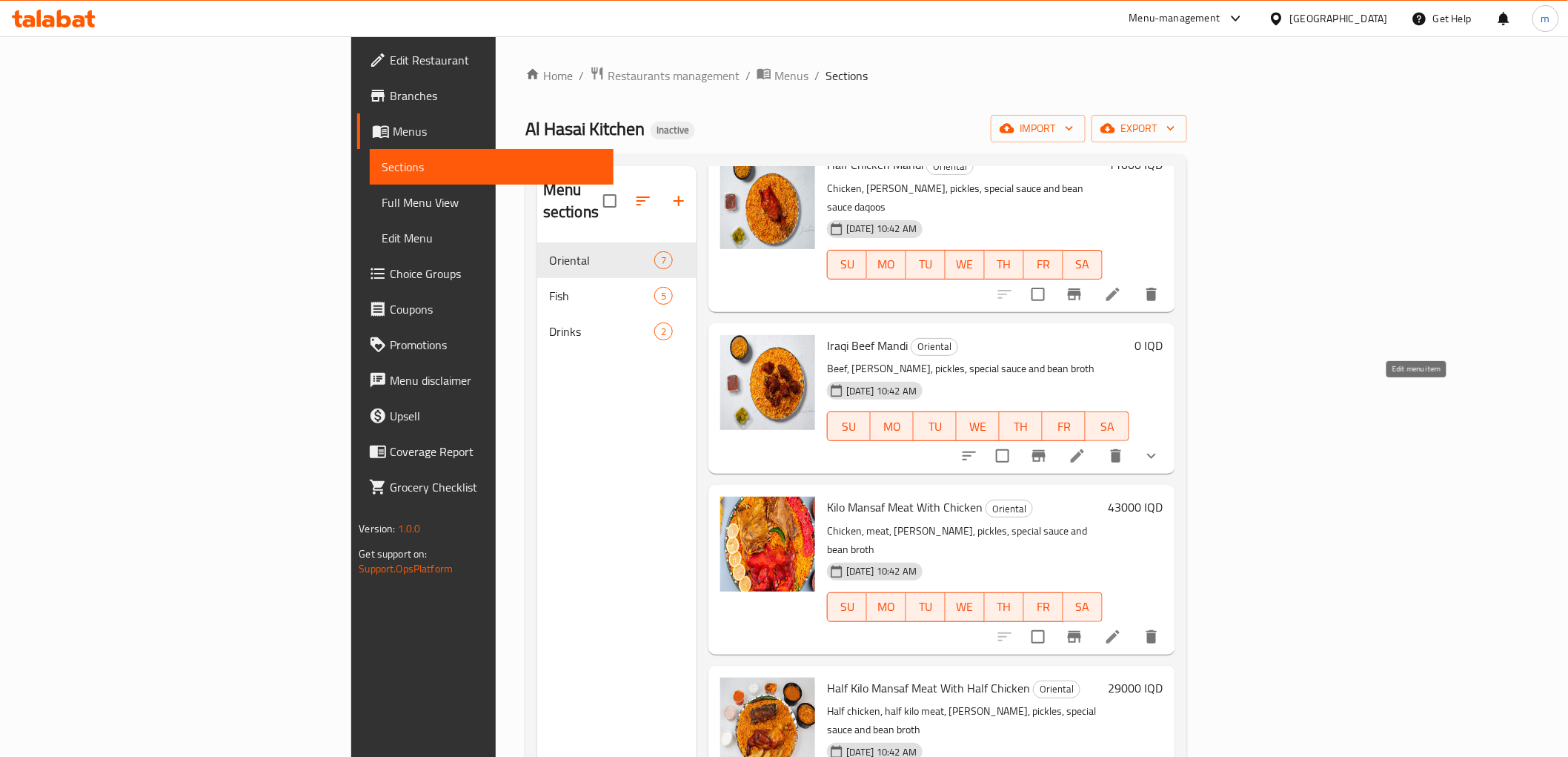
click at [1087, 447] on icon at bounding box center [1077, 455] width 18 height 18
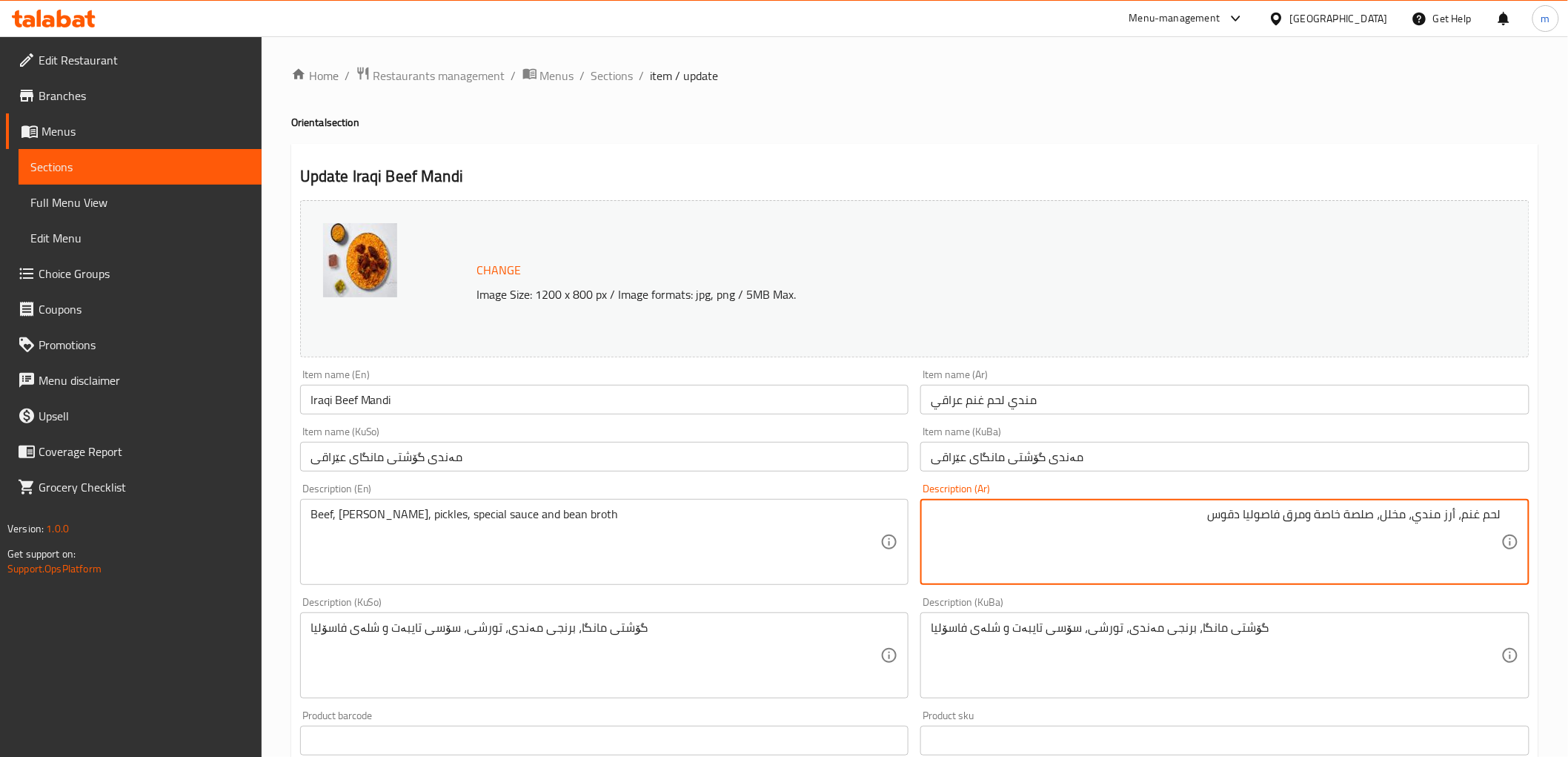
click at [1313, 515] on textarea "لحم غنم، أرز مندي، مخلل، صلصة خاصة ومرق فاصوليا دقوس" at bounding box center [1215, 541] width 570 height 70
click at [1240, 512] on textarea "لحم غنم، أرز مندي، مخلل، صلصة خاصة، مرق فاصوليا دقوس" at bounding box center [1215, 541] width 570 height 70
click at [1248, 515] on textarea "لحم غنم، أرز مندي، مخلل، صلصة خاصة، مرق فاصوليا دقوس" at bounding box center [1215, 541] width 570 height 70
type textarea "لحم غنم، أرز مندي، مخلل، صلصة خاصة، مرق فاصوليا ودقوس"
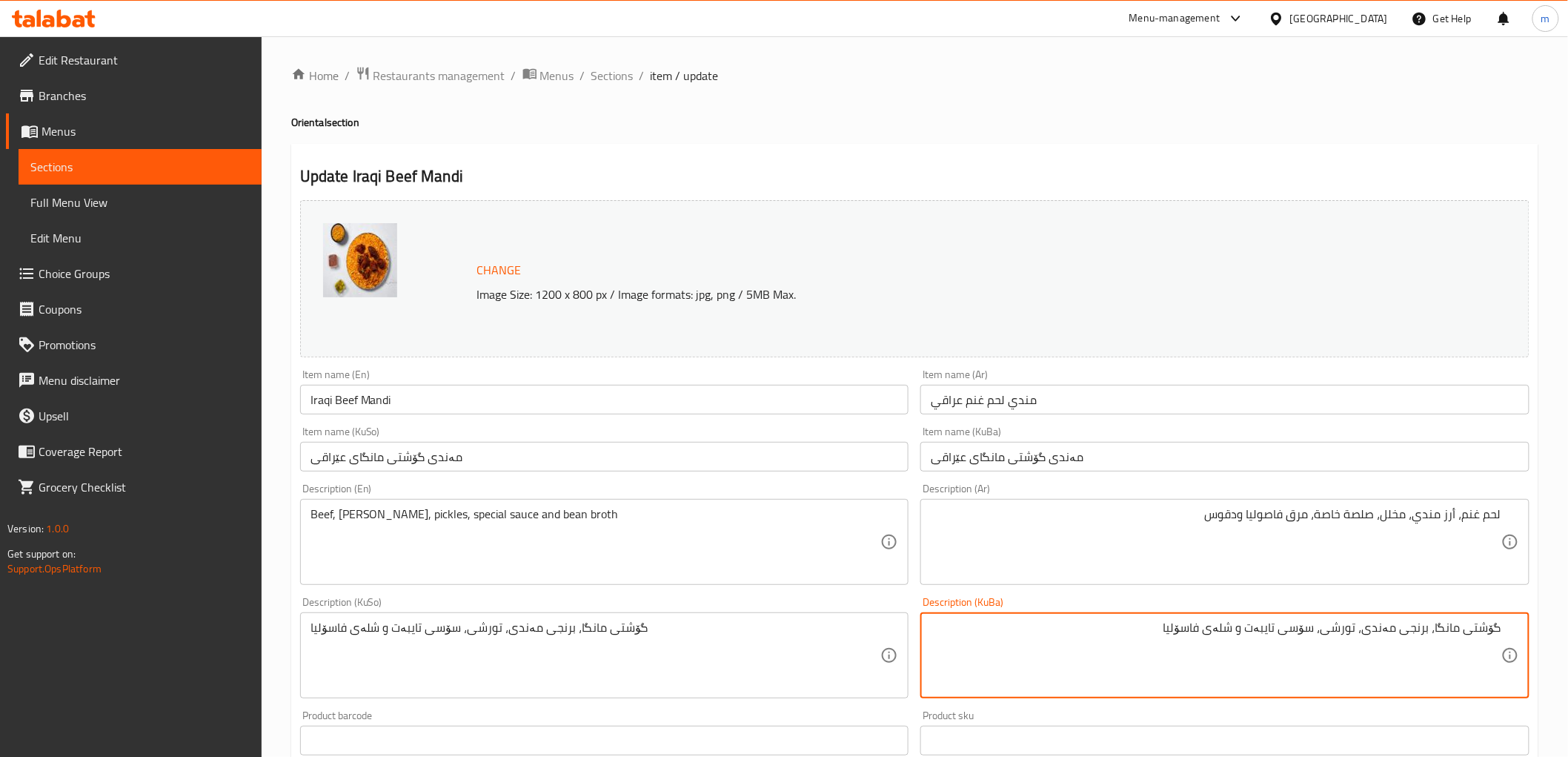
click at [1221, 628] on textarea "گۆشتی مانگا، برنجی مەندی، تورشی، سۆسی تایبەت و شلەی فاسۆلیا" at bounding box center [1215, 654] width 570 height 70
click at [1141, 634] on textarea "گۆشتی مانگا، برنجی مەندی، تورشی، سۆسی تایبەت، شلەی فاسۆلیا" at bounding box center [1215, 654] width 570 height 70
type textarea "گۆشتی مانگا، برنجی مەندی، تورشی، سۆسی تایبەت، شلەی فاسۆلیا"
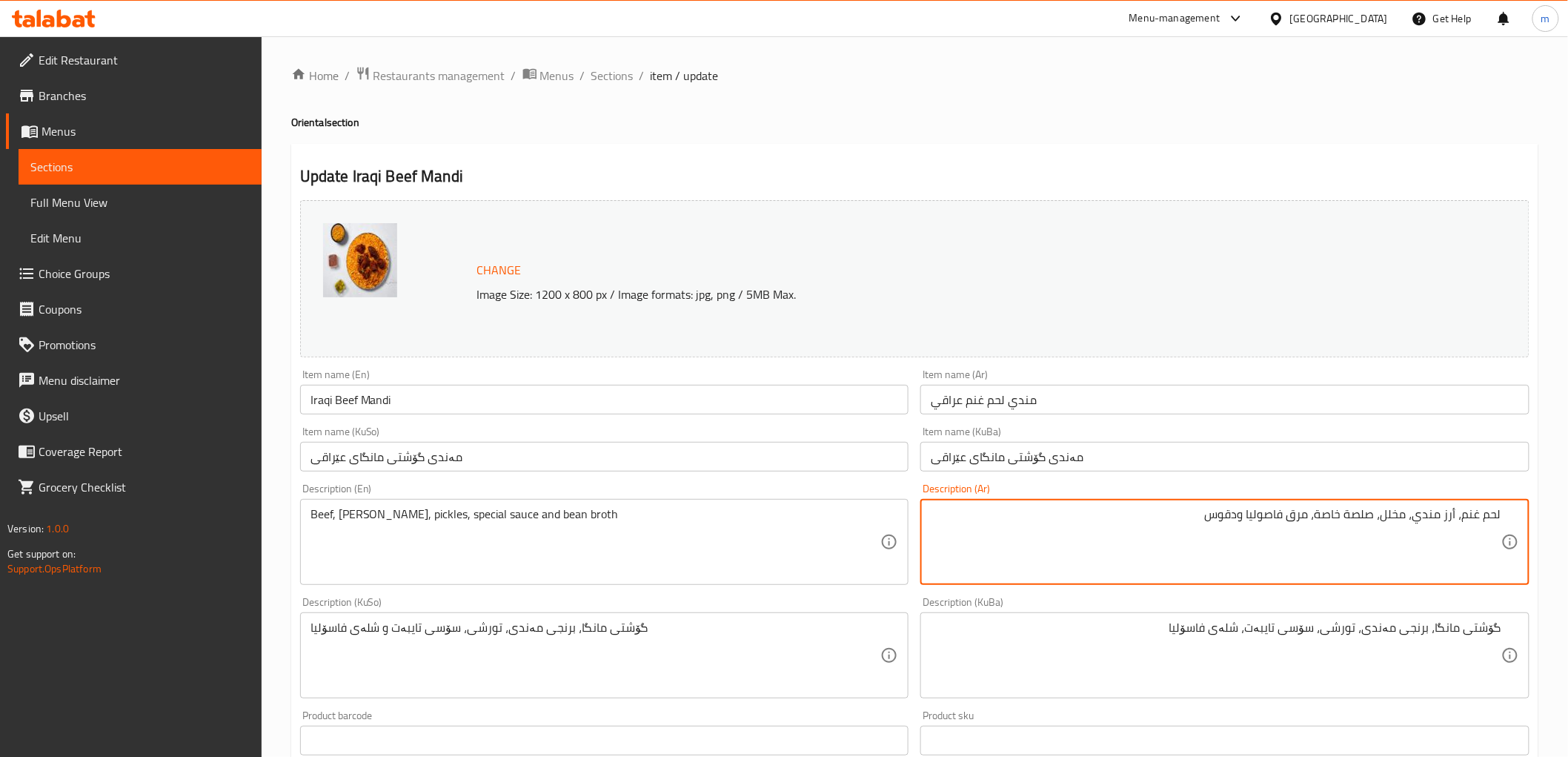
click at [1464, 515] on textarea "لحم غنم، أرز مندي، مخلل، صلصة خاصة، مرق فاصوليا ودقوس" at bounding box center [1215, 541] width 570 height 70
click at [1473, 519] on textarea "لحم غنم، أرز مندي، مخلل، صلصة خاصة، مرق فاصوليا ودقوس" at bounding box center [1215, 541] width 570 height 70
click at [999, 456] on input "مەندی گۆشتی مانگای عێراقی" at bounding box center [1225, 456] width 610 height 30
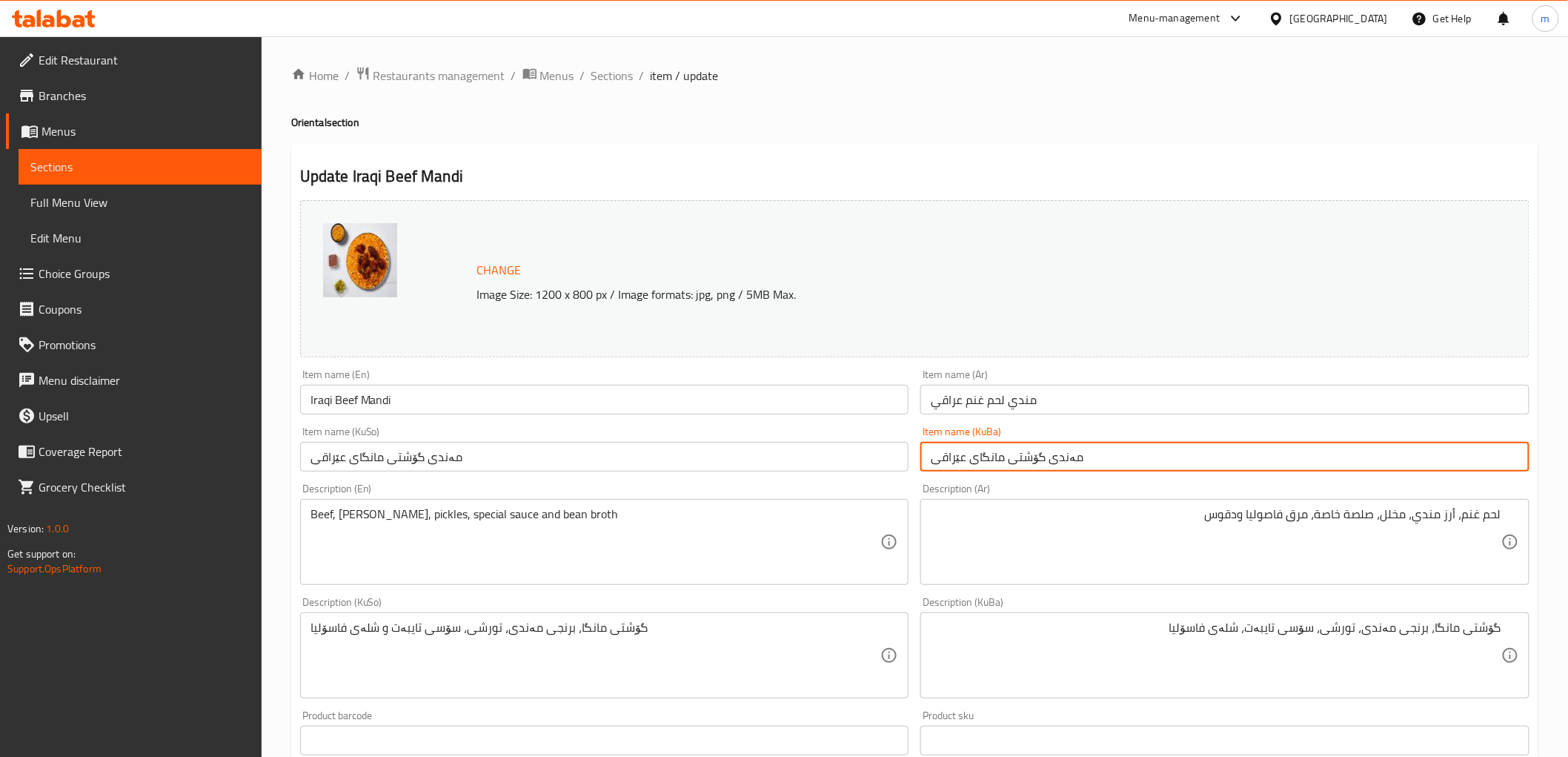
drag, startPoint x: 1003, startPoint y: 456, endPoint x: 980, endPoint y: 472, distance: 28.0
click at [974, 459] on input "مەندی گۆشتی مانگای عێراقی" at bounding box center [1225, 456] width 610 height 30
paste input "ەڕ"
click at [1013, 454] on input "مەندی گۆشتی مەڕی عێراقی" at bounding box center [1225, 456] width 610 height 30
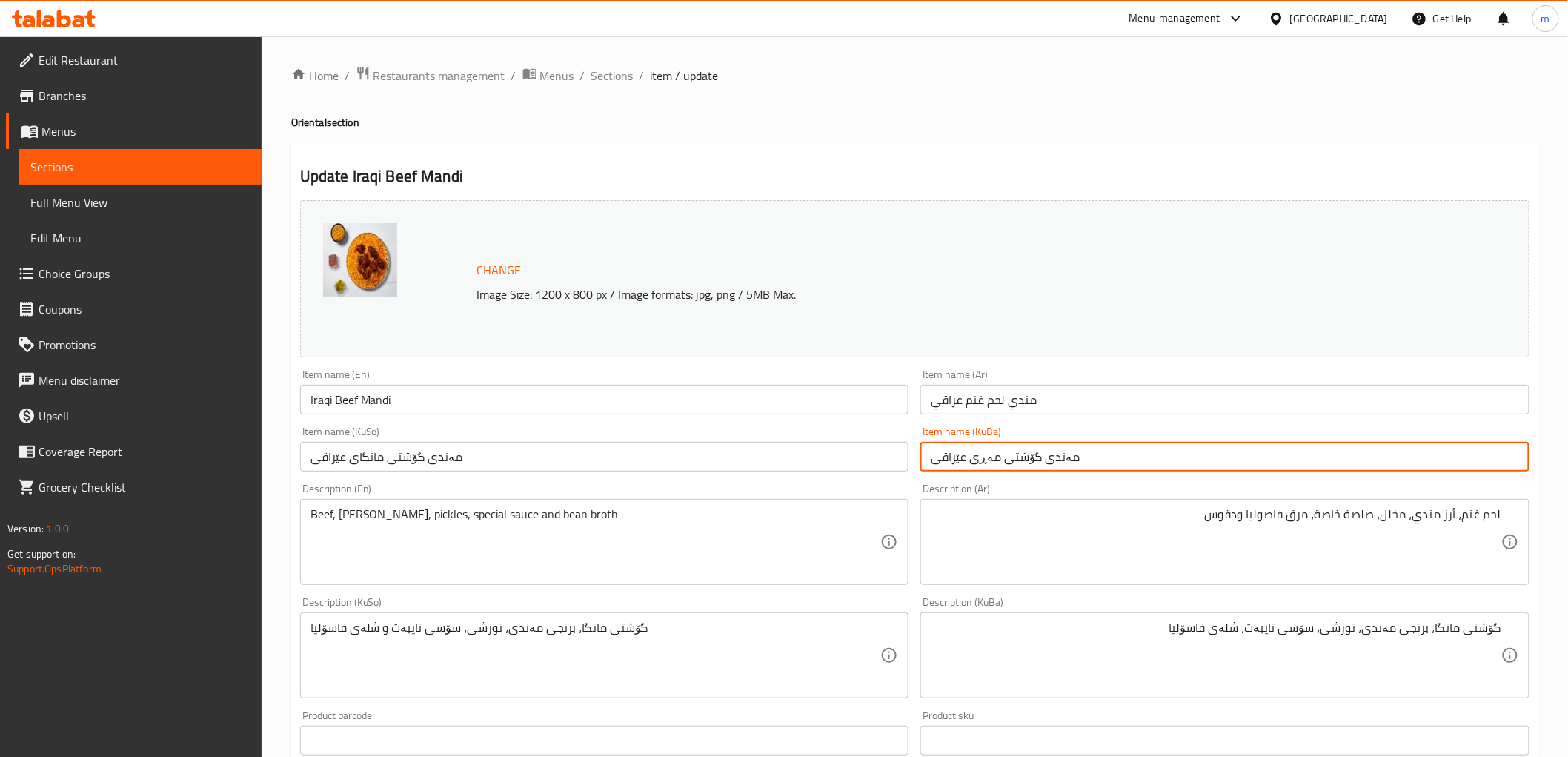
click at [1013, 454] on input "مەندی گۆشتی مەڕی عێراقی" at bounding box center [1225, 456] width 610 height 30
type input "مەندی گۆشتی مەڕی عێراقی"
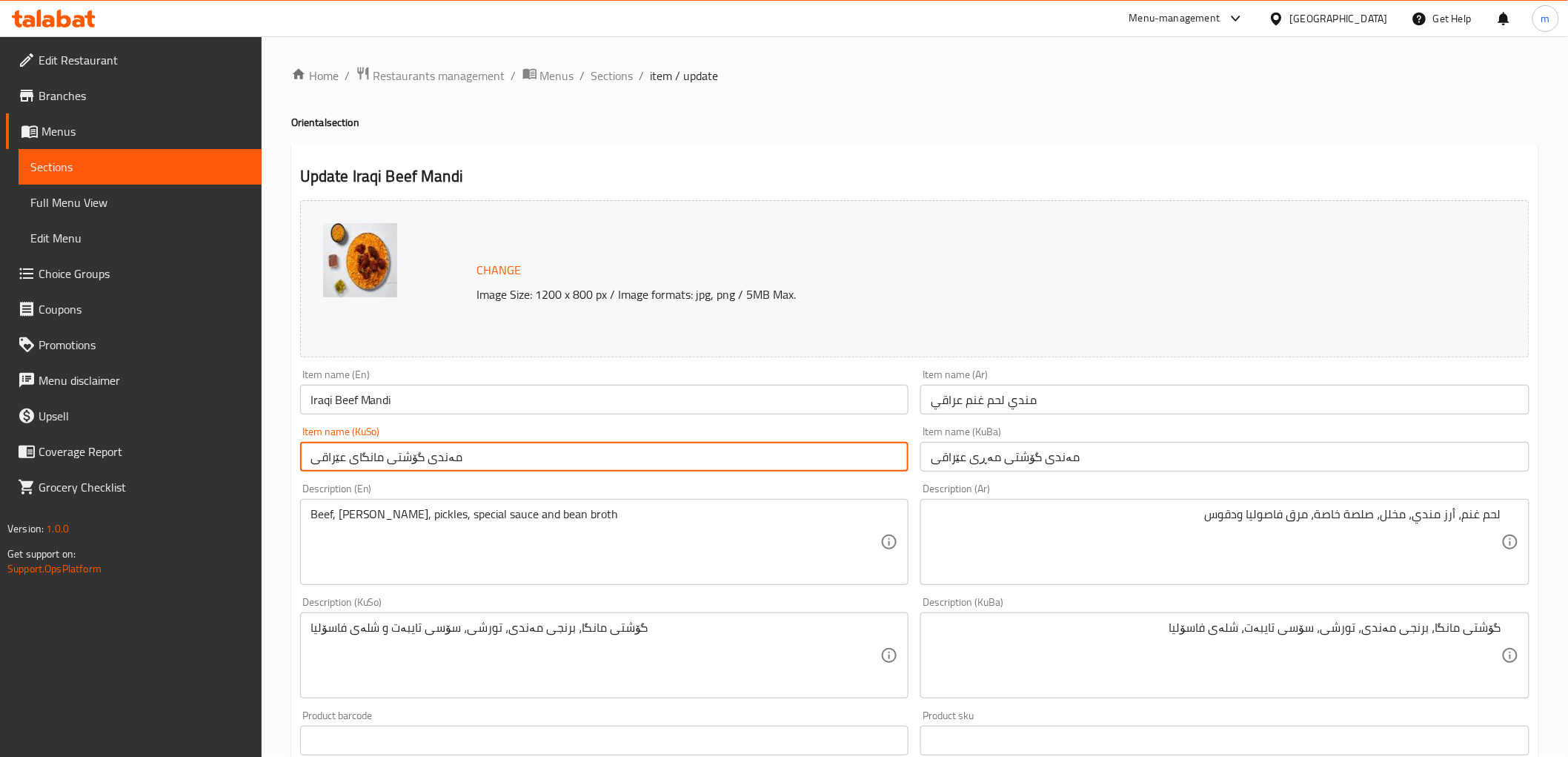
click at [788, 447] on input "مەندی گۆشتی مانگای عێراقی" at bounding box center [605, 456] width 610 height 30
paste input "ەڕ"
type input "مەندی گۆشتی مەڕی عێراقی"
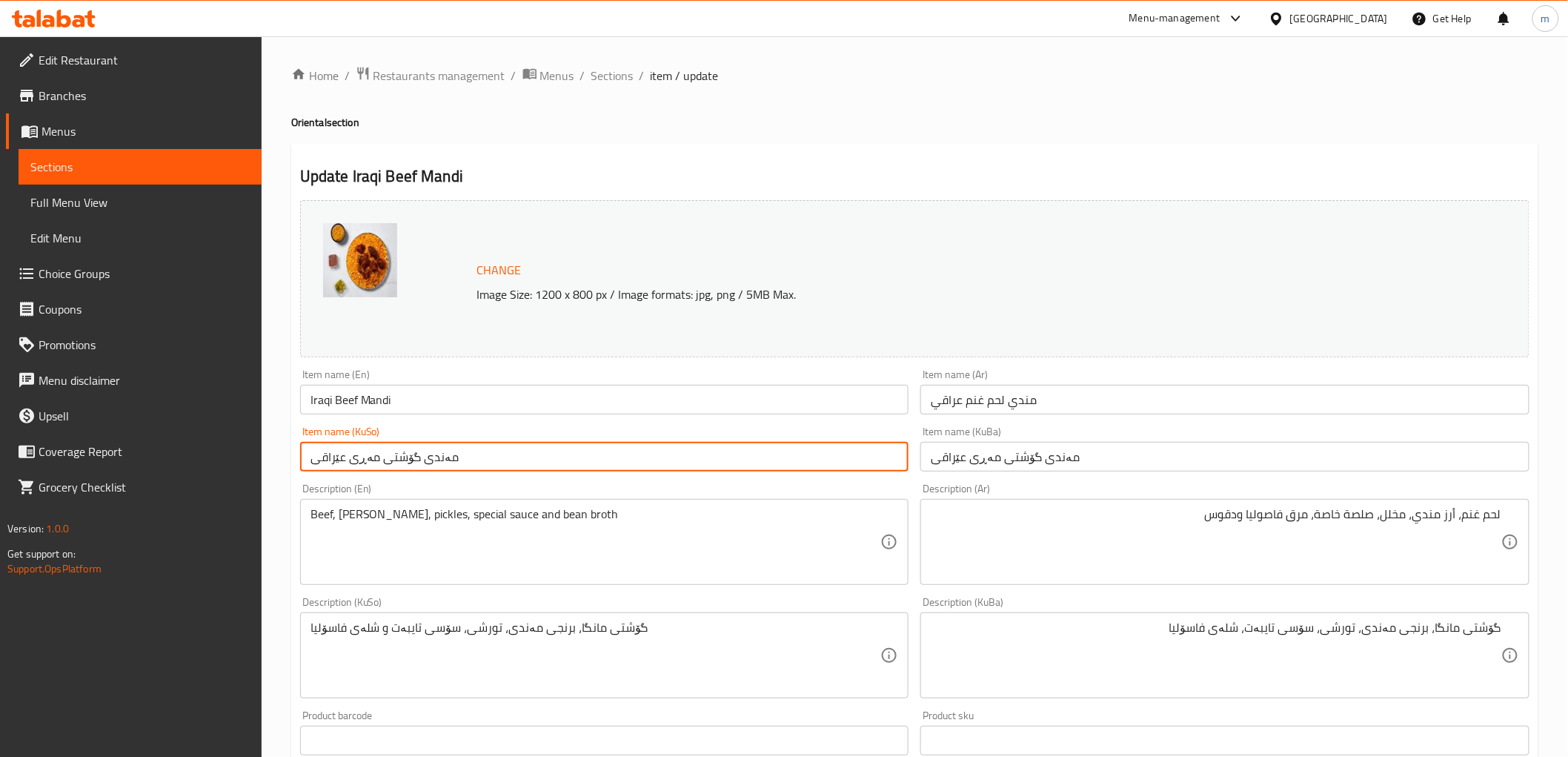
click at [339, 403] on input "Iraqi Beef Mandi" at bounding box center [605, 399] width 610 height 30
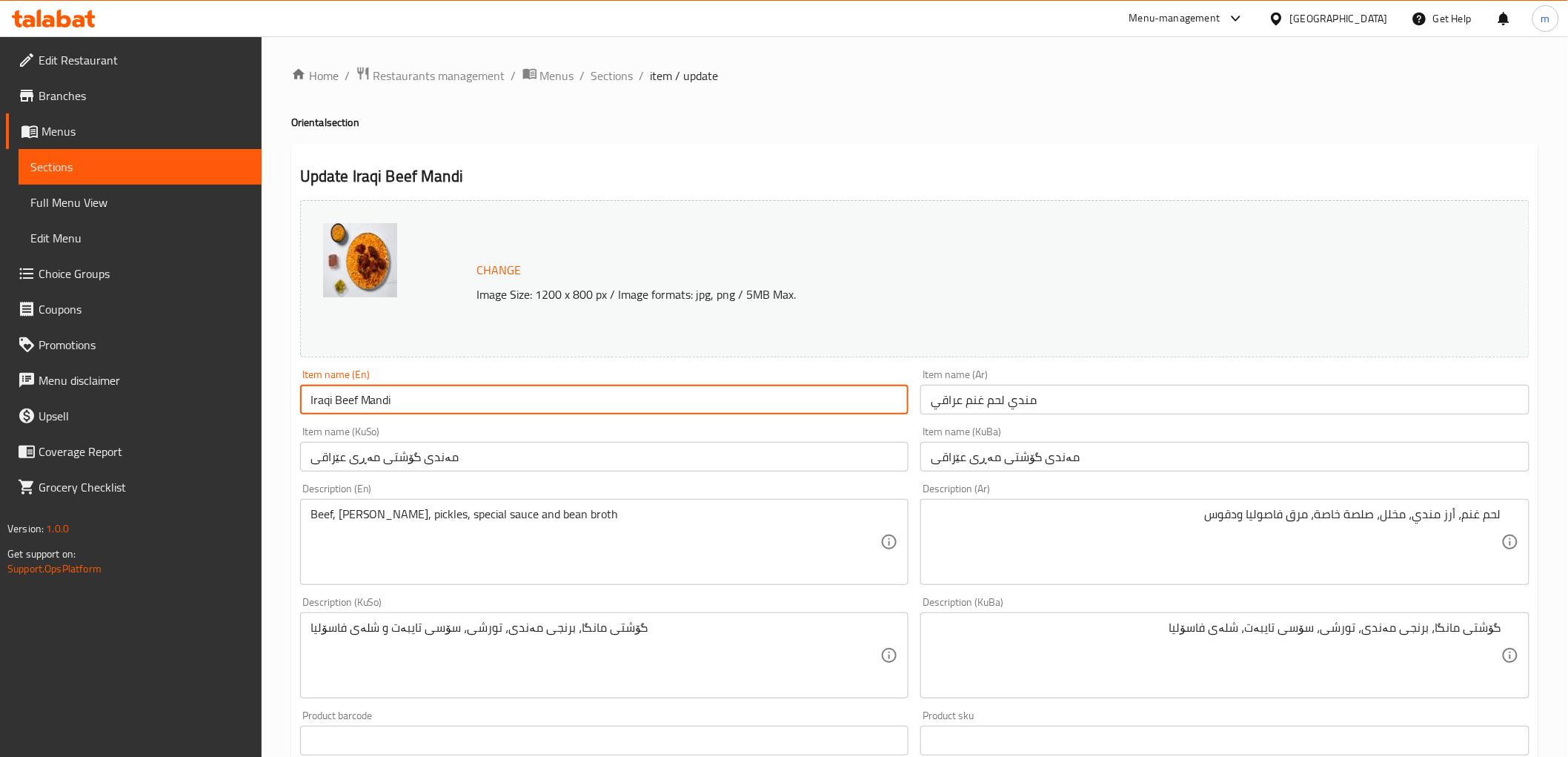
click at [339, 402] on input "Iraqi Beef Mandi" at bounding box center [605, 399] width 610 height 30
paste input "Mutton"
type input "Iraqi Mutton Mandi"
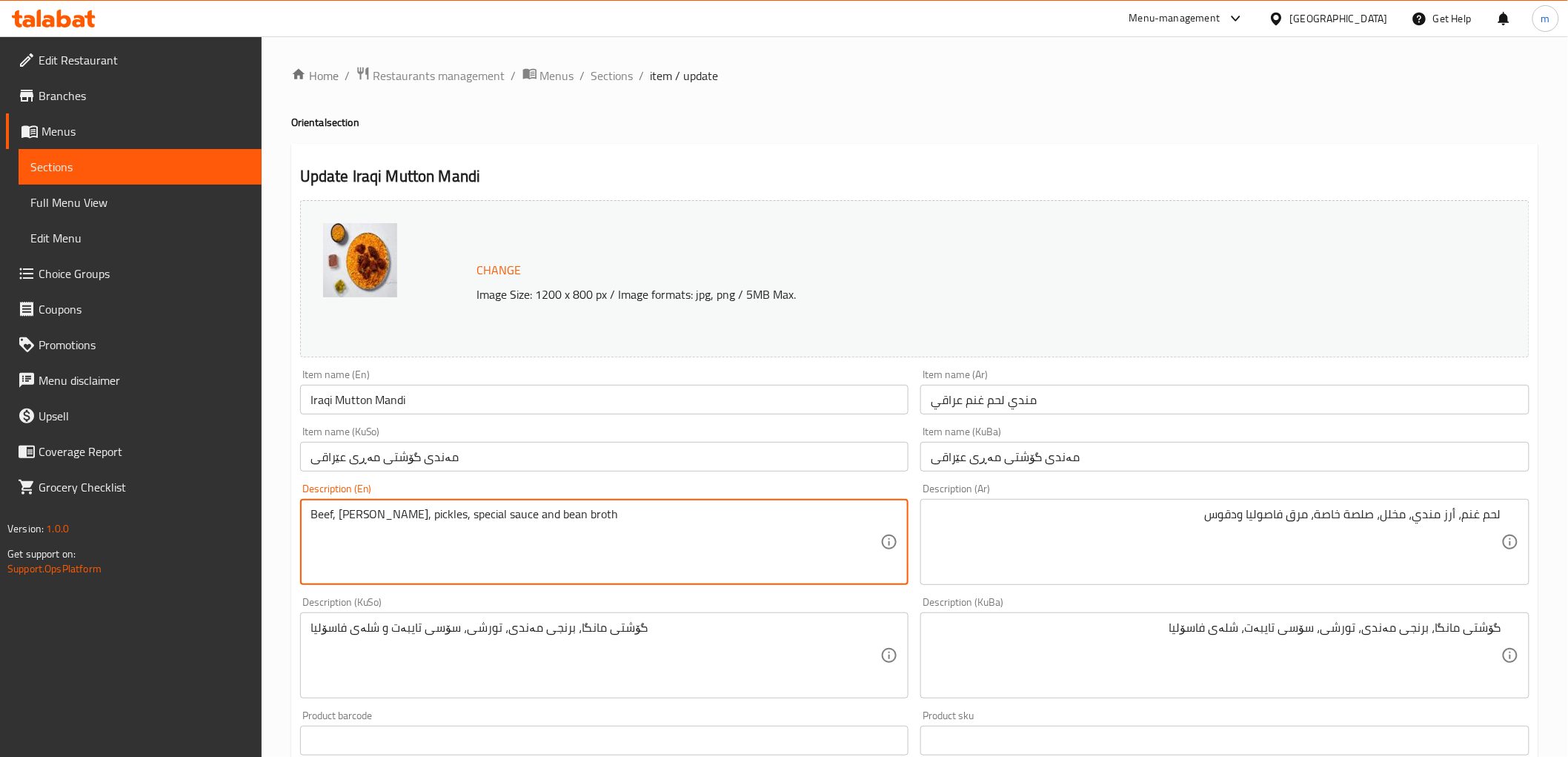
click at [322, 512] on textarea "Beef, rice mandi, pickles, special sauce and bean broth" at bounding box center [595, 541] width 570 height 70
paste textarea "Mutton"
type textarea "Mutton, rice mandi, pickles, special sauce and bean broth"
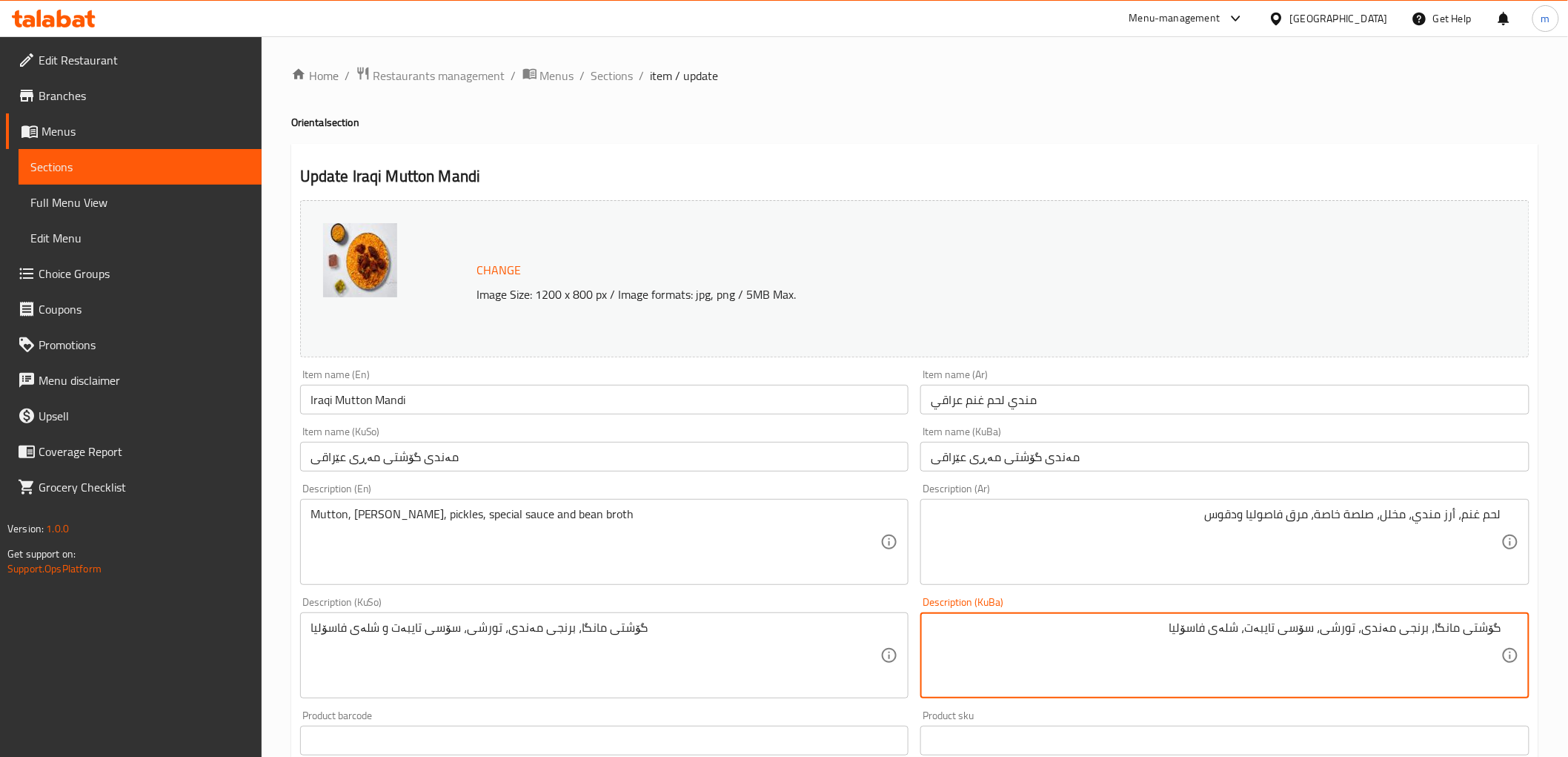
click at [1420, 628] on textarea "گۆشتی مانگا، برنجی مەندی، تورشی، سۆسی تایبەت، شلەی فاسۆلیا" at bounding box center [1215, 654] width 570 height 70
paste textarea "ەڕ"
click at [1130, 631] on textarea "گۆشتی مەڕ، برنجی مەندی، تورشی، سۆسی تایبەت، شلەی فاسۆلیا" at bounding box center [1215, 654] width 570 height 70
paste textarea "شلەی پەتاتە و دەقووس"
click at [1130, 631] on textarea "گۆشتی مەڕ، برنجی مەندی، تورشی، سۆسی تایبەت، شلەی فاسۆلیا شلەی پەتاتە و دەقووس" at bounding box center [1215, 654] width 570 height 70
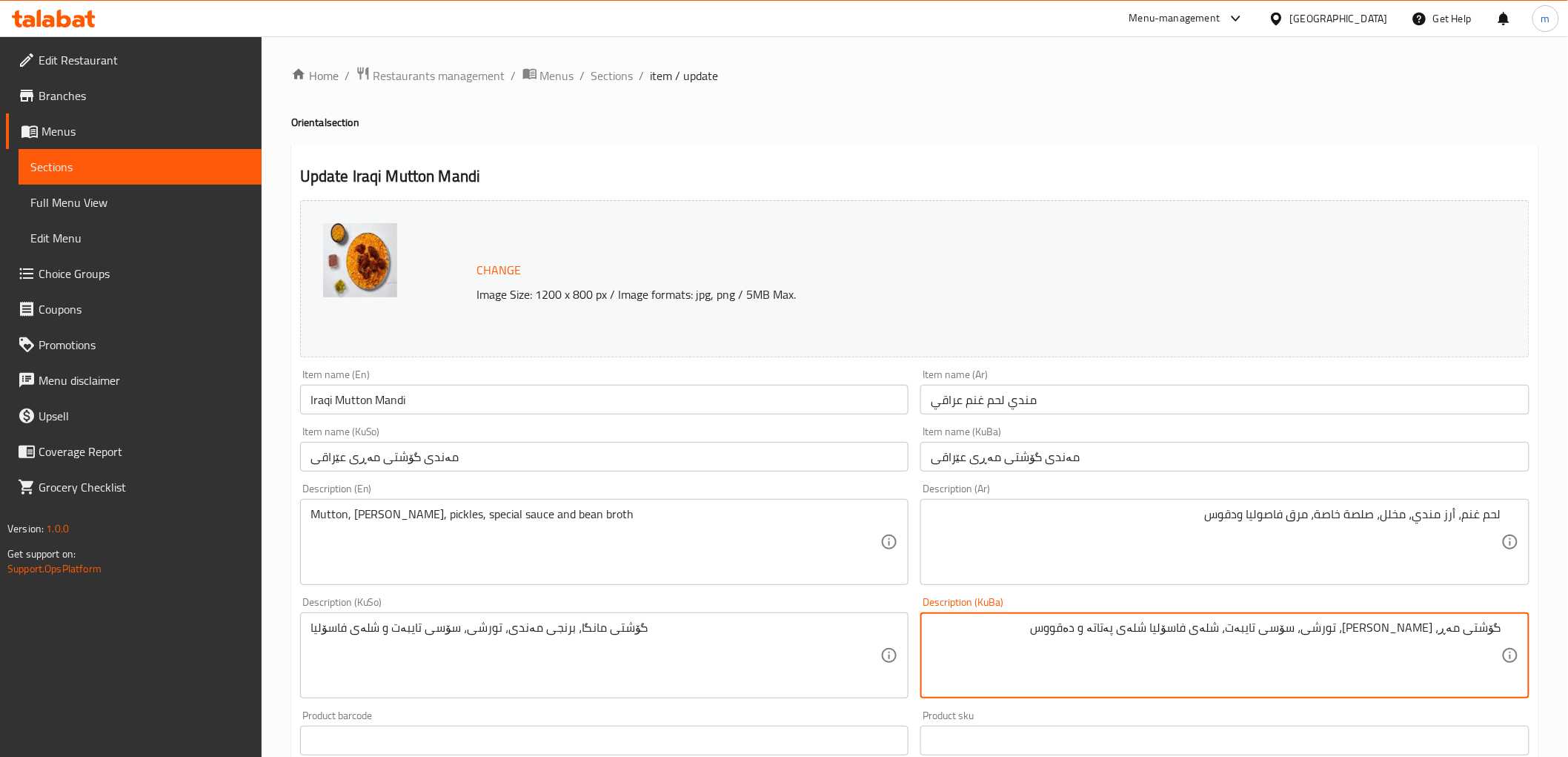
click at [1127, 630] on textarea "گۆشتی مەڕ، برنجی مەندی، تورشی، سۆسی تایبەت، شلەی فاسۆلیا شلەی پەتاتە و دەقووس" at bounding box center [1215, 654] width 570 height 70
click at [1143, 651] on textarea "گۆشتی مەڕ، برنجی مەندی، تورشی، سۆسی تایبەت، شلەی فاسۆلیا و دەقووس" at bounding box center [1215, 654] width 570 height 70
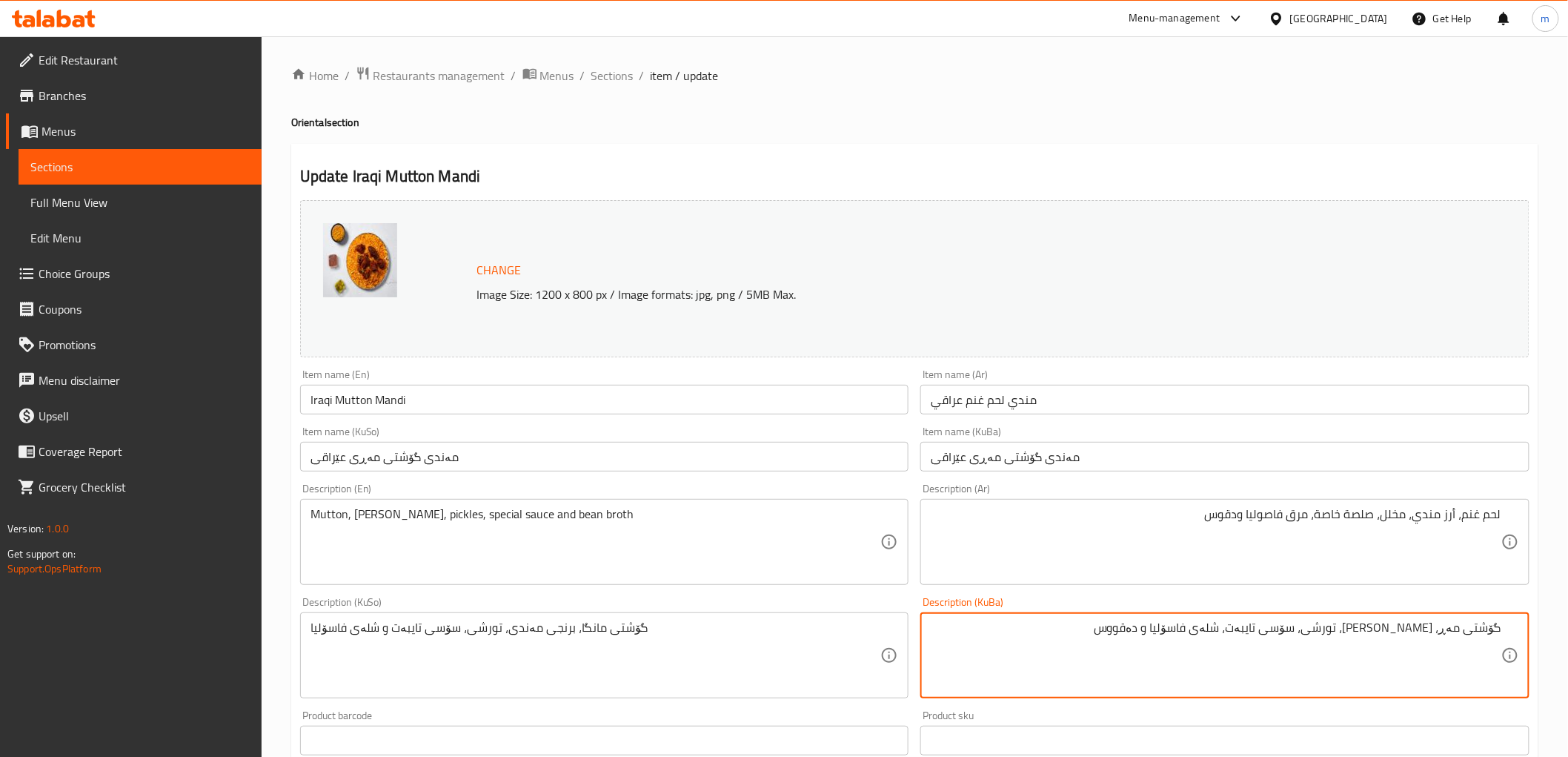
type textarea "گۆشتی مەڕ، برنجی مەندی، تورشی، سۆسی تایبەت، شلەی فاسۆلیا و دەقووس"
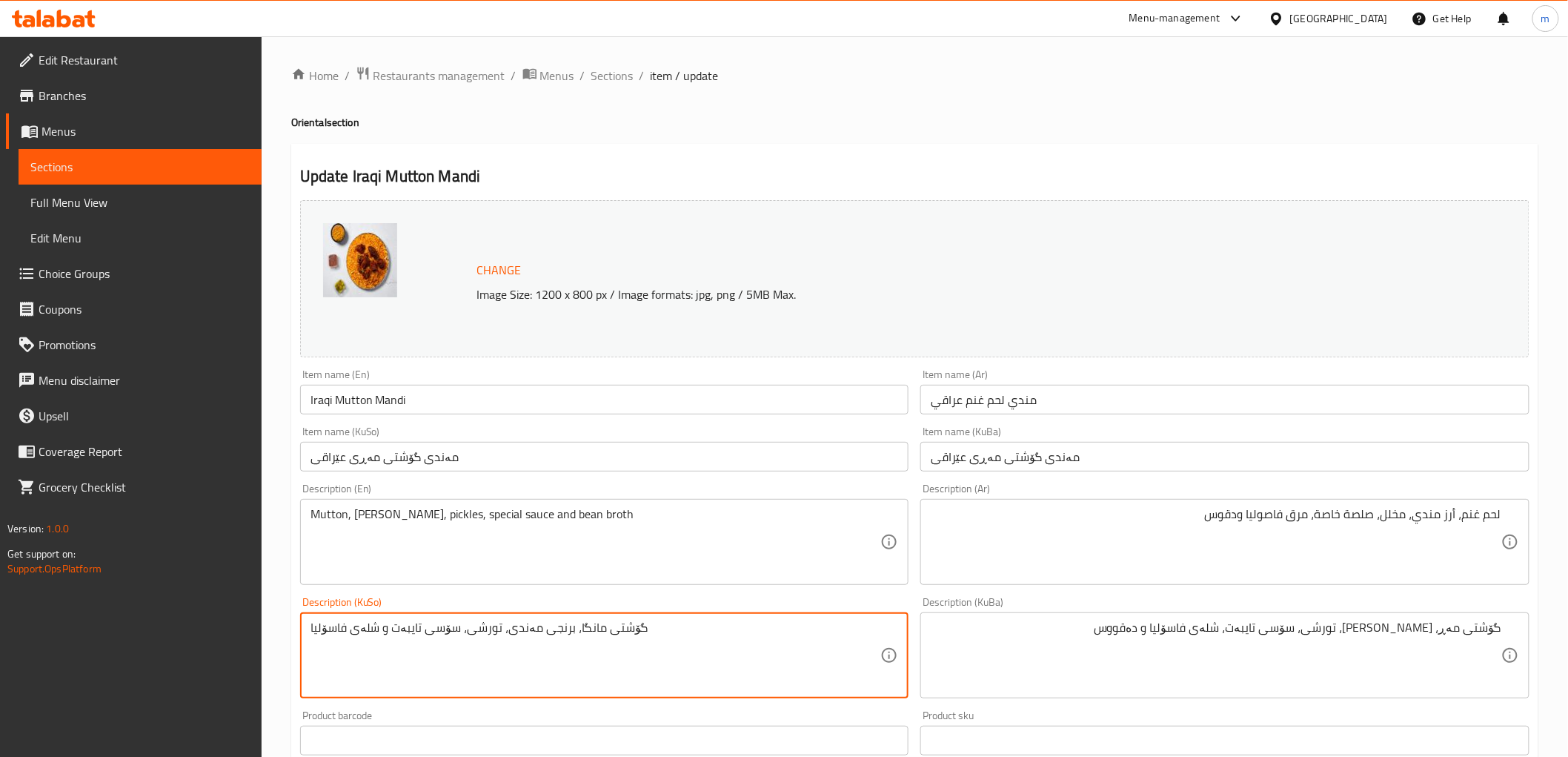
click at [782, 673] on textarea "گۆشتی مانگا، برنجی مەندی، تورشی، سۆسی تایبەت و شلەی فاسۆلیا" at bounding box center [595, 654] width 570 height 70
paste textarea "ەڕ، برنجی مەندی، تورشی، سۆسی تایبەت، شلەی فاسۆلیا و دەقووس"
type textarea "گۆشتی مەڕ، برنجی مەندی، تورشی، سۆسی تایبەت، شلەی فاسۆلیا و دەقووس"
drag, startPoint x: 326, startPoint y: 631, endPoint x: 301, endPoint y: 637, distance: 25.7
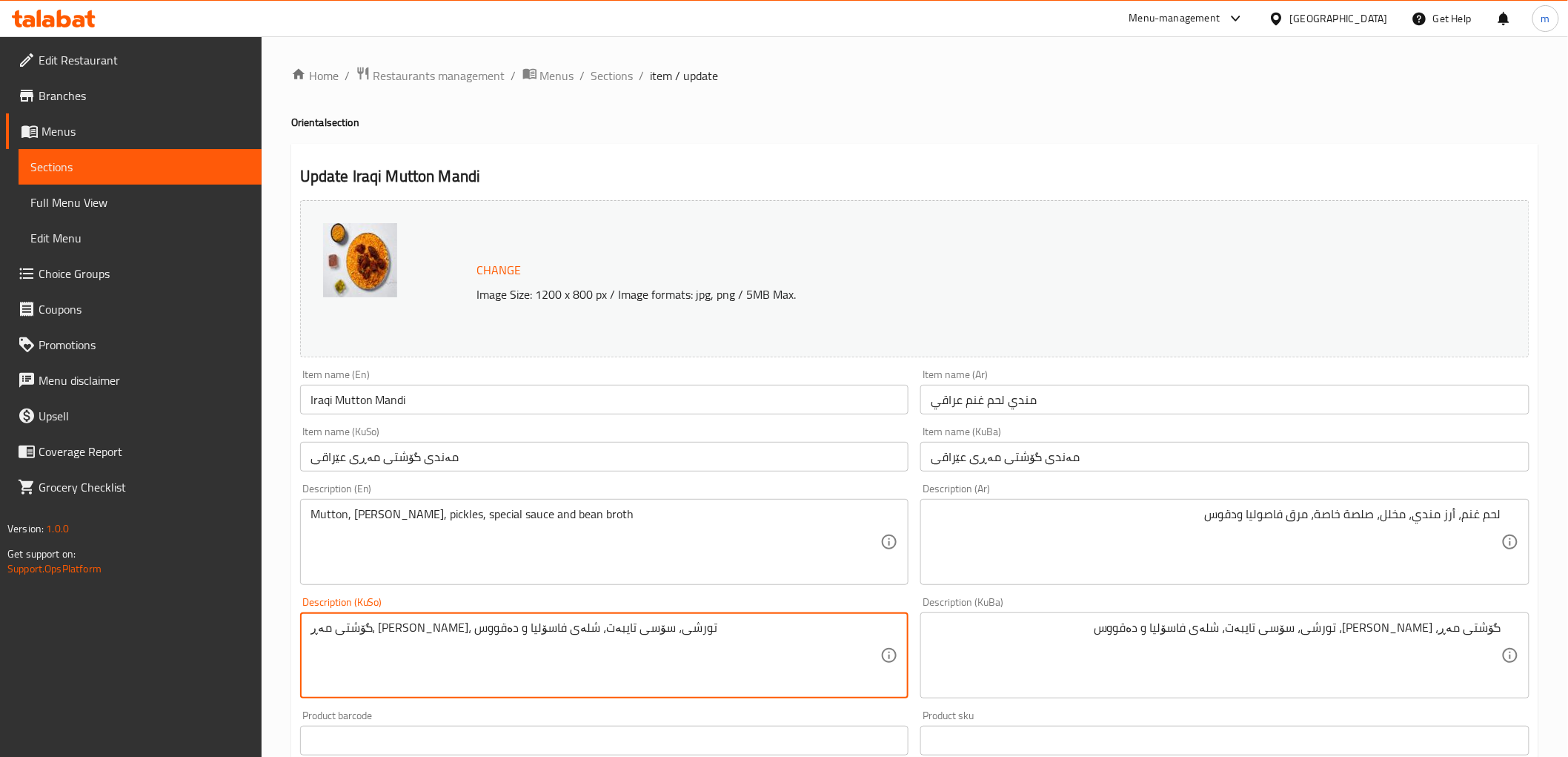
click at [301, 637] on div "گۆشتی مەڕ، برنجی مەندی، تورشی، سۆسی تایبەت، شلەی فاسۆلیا و دەقووس Description (…" at bounding box center [605, 655] width 610 height 86
click at [764, 656] on textarea "گۆشتی مەڕ، برنجی مەندی، تورشی، سۆسی تایبەت، شلەی فاسۆلیا و دەقووس" at bounding box center [595, 654] width 570 height 70
click at [772, 650] on textarea at bounding box center [595, 654] width 570 height 70
paste textarea "گۆشتی مەڕ، برنجی مەندی، تورشی، سۆسی تایبەت، شلەی فاسۆلیا و دەقووس"
type textarea "گۆشتی مەڕ، برنجی مەندی، تورشی، سۆسی تایبەت، شلەی فاسۆلیا و دەقووس"
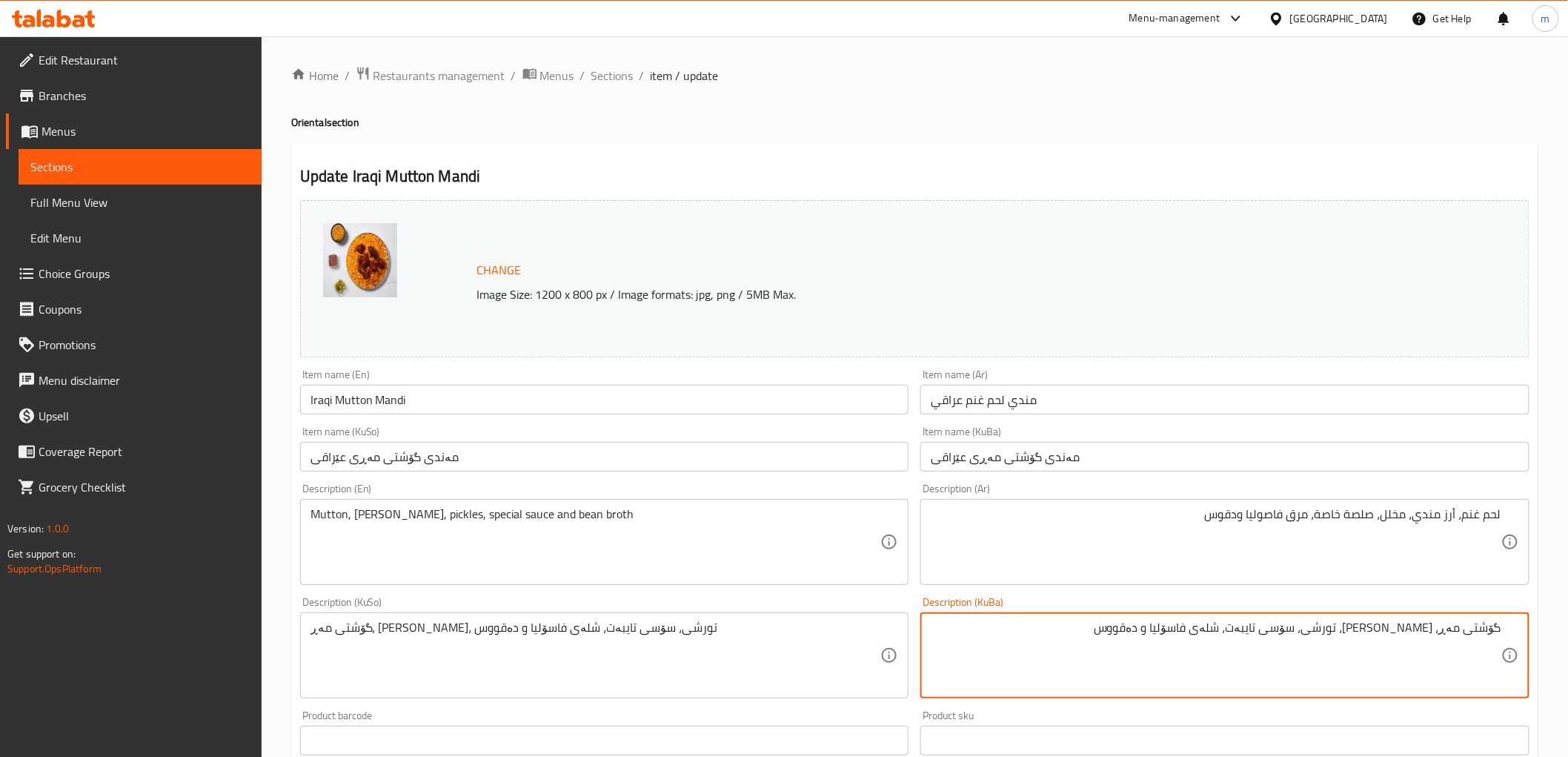
drag, startPoint x: 1040, startPoint y: 655, endPoint x: 1466, endPoint y: 620, distance: 427.4
click at [1476, 620] on textarea "گۆشتی مەڕ، برنجی مەندی، تورشی، سۆسی تایبەت، شلەی فاسۆلیا و دەقووس" at bounding box center [1215, 654] width 570 height 70
click at [1061, 647] on textarea "گۆشتی مەڕ، برنجی مەندی، تورشی، سۆسی تایبەت، شلەی فاسۆلیا و دەقووس" at bounding box center [1215, 654] width 570 height 70
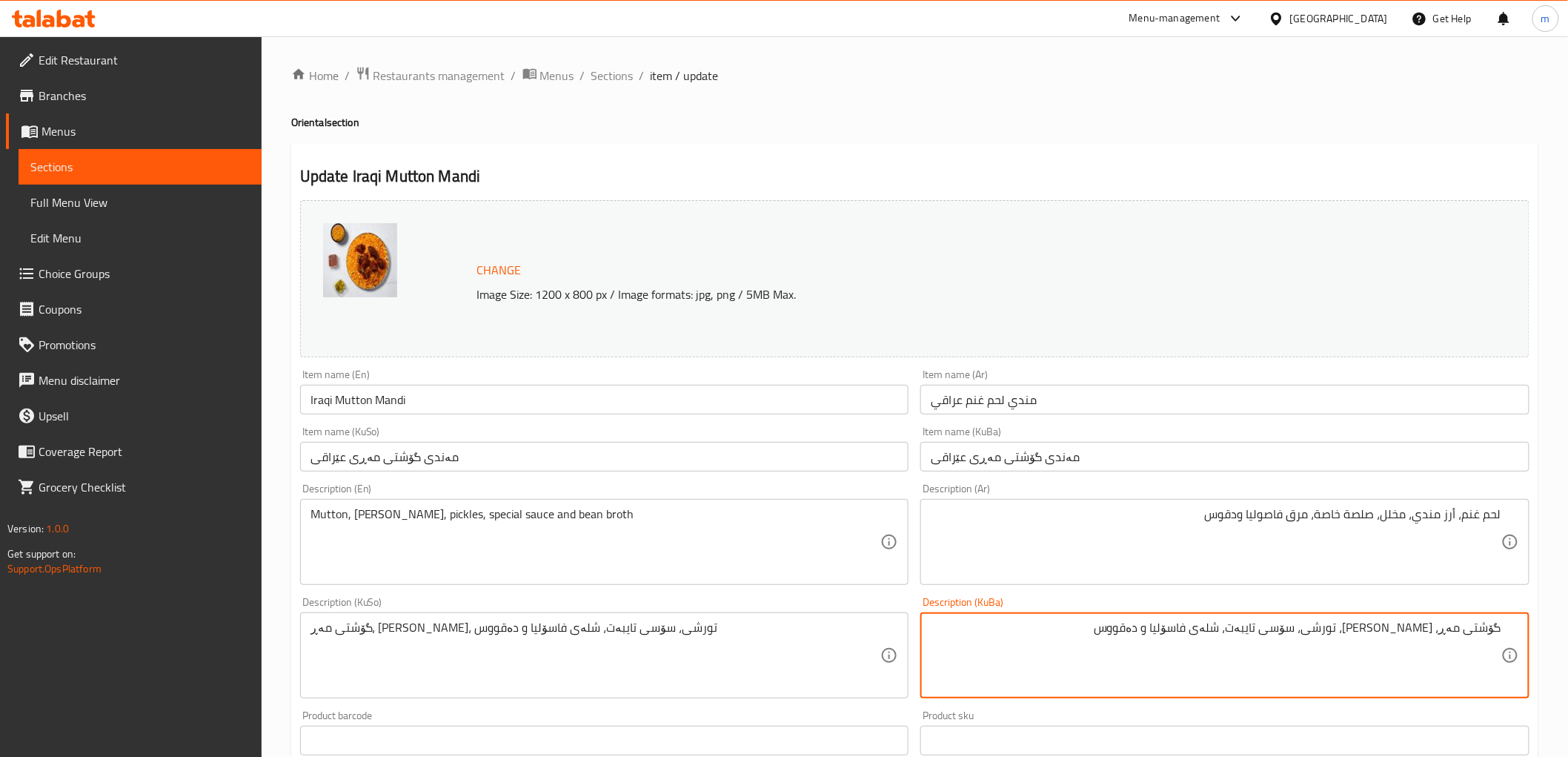
click at [1061, 647] on textarea "گۆشتی مەڕ، برنجی مەندی، تورشی، سۆسی تایبەت، شلەی فاسۆلیا و دەقووس" at bounding box center [1215, 654] width 570 height 70
type textarea "گۆشتی مەڕ، برنجی مەندی، تورشی، سۆسی تایبەت، شلەی فاسۆلیا و دەقووس"
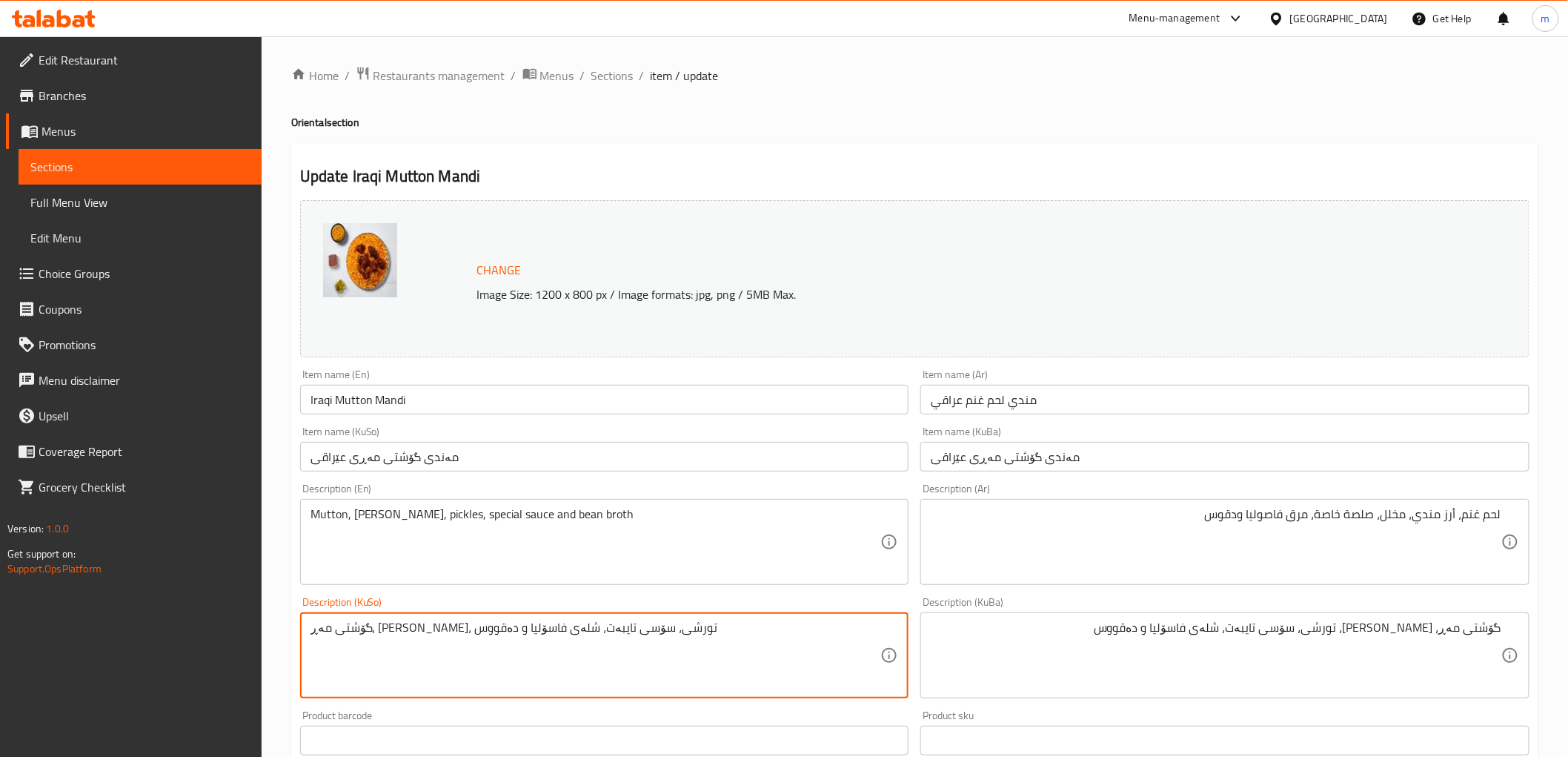
paste textarea
type textarea "گۆشتی مەڕ، برنجی مەندی، تورشی، سۆسی تایبەت، شلەی فاسۆلیا و دەقووس"
click at [714, 477] on div "Description (En) Mutton, rice mandi, pickles, special sauce and bean broth Desc…" at bounding box center [605, 534] width 621 height 113
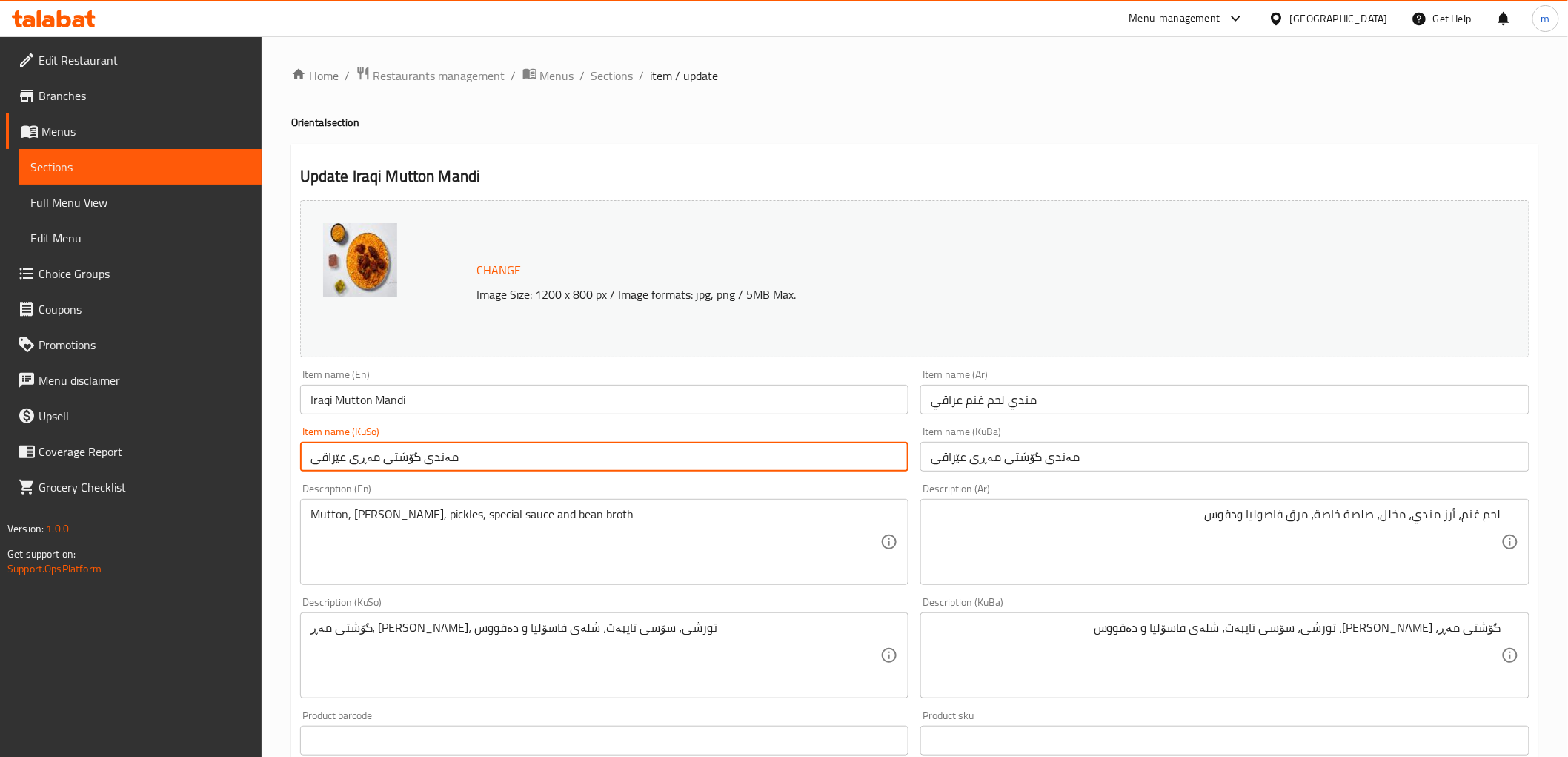
click at [714, 462] on input "مەندی گۆشتی مەڕی عێراقی" at bounding box center [605, 456] width 610 height 30
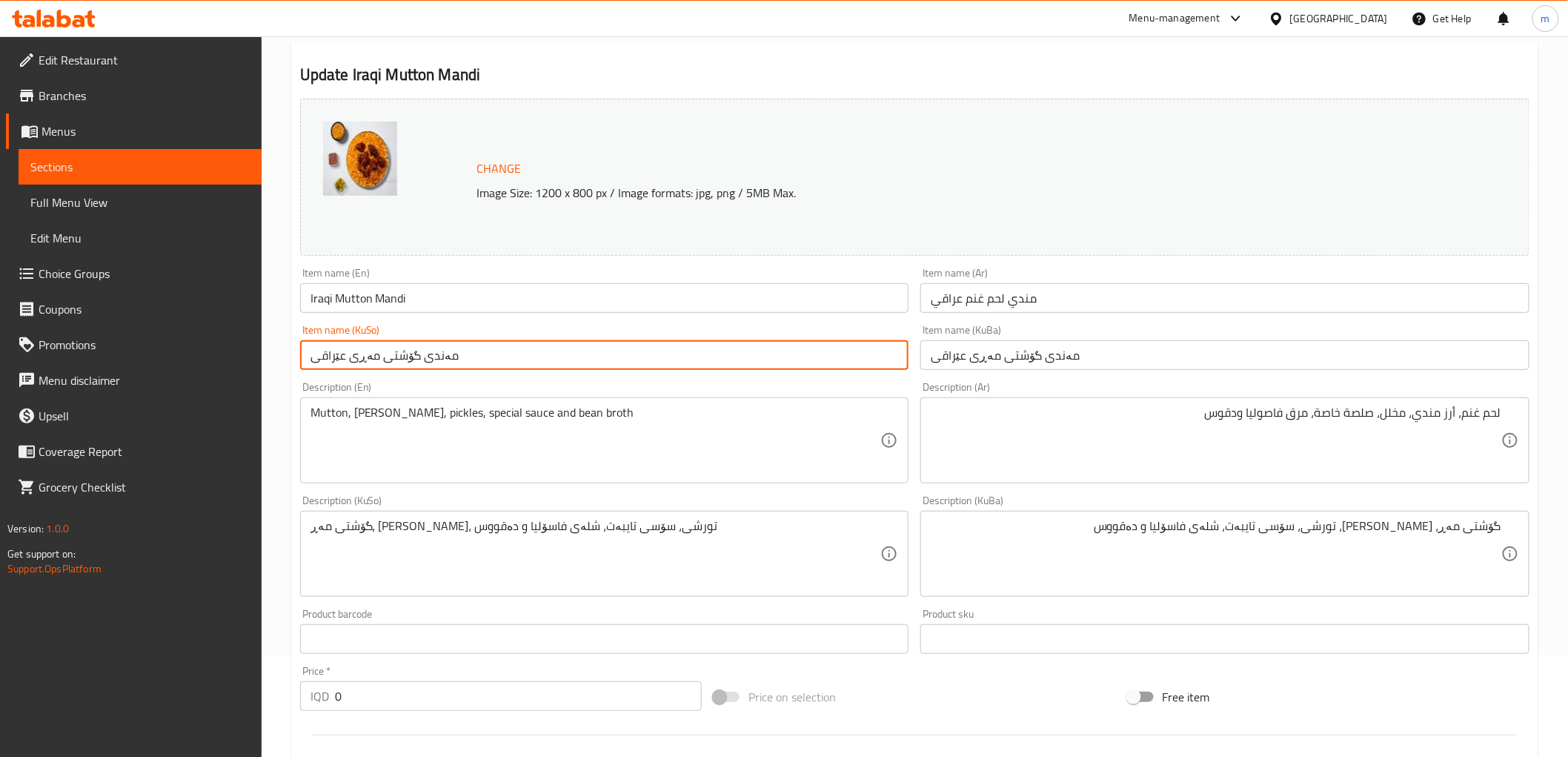
scroll to position [137, 0]
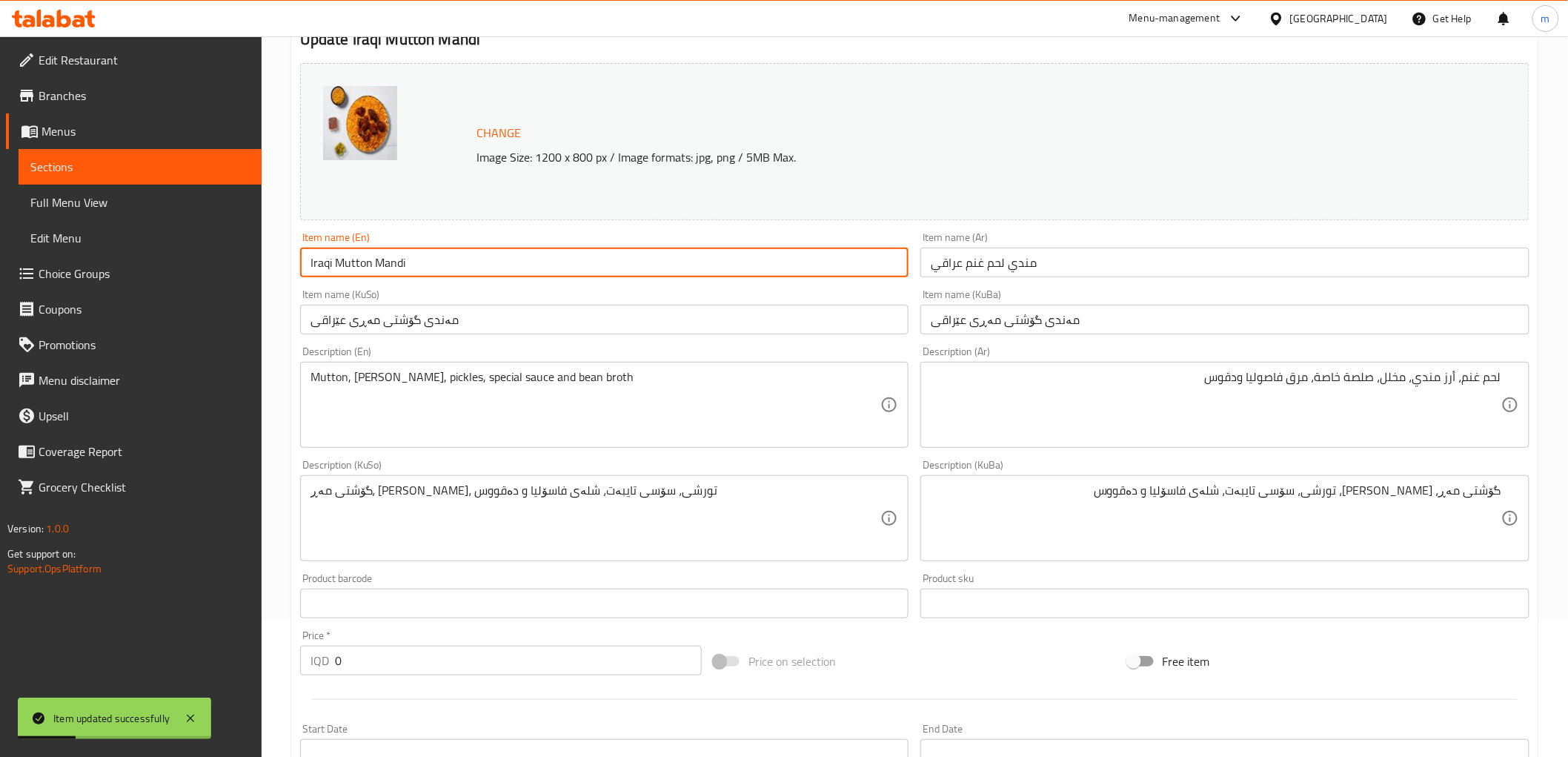
click at [372, 264] on input "Iraqi Mutton Mandi" at bounding box center [605, 262] width 610 height 30
type input "Iraqi Mutton Meat Mandi"
click at [95, 197] on span "Full Menu View" at bounding box center [140, 202] width 219 height 18
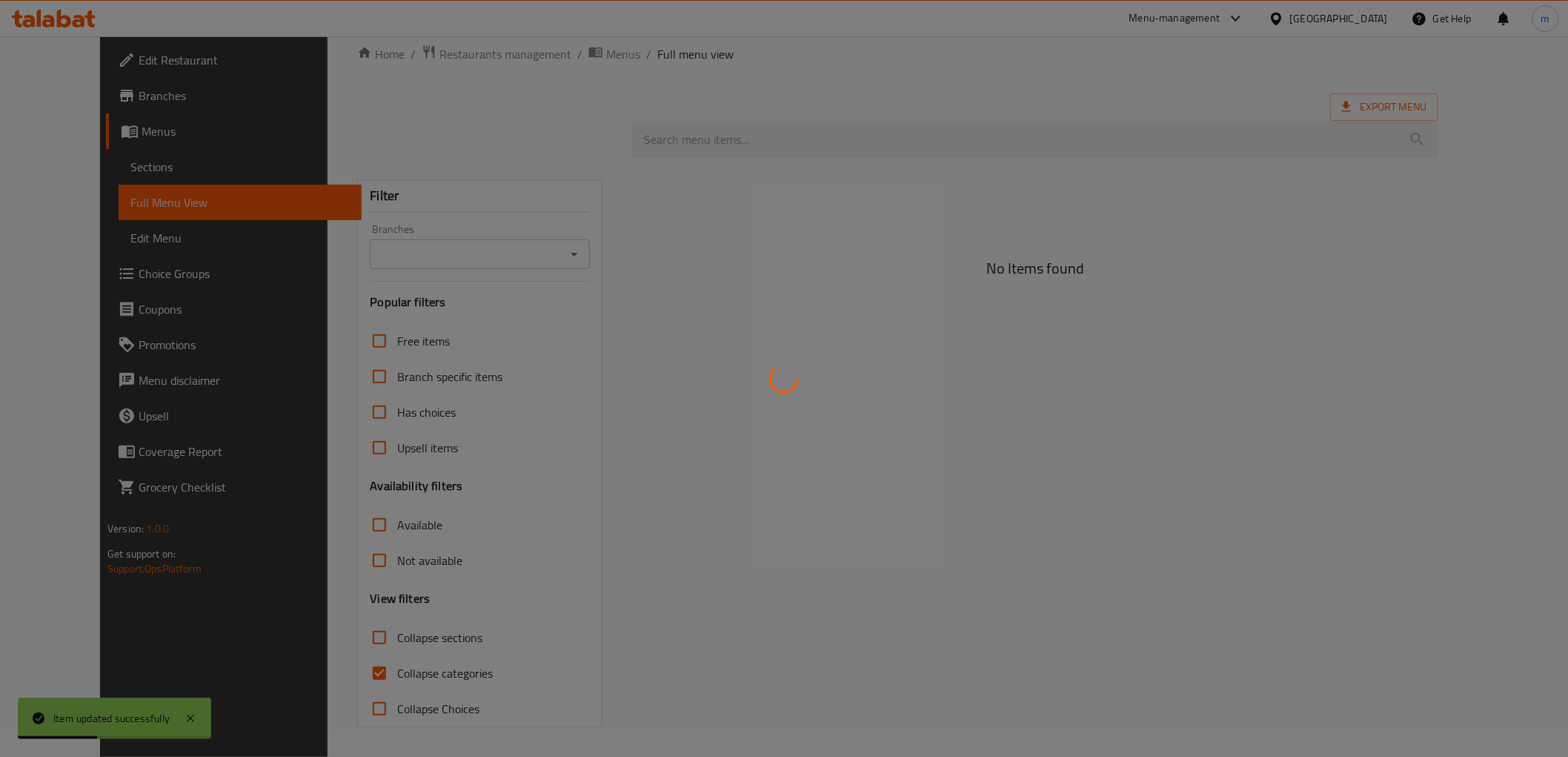
scroll to position [22, 0]
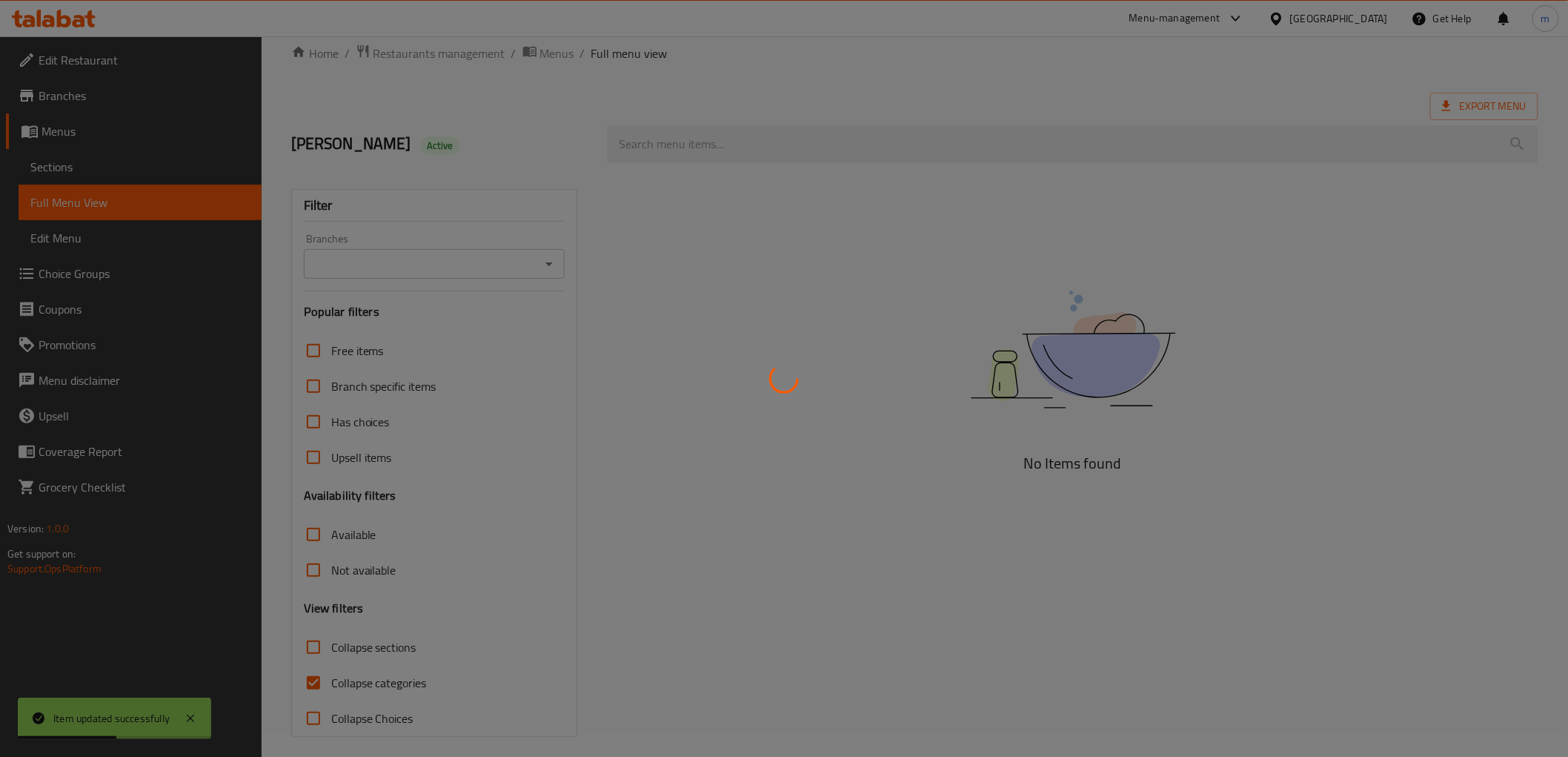
click at [549, 266] on div at bounding box center [784, 378] width 1568 height 757
click at [550, 265] on div at bounding box center [784, 378] width 1568 height 757
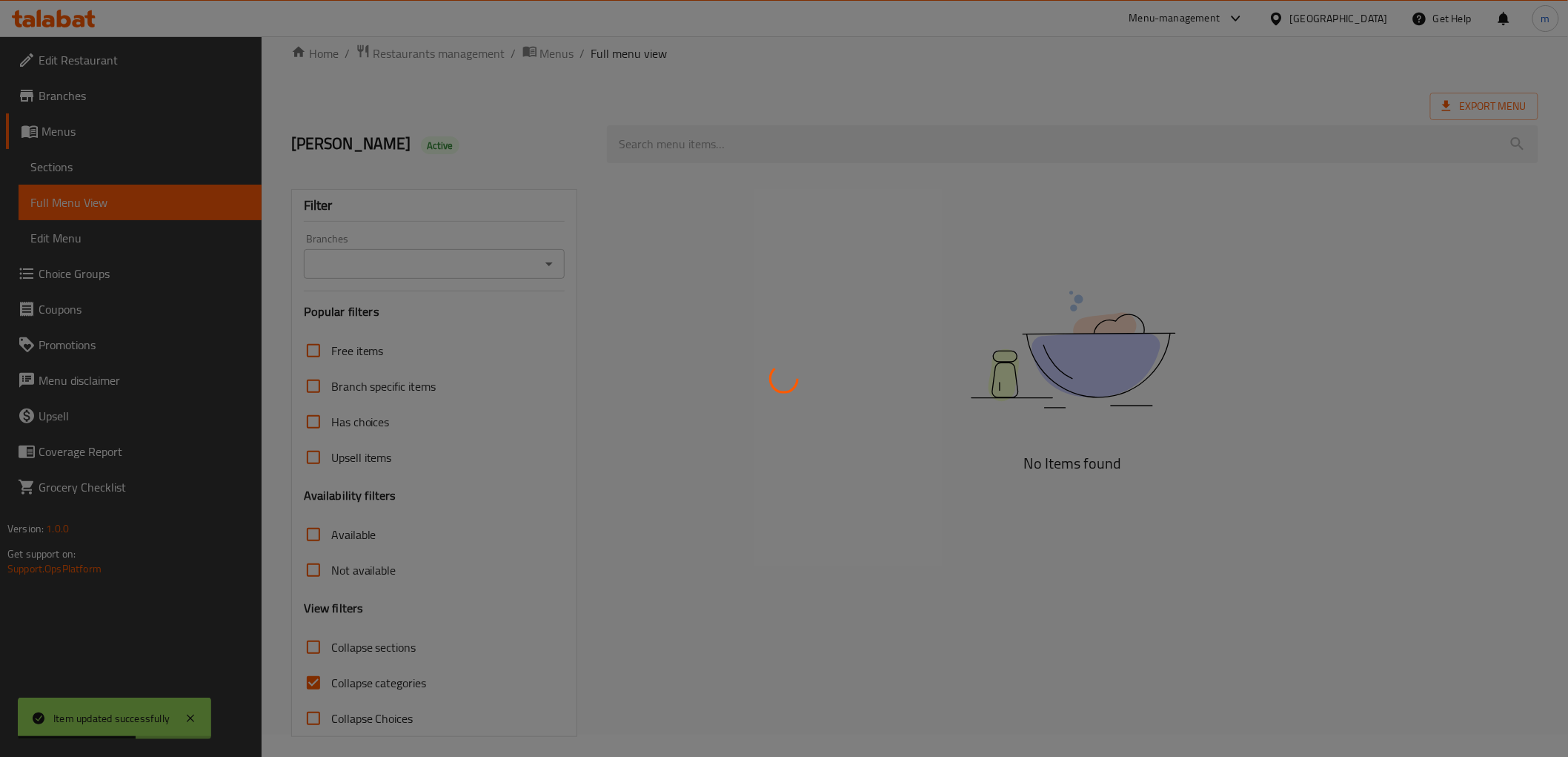
click at [550, 265] on div at bounding box center [784, 378] width 1568 height 757
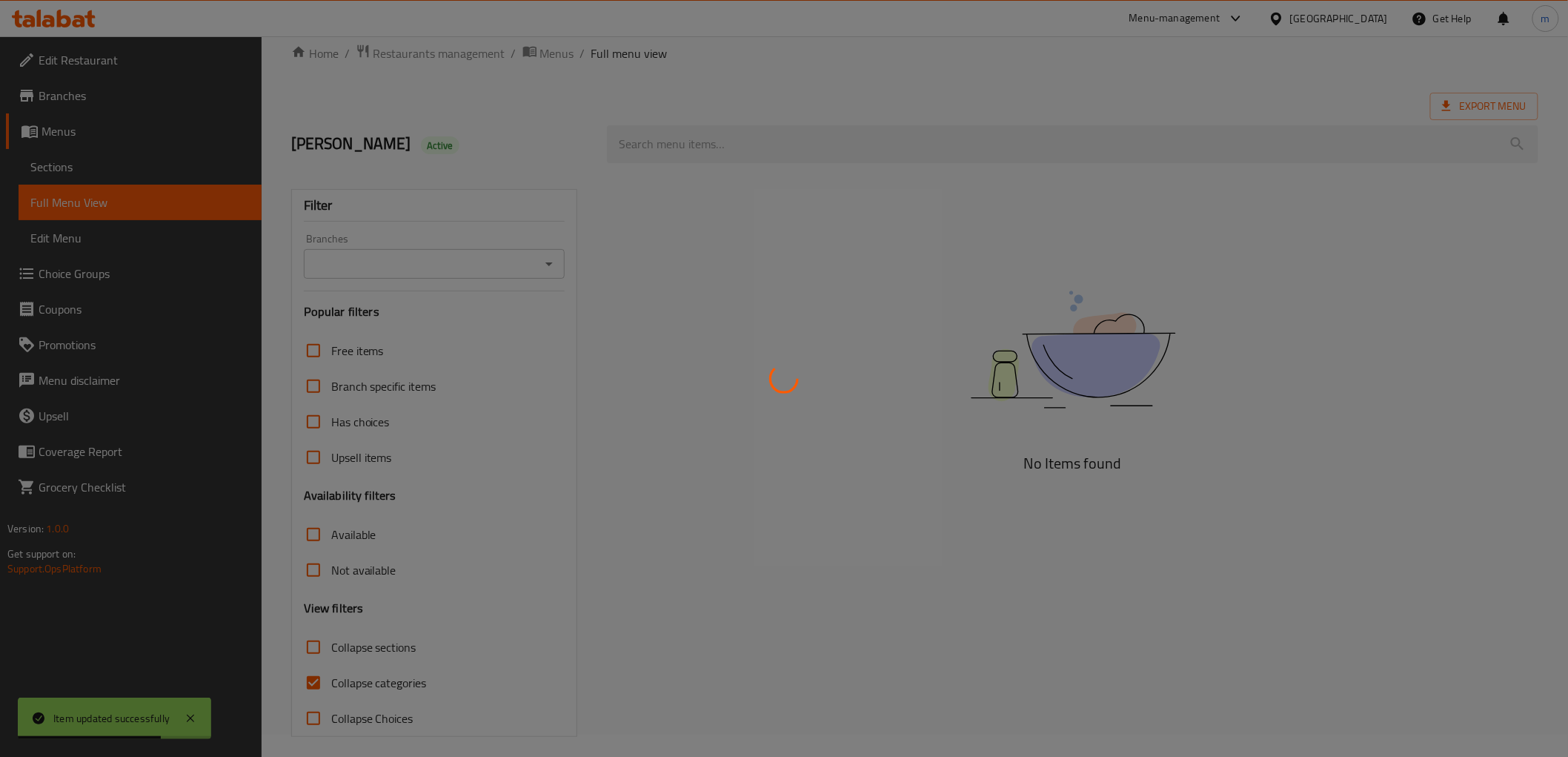
click at [550, 265] on div at bounding box center [784, 378] width 1568 height 757
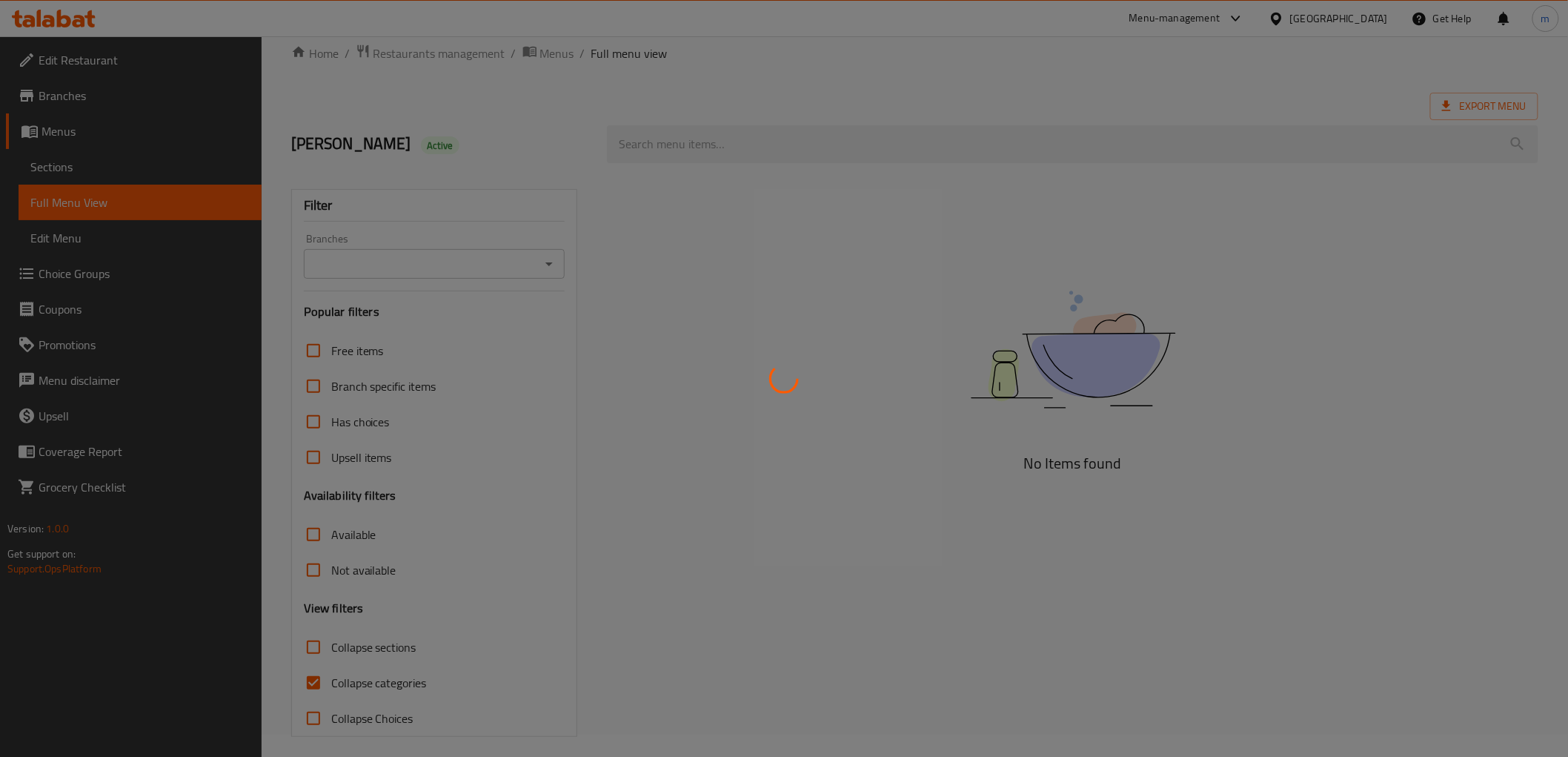
click at [550, 265] on div at bounding box center [784, 378] width 1568 height 757
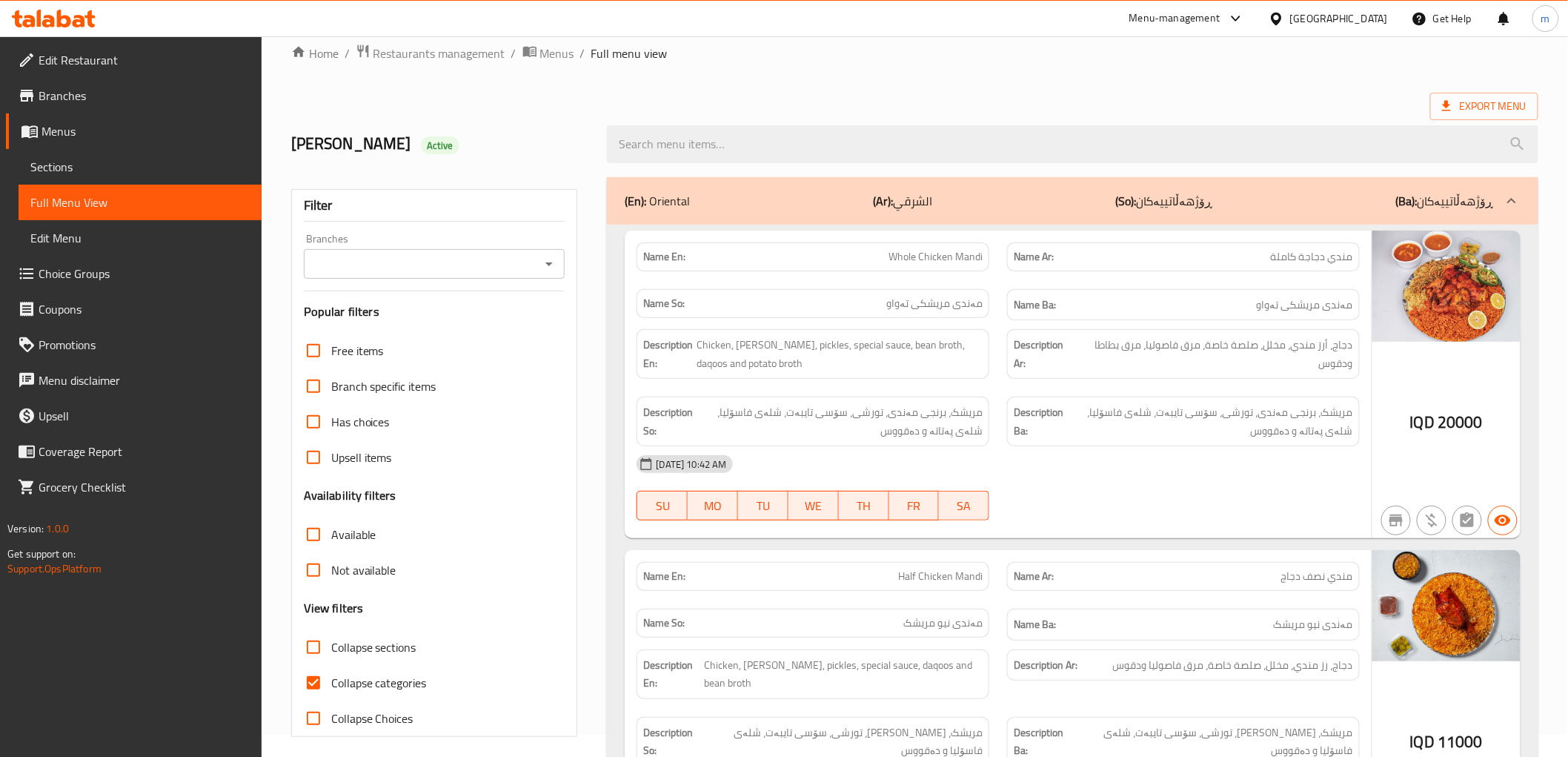
click at [593, 166] on div "aram Active" at bounding box center [441, 144] width 316 height 66
click at [541, 267] on icon "Open" at bounding box center [549, 264] width 18 height 18
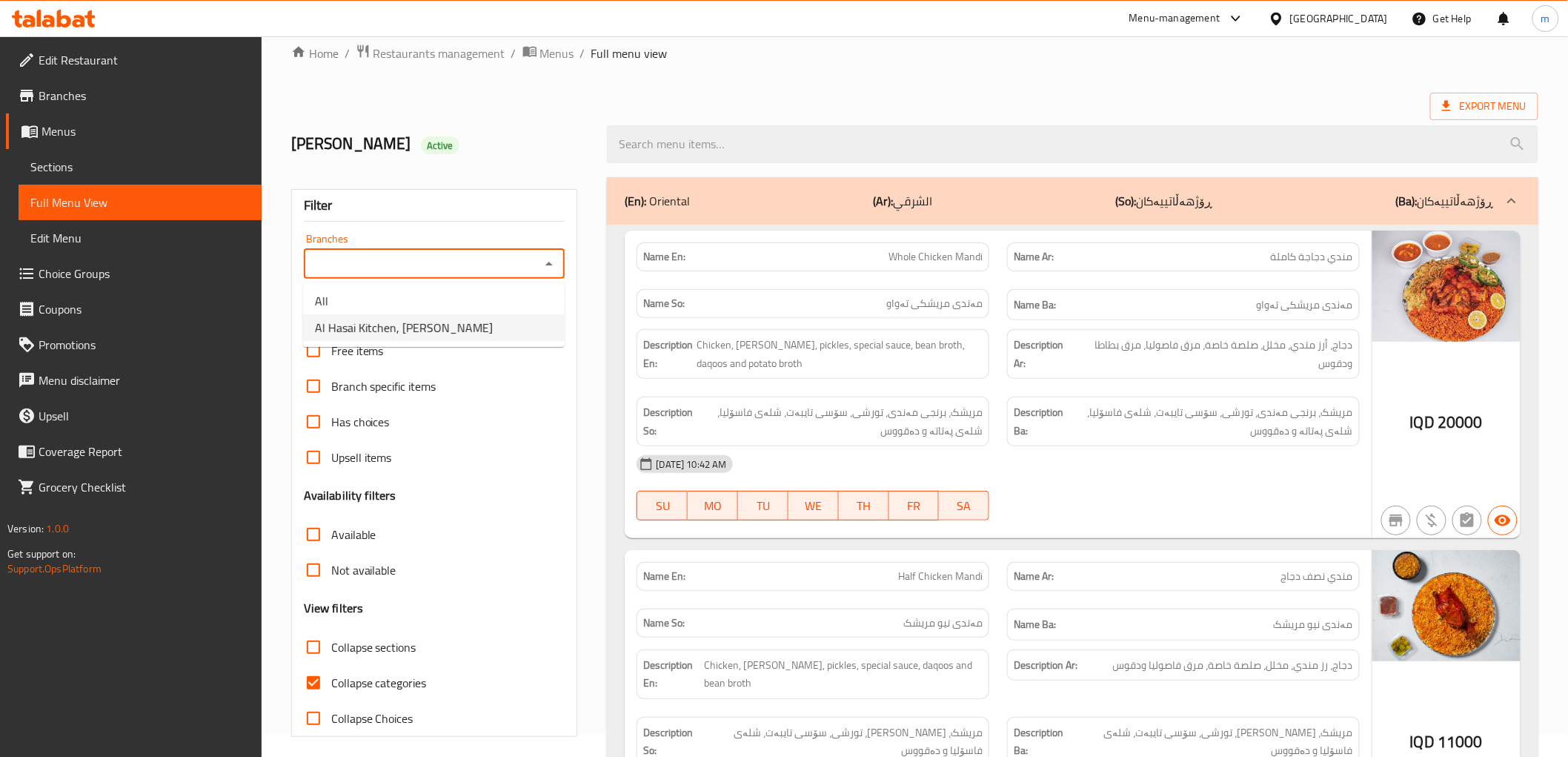
click at [496, 336] on li "Al Hasai Kitchen, Al Zubair" at bounding box center [433, 328] width 262 height 27
type input "Al Hasai Kitchen, Al Zubair"
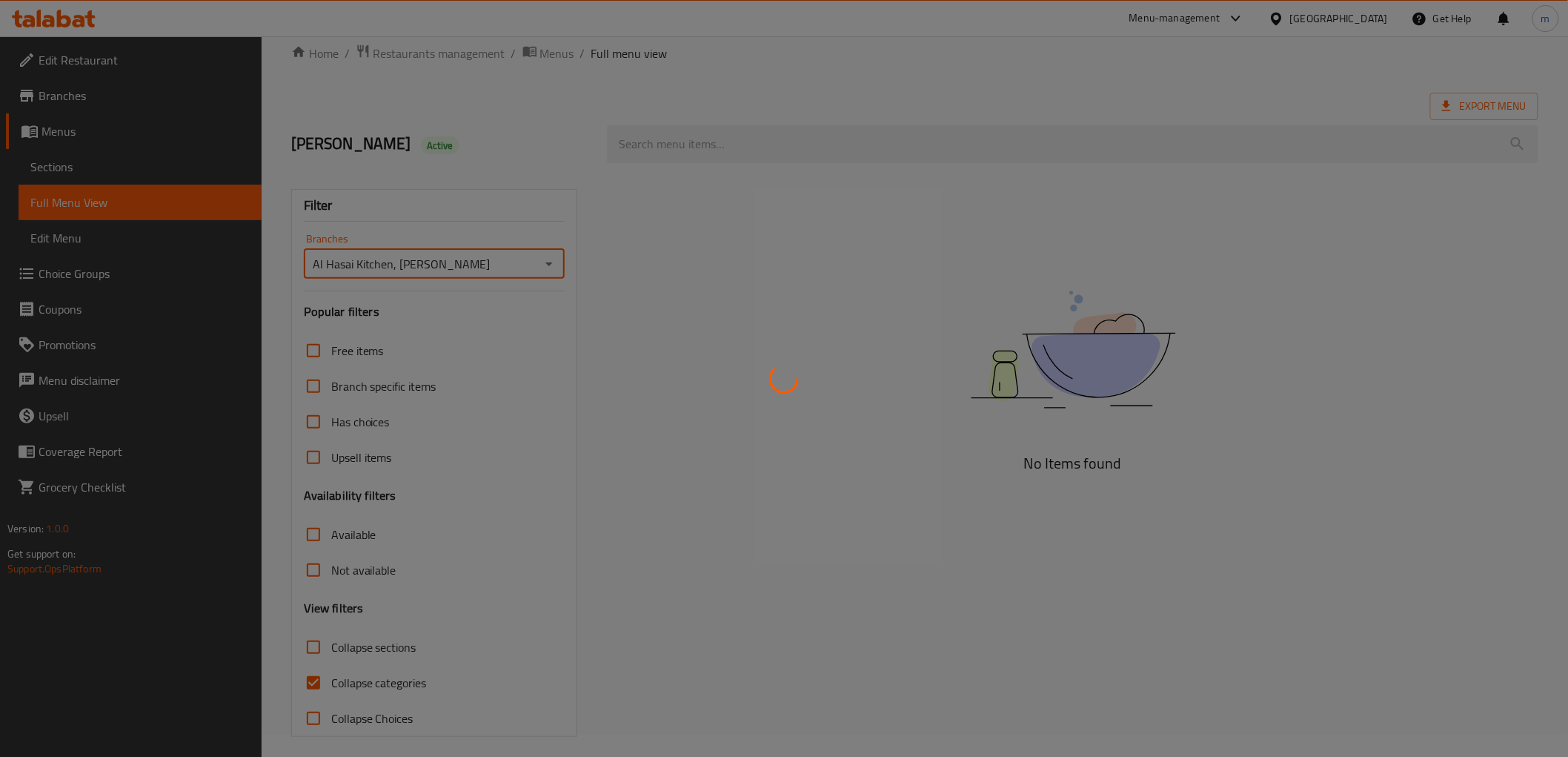
scroll to position [32, 0]
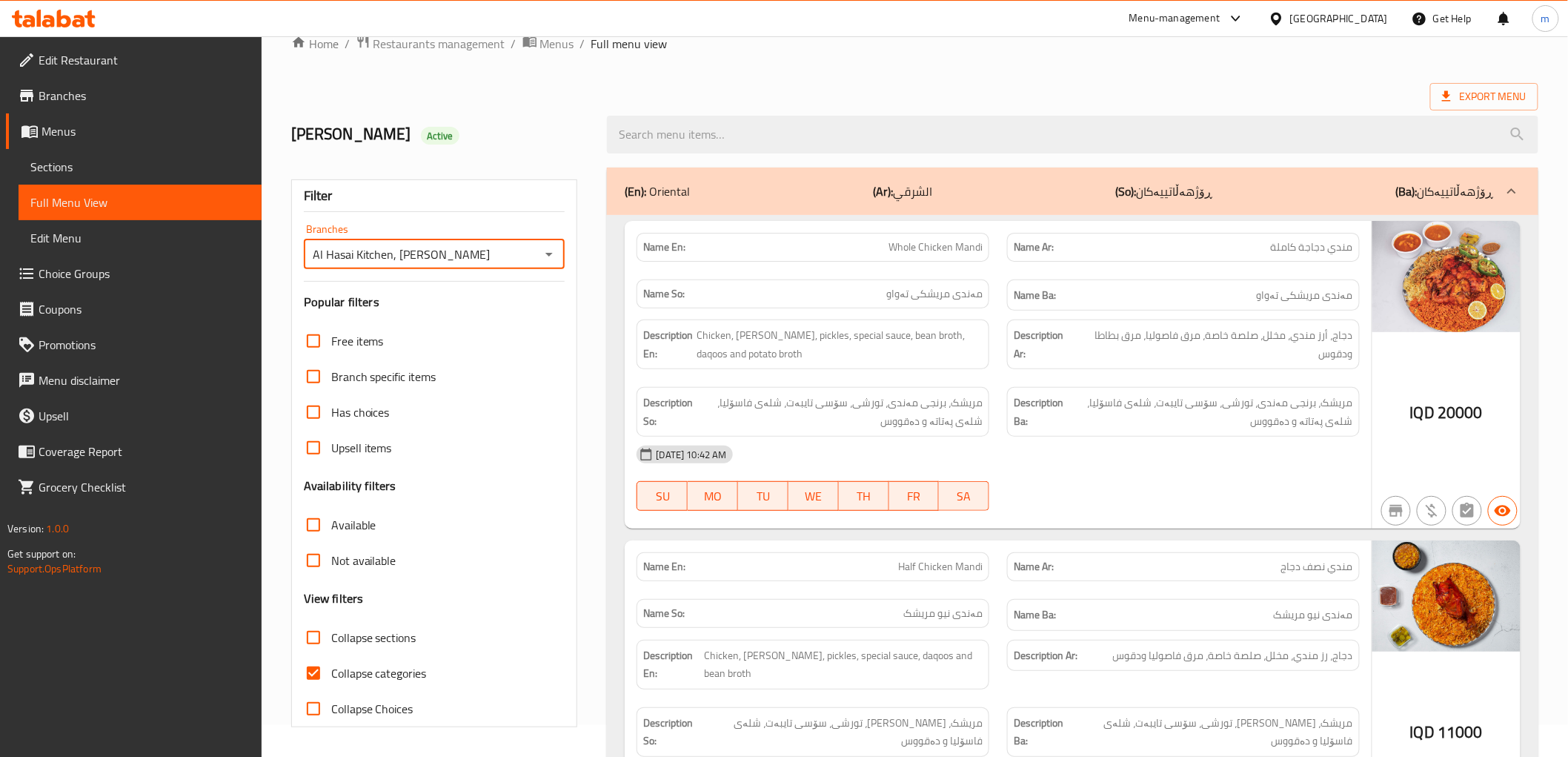
click at [312, 681] on input "Collapse categories" at bounding box center [313, 673] width 35 height 35
checkbox input "false"
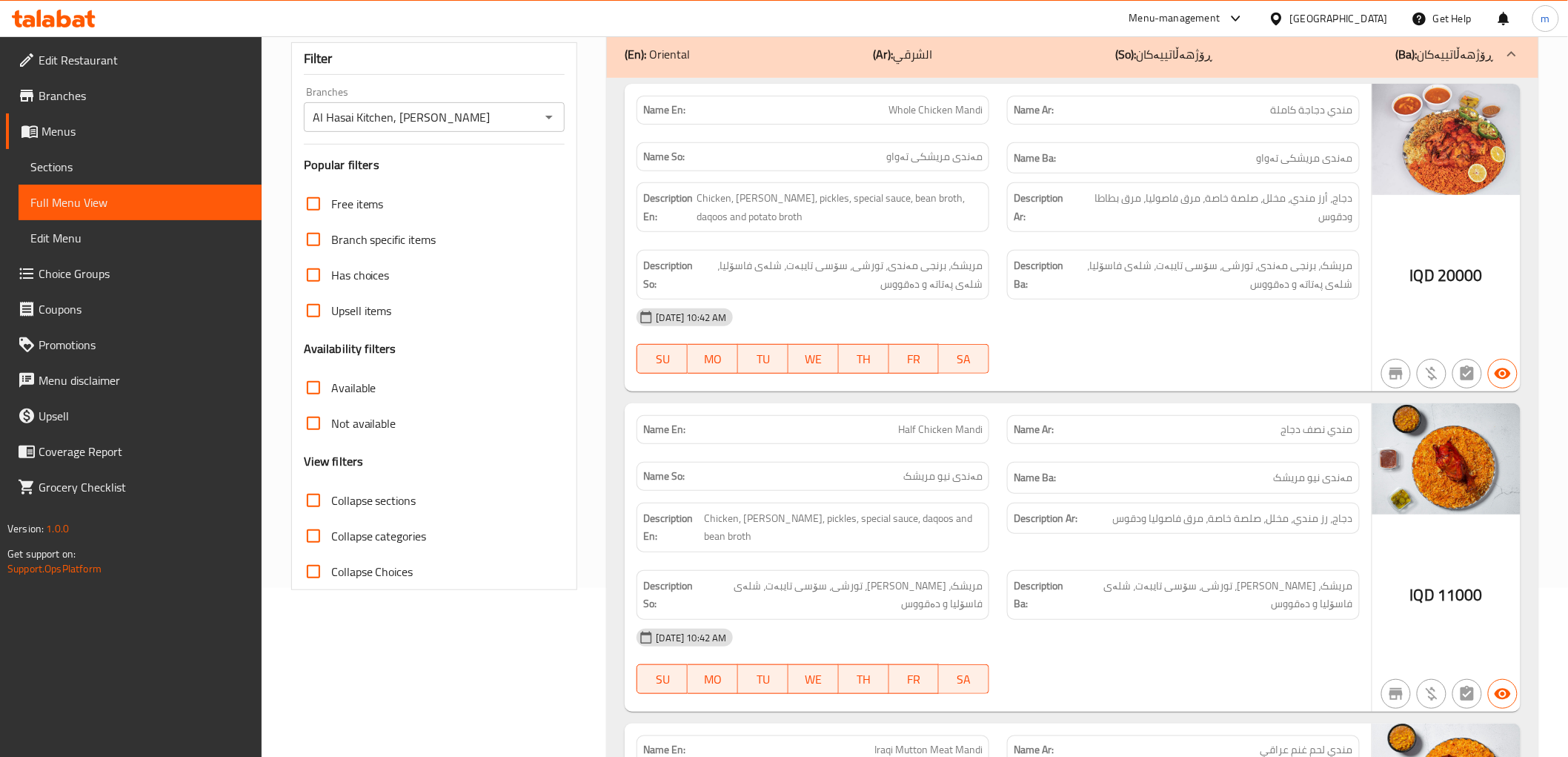
scroll to position [443, 0]
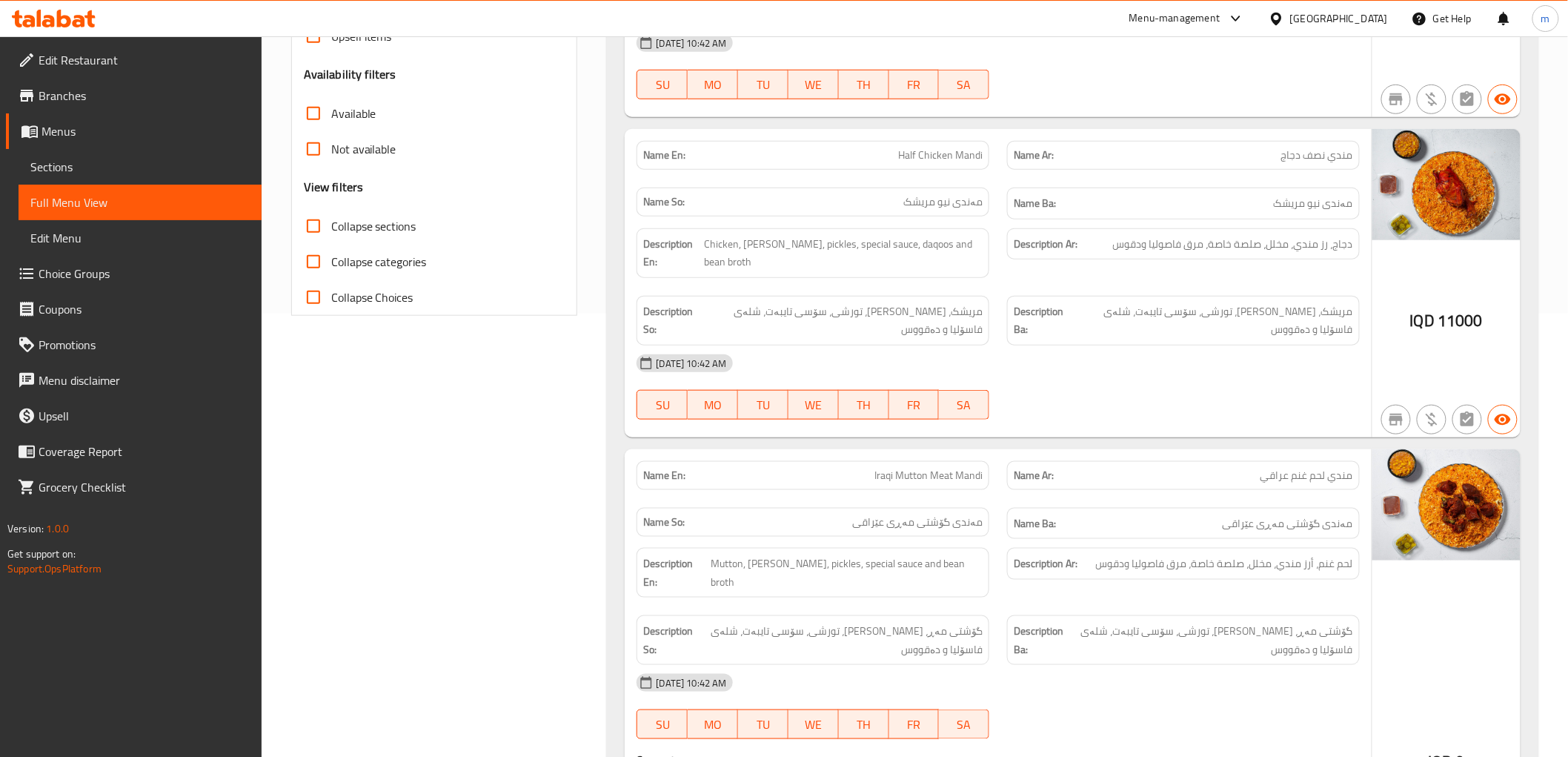
click at [380, 231] on span "Collapse sections" at bounding box center [374, 226] width 85 height 18
click at [332, 231] on input "Collapse sections" at bounding box center [313, 225] width 35 height 35
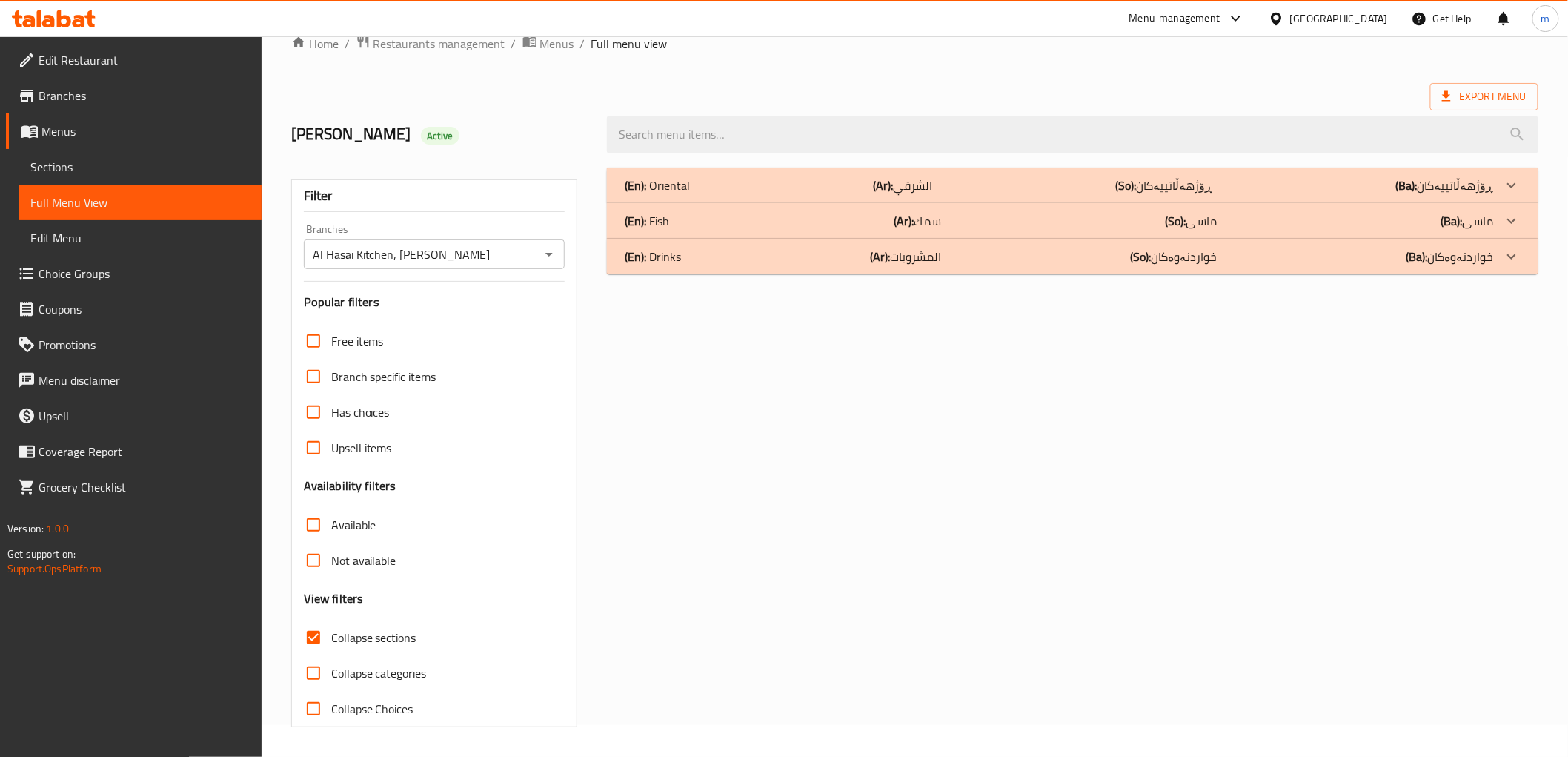
scroll to position [27, 0]
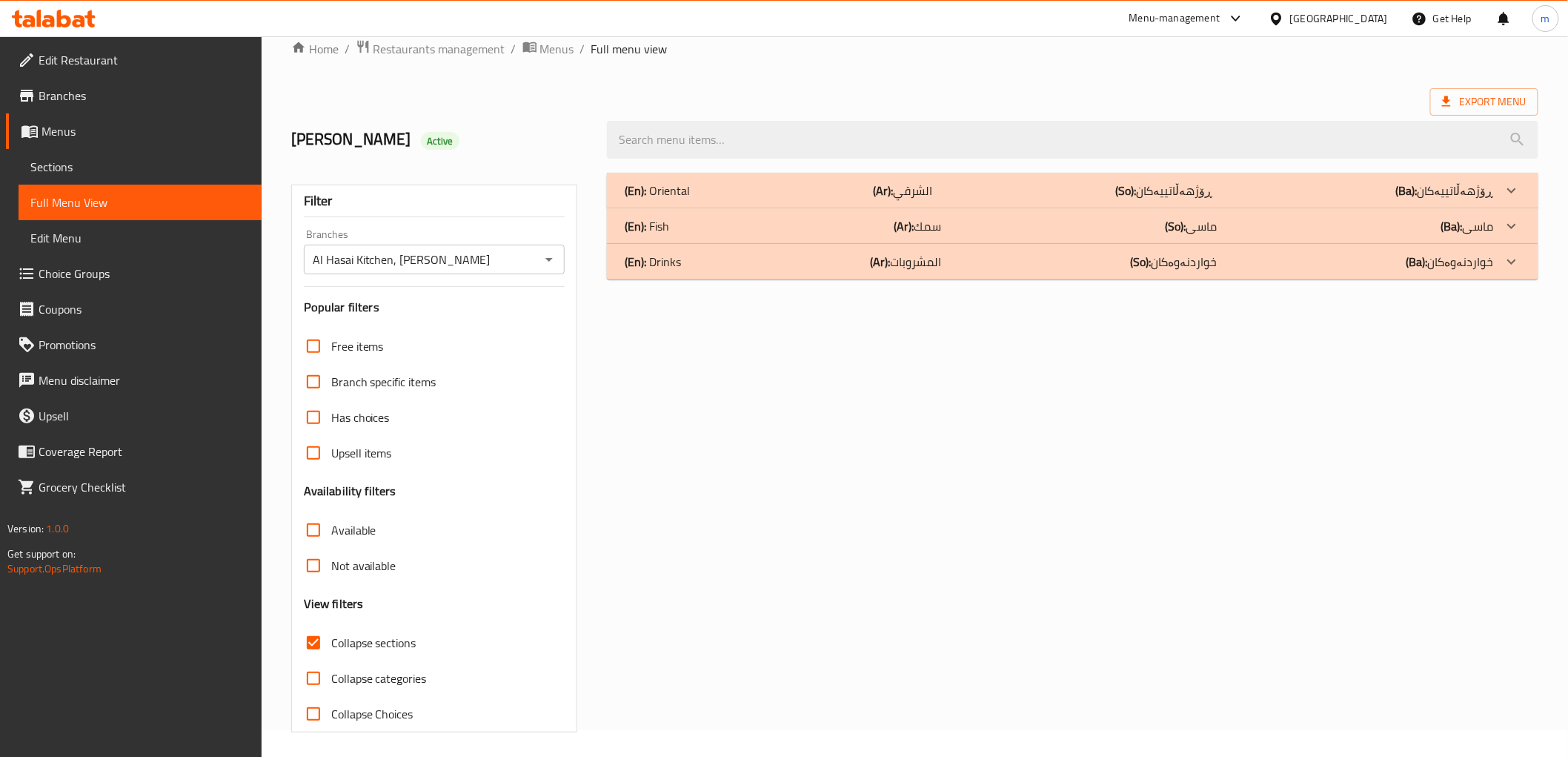
drag, startPoint x: 863, startPoint y: 182, endPoint x: 930, endPoint y: 178, distance: 67.1
click at [864, 182] on div "(En): Oriental (Ar): الشرقي (So): ڕۆژهەڵاتییەکان (Ba): ڕۆژهەڵاتییەکان" at bounding box center [1059, 190] width 868 height 18
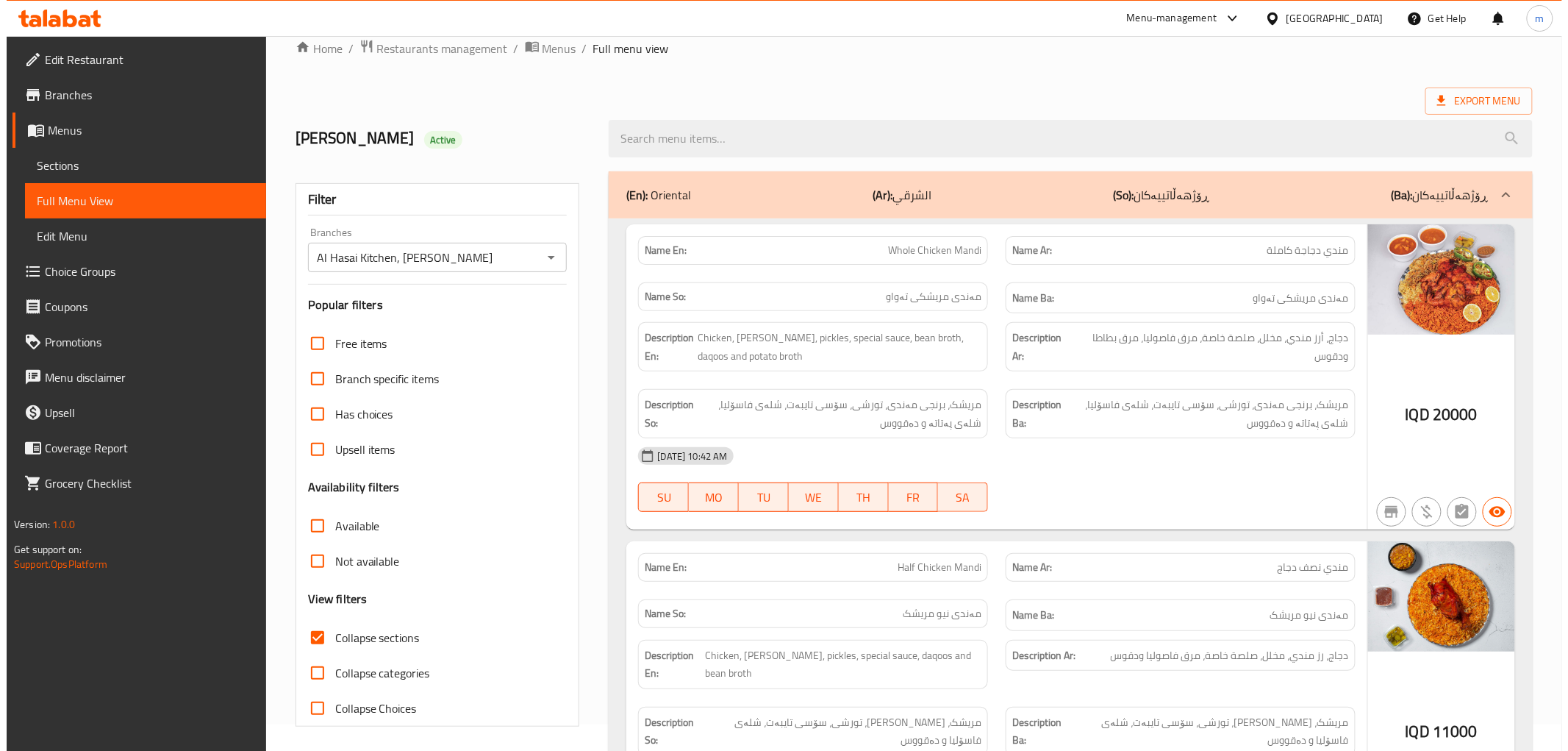
scroll to position [0, 0]
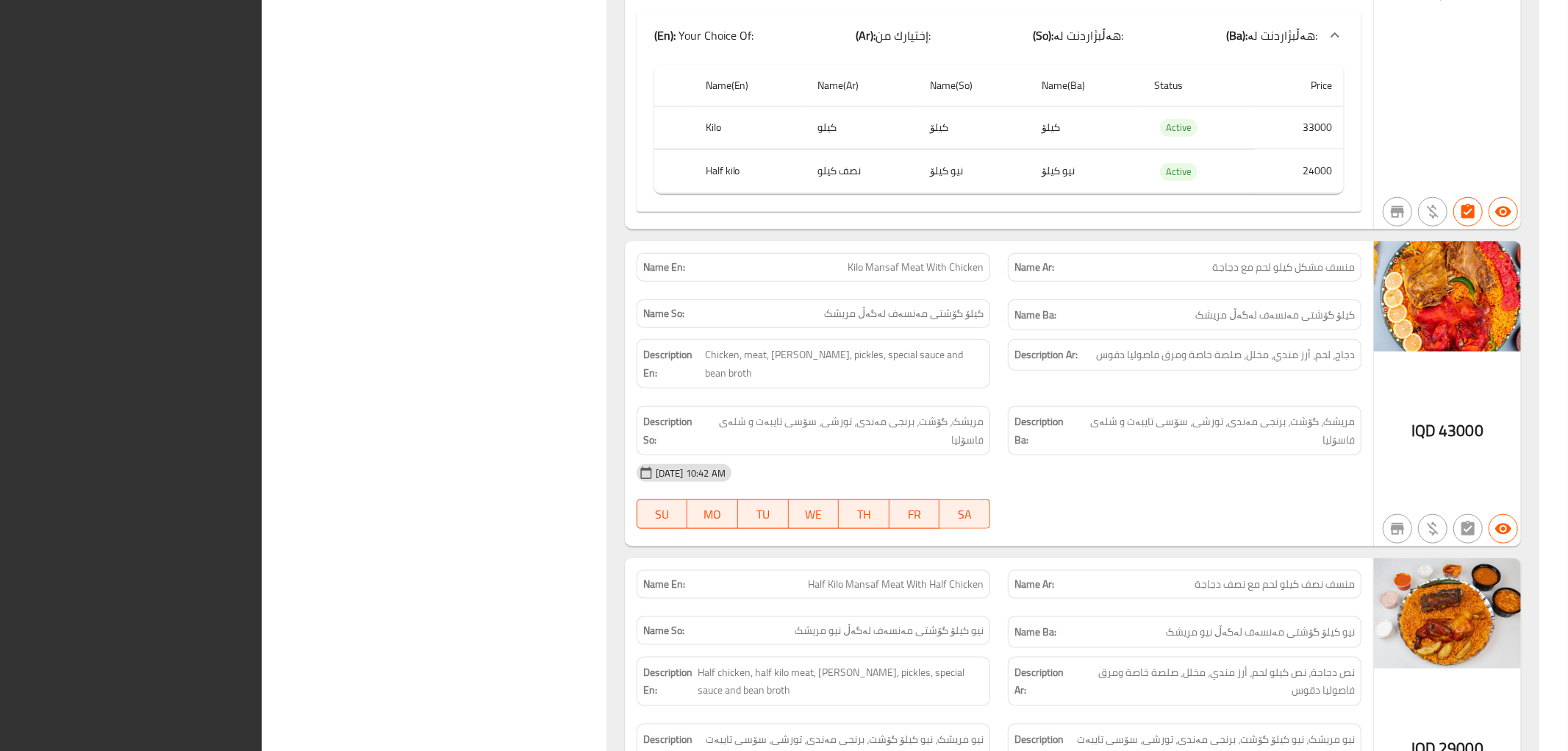
drag, startPoint x: 1068, startPoint y: 246, endPoint x: 861, endPoint y: 245, distance: 207.0
click at [1068, 260] on p "Name Ar: منسف مشكل كيلو لحم مع دجاجة" at bounding box center [1184, 267] width 340 height 15
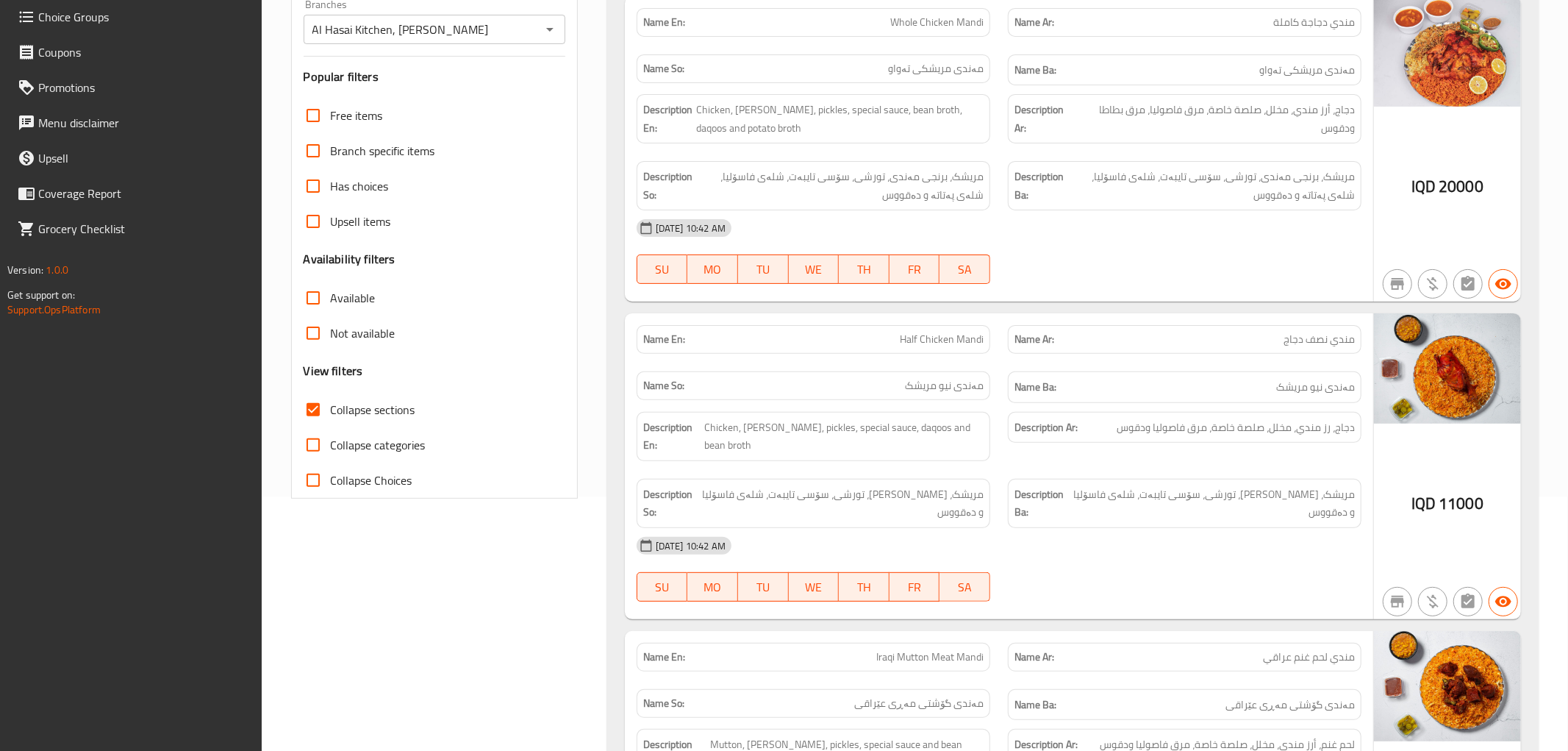
scroll to position [35, 0]
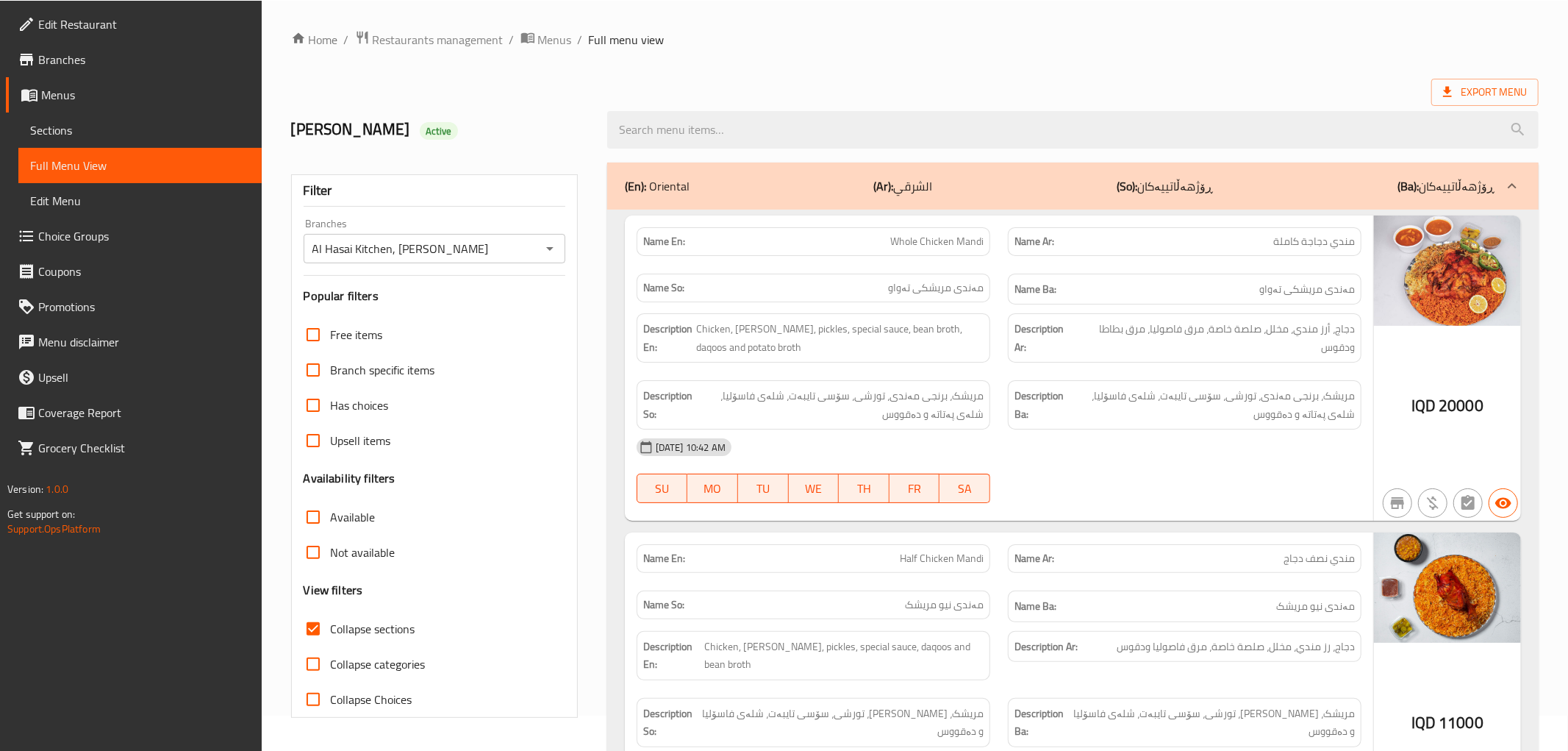
click at [325, 621] on input "Collapse sections" at bounding box center [313, 628] width 35 height 35
checkbox input "false"
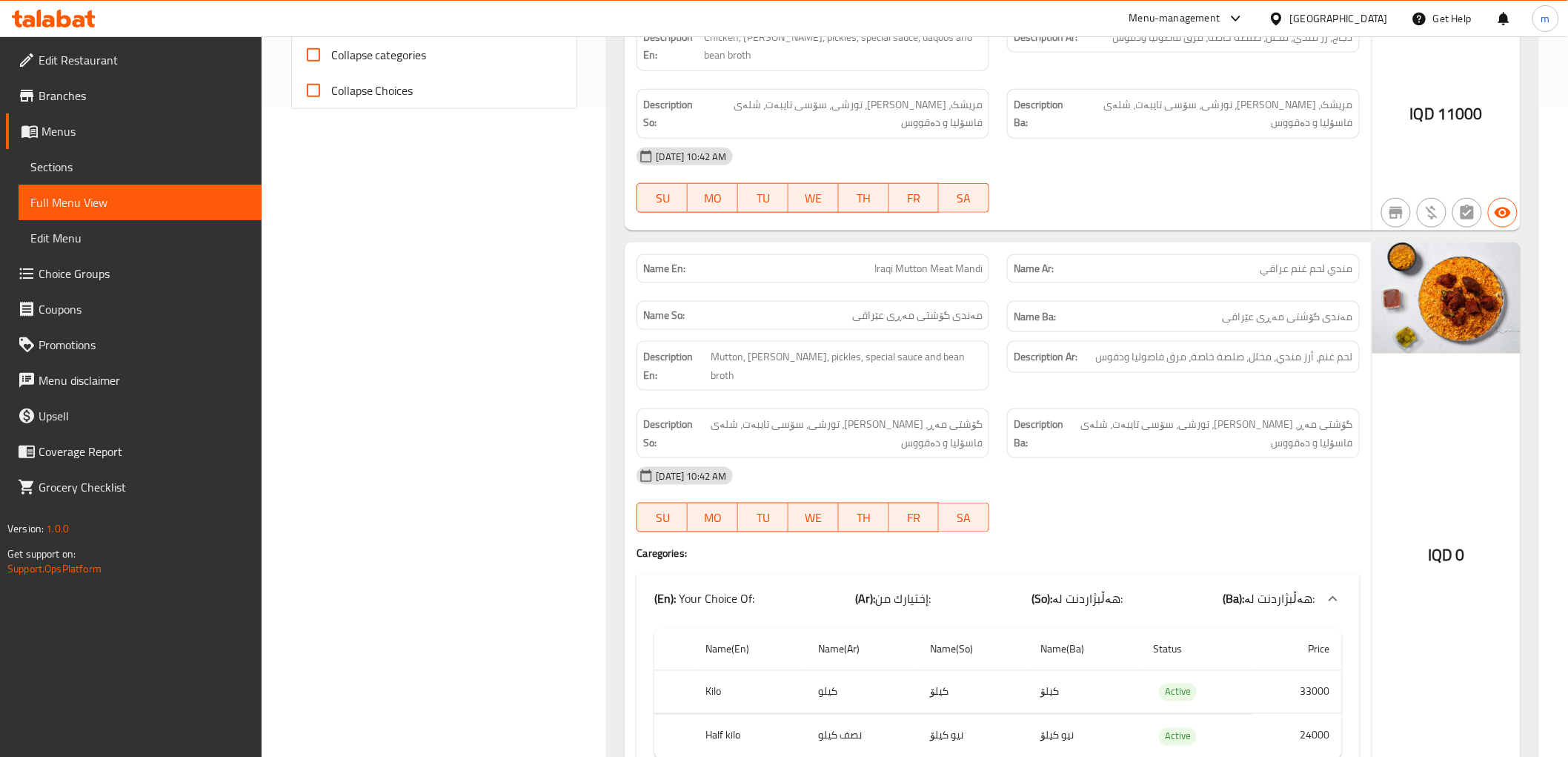
scroll to position [685, 0]
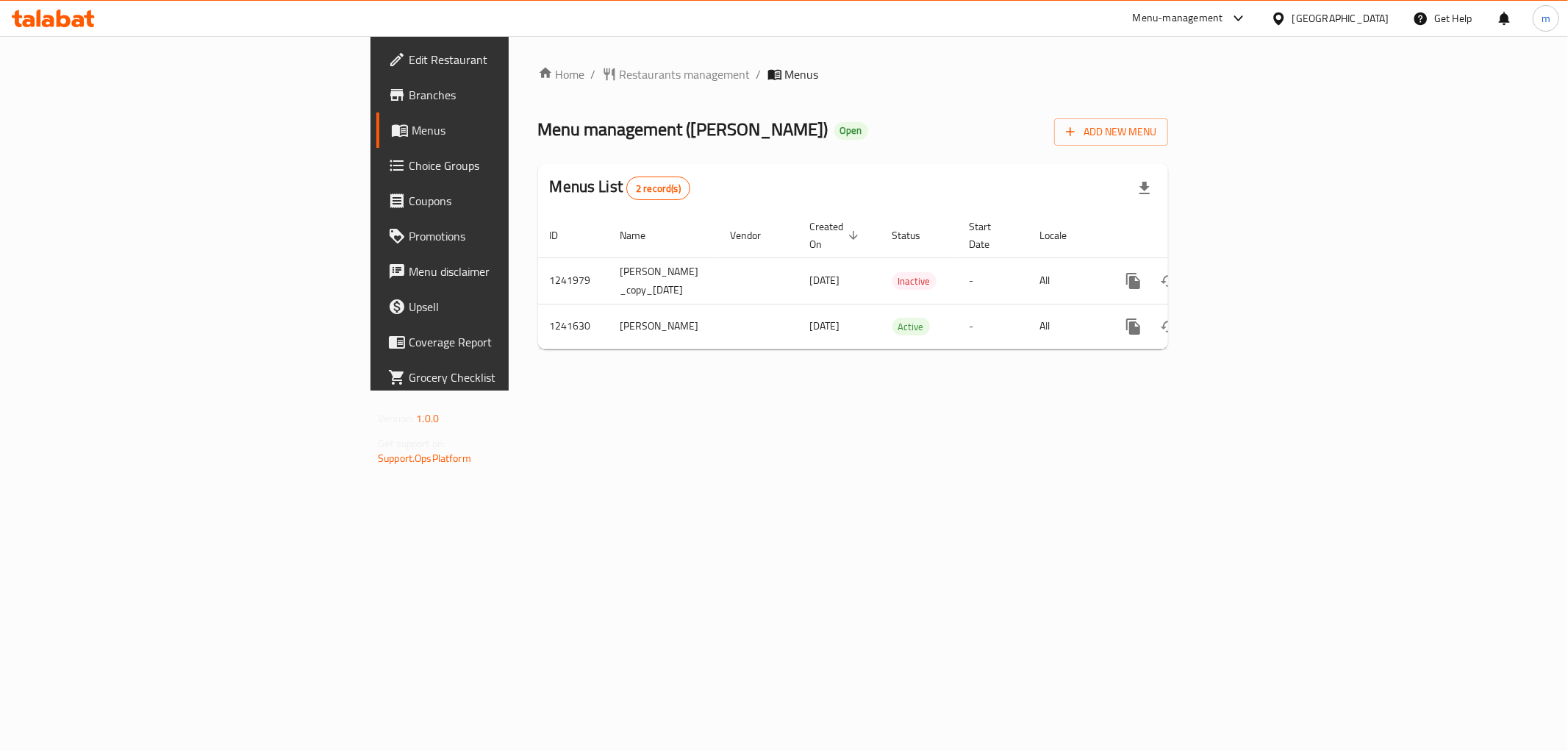
click at [411, 126] on span "Menus" at bounding box center [516, 130] width 209 height 18
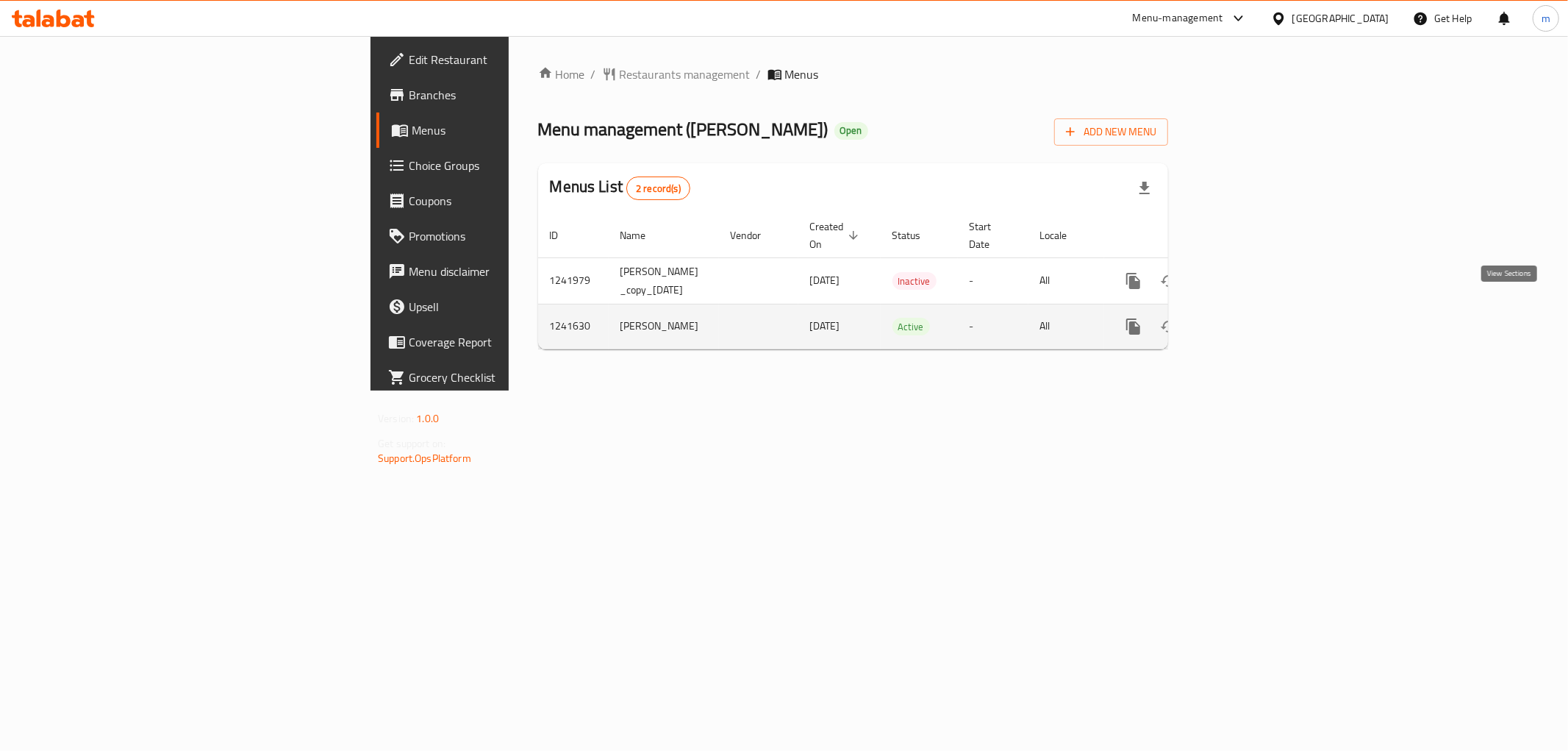
click at [1248, 318] on icon "enhanced table" at bounding box center [1239, 326] width 18 height 18
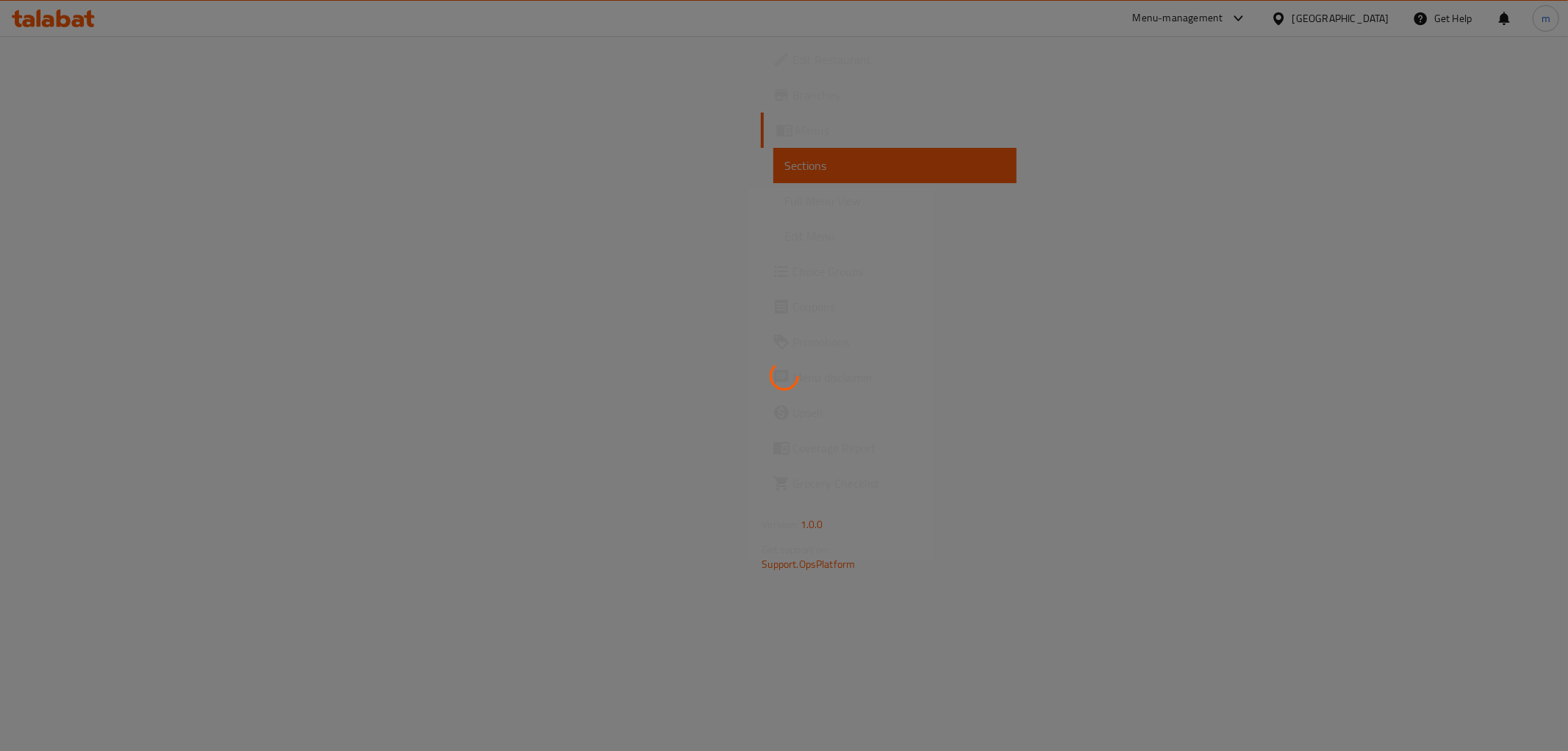
click at [785, 194] on span "Full Menu View" at bounding box center [894, 201] width 220 height 18
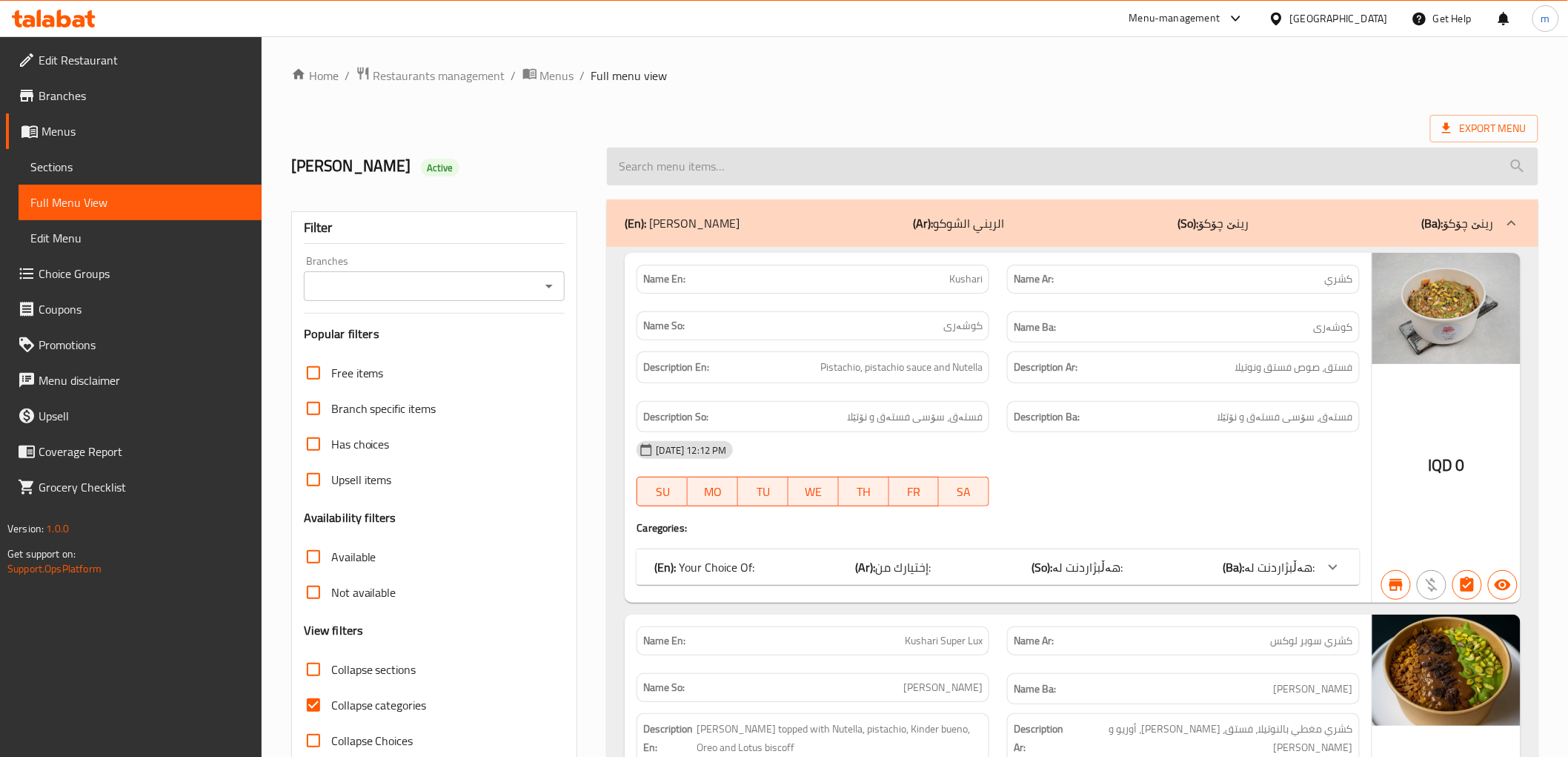
click at [842, 178] on input "search" at bounding box center [1072, 166] width 931 height 37
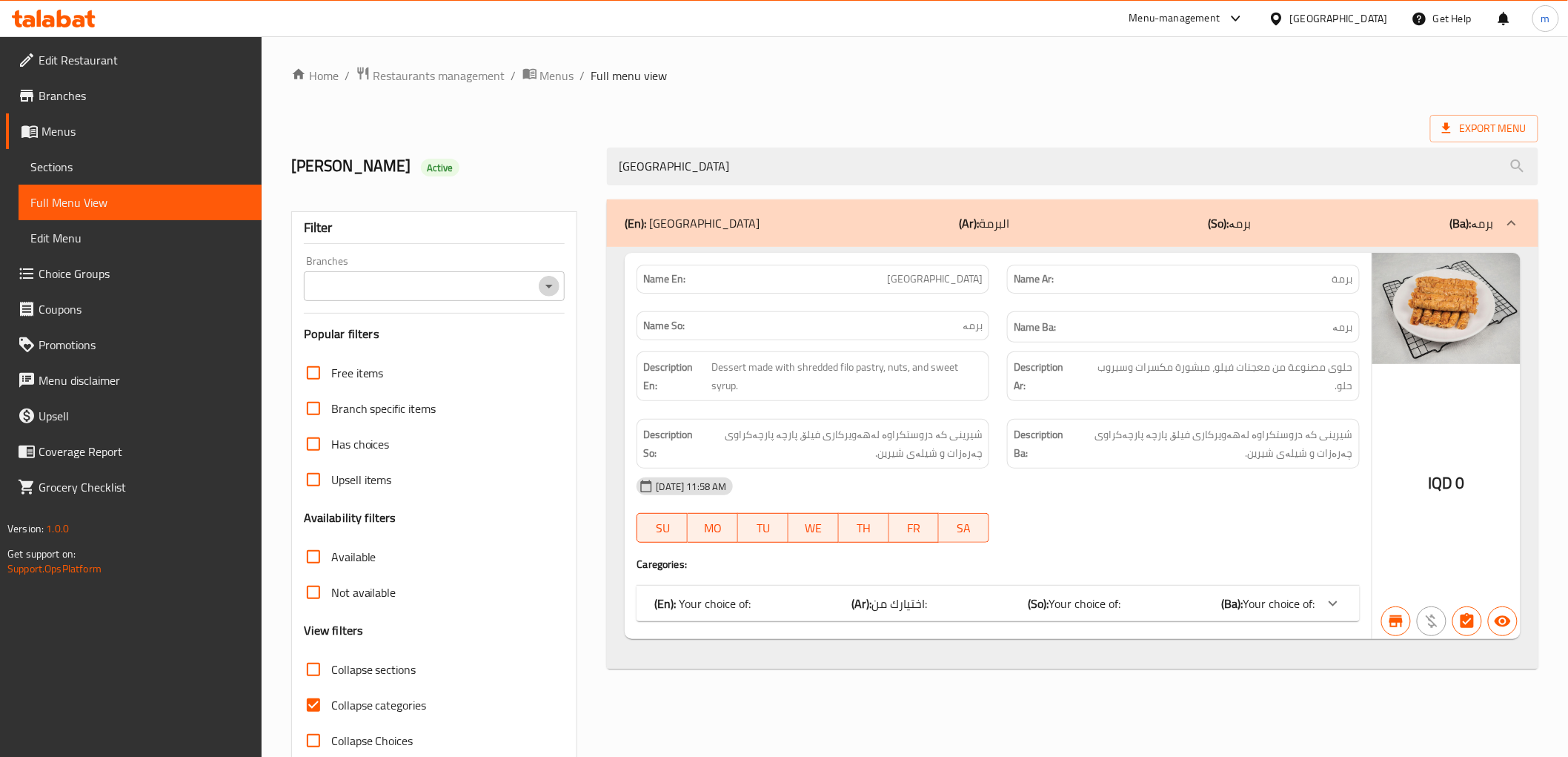
click at [551, 287] on icon "Open" at bounding box center [549, 287] width 8 height 4
type input "[GEOGRAPHIC_DATA]"
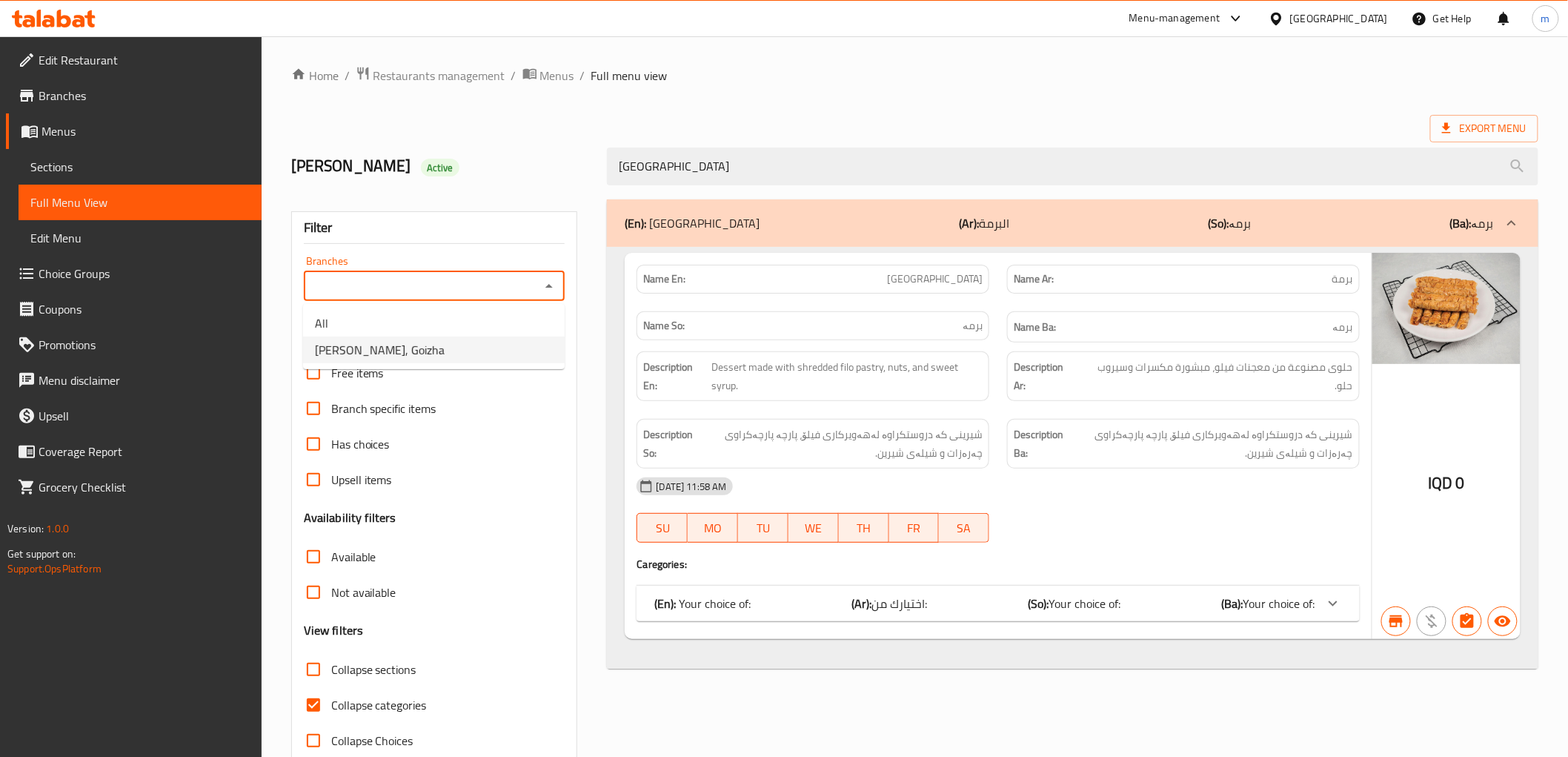
click at [482, 345] on li "[PERSON_NAME], Goizha" at bounding box center [433, 350] width 262 height 27
type input "[PERSON_NAME], Goizha"
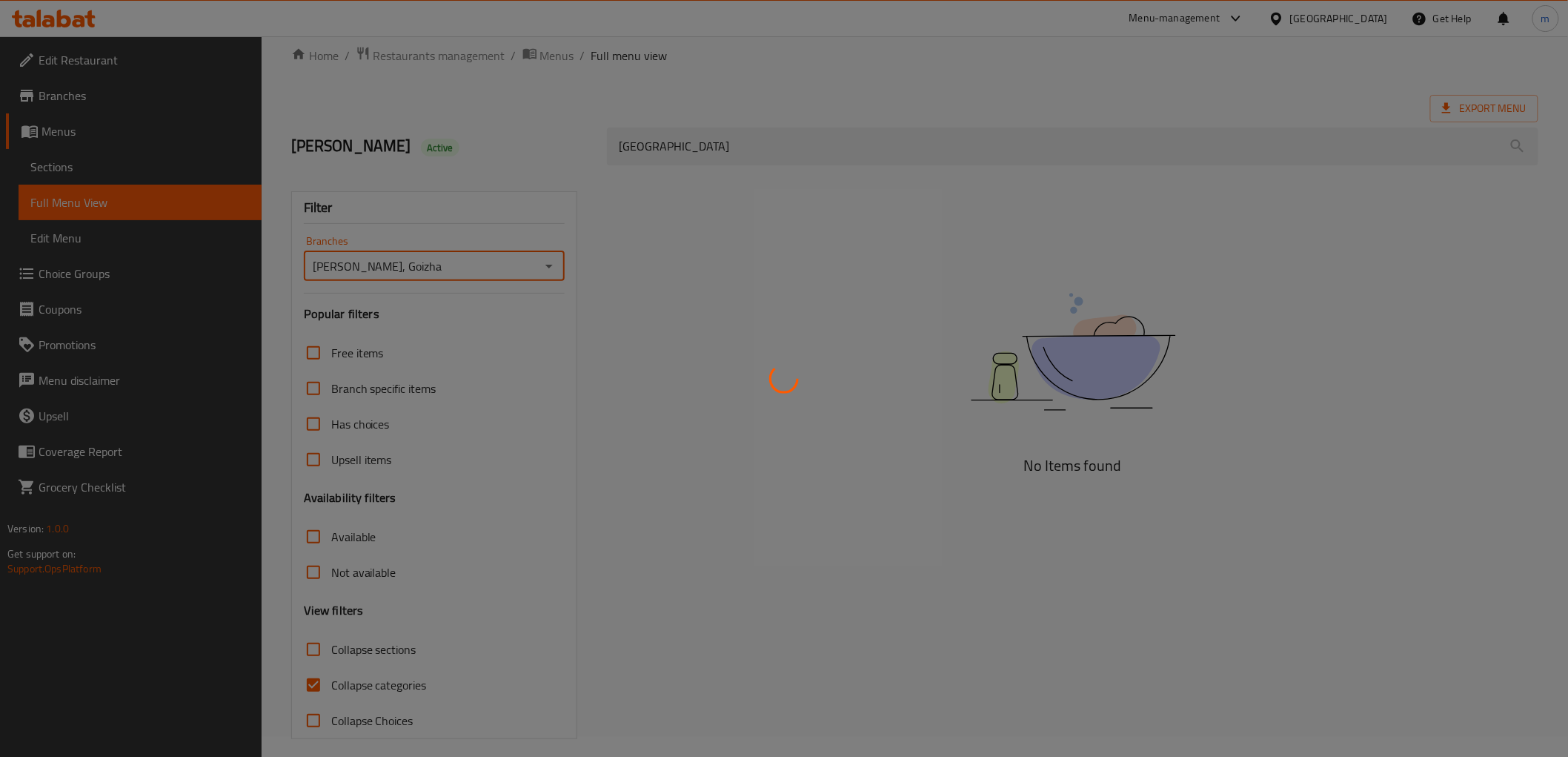
scroll to position [32, 0]
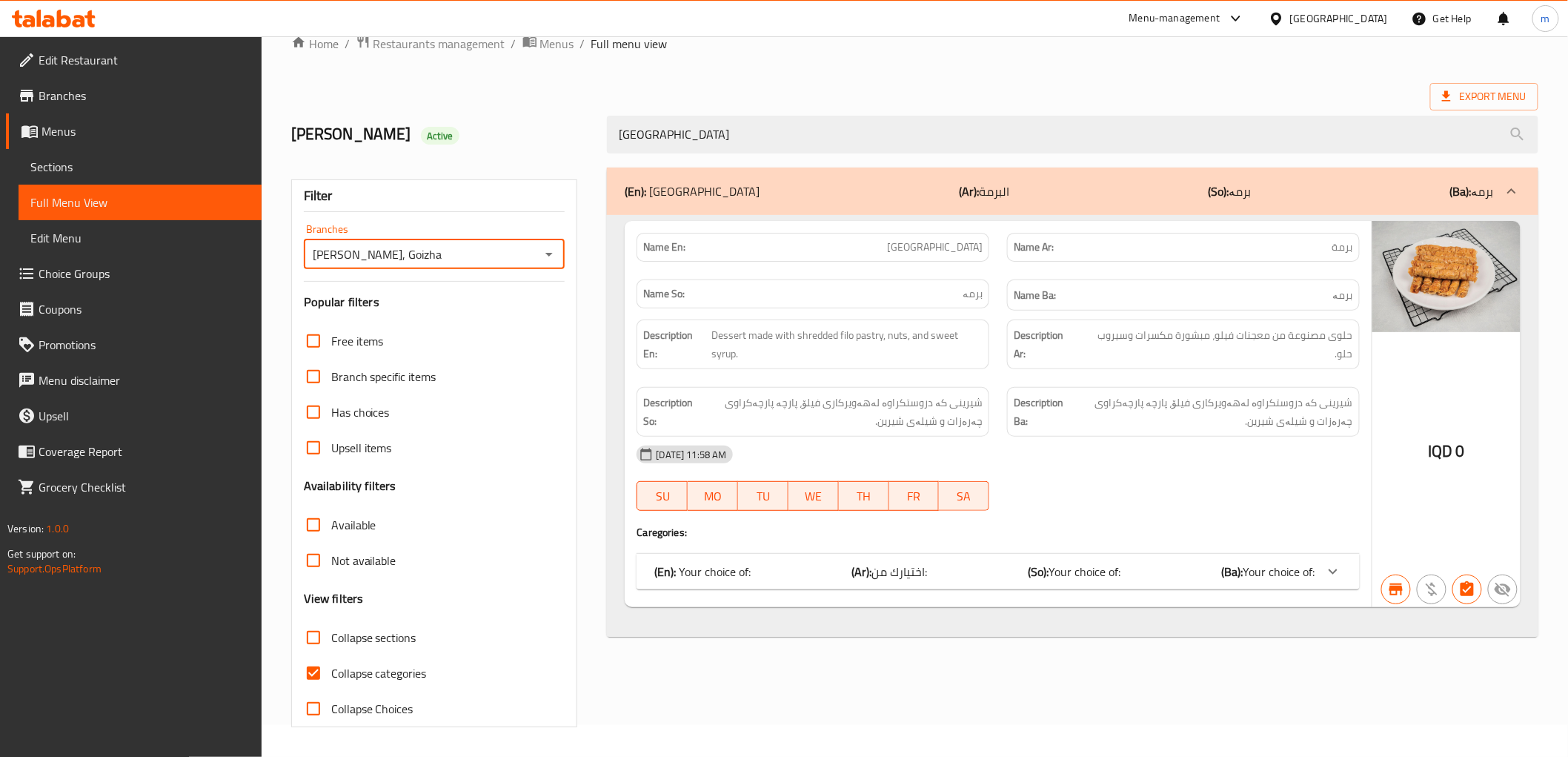
click at [345, 679] on span "Collapse categories" at bounding box center [380, 673] width 96 height 18
click at [332, 679] on input "Collapse categories" at bounding box center [313, 673] width 35 height 35
checkbox input "false"
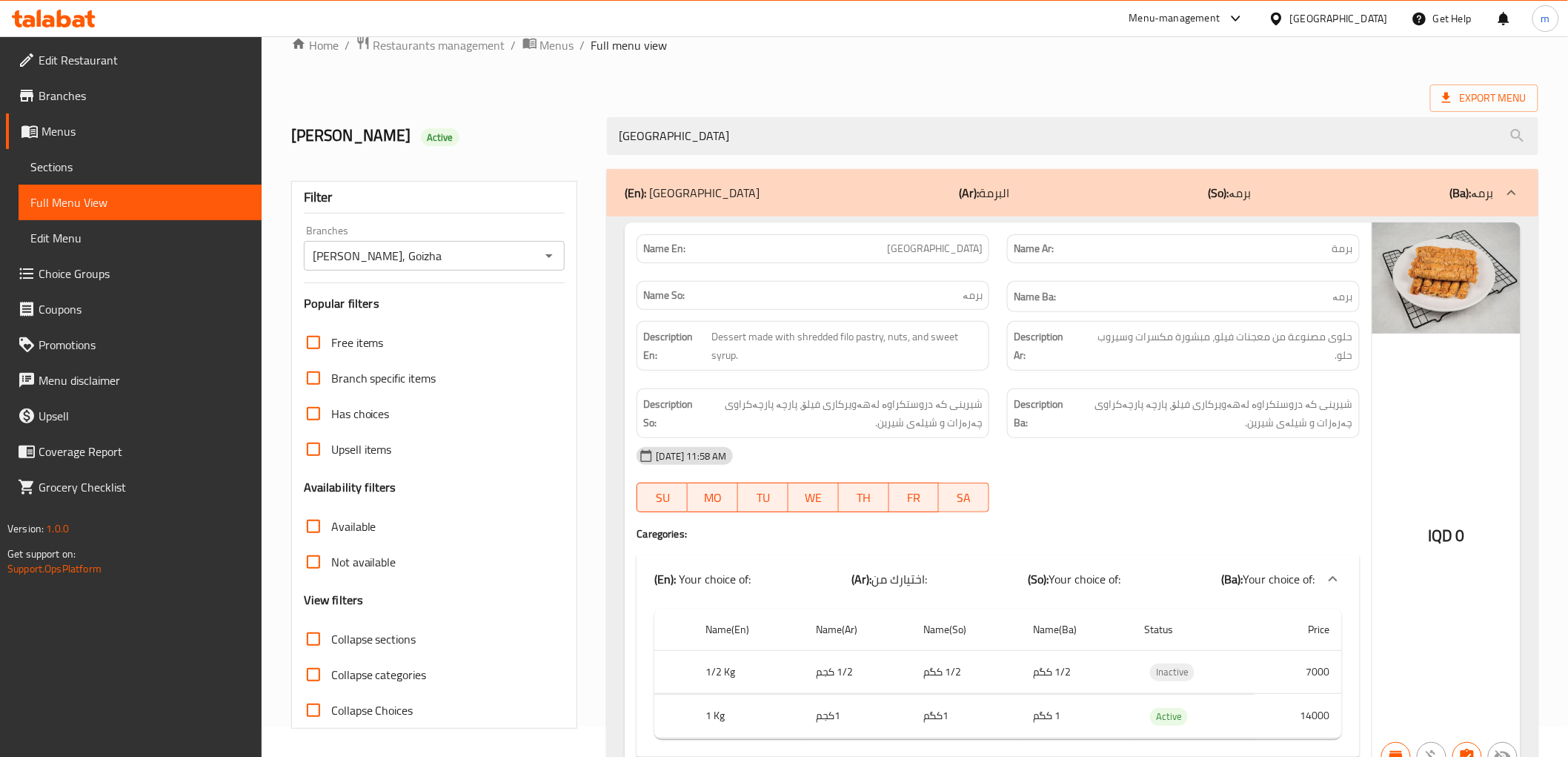
scroll to position [0, 0]
